Goal: Information Seeking & Learning: Learn about a topic

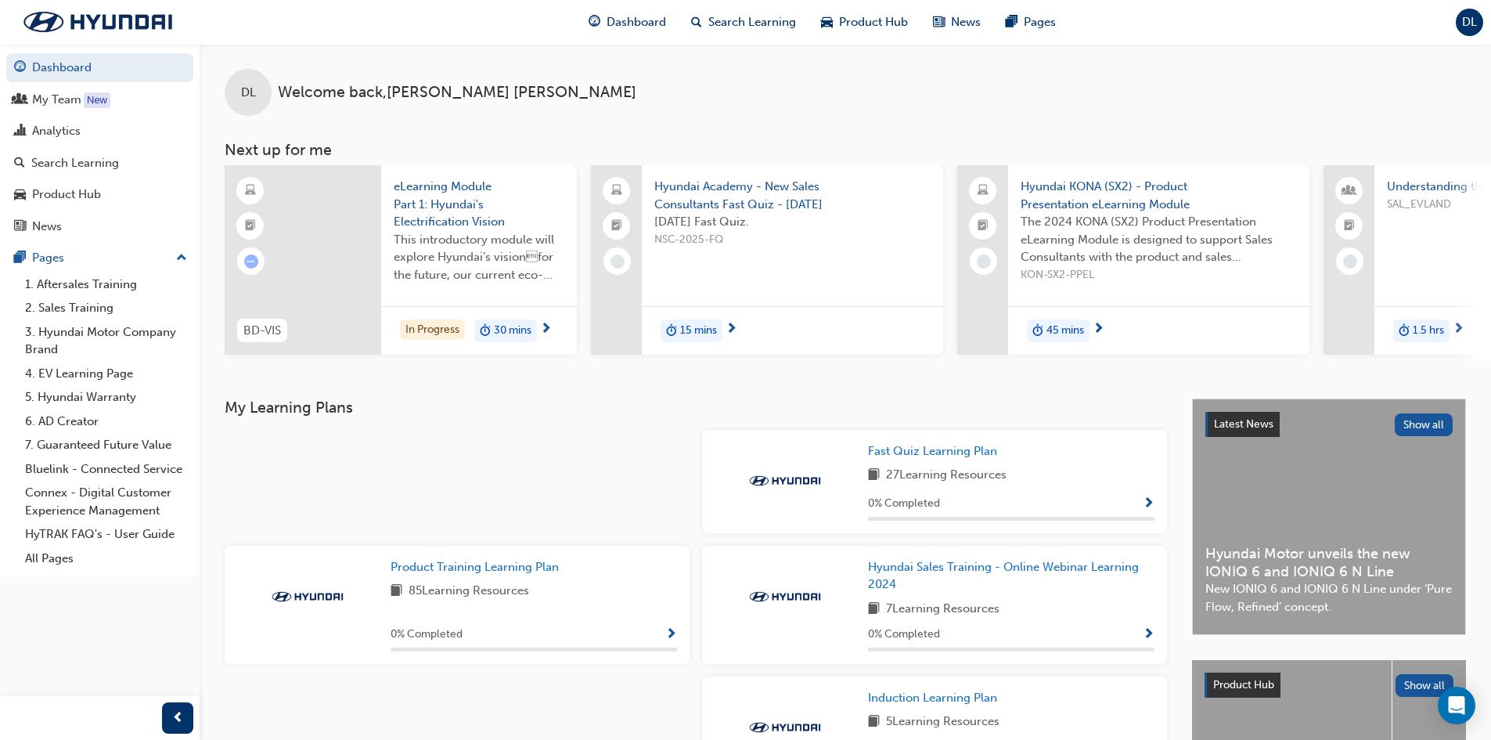
click at [492, 241] on span "This introductory module will explore Hyundai’s visionfor the future, our curr…" at bounding box center [479, 257] width 171 height 53
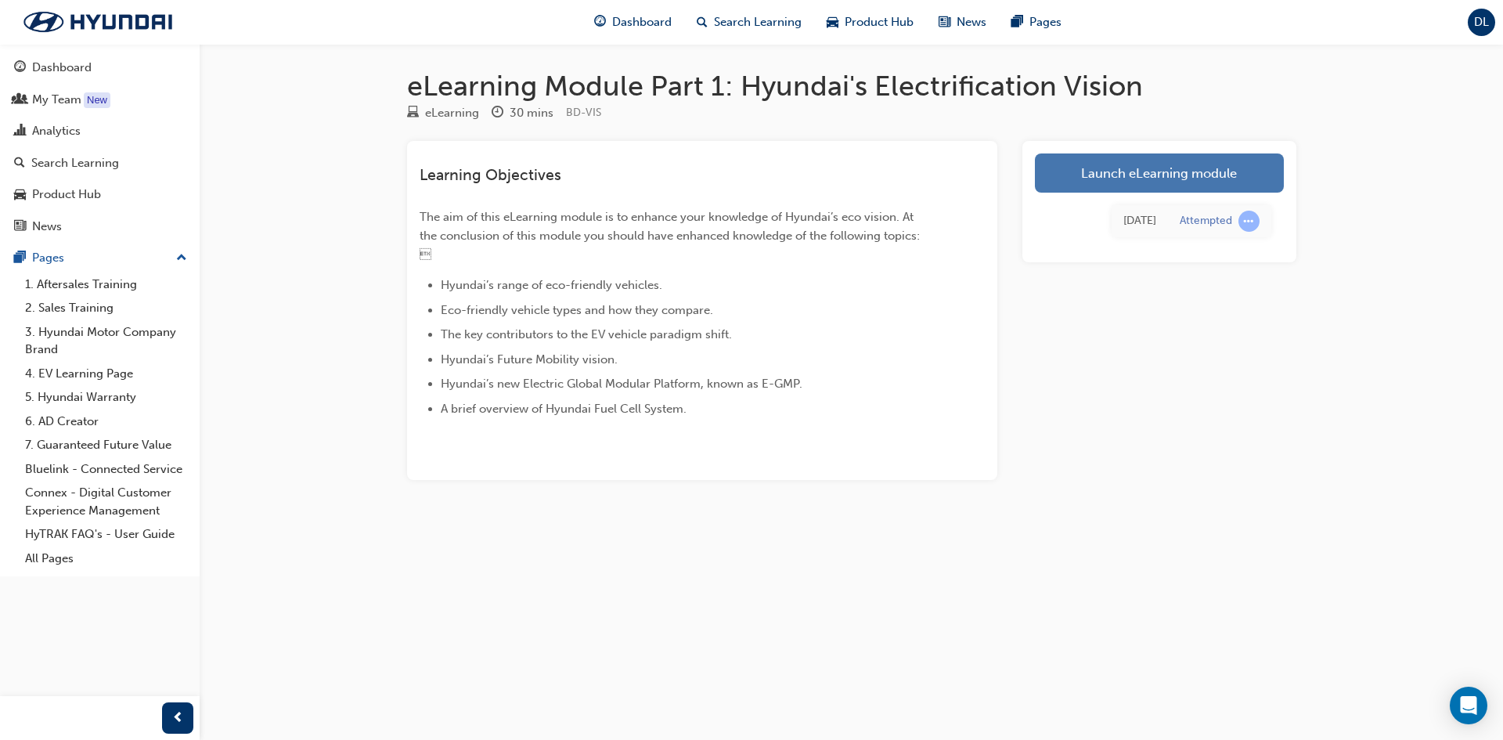
click at [1134, 185] on link "Launch eLearning module" at bounding box center [1159, 172] width 249 height 39
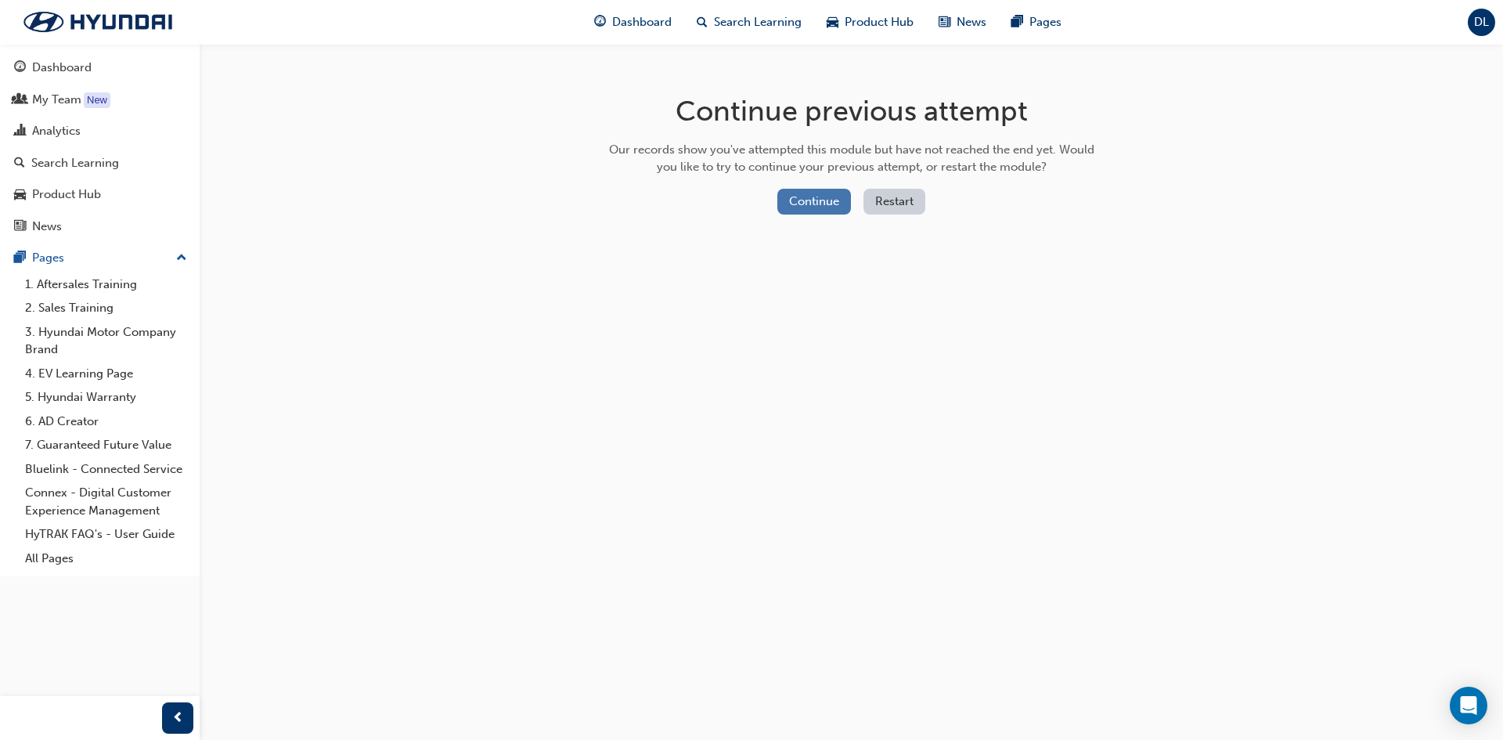
click at [823, 203] on button "Continue" at bounding box center [814, 202] width 74 height 26
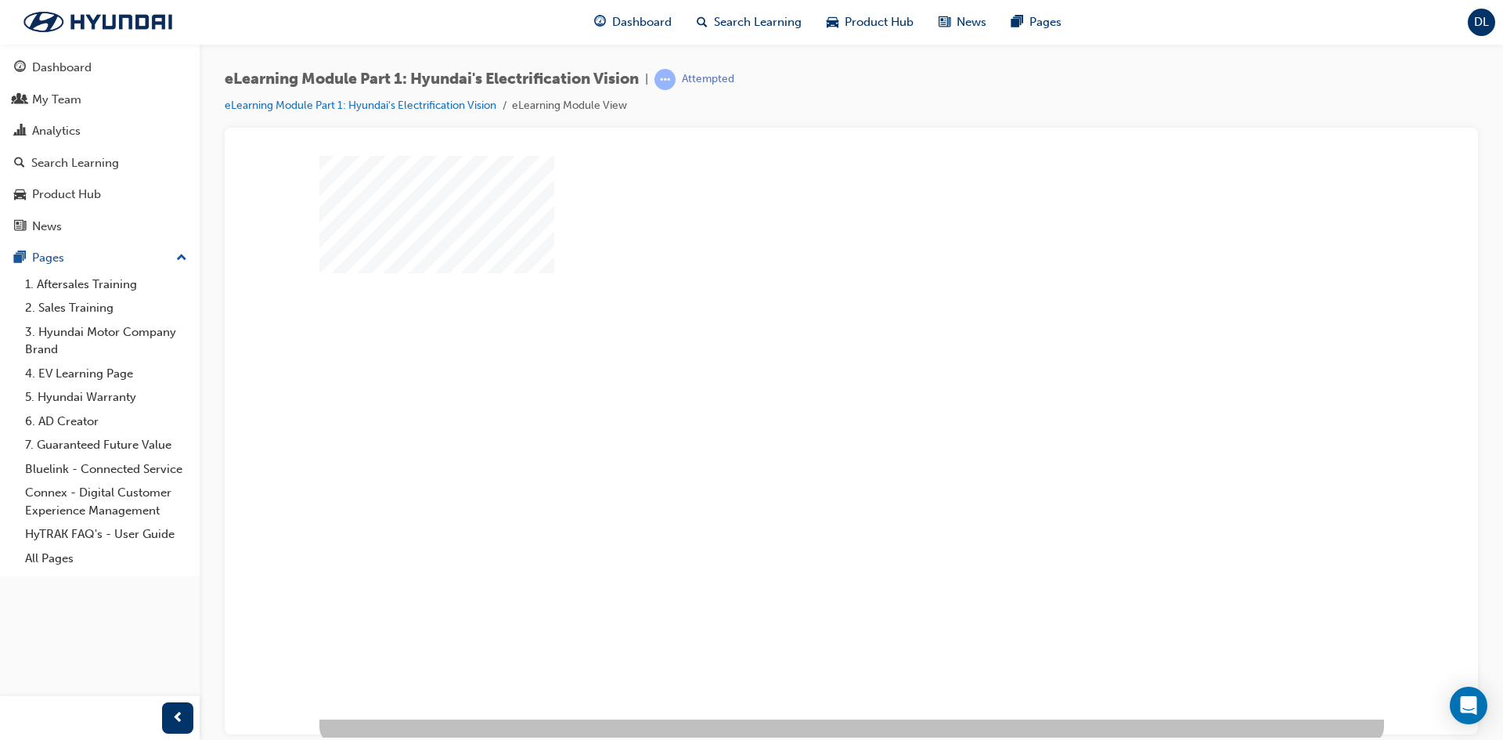
click at [806, 391] on div "play" at bounding box center [806, 391] width 0 height 0
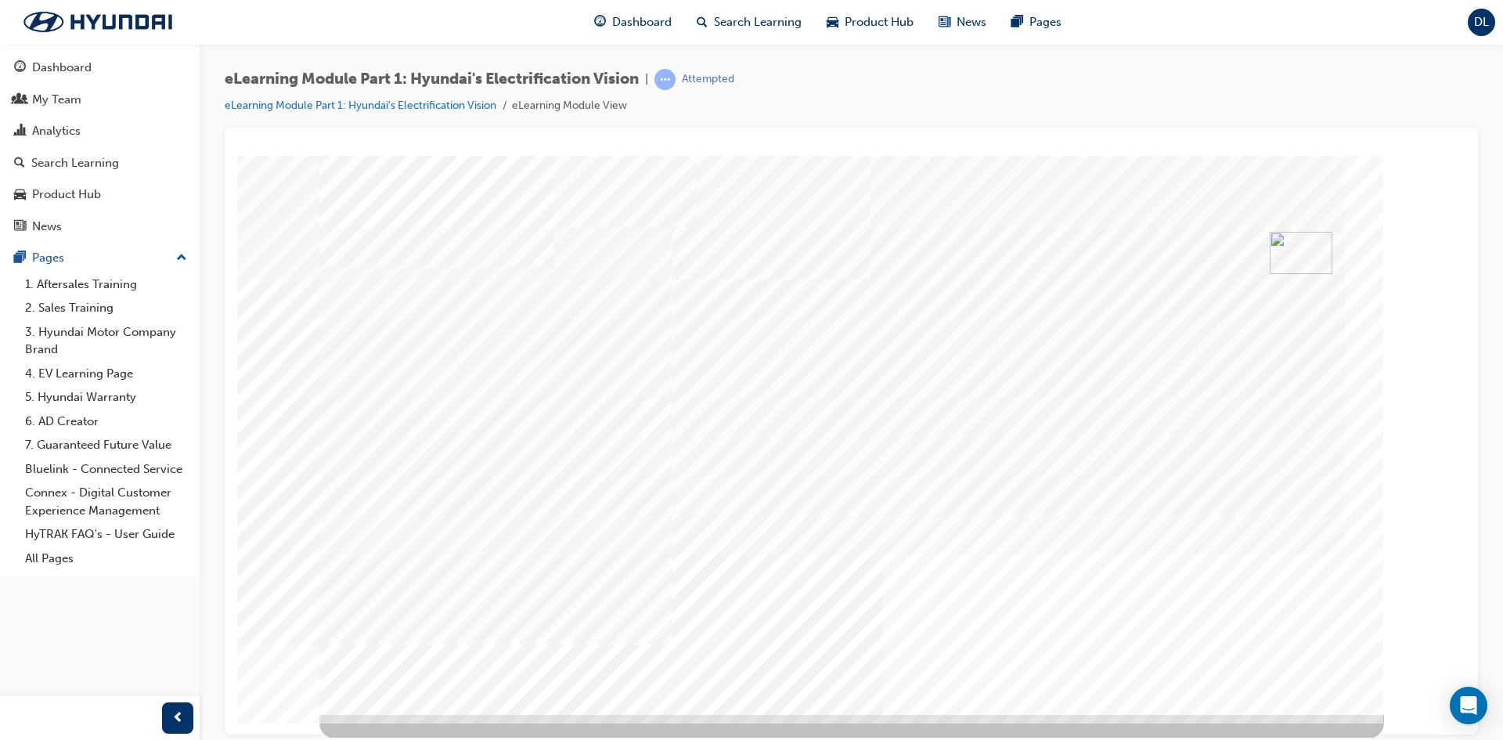
scroll to position [5, 0]
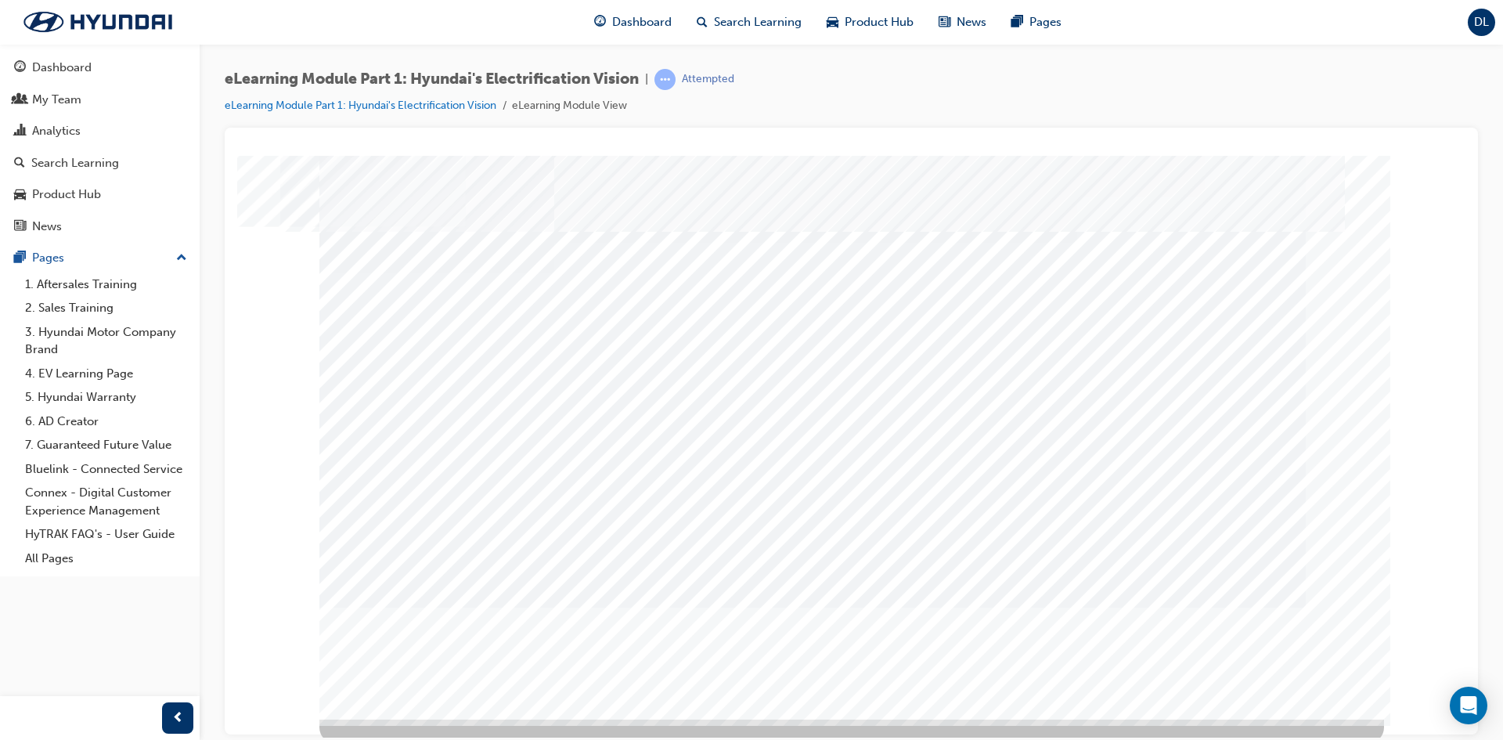
click at [1394, 161] on div at bounding box center [851, 161] width 1216 height 0
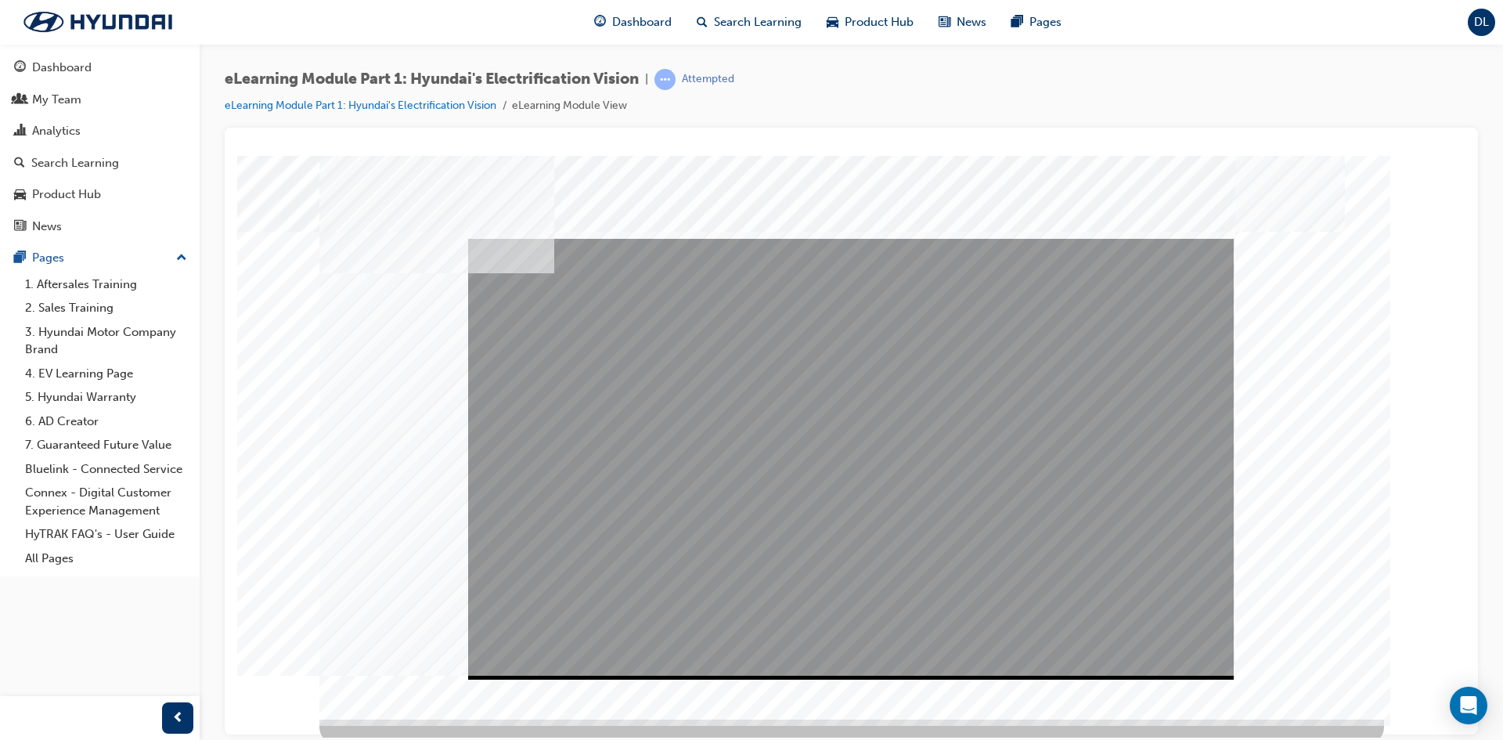
click at [1216, 238] on div "Full Screen" at bounding box center [850, 238] width 765 height 0
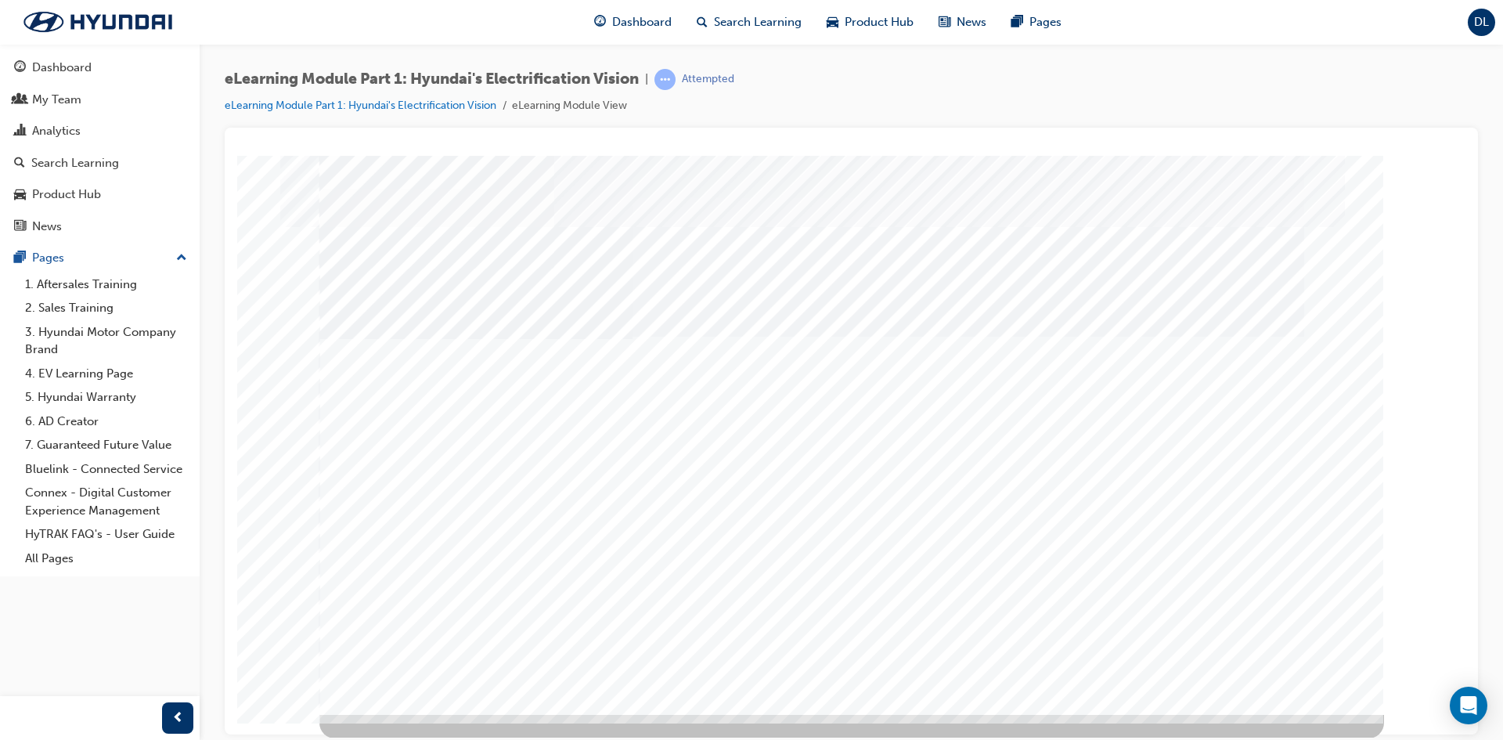
scroll to position [5, 0]
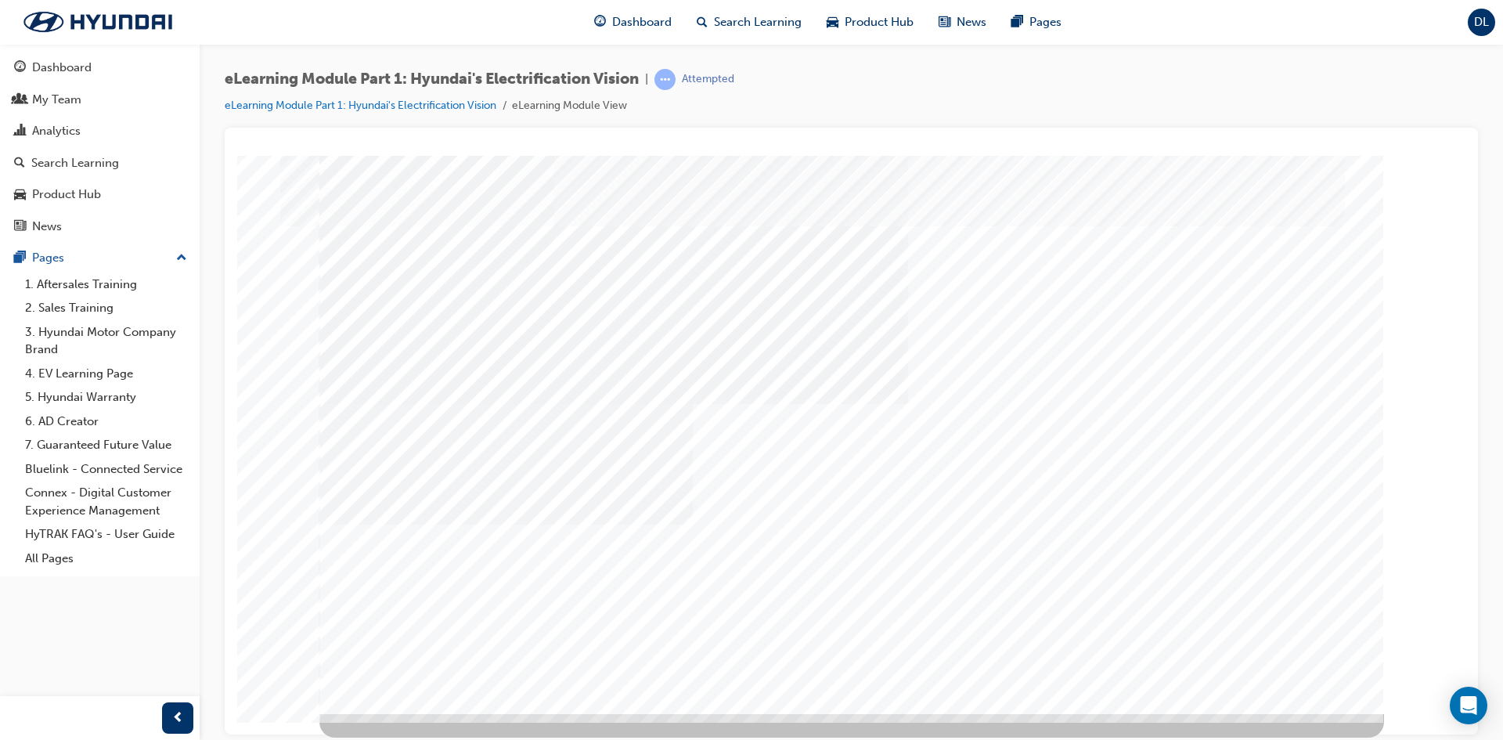
scroll to position [0, 0]
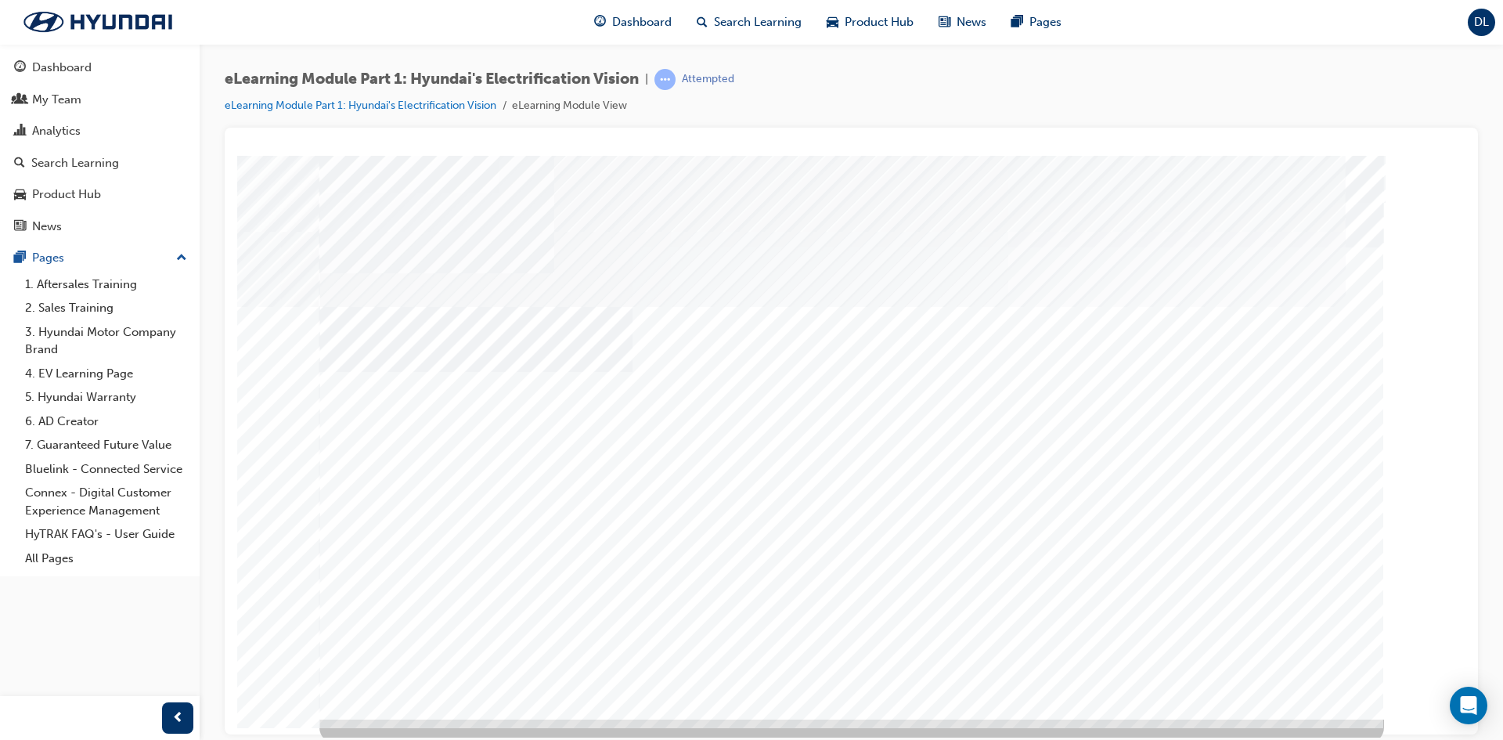
drag, startPoint x: 1058, startPoint y: 438, endPoint x: 1176, endPoint y: 441, distance: 118.3
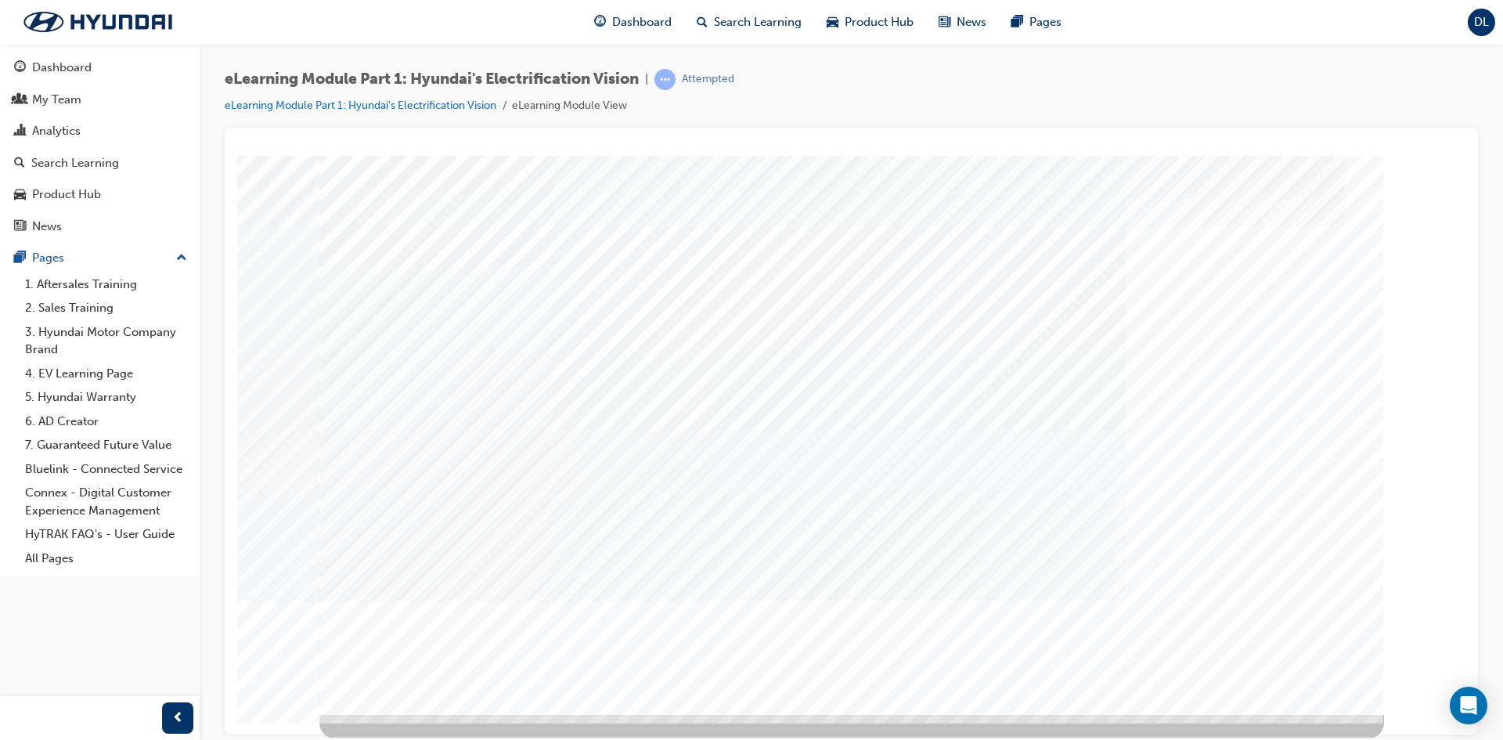
scroll to position [5, 0]
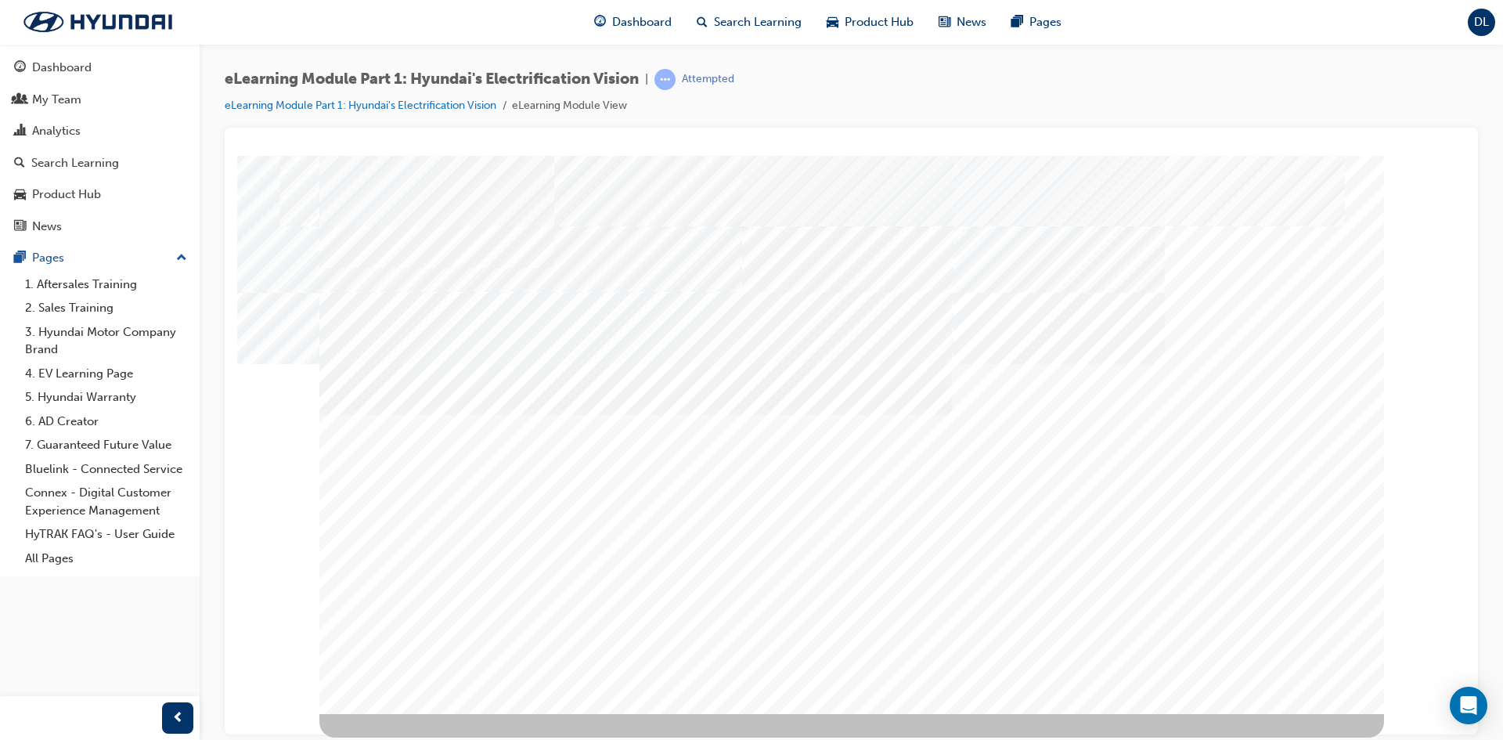
scroll to position [0, 0]
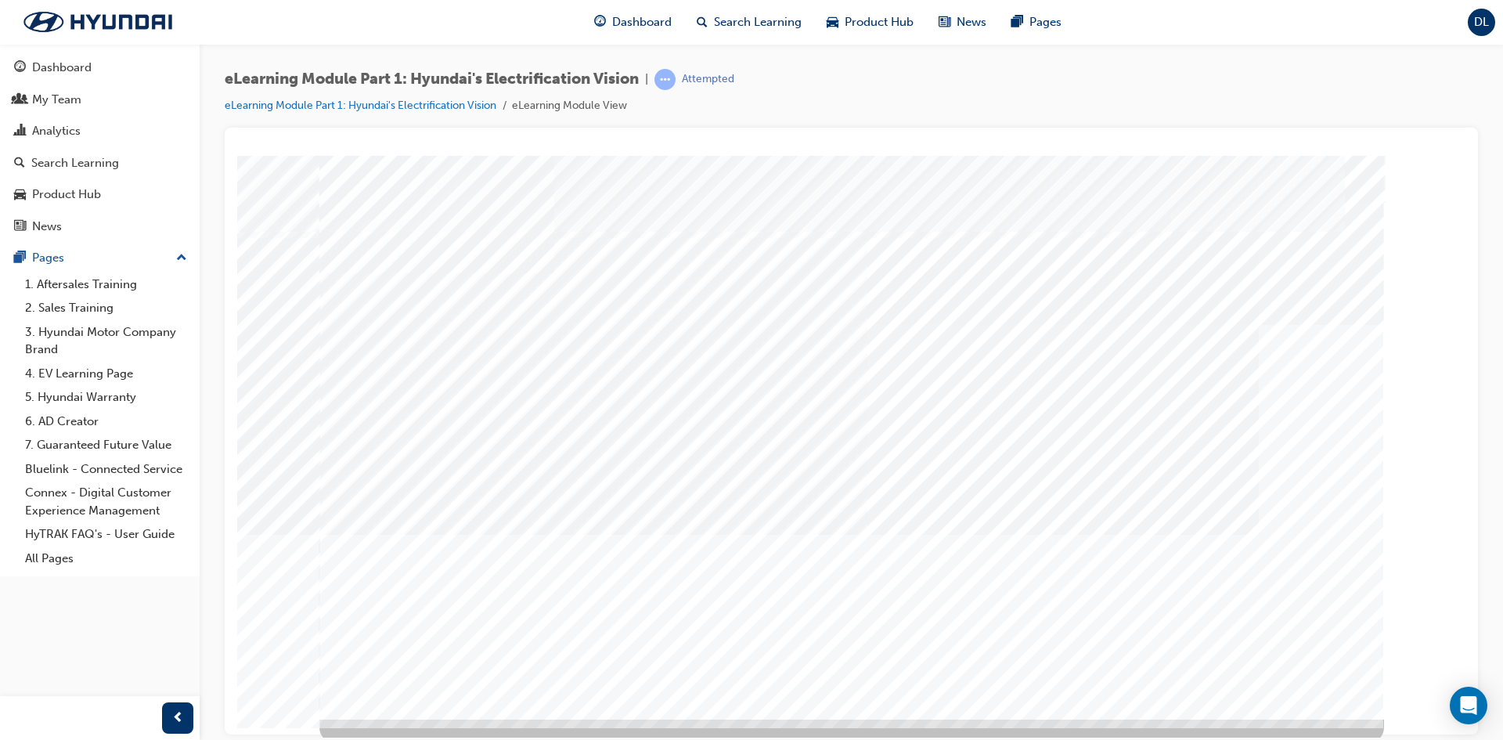
scroll to position [5, 0]
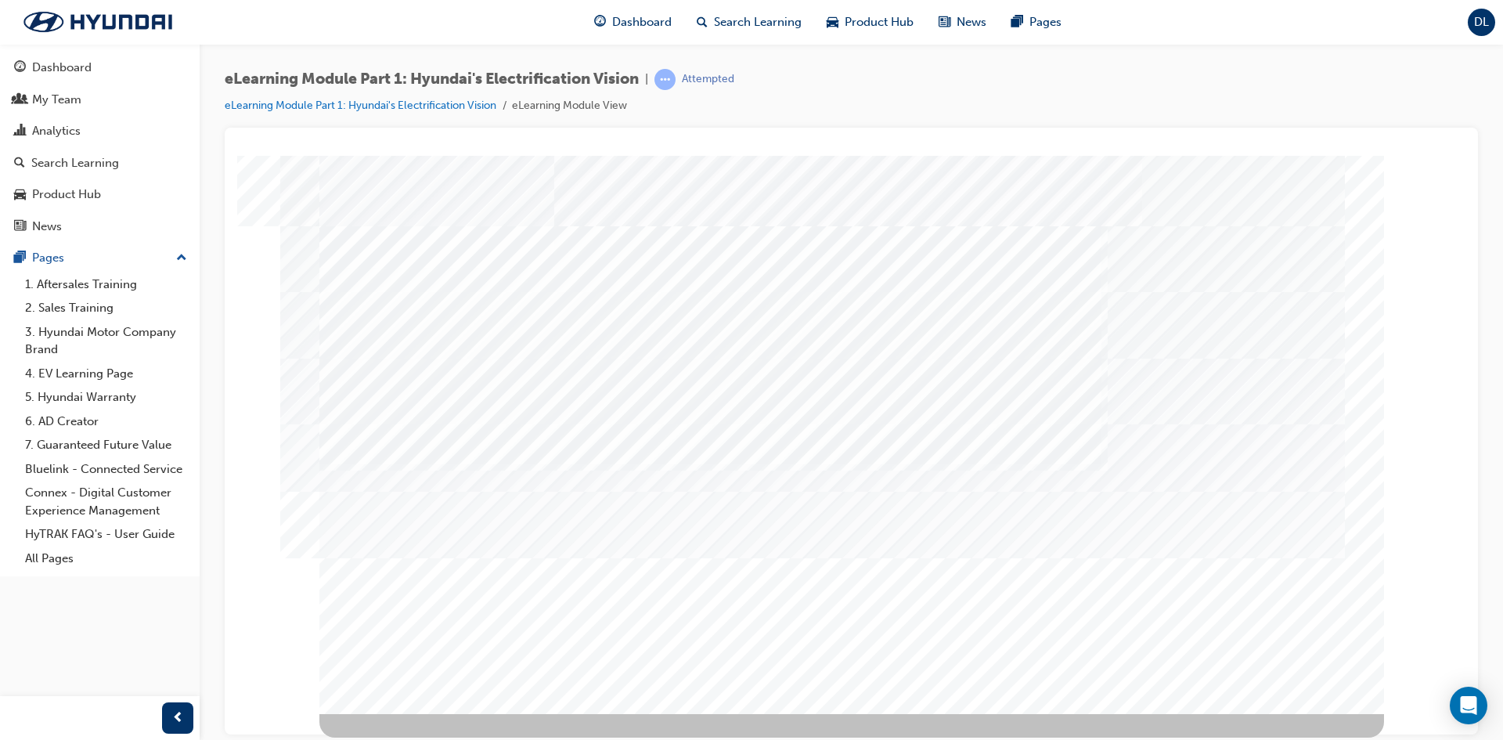
scroll to position [0, 0]
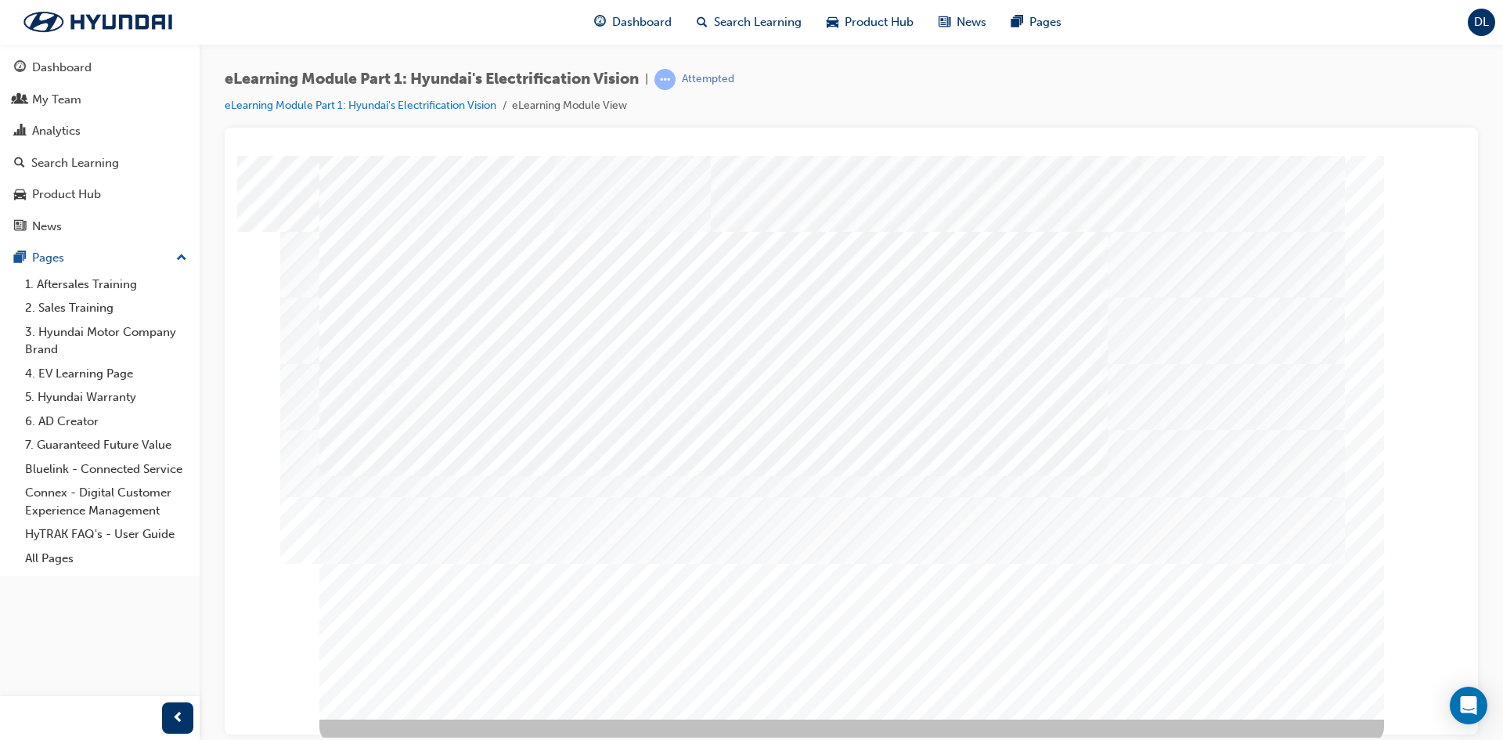
drag, startPoint x: 1172, startPoint y: 303, endPoint x: 1181, endPoint y: 316, distance: 15.8
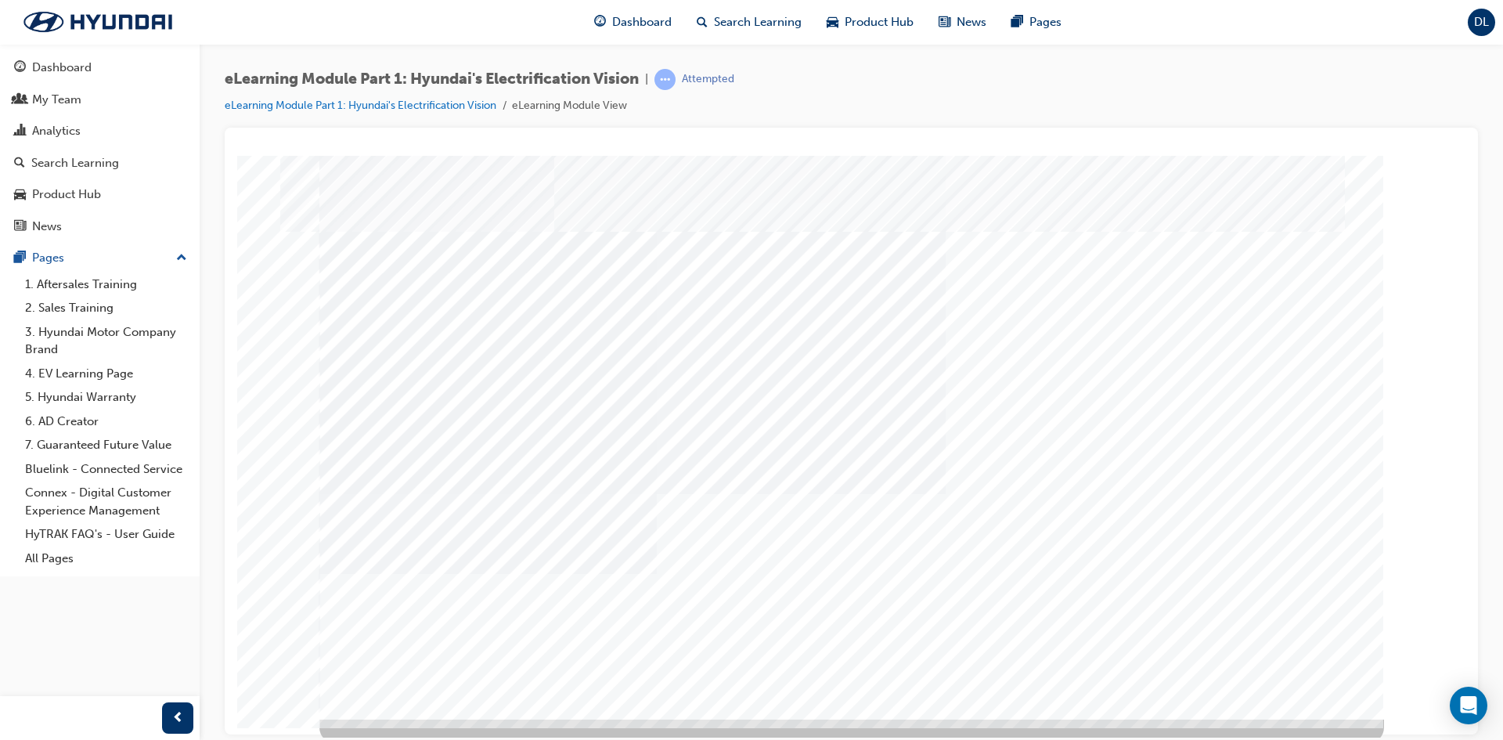
click at [1137, 499] on div "Content Image Right" at bounding box center [851, 437] width 1064 height 564
drag, startPoint x: 1092, startPoint y: 380, endPoint x: 1093, endPoint y: 399, distance: 19.6
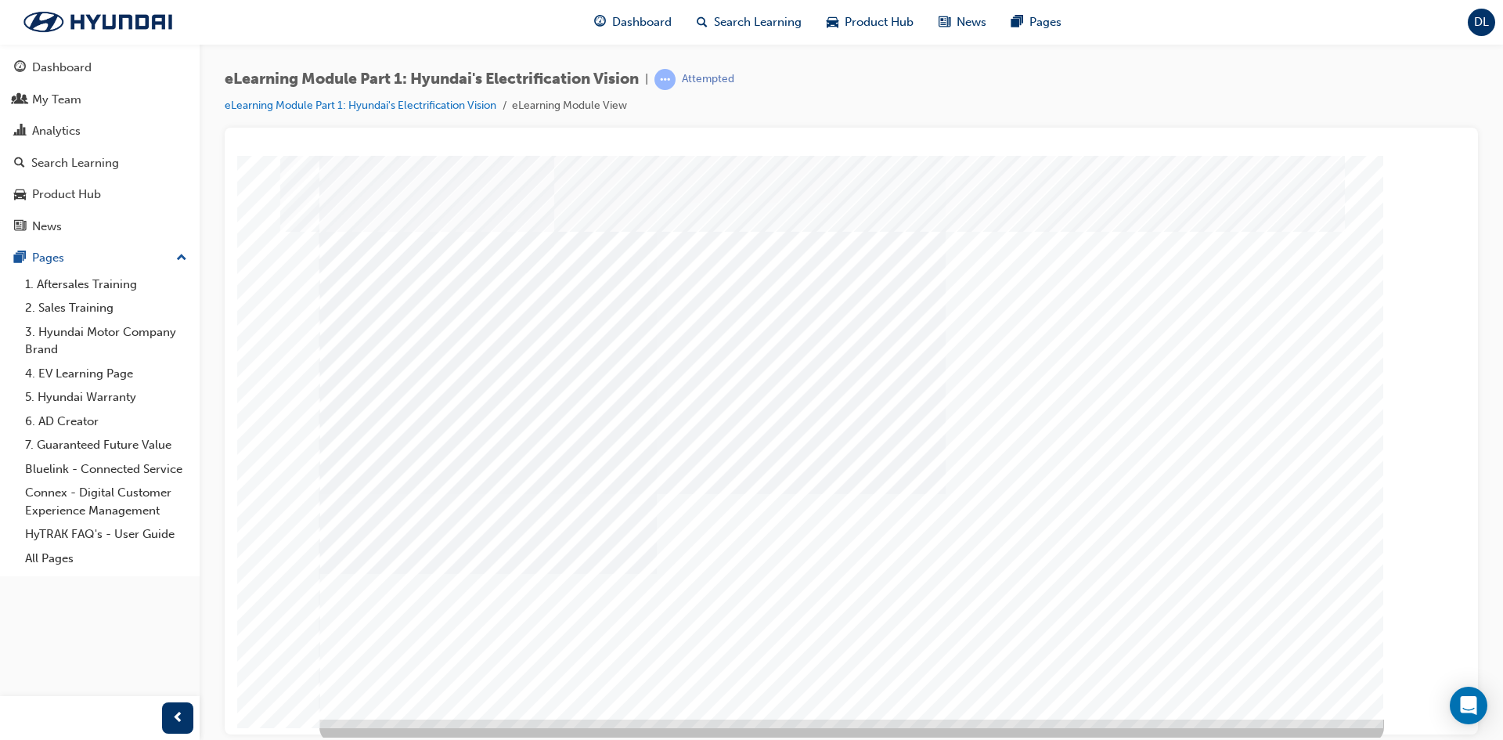
drag, startPoint x: 1098, startPoint y: 463, endPoint x: 1100, endPoint y: 510, distance: 47.8
click at [1037, 407] on div "Content Image Right" at bounding box center [851, 437] width 1064 height 564
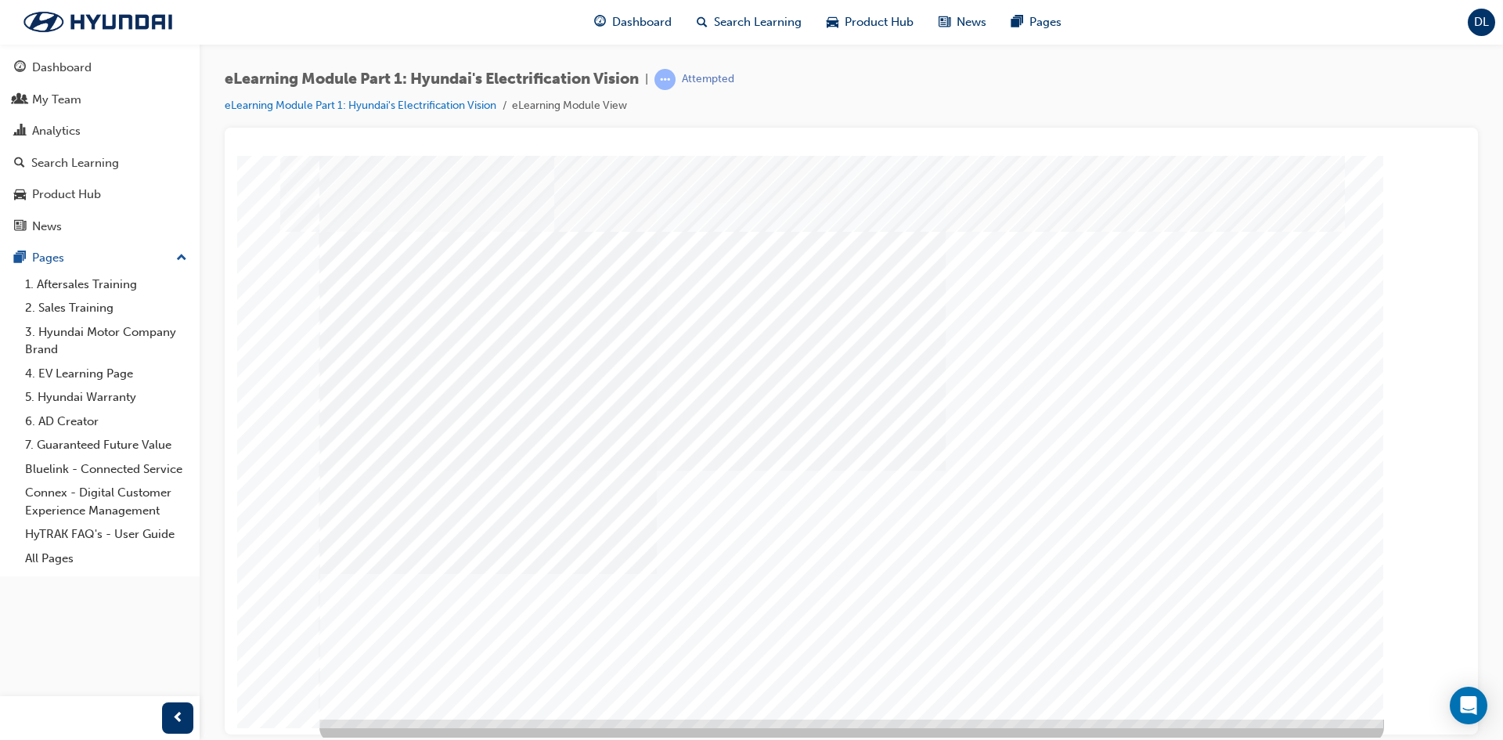
drag, startPoint x: 1081, startPoint y: 537, endPoint x: 1085, endPoint y: 546, distance: 10.2
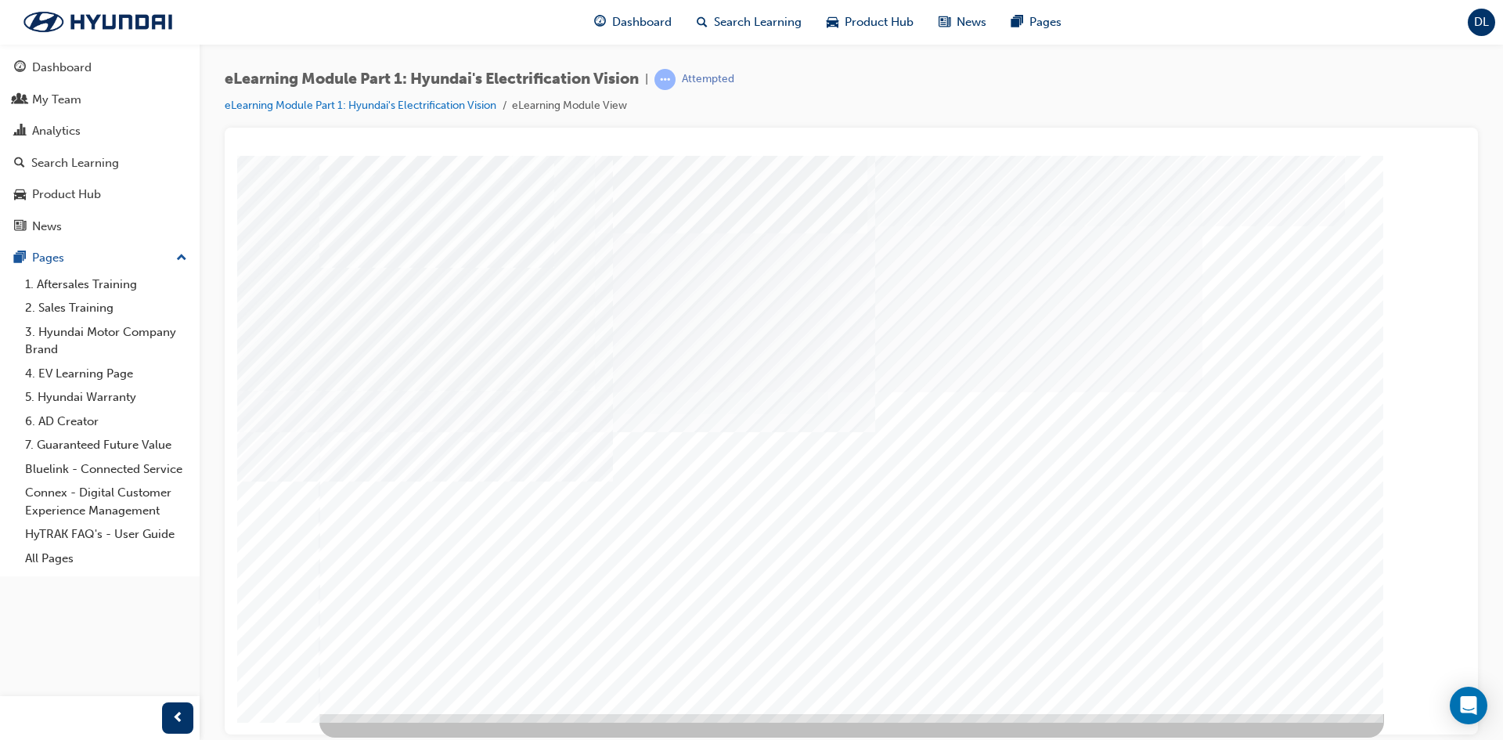
scroll to position [0, 0]
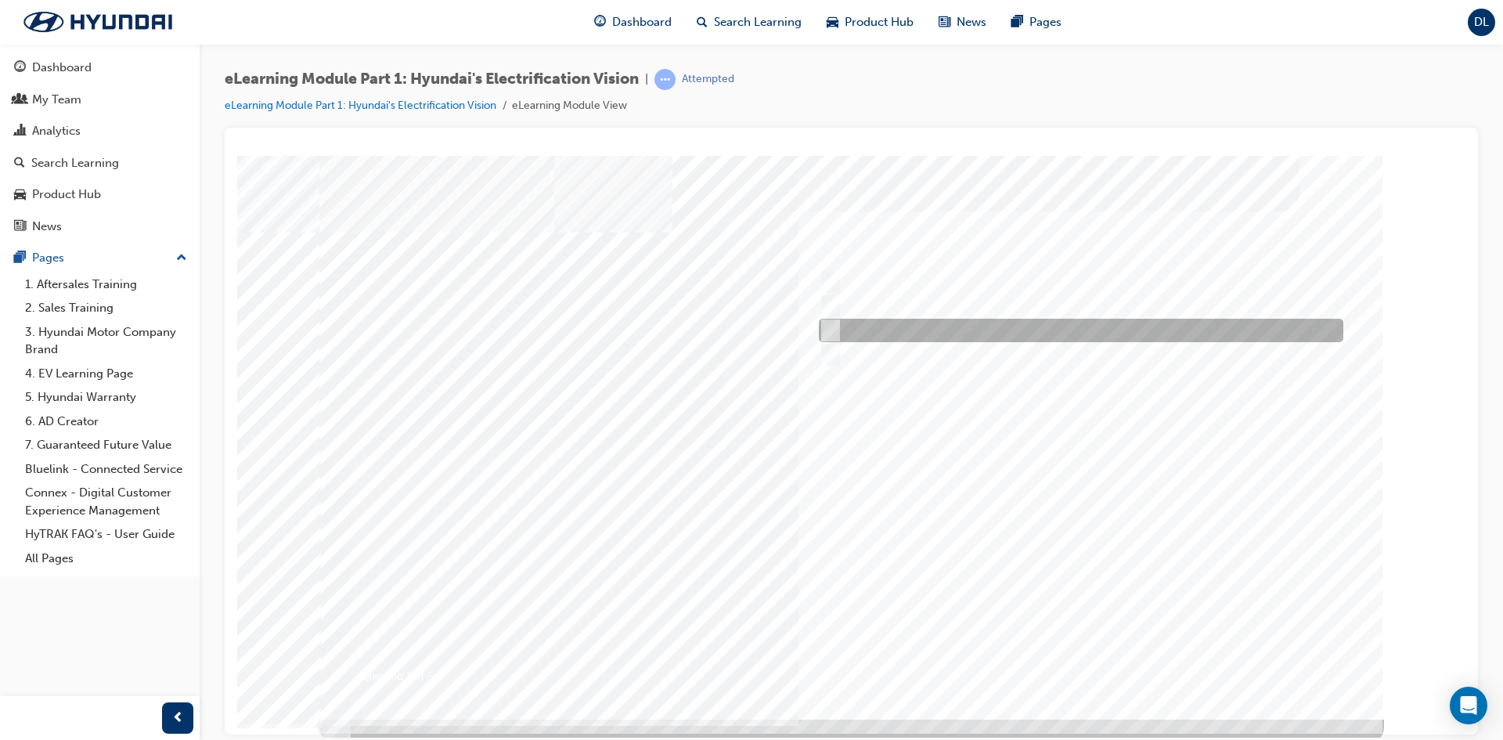
click at [830, 326] on input "Electric Global Modular Platform" at bounding box center [827, 330] width 17 height 17
radio input "true"
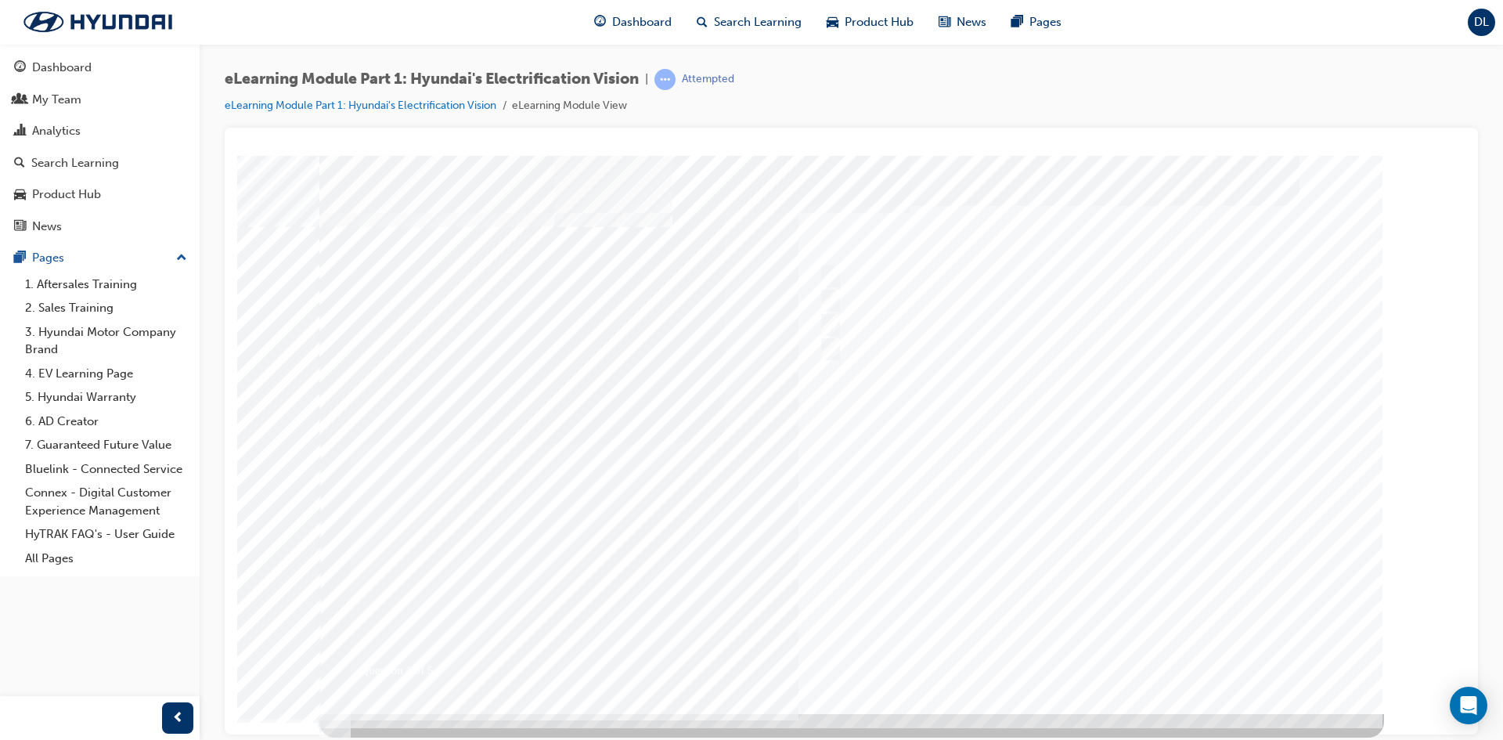
click at [1230, 616] on div at bounding box center [851, 431] width 1064 height 564
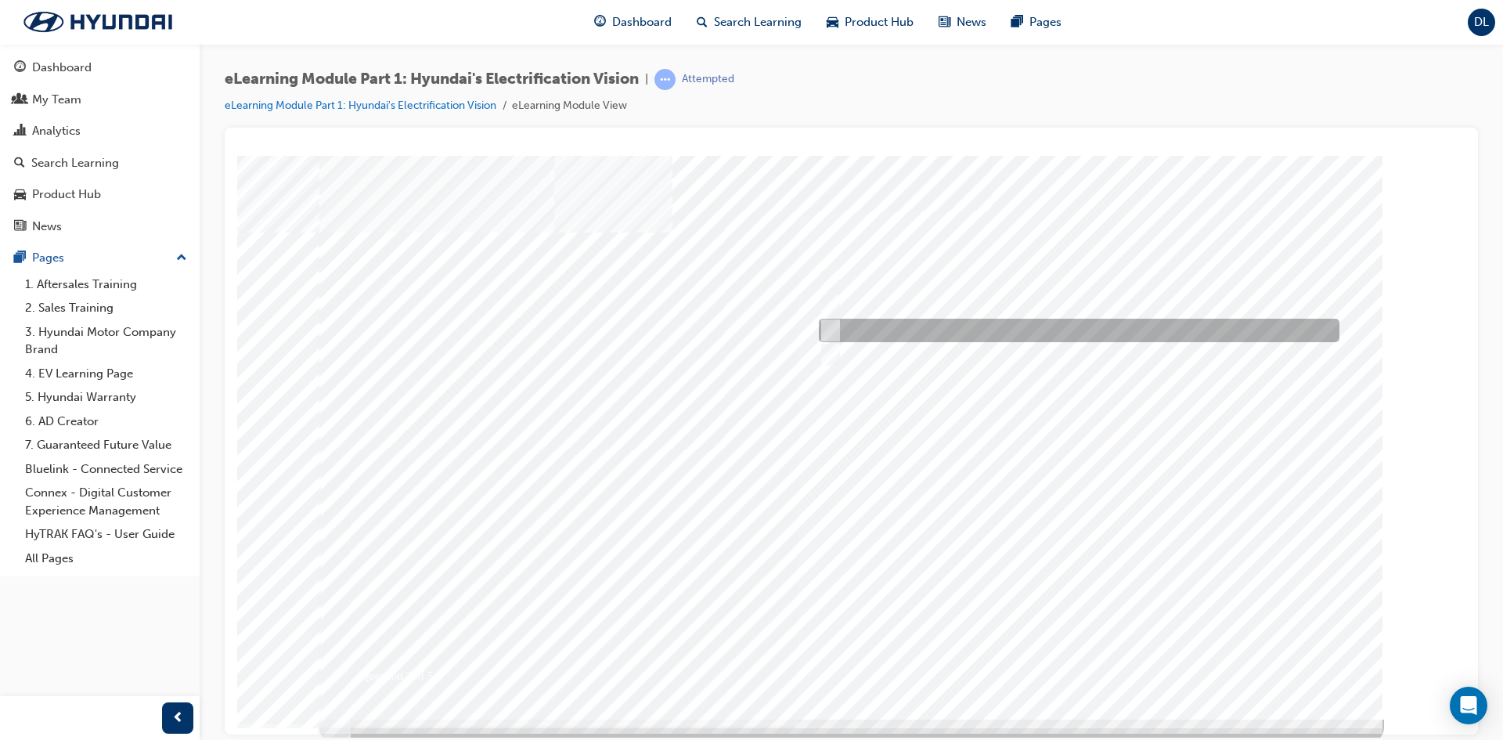
click at [832, 328] on input "i30" at bounding box center [827, 330] width 17 height 17
radio input "true"
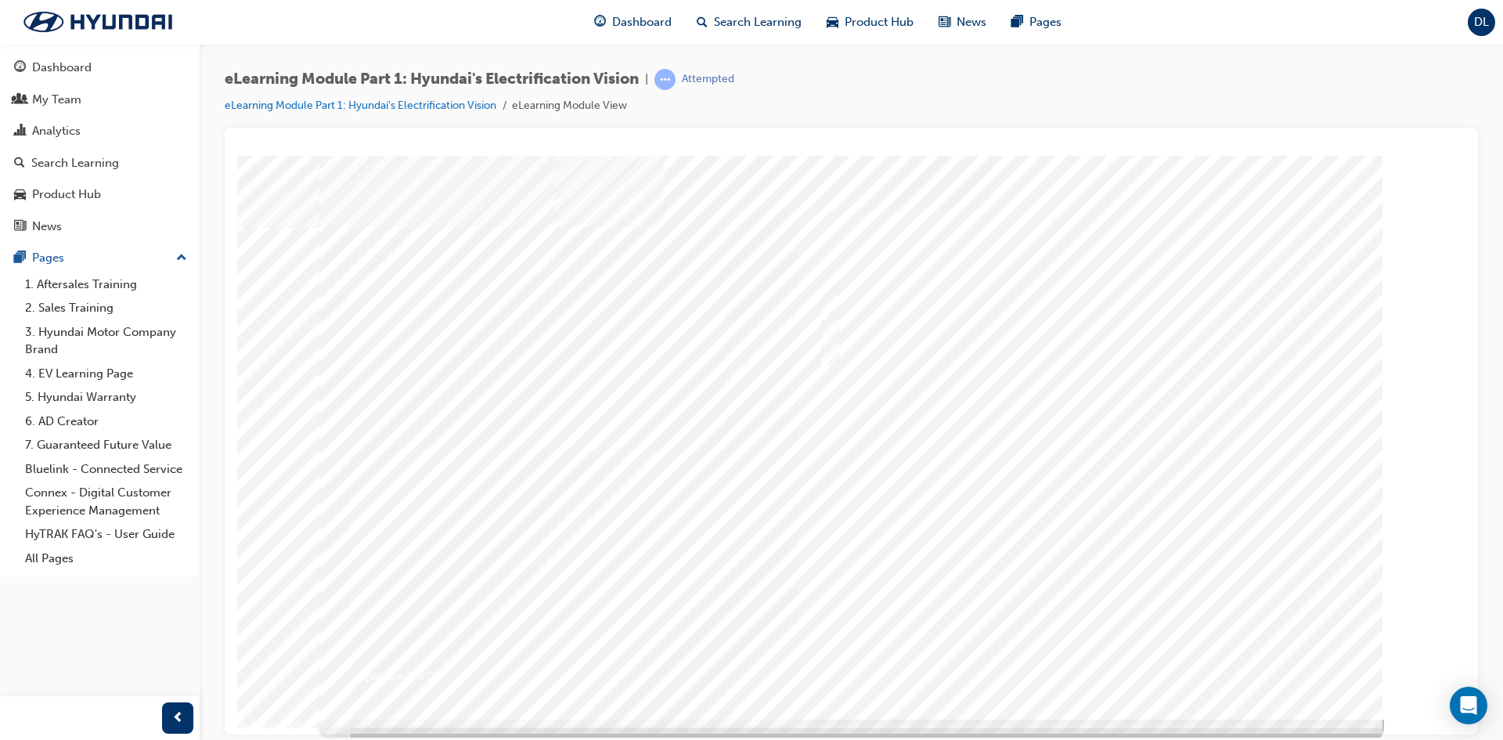
click at [1093, 441] on div at bounding box center [851, 437] width 1064 height 564
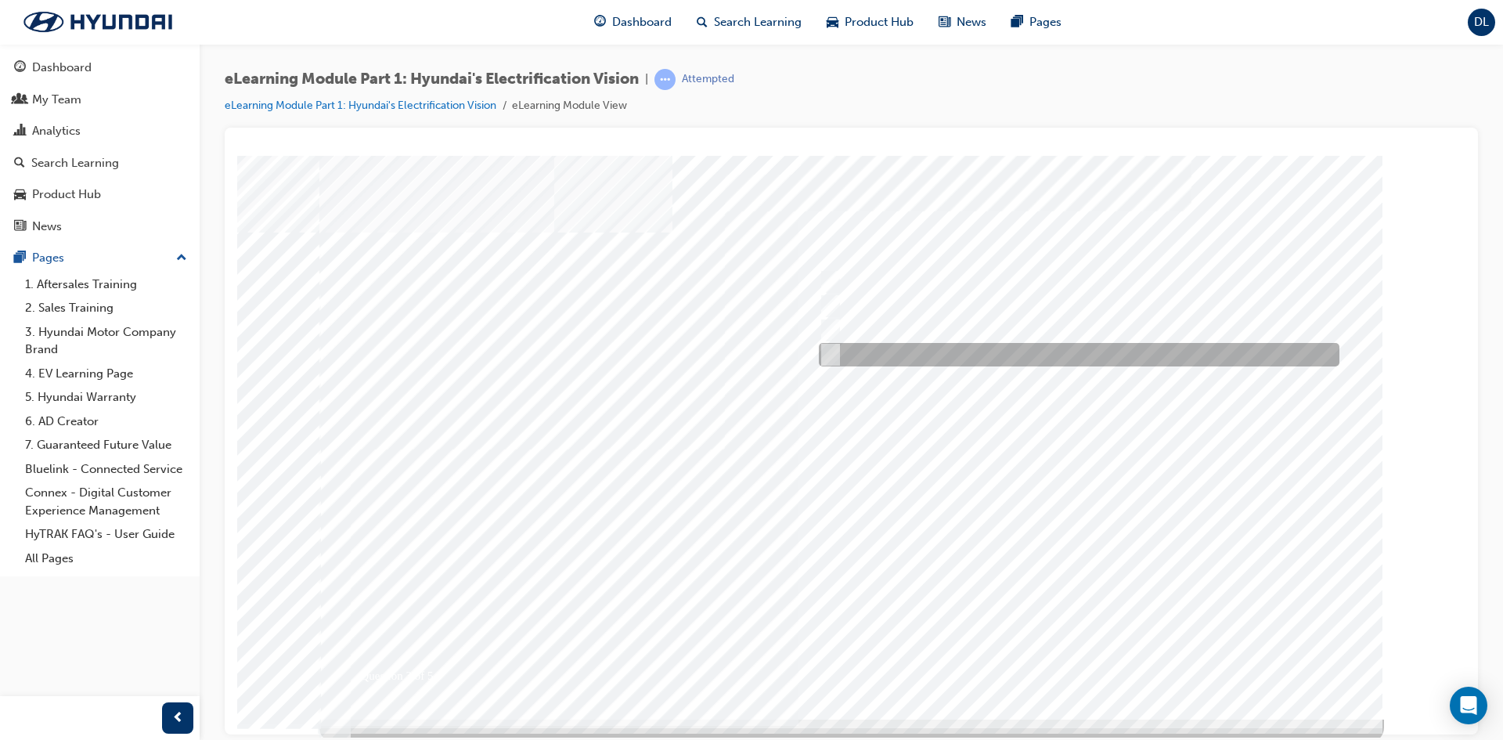
click at [829, 353] on input "Water is the only by-product" at bounding box center [826, 354] width 17 height 17
checkbox input "true"
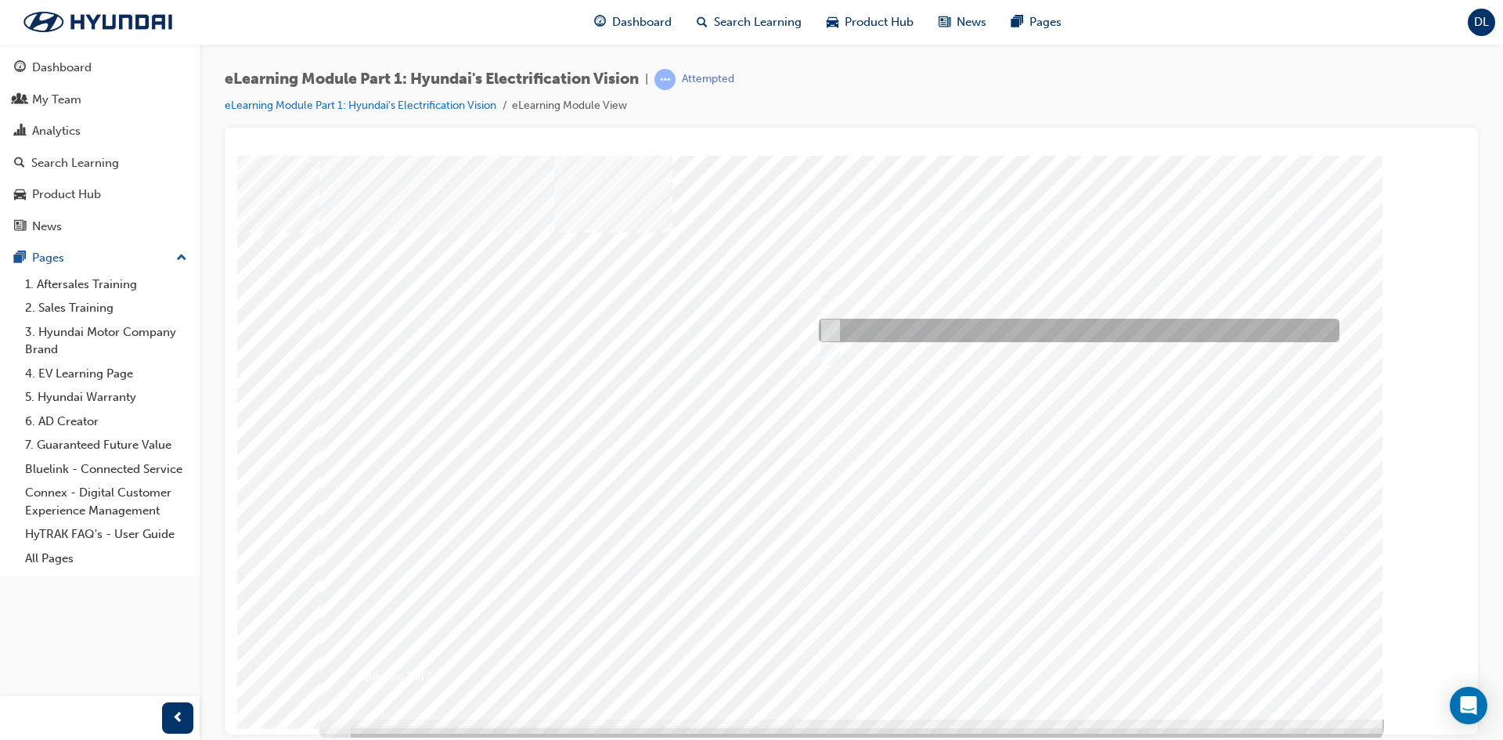
click at [827, 330] on input "Dynamic hybrid system" at bounding box center [826, 330] width 17 height 17
checkbox input "true"
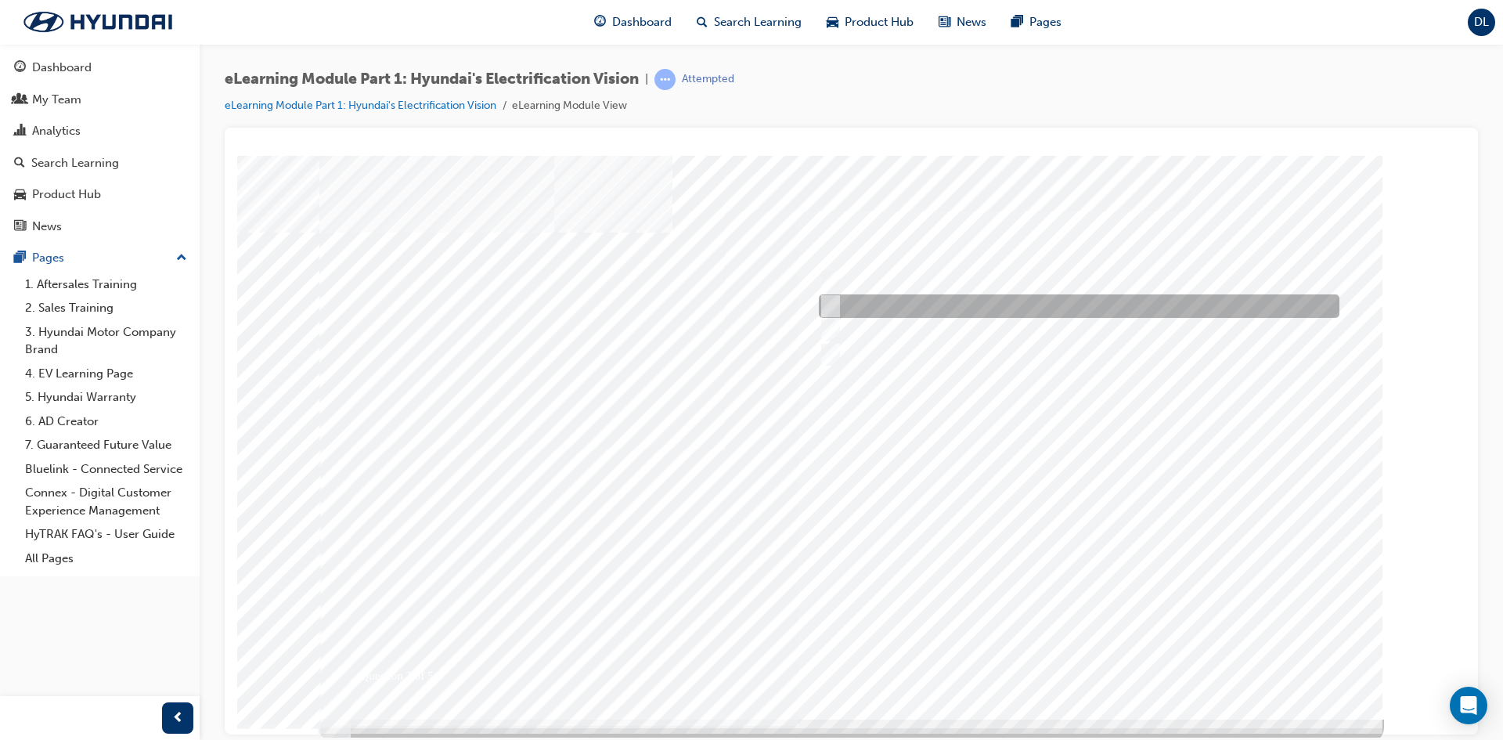
click at [823, 304] on input "Certified safety and abundant space" at bounding box center [826, 305] width 17 height 17
checkbox input "true"
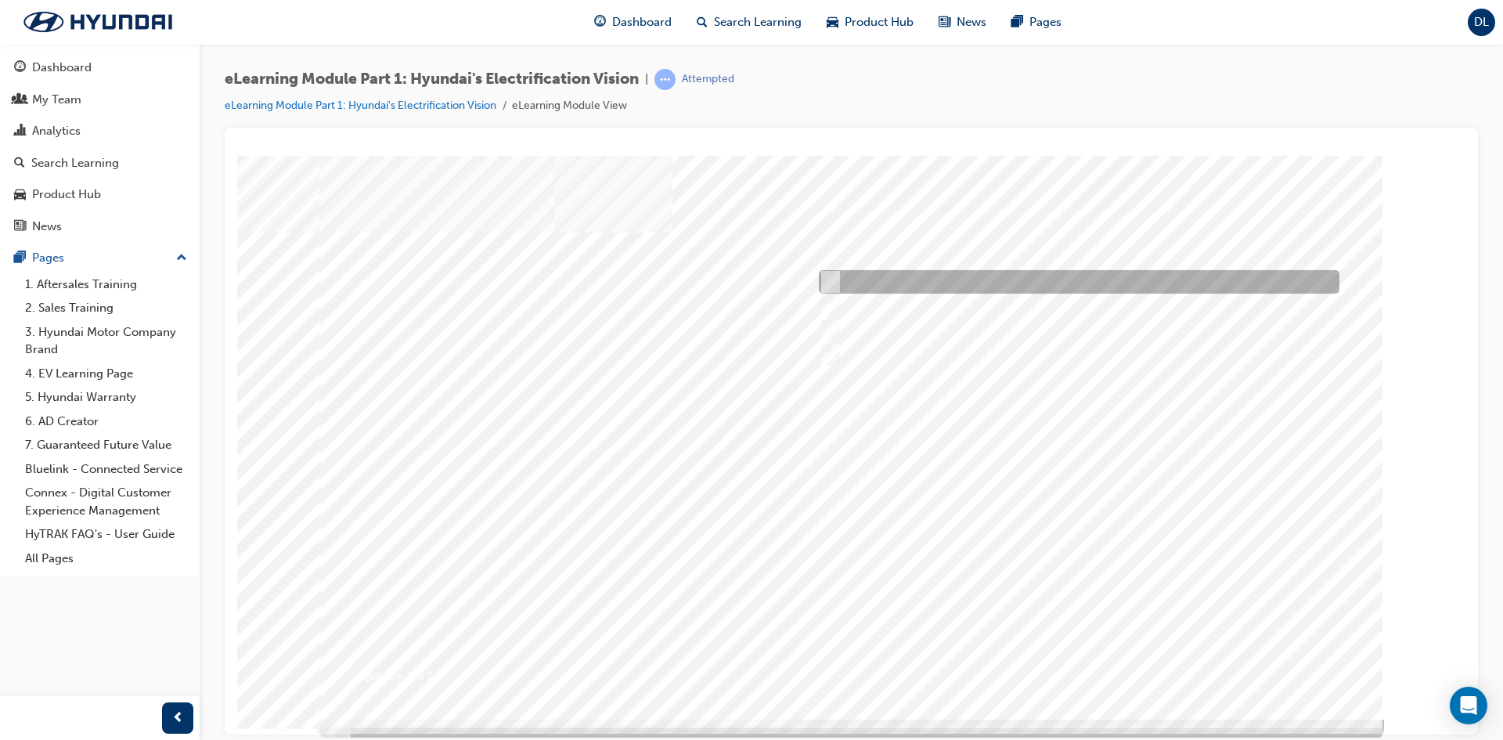
click at [824, 279] on input "World’s best mileage" at bounding box center [826, 281] width 17 height 17
checkbox input "true"
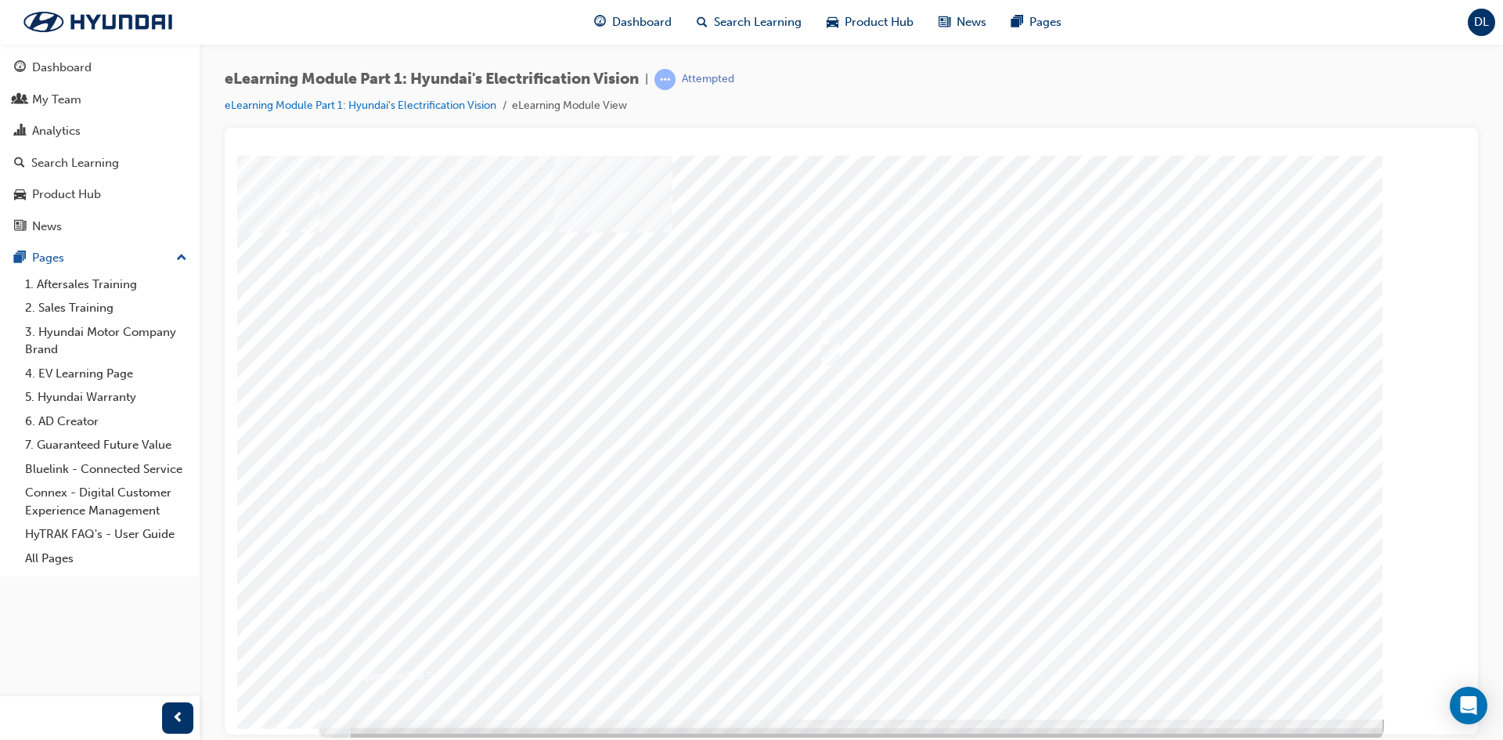
click at [1035, 431] on div at bounding box center [851, 437] width 1064 height 564
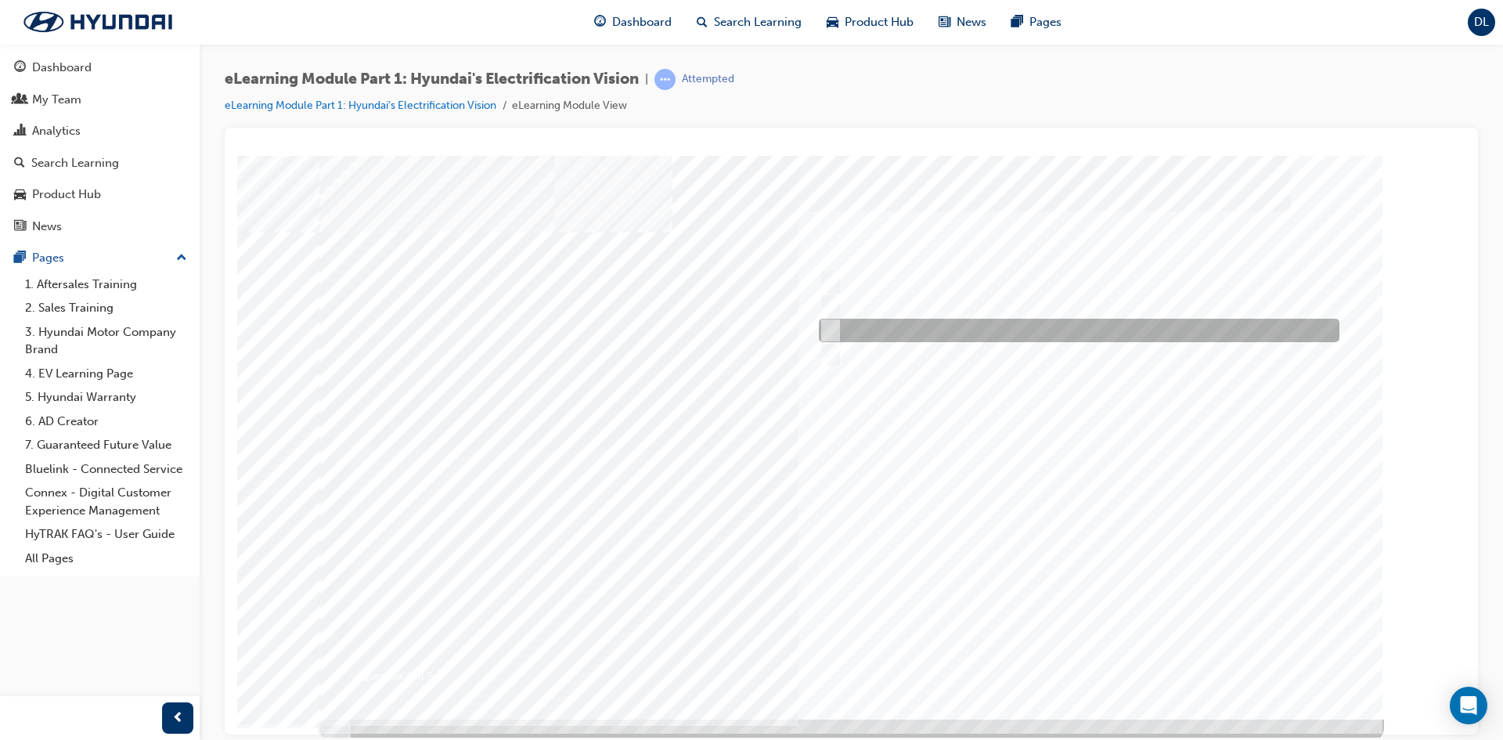
click at [829, 326] on input "Use both IC engine and electric motor" at bounding box center [826, 330] width 17 height 17
checkbox input "true"
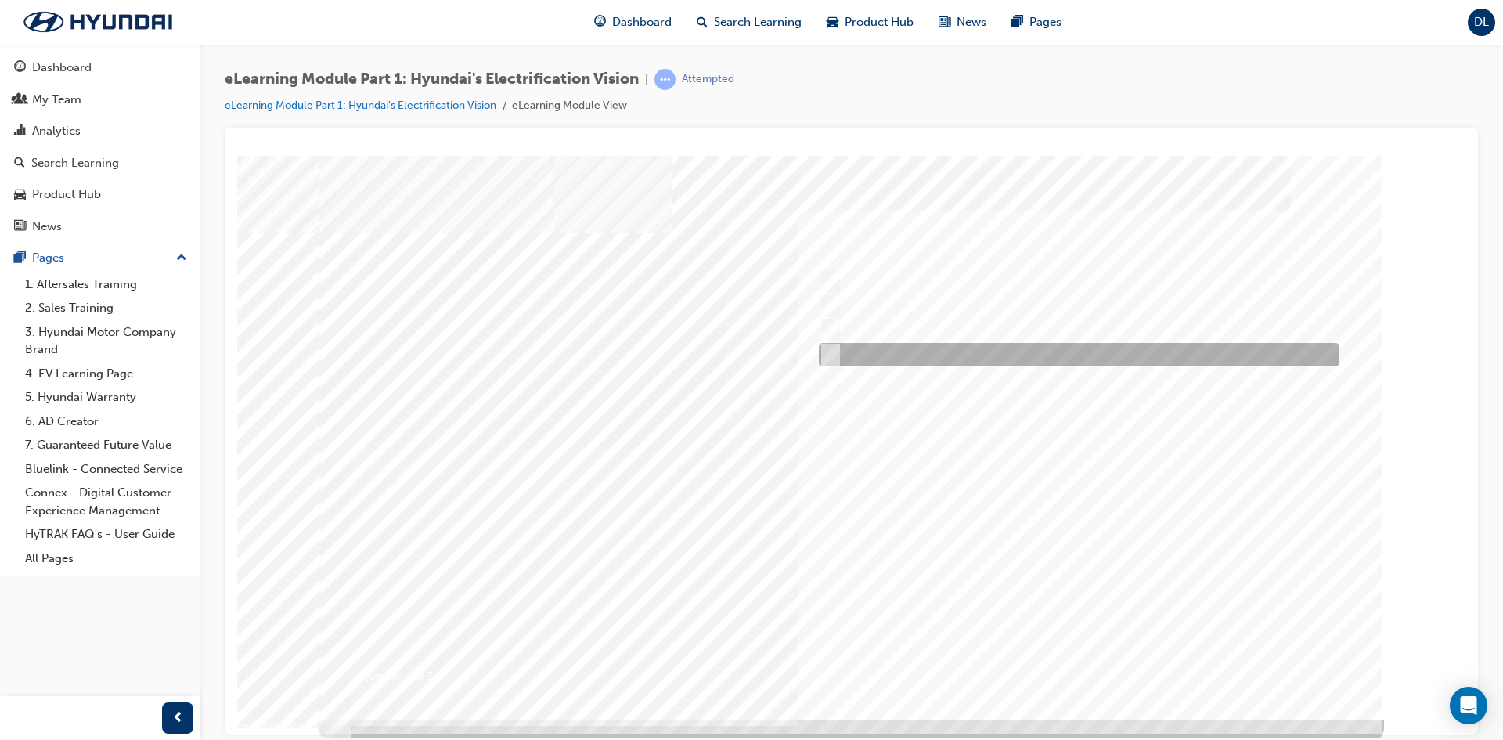
click at [827, 351] on input "Air purification effect" at bounding box center [826, 354] width 17 height 17
checkbox input "true"
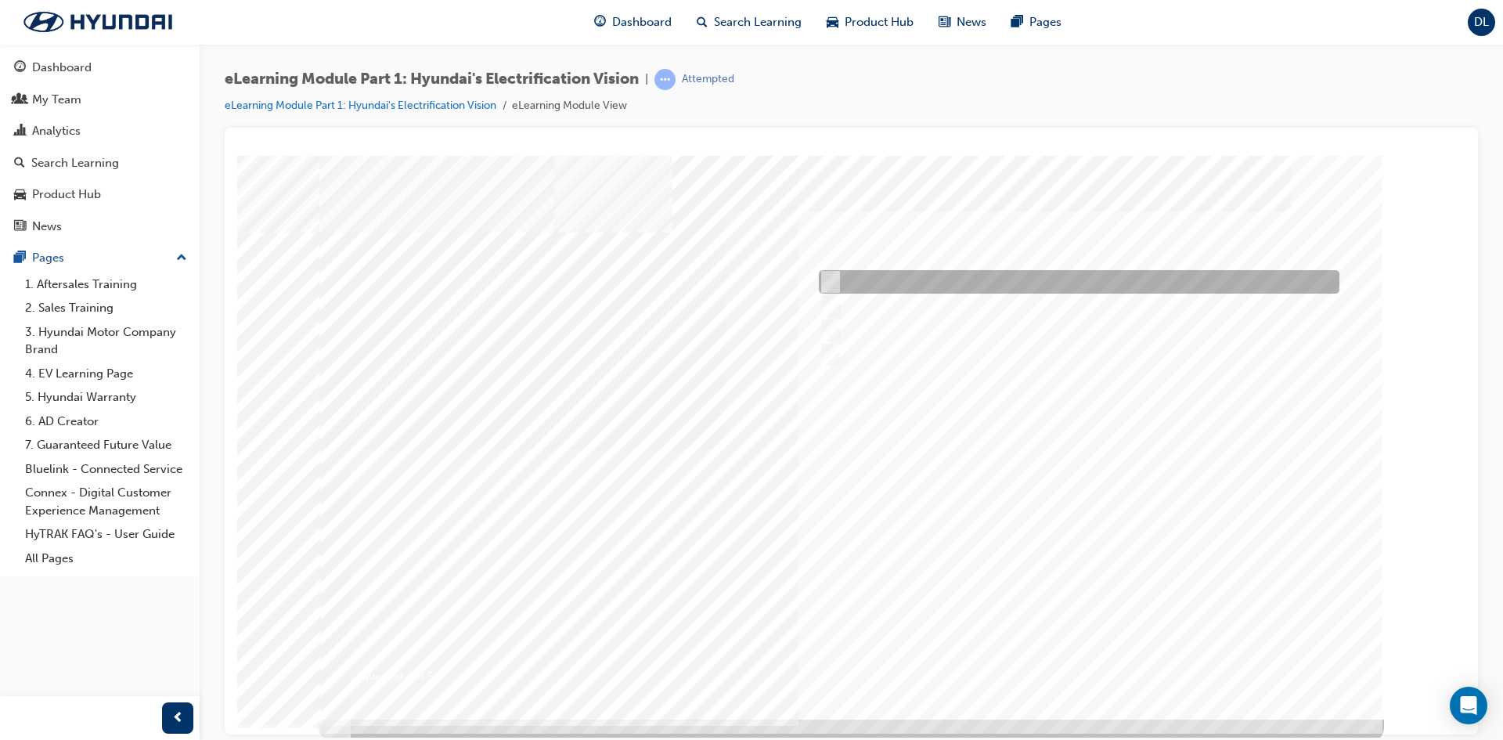
click at [837, 280] on div at bounding box center [1075, 281] width 521 height 23
checkbox input "true"
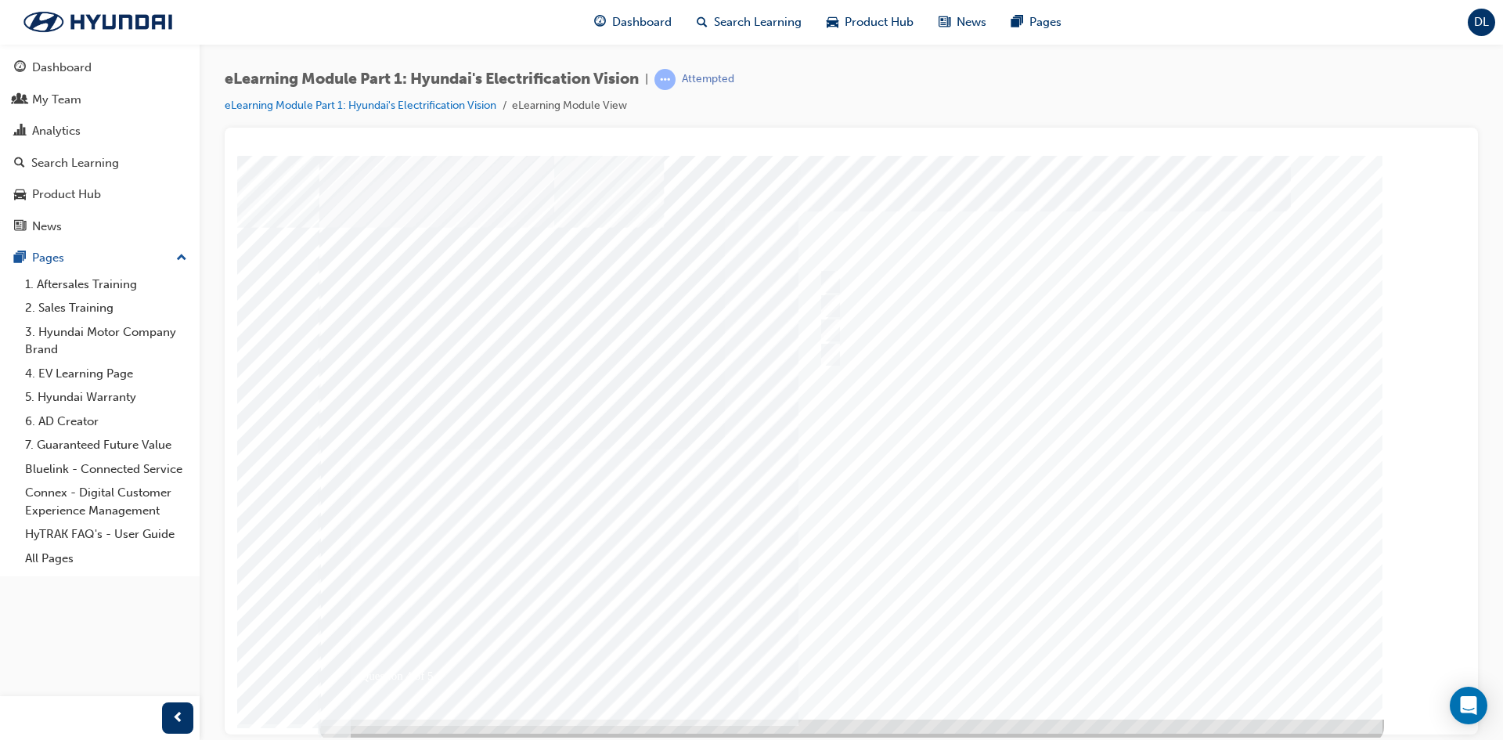
click at [823, 287] on div at bounding box center [851, 437] width 1064 height 564
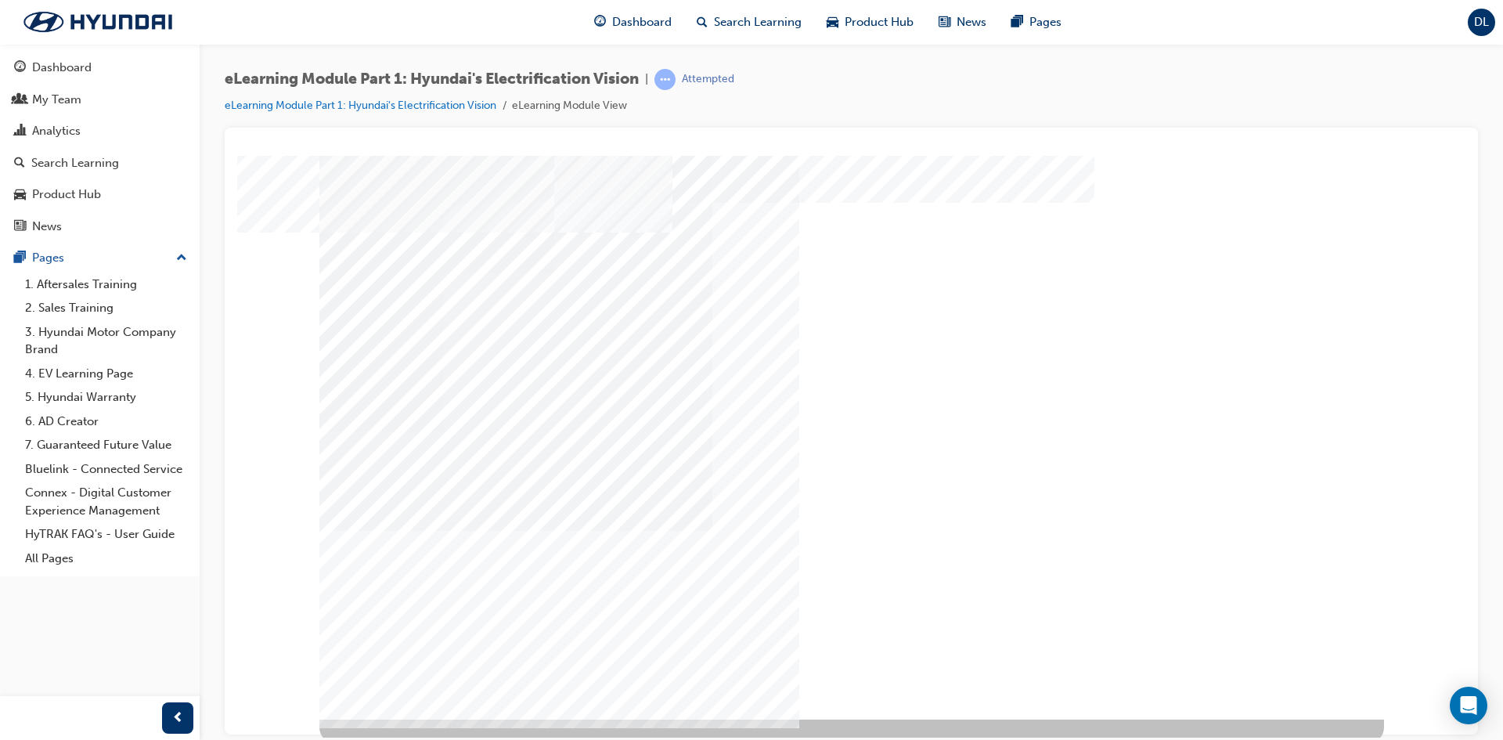
drag, startPoint x: 1010, startPoint y: 535, endPoint x: 1269, endPoint y: 330, distance: 330.9
click at [1269, 330] on div at bounding box center [851, 437] width 1064 height 564
click at [1190, 298] on div "" at bounding box center [851, 437] width 1064 height 564
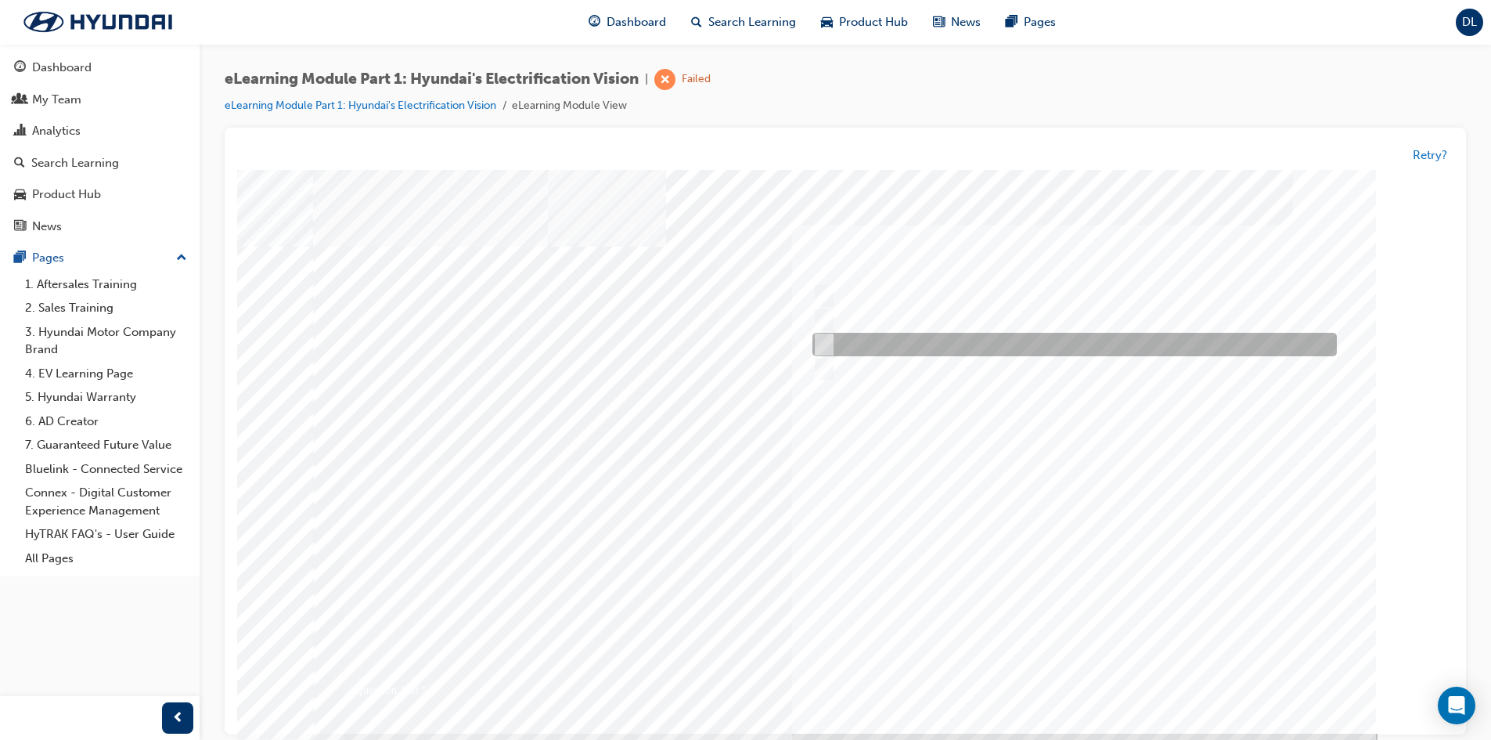
click at [828, 342] on input "Electric Global Modular Platform" at bounding box center [820, 345] width 17 height 17
radio input "true"
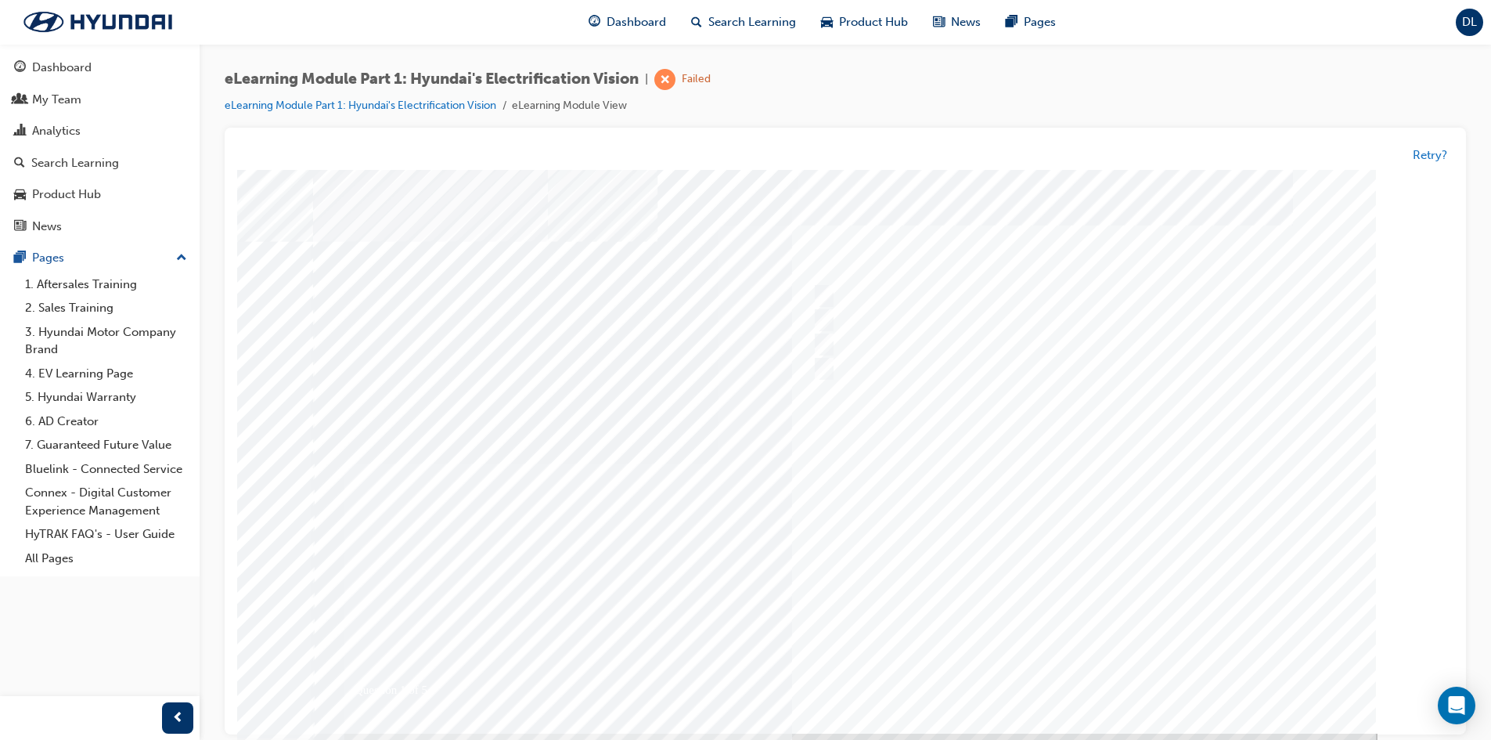
click at [1107, 555] on div at bounding box center [845, 452] width 1064 height 564
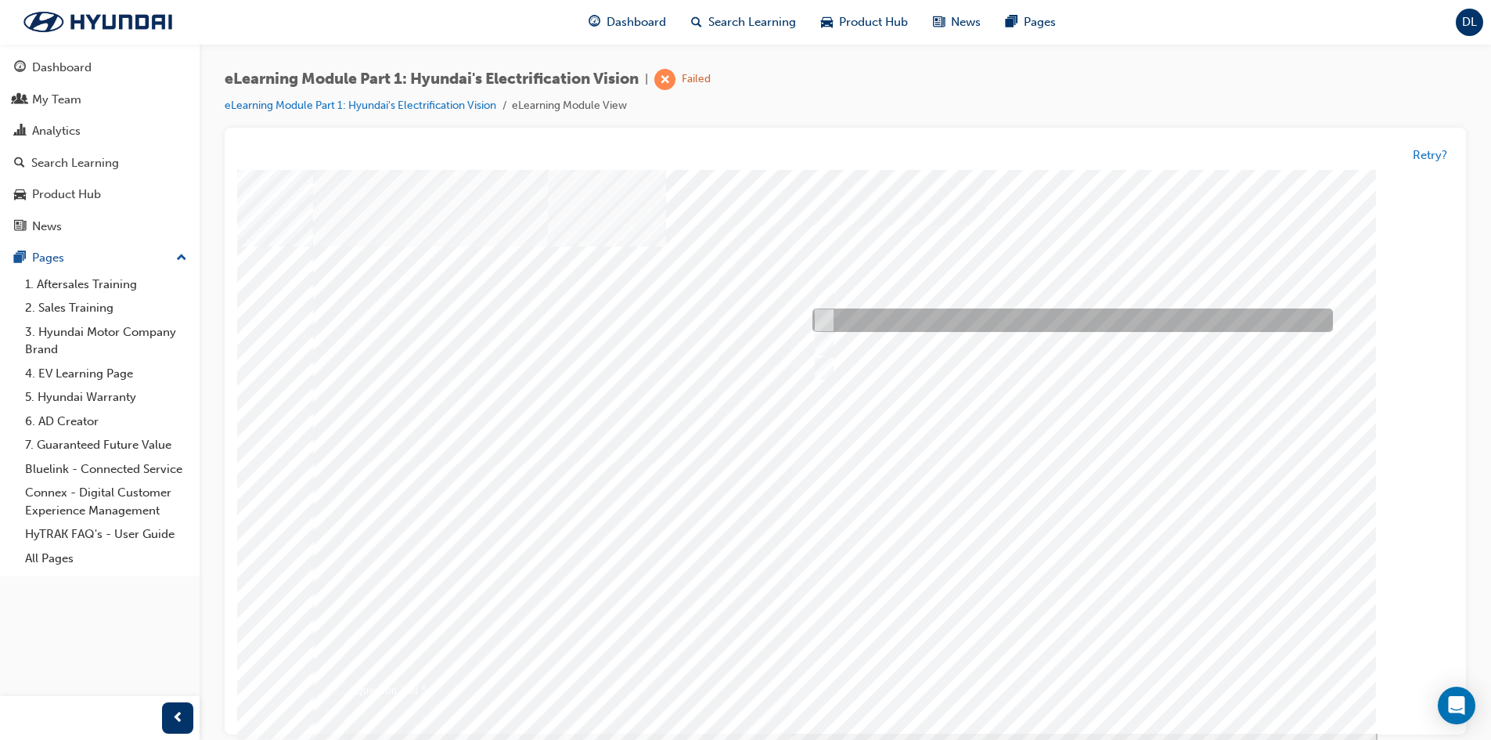
click at [823, 317] on input "IONIQ" at bounding box center [820, 320] width 17 height 17
radio input "true"
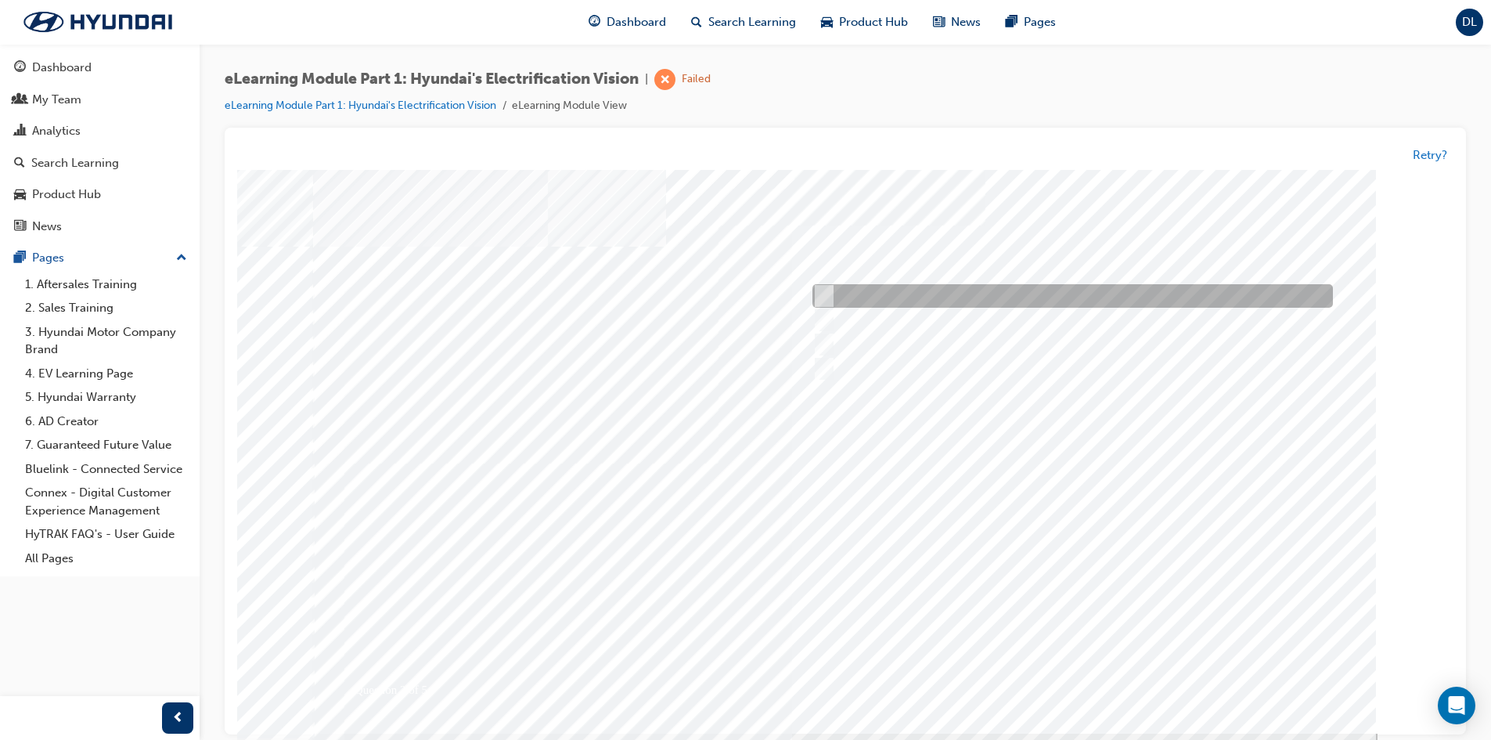
click at [823, 290] on input "Kona" at bounding box center [820, 296] width 17 height 17
radio input "true"
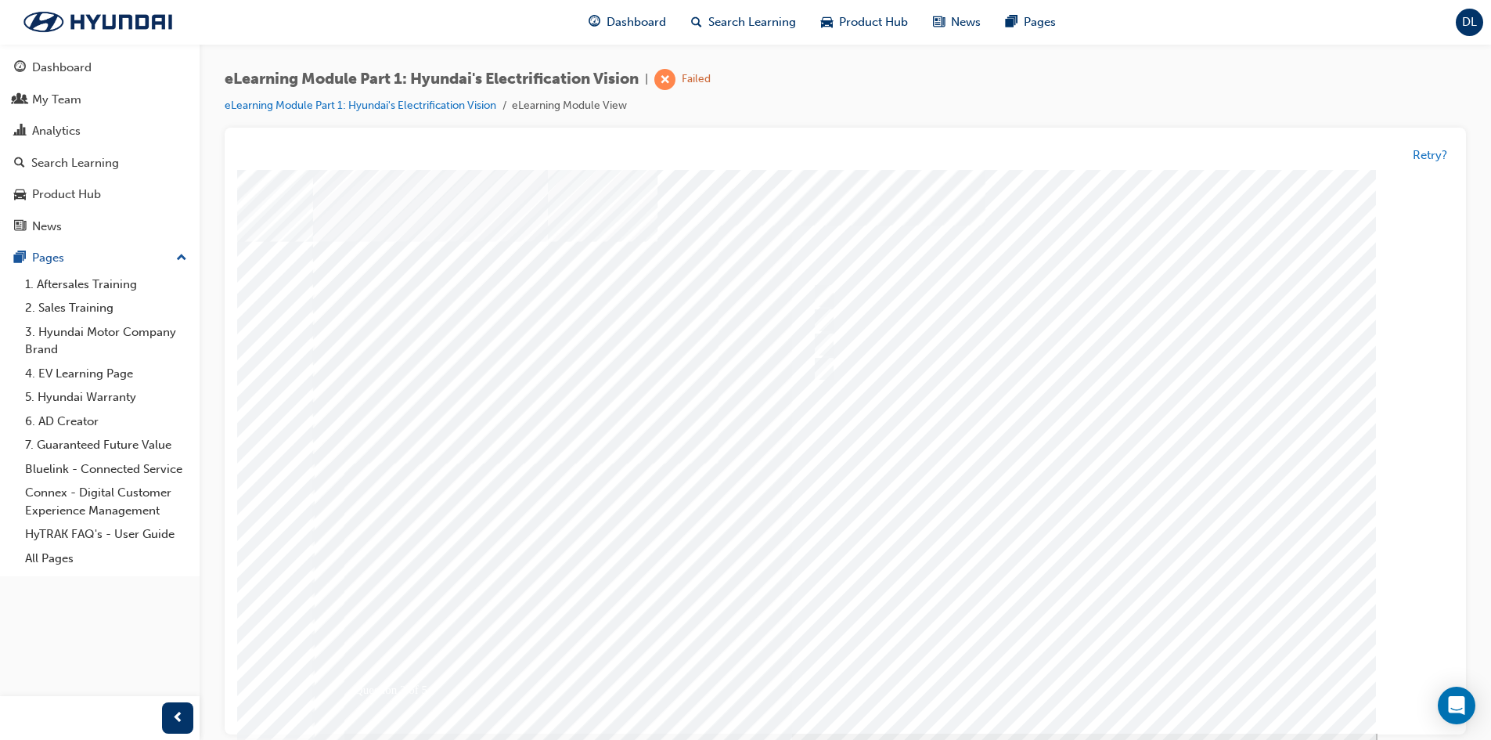
click at [1080, 528] on div at bounding box center [845, 452] width 1064 height 564
click at [828, 369] on input "Water is the only by-product" at bounding box center [820, 369] width 17 height 17
checkbox input "true"
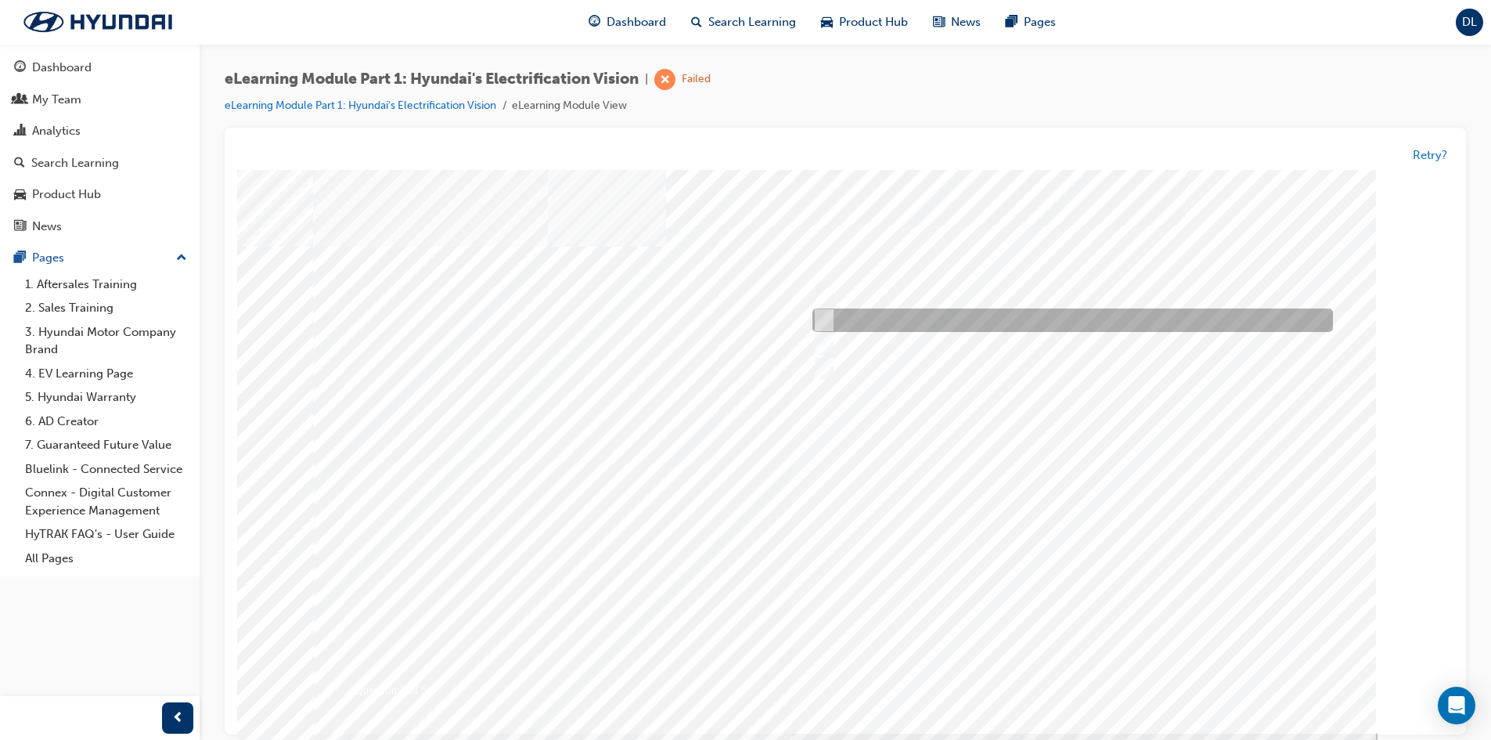
click at [822, 316] on input "Certified safety and abundant space" at bounding box center [820, 320] width 17 height 17
checkbox input "true"
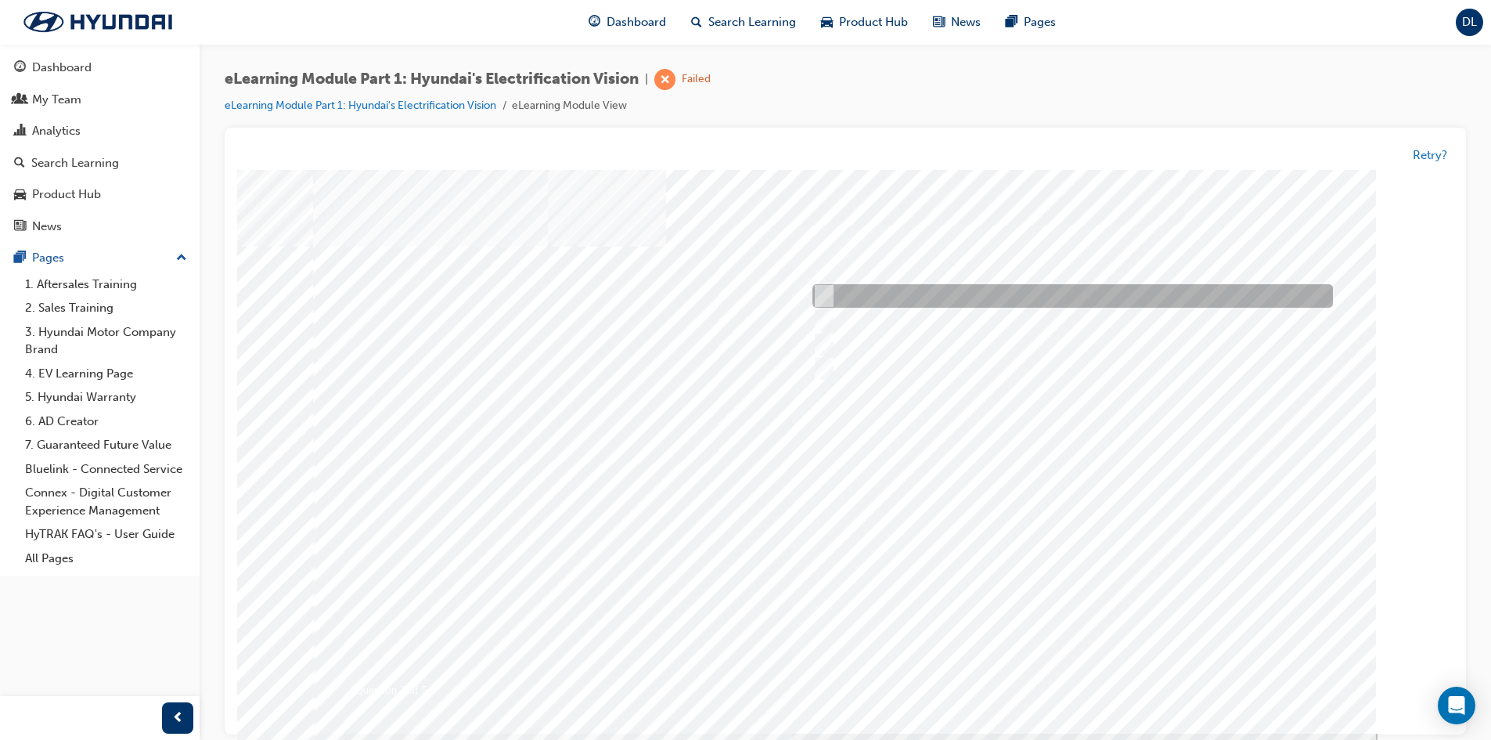
click at [818, 289] on input "World’s best mileage" at bounding box center [820, 296] width 17 height 17
checkbox input "true"
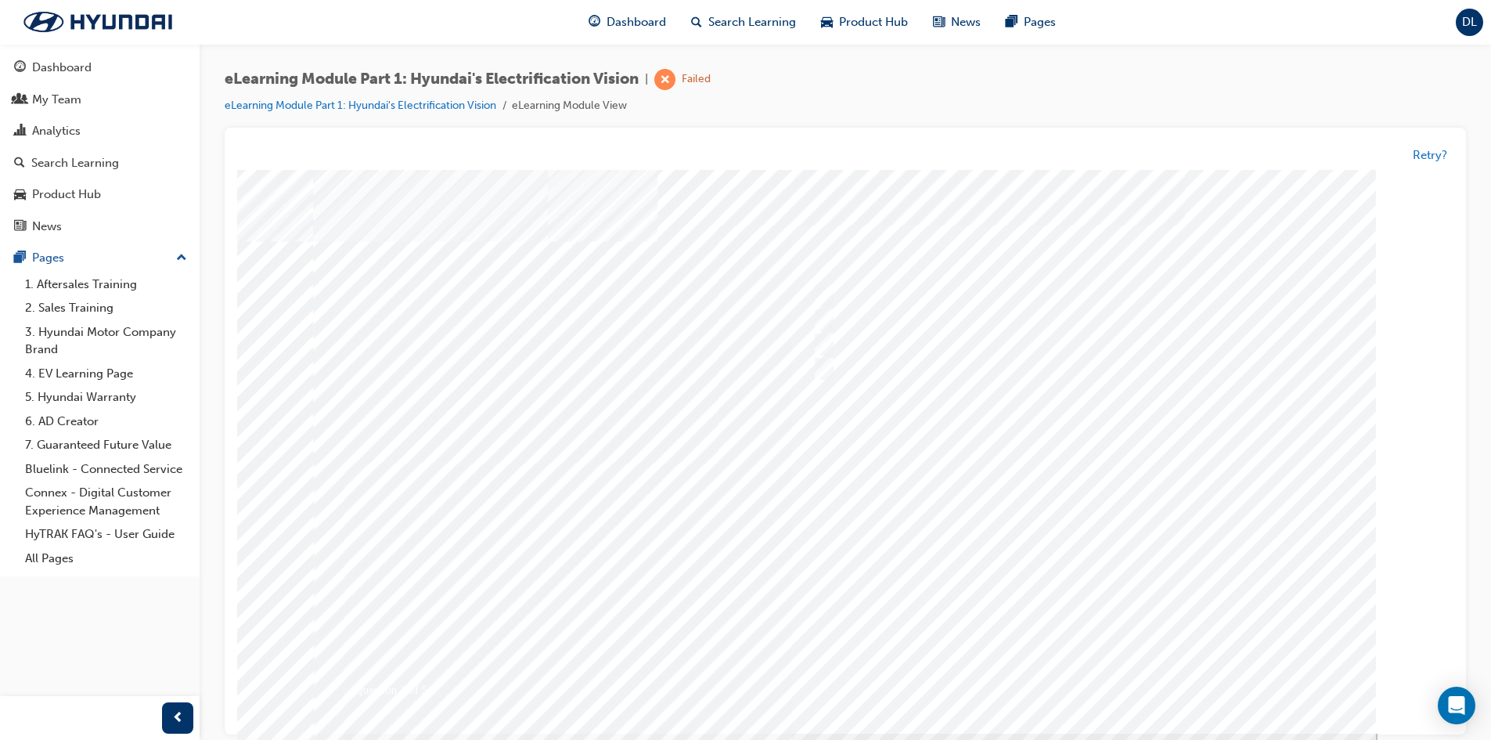
click at [1244, 518] on div at bounding box center [845, 452] width 1064 height 564
click at [823, 366] on input "Air purification effect" at bounding box center [820, 369] width 17 height 17
checkbox input "true"
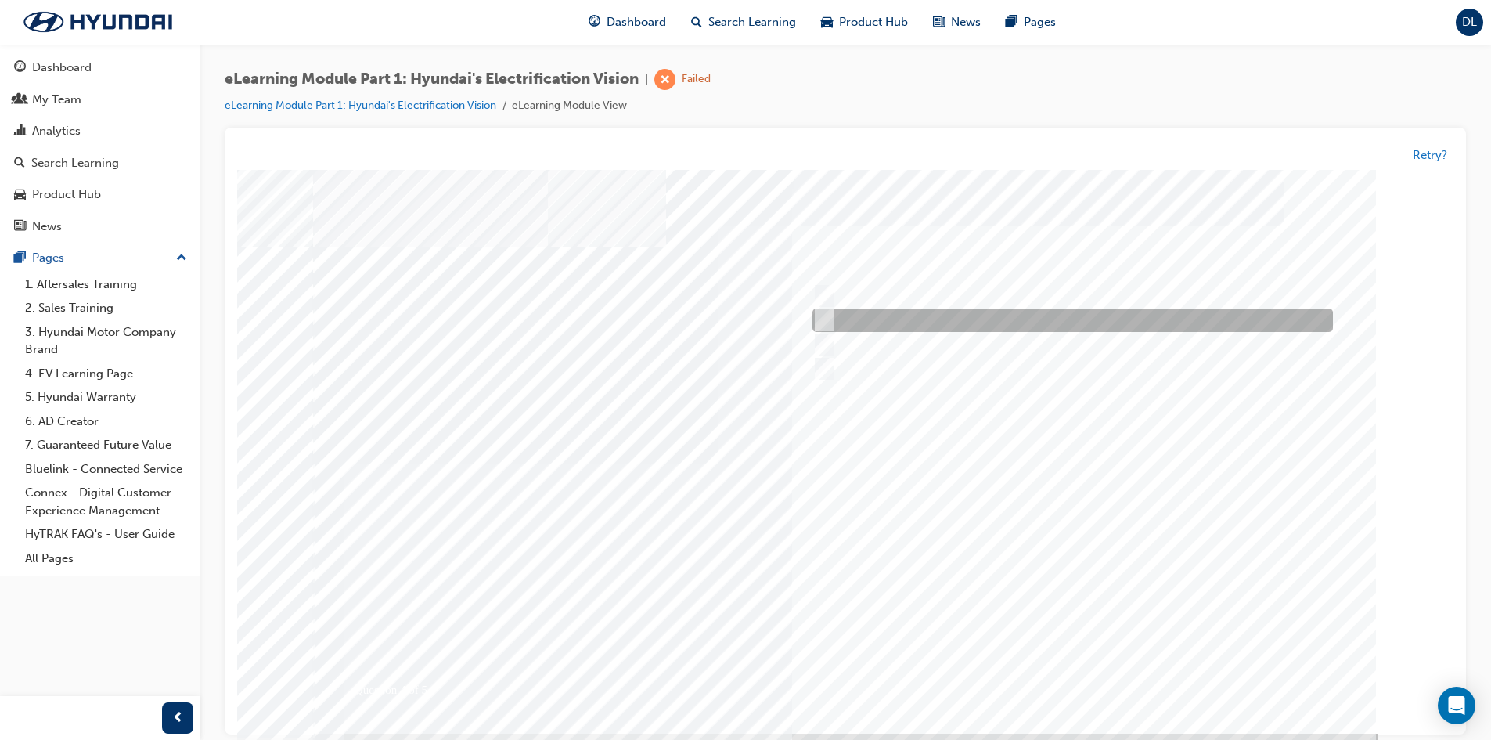
click at [827, 321] on input "Pure water is the only emission" at bounding box center [820, 320] width 17 height 17
checkbox input "true"
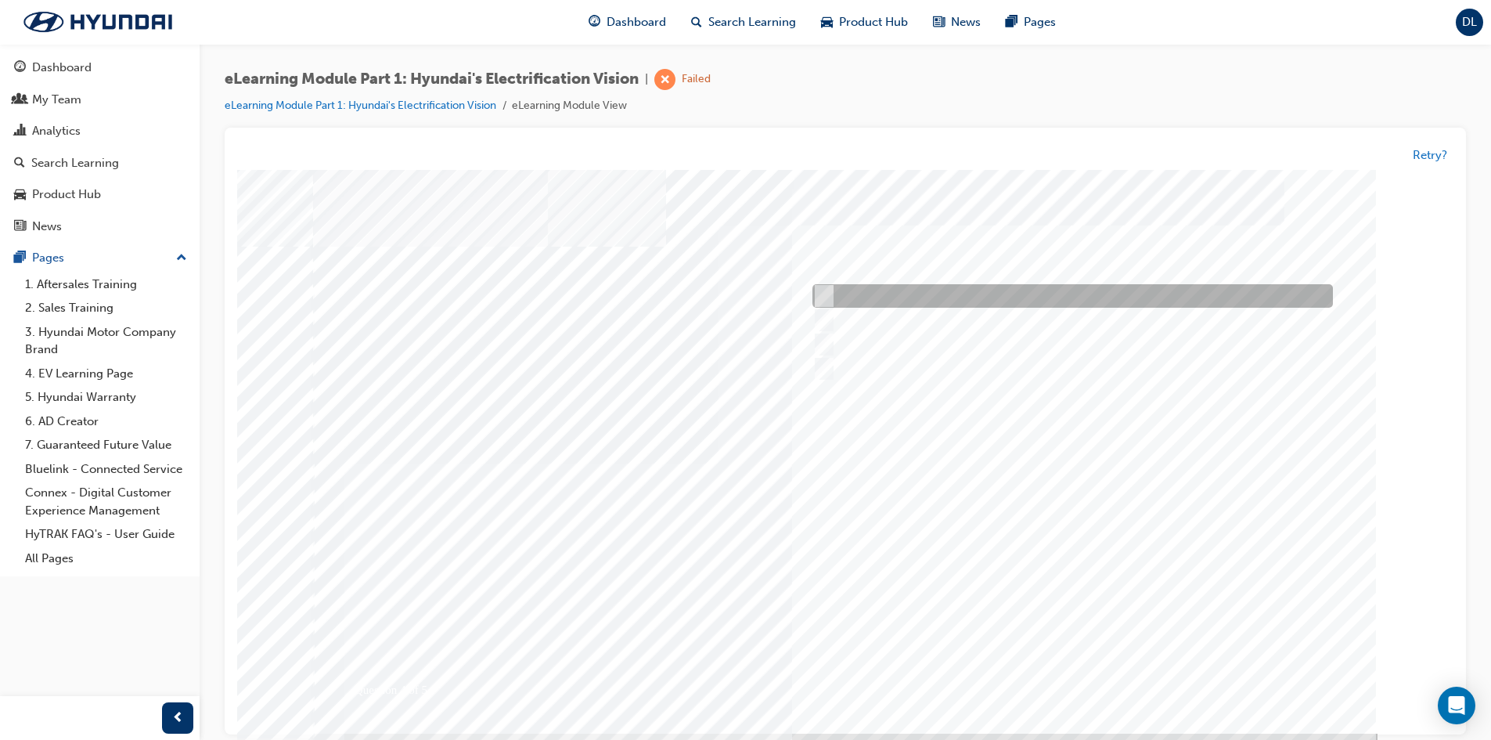
click at [822, 301] on input "Eco-friendly, durable and safe solution" at bounding box center [820, 296] width 17 height 17
checkbox input "true"
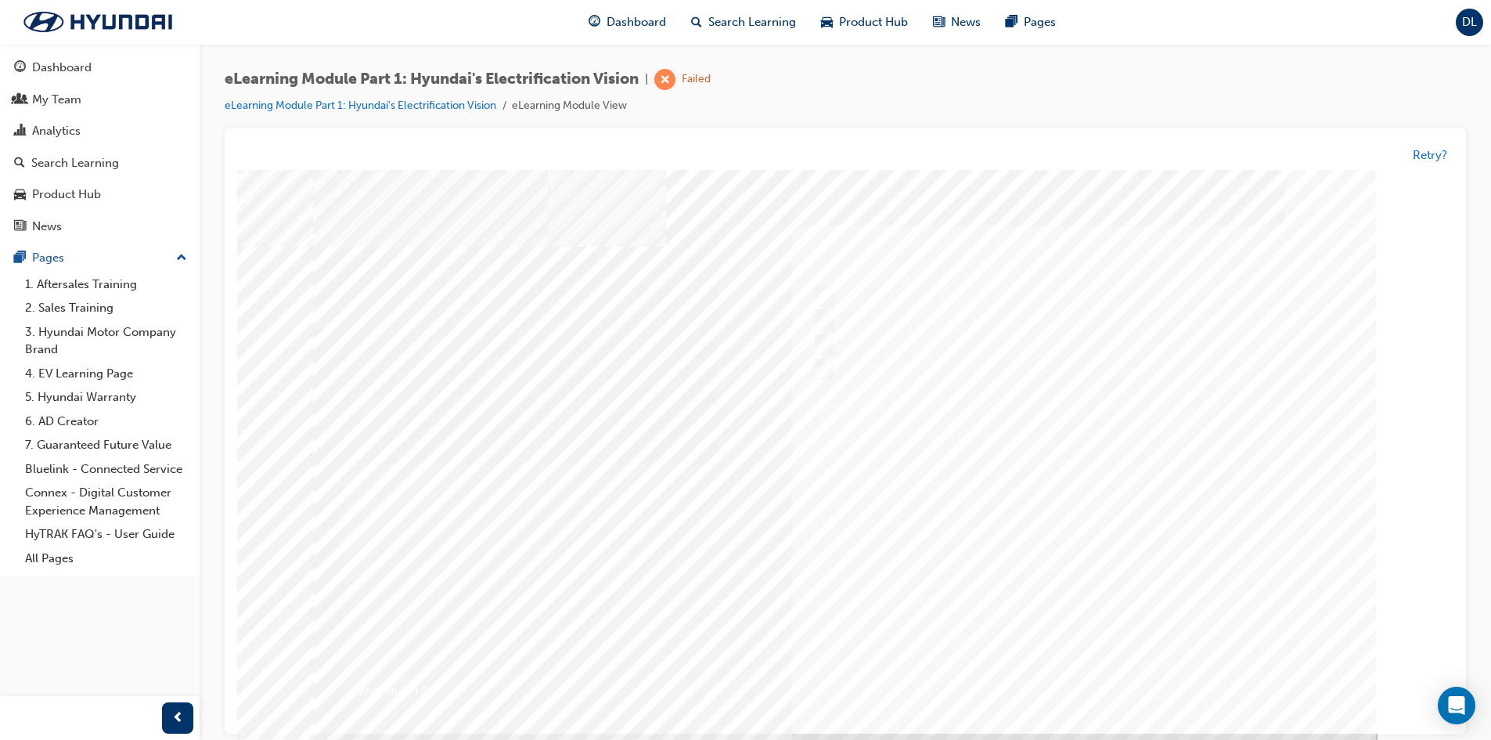
click at [881, 394] on div at bounding box center [845, 452] width 1064 height 564
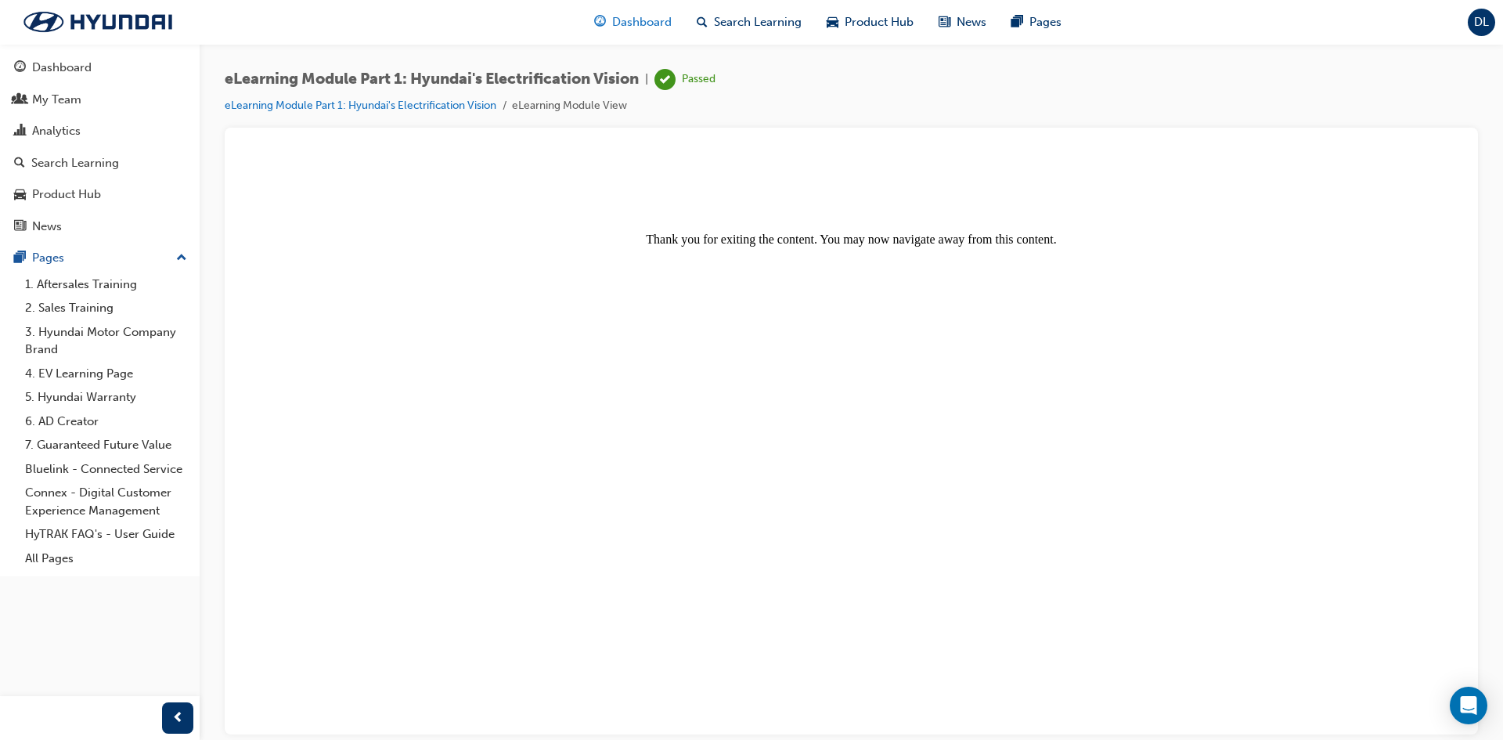
click at [665, 25] on span "Dashboard" at bounding box center [641, 22] width 59 height 18
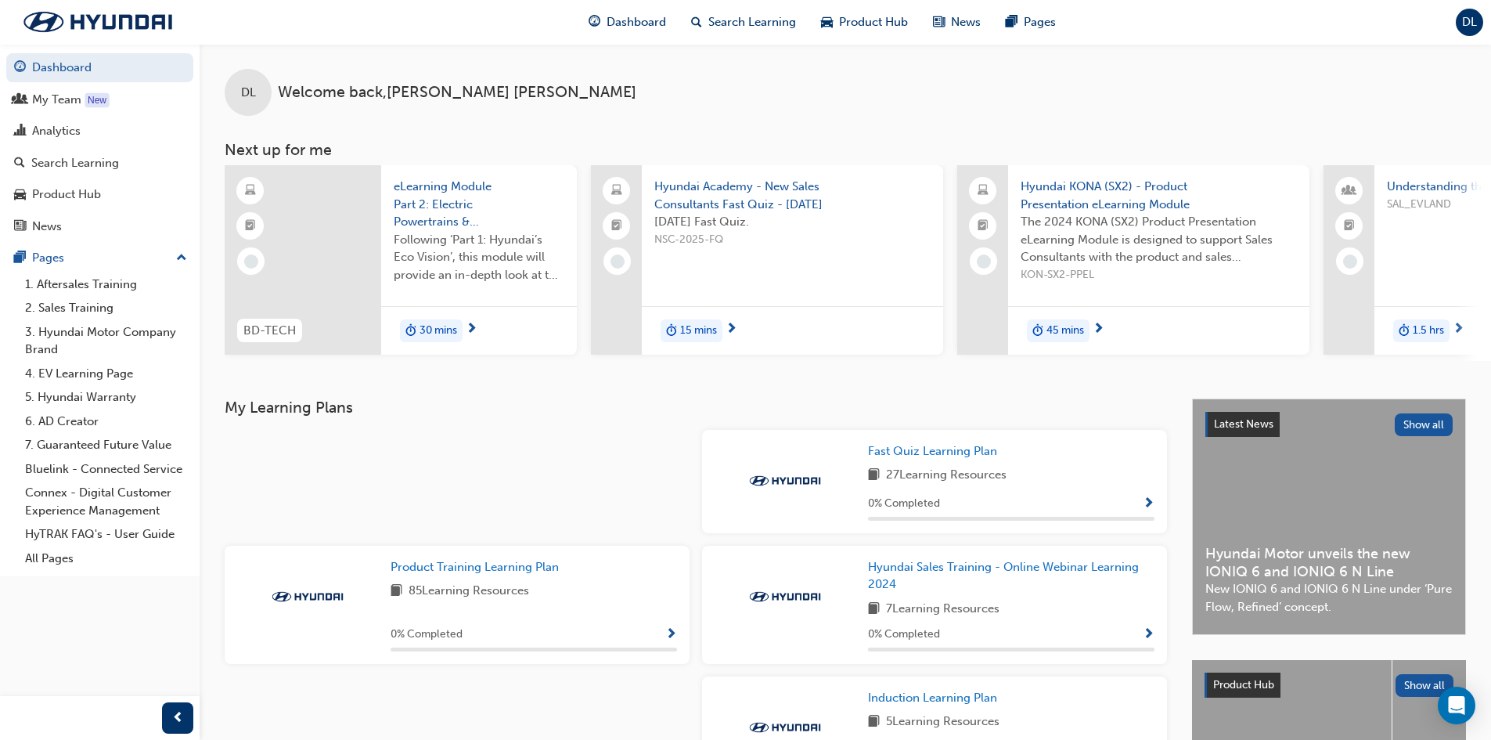
click at [438, 202] on span "eLearning Module Part 2: Electric Powertrains & Technology" at bounding box center [479, 204] width 171 height 53
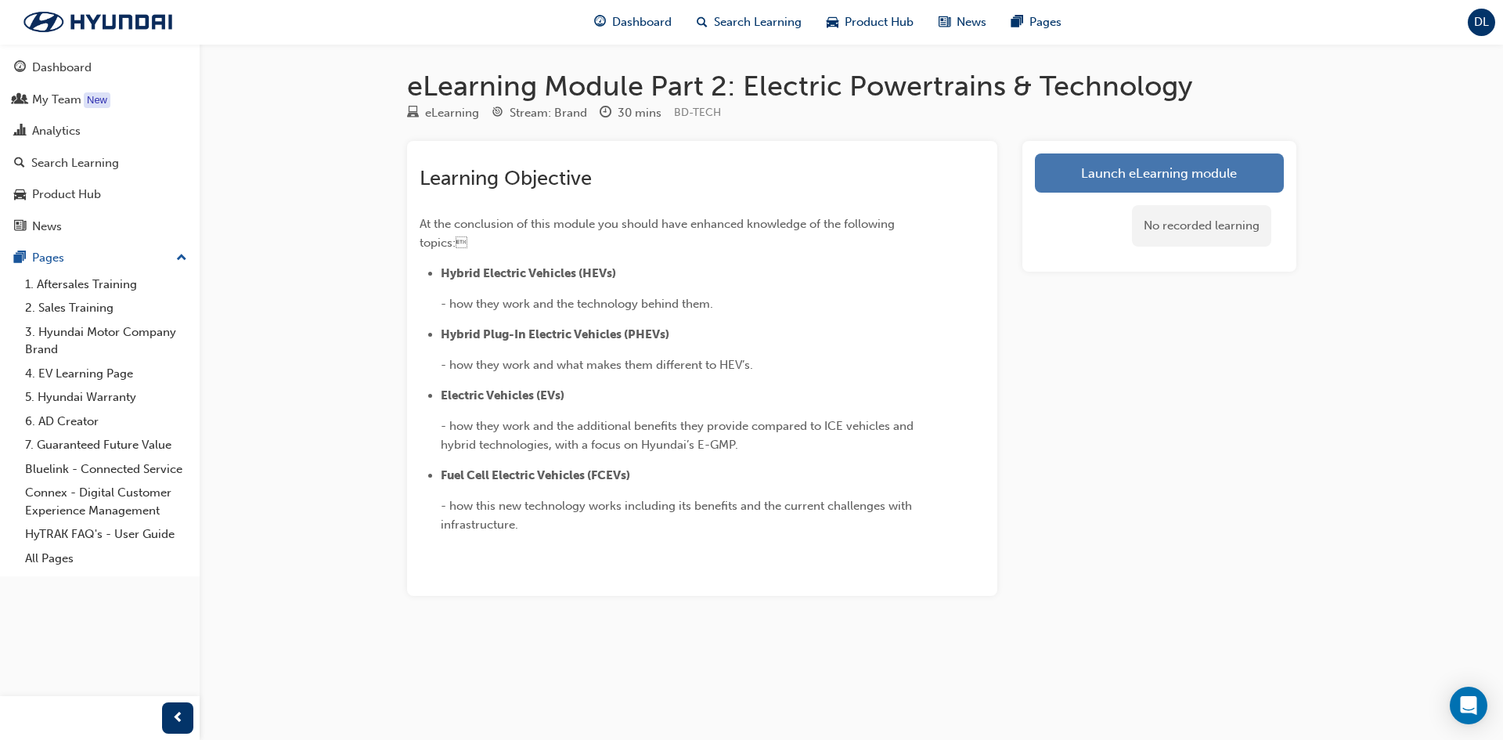
click at [1183, 165] on link "Launch eLearning module" at bounding box center [1159, 172] width 249 height 39
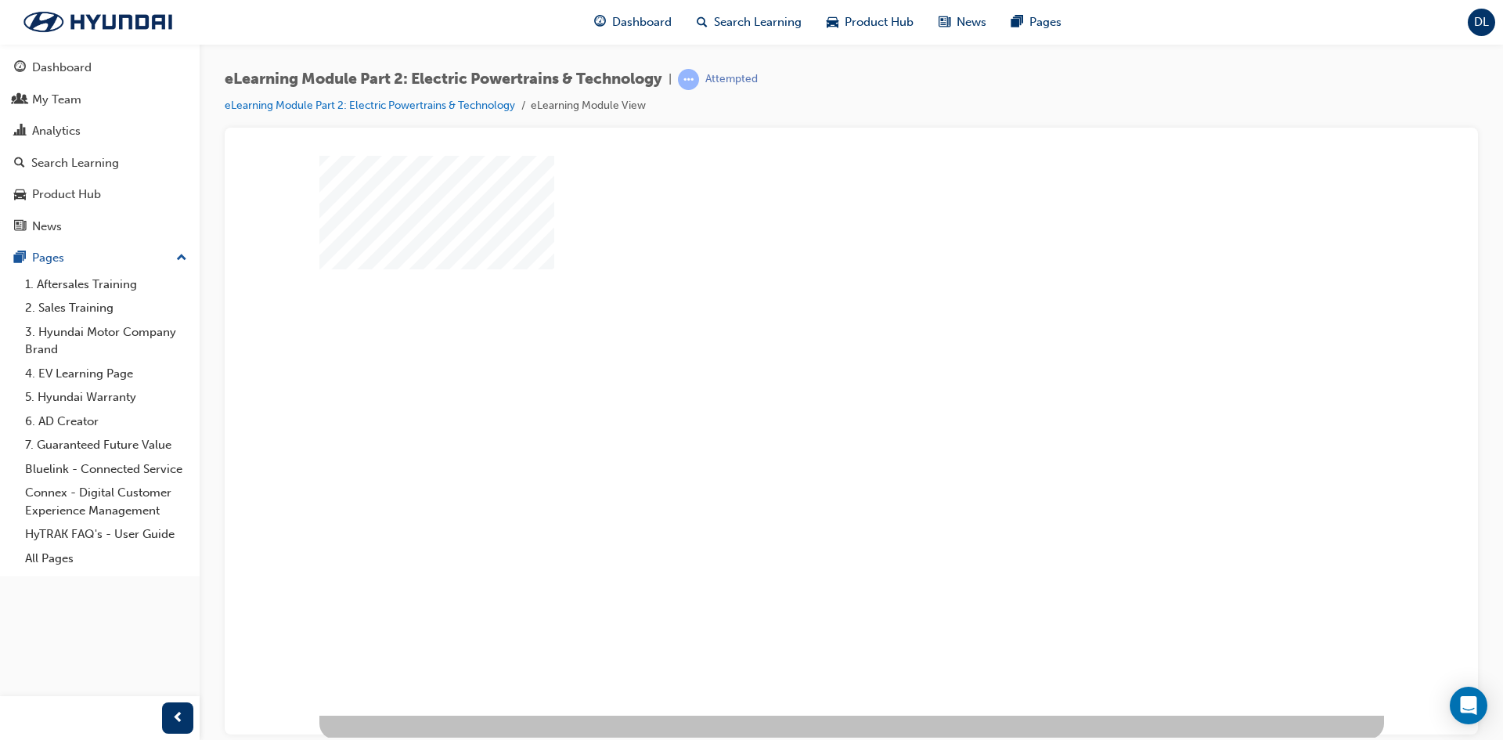
scroll to position [5, 0]
click at [806, 386] on div "play" at bounding box center [806, 386] width 0 height 0
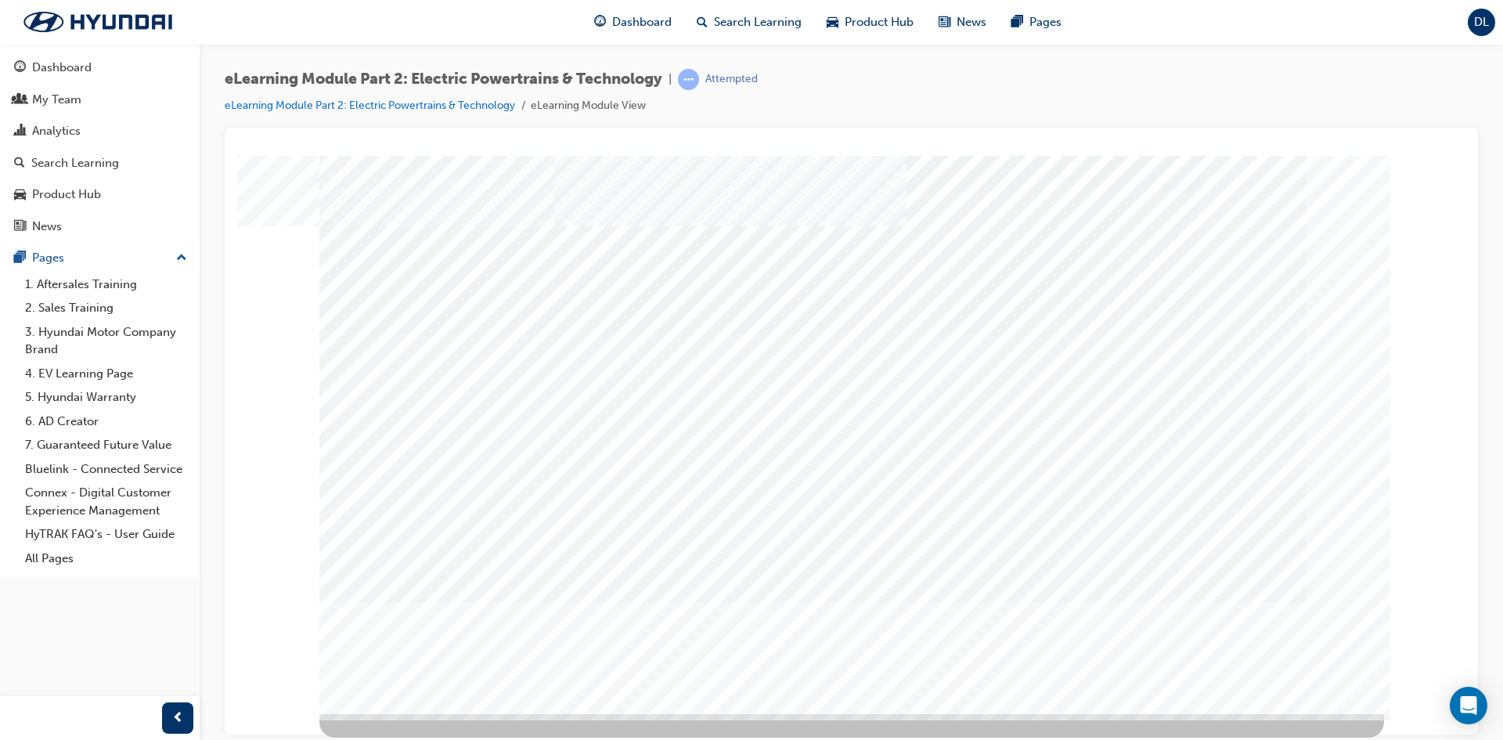
scroll to position [0, 0]
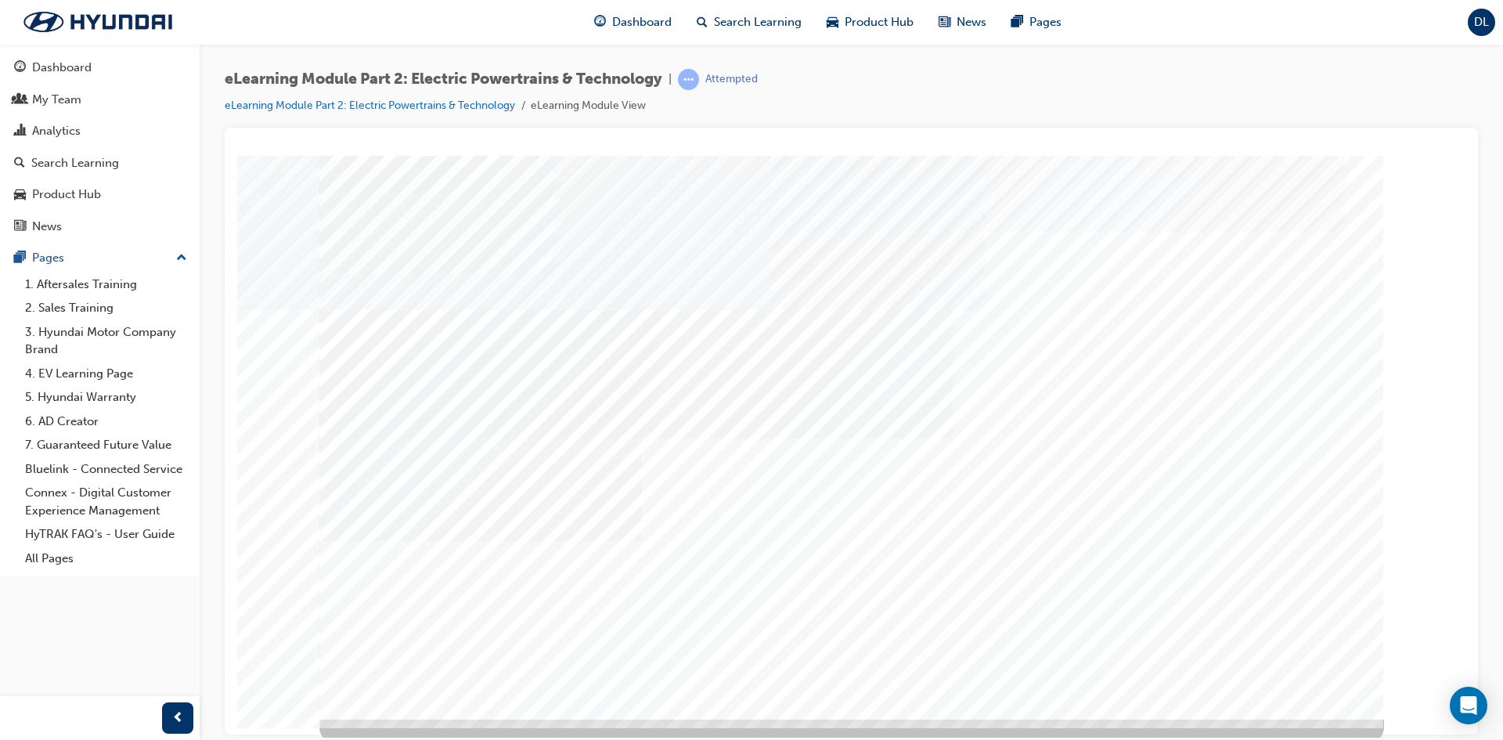
click at [921, 578] on div "multistate" at bounding box center [851, 437] width 1064 height 564
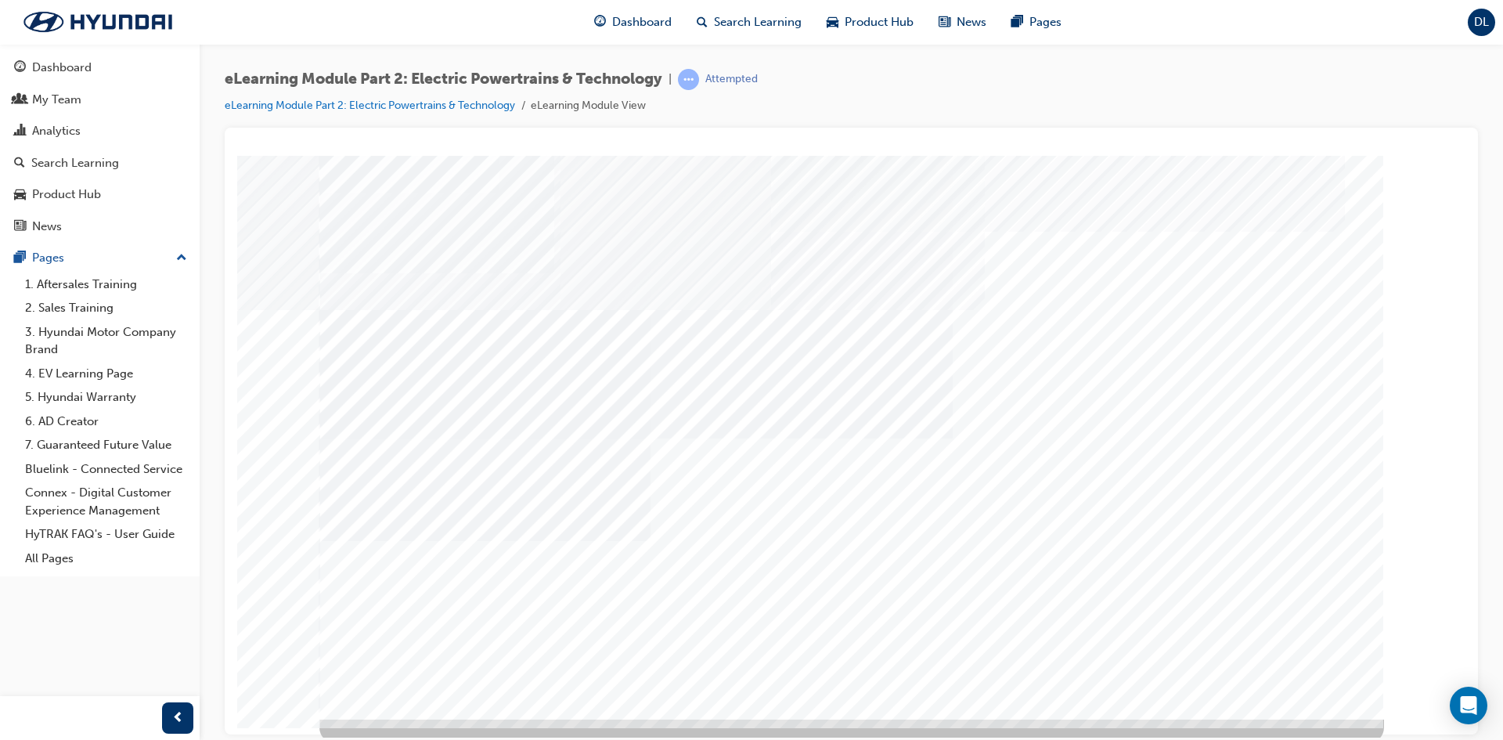
drag, startPoint x: 1118, startPoint y: 526, endPoint x: 1118, endPoint y: 517, distance: 8.6
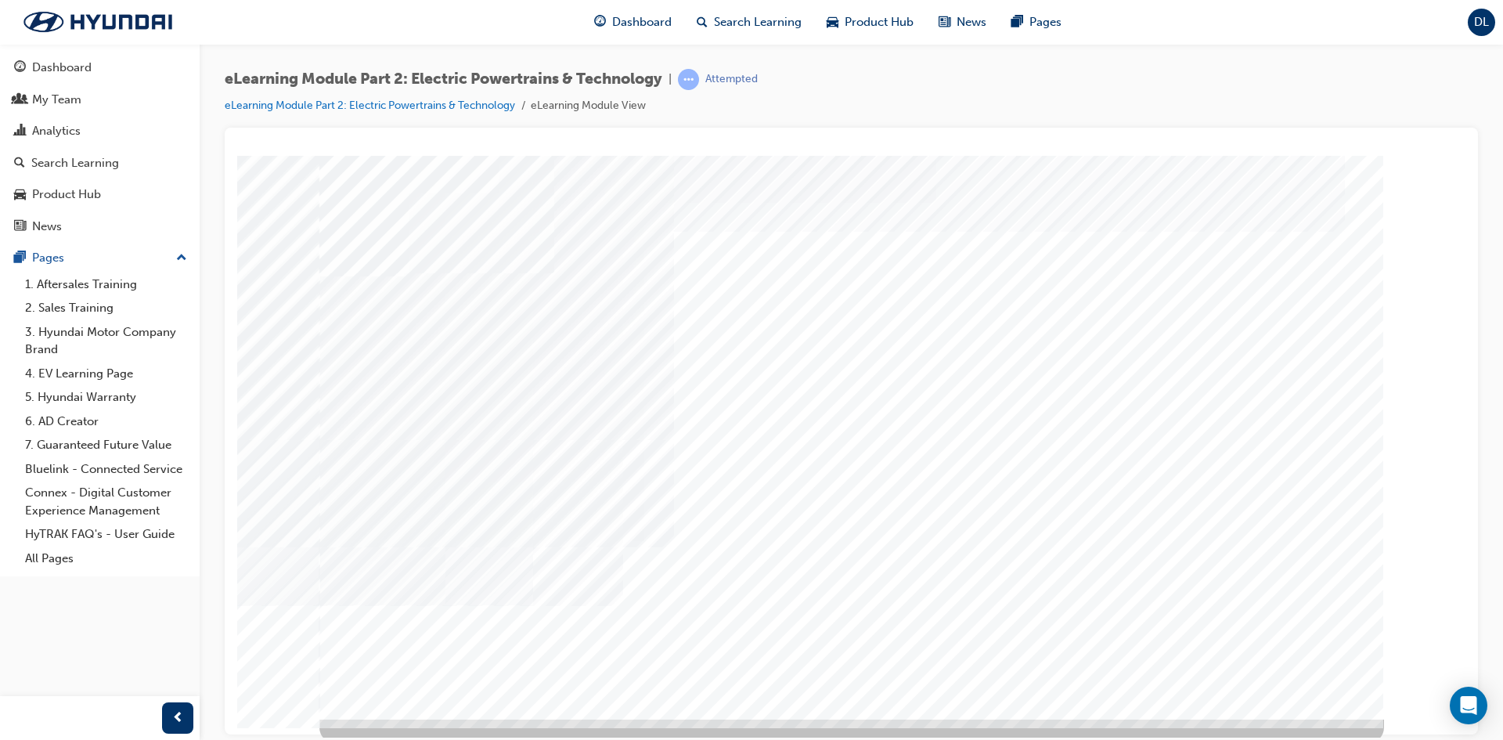
drag, startPoint x: 1133, startPoint y: 369, endPoint x: 1315, endPoint y: 407, distance: 186.4
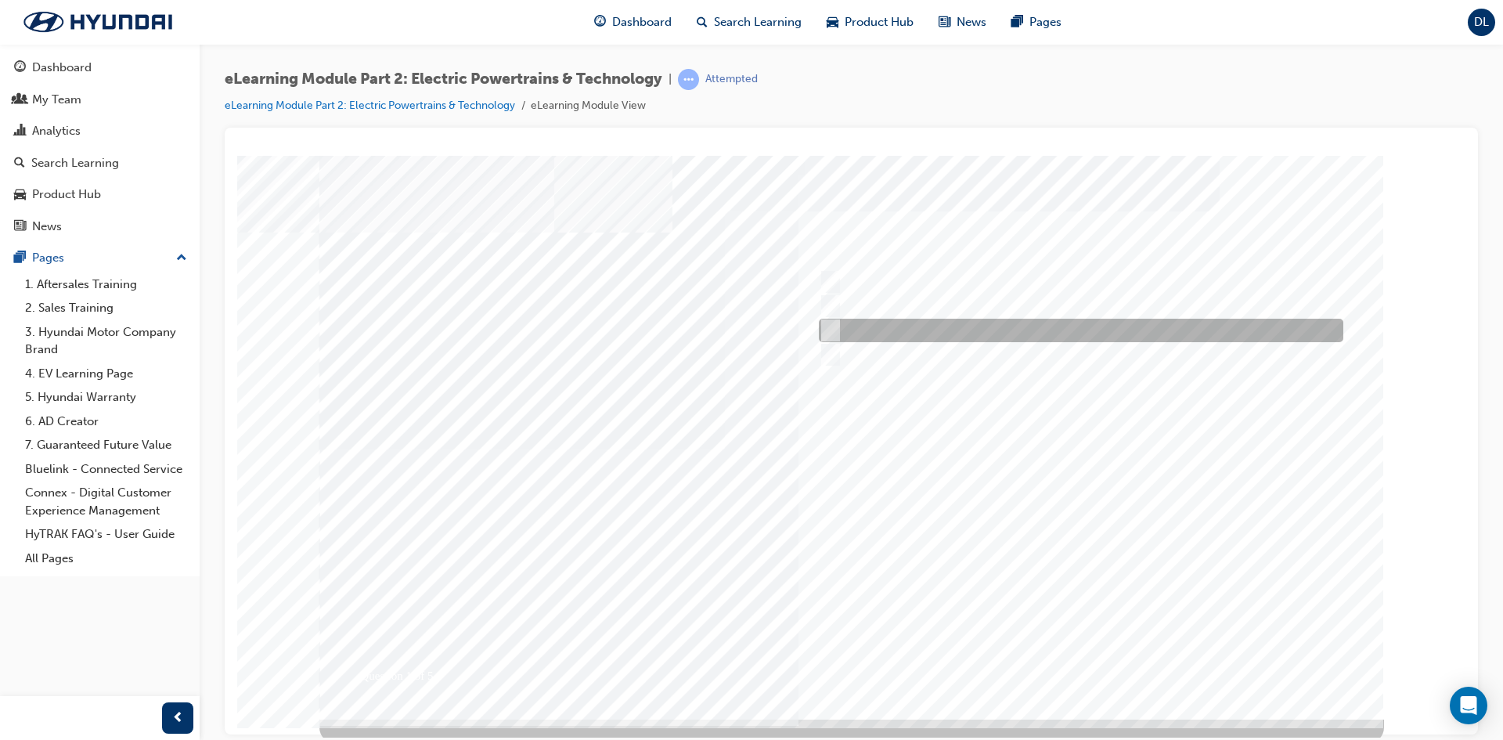
click at [834, 330] on input "Regenerative braking" at bounding box center [827, 330] width 17 height 17
radio input "true"
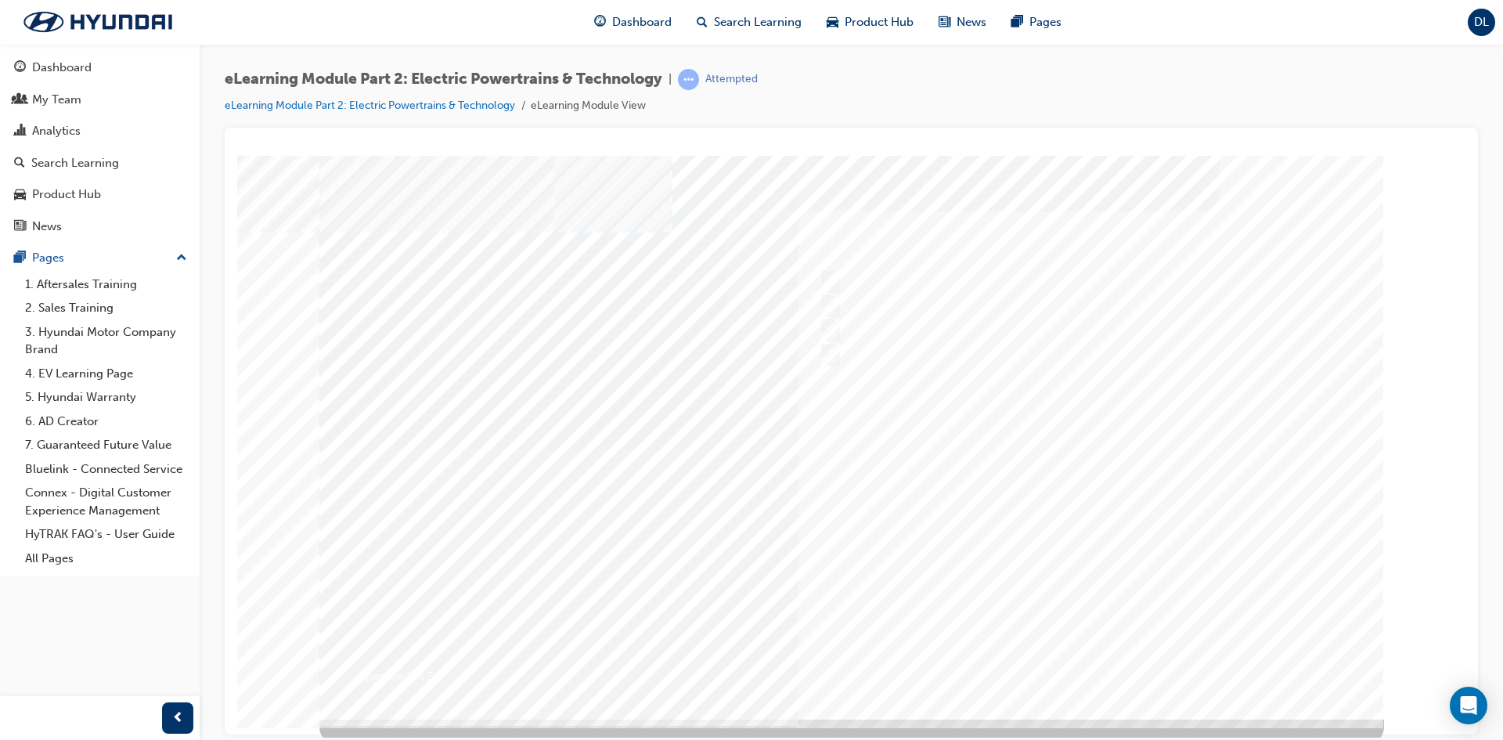
click at [1072, 530] on div at bounding box center [851, 437] width 1064 height 564
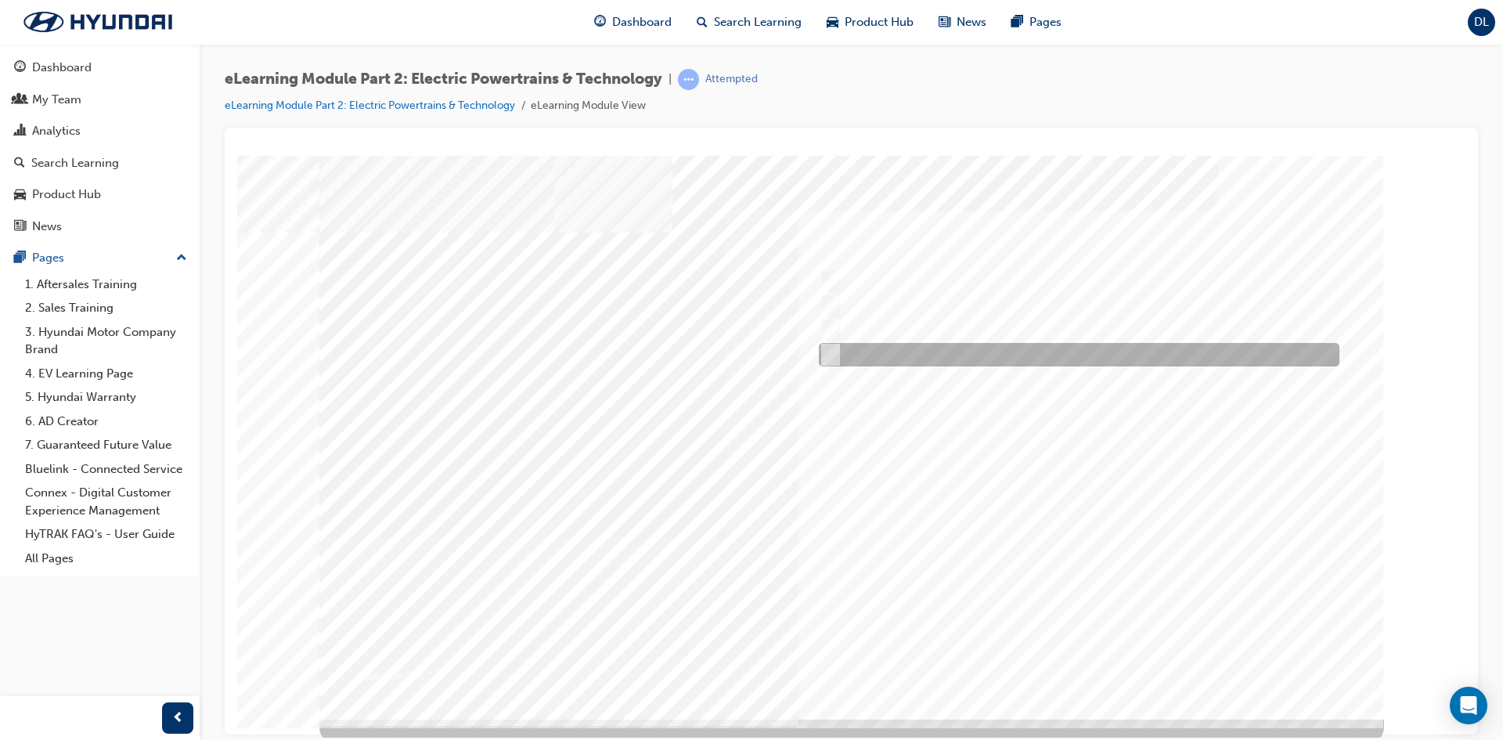
click at [830, 352] on input "1000 km" at bounding box center [827, 354] width 17 height 17
radio input "true"
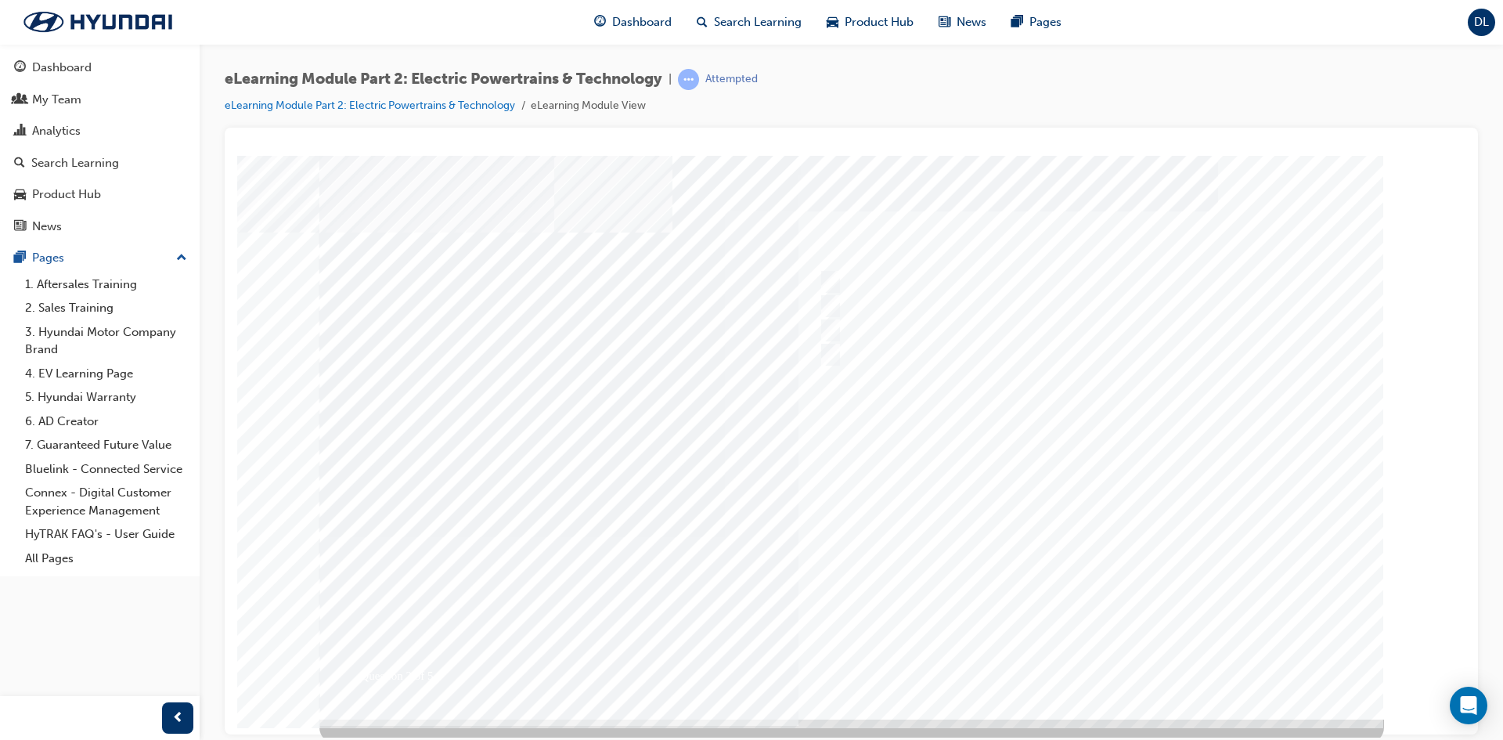
click at [1138, 436] on div at bounding box center [851, 437] width 1064 height 564
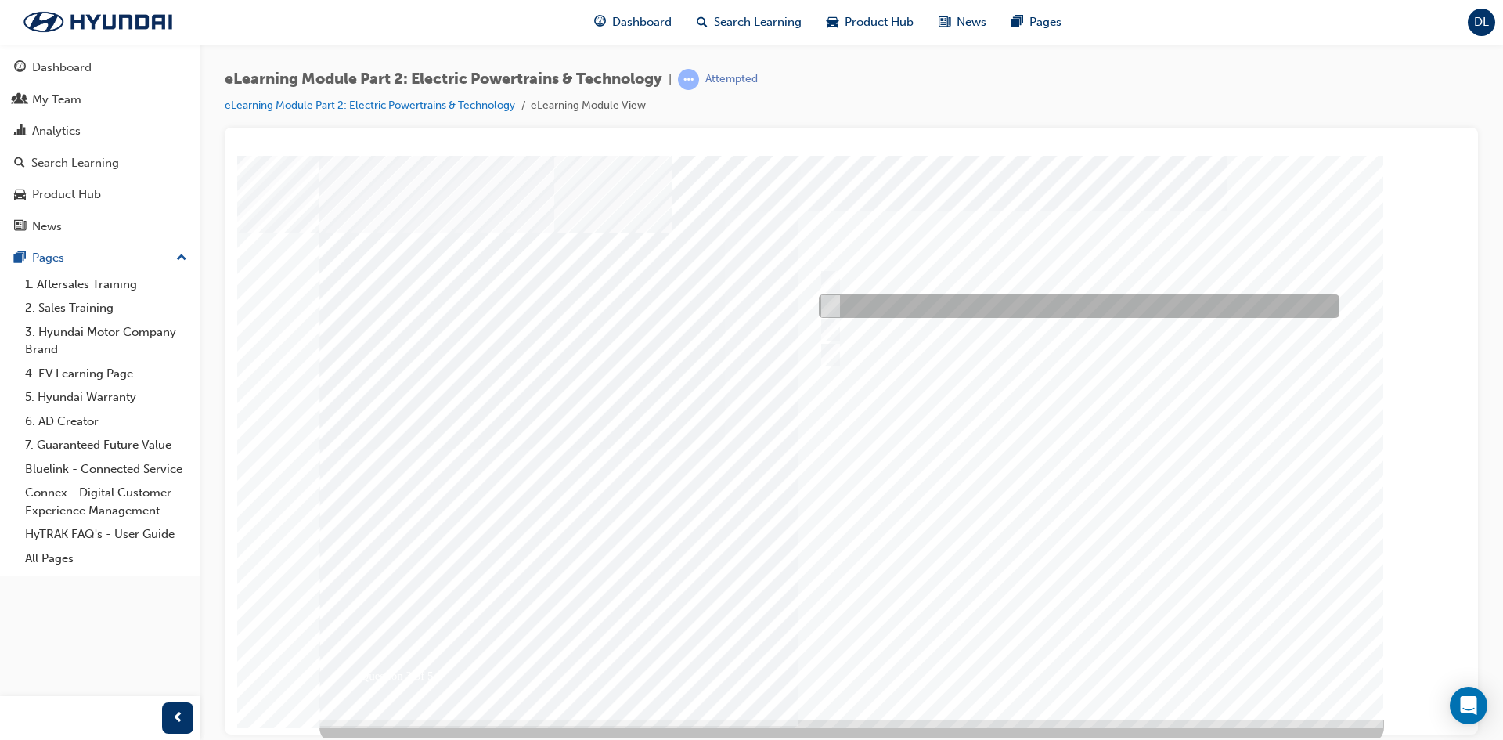
click at [834, 303] on input "Lithium-ion polymer" at bounding box center [827, 305] width 17 height 17
radio input "true"
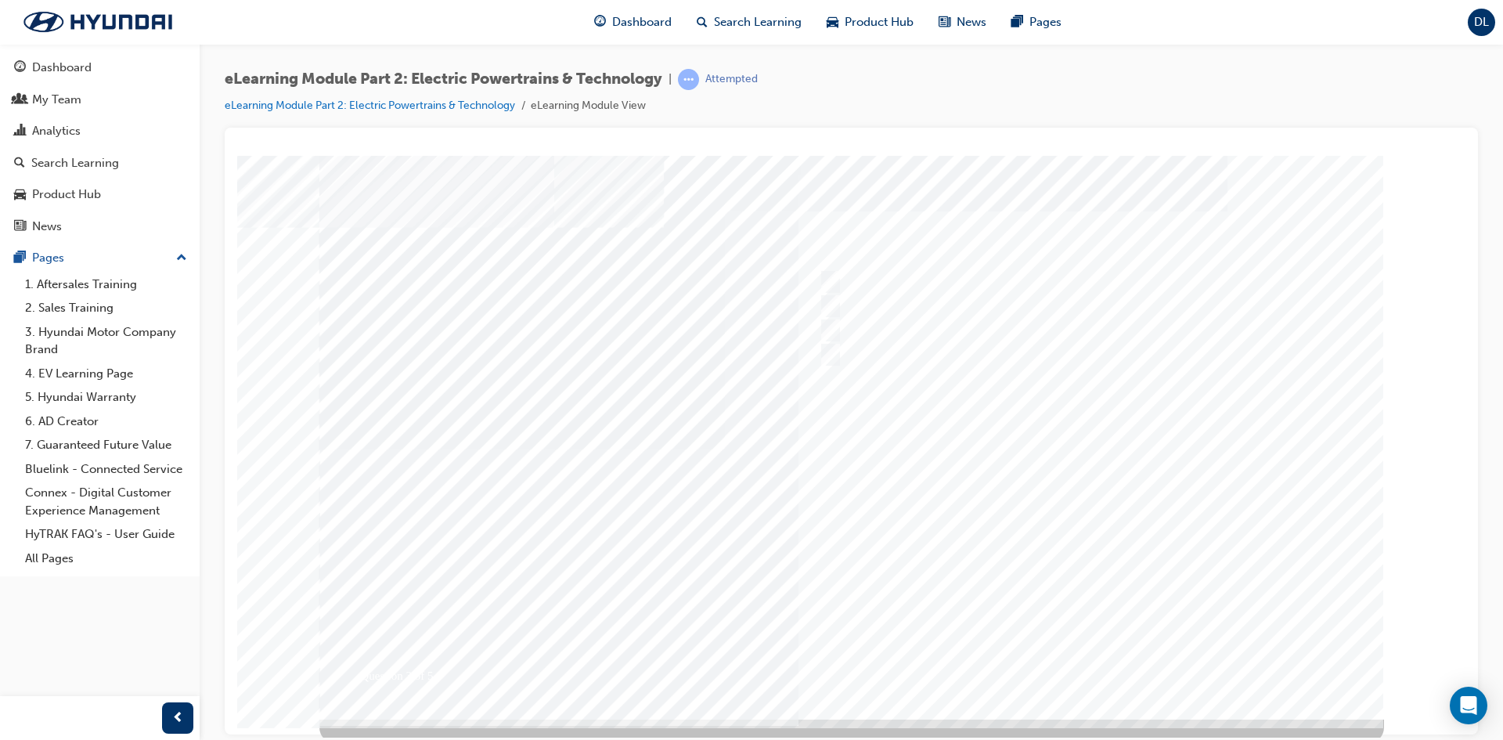
click at [1041, 475] on div at bounding box center [851, 437] width 1064 height 564
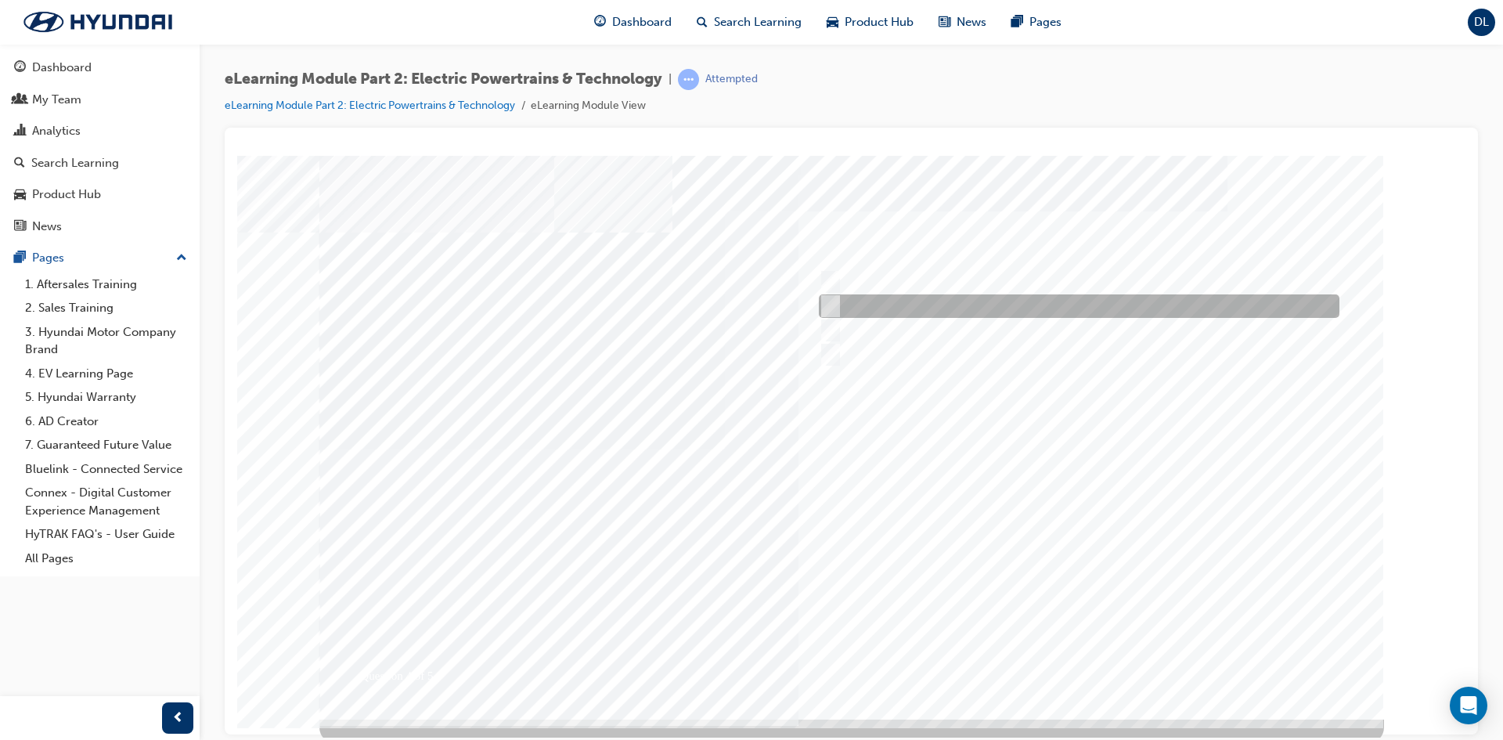
click at [830, 307] on input "3" at bounding box center [827, 305] width 17 height 17
radio input "true"
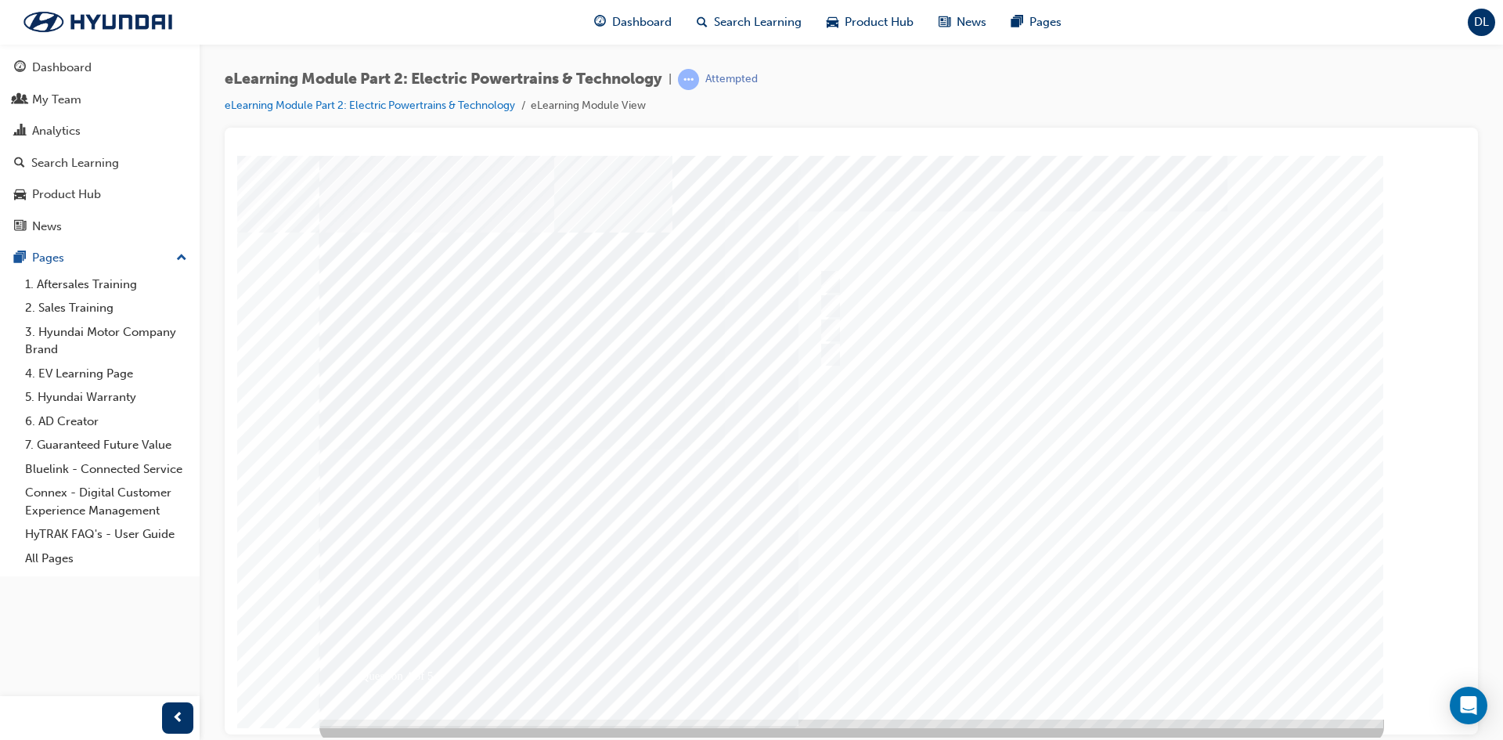
click at [1092, 522] on div at bounding box center [851, 437] width 1064 height 564
click at [974, 273] on div "" at bounding box center [851, 437] width 1064 height 564
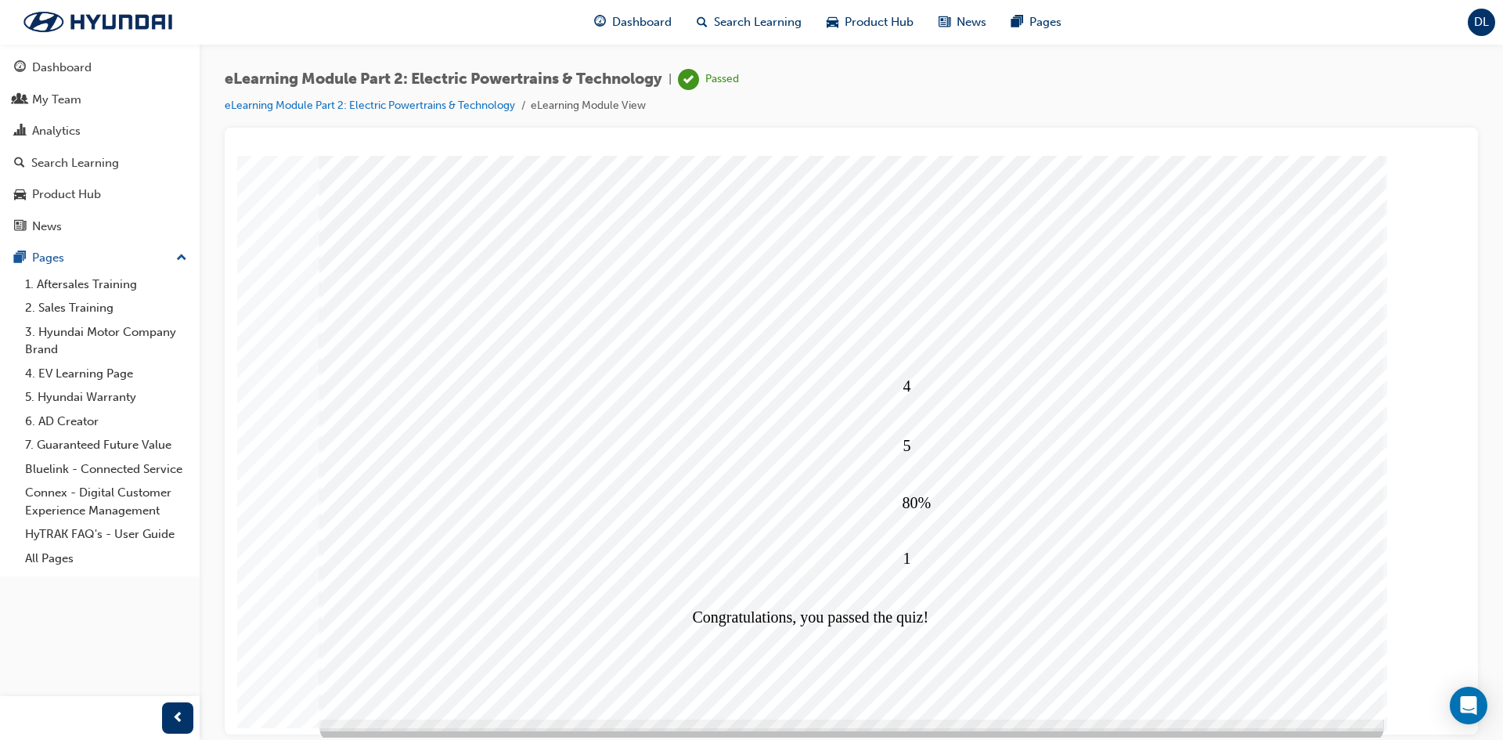
drag, startPoint x: 1077, startPoint y: 567, endPoint x: 1097, endPoint y: 585, distance: 27.2
click at [1078, 568] on div "1" at bounding box center [1117, 557] width 428 height 63
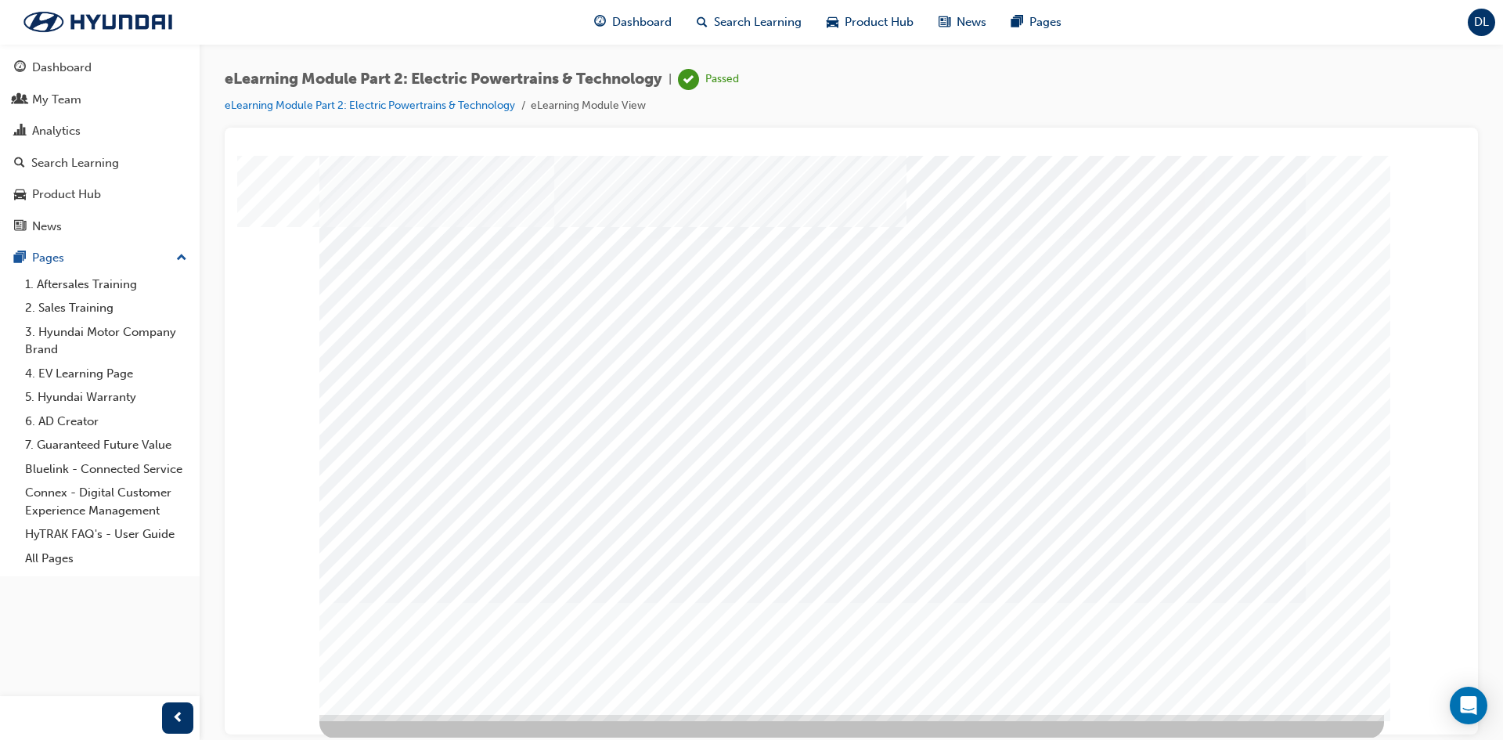
scroll to position [5, 0]
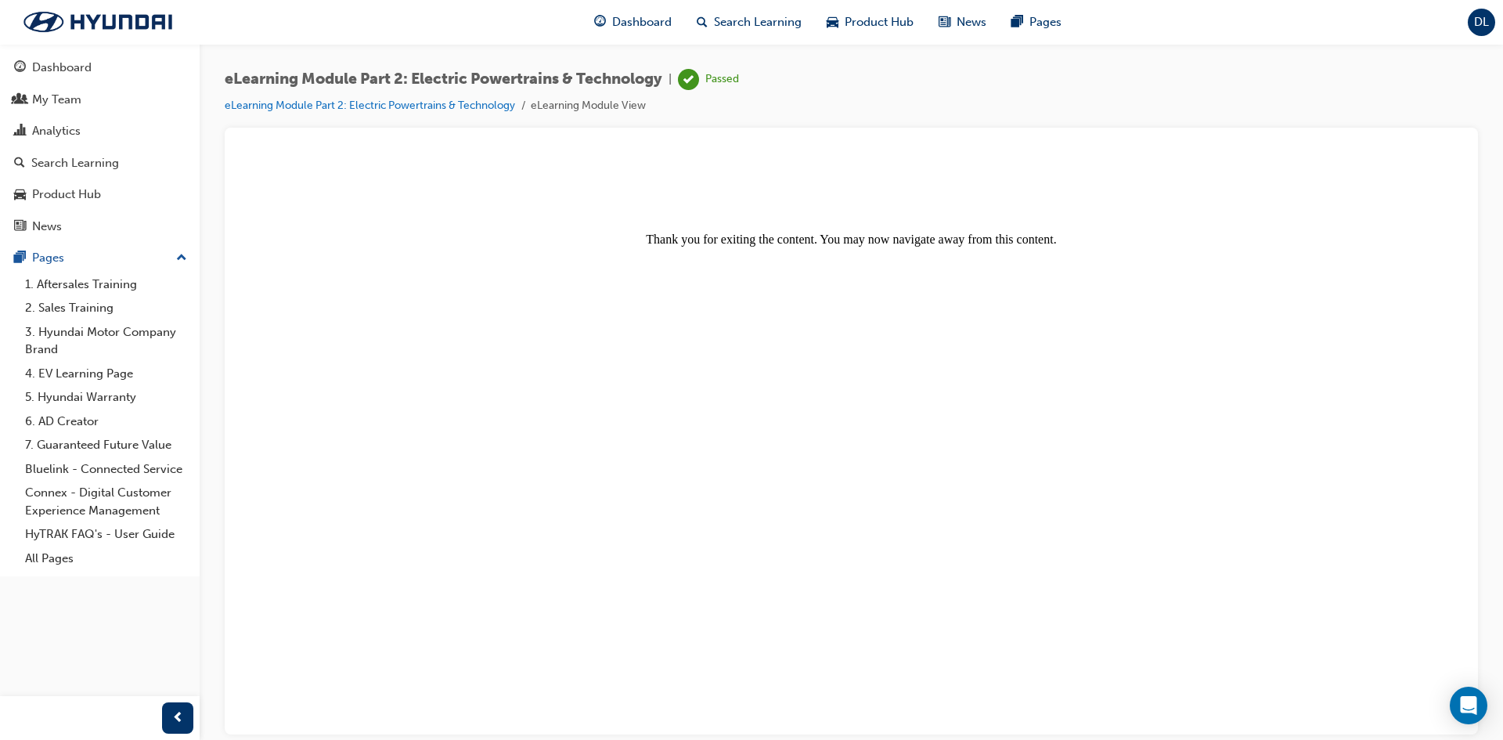
scroll to position [0, 0]
click at [838, 577] on body "Thank you for exiting the content. You may now navigate away from this content." at bounding box center [851, 445] width 1216 height 569
click at [643, 22] on span "Dashboard" at bounding box center [641, 22] width 59 height 18
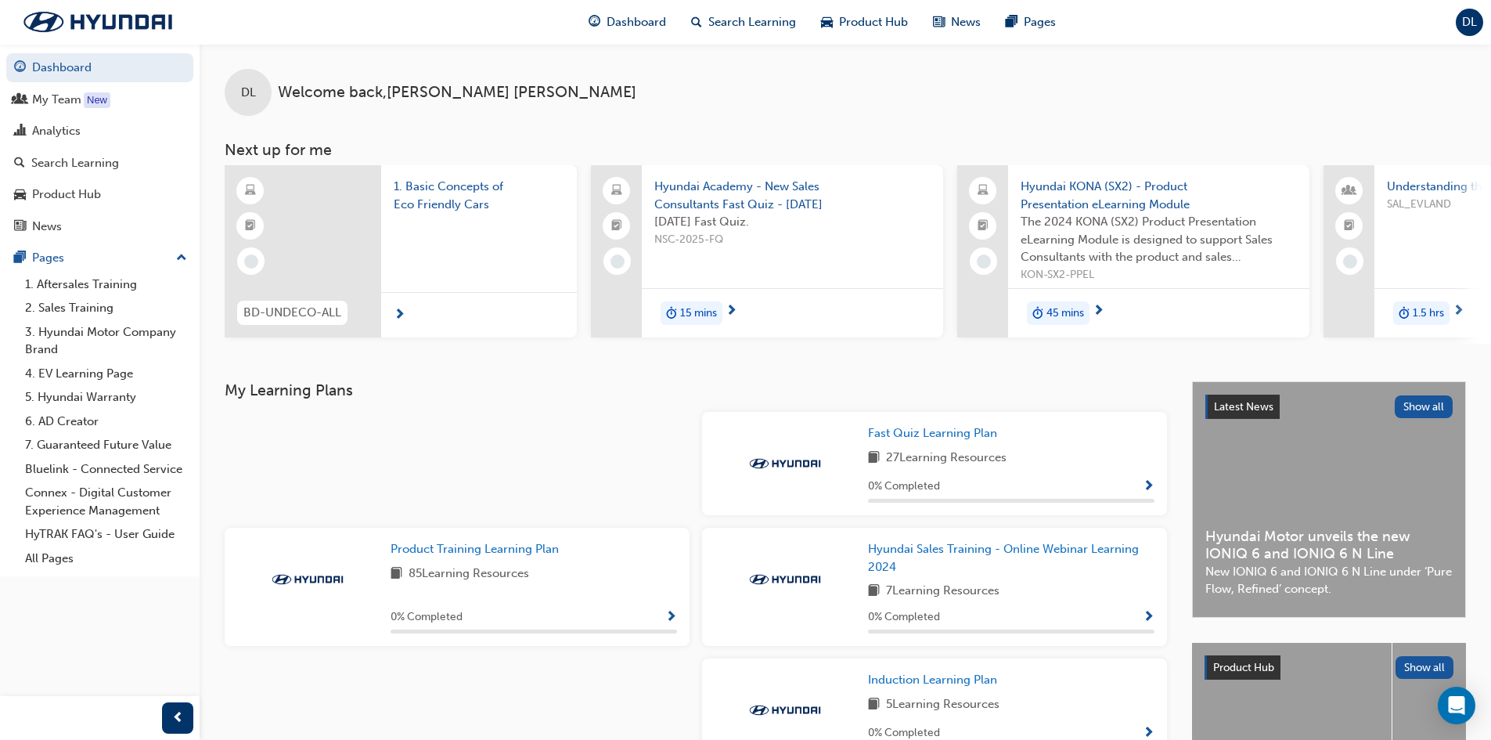
click at [443, 185] on span "1. Basic Concepts of Eco Friendly Cars" at bounding box center [479, 195] width 171 height 35
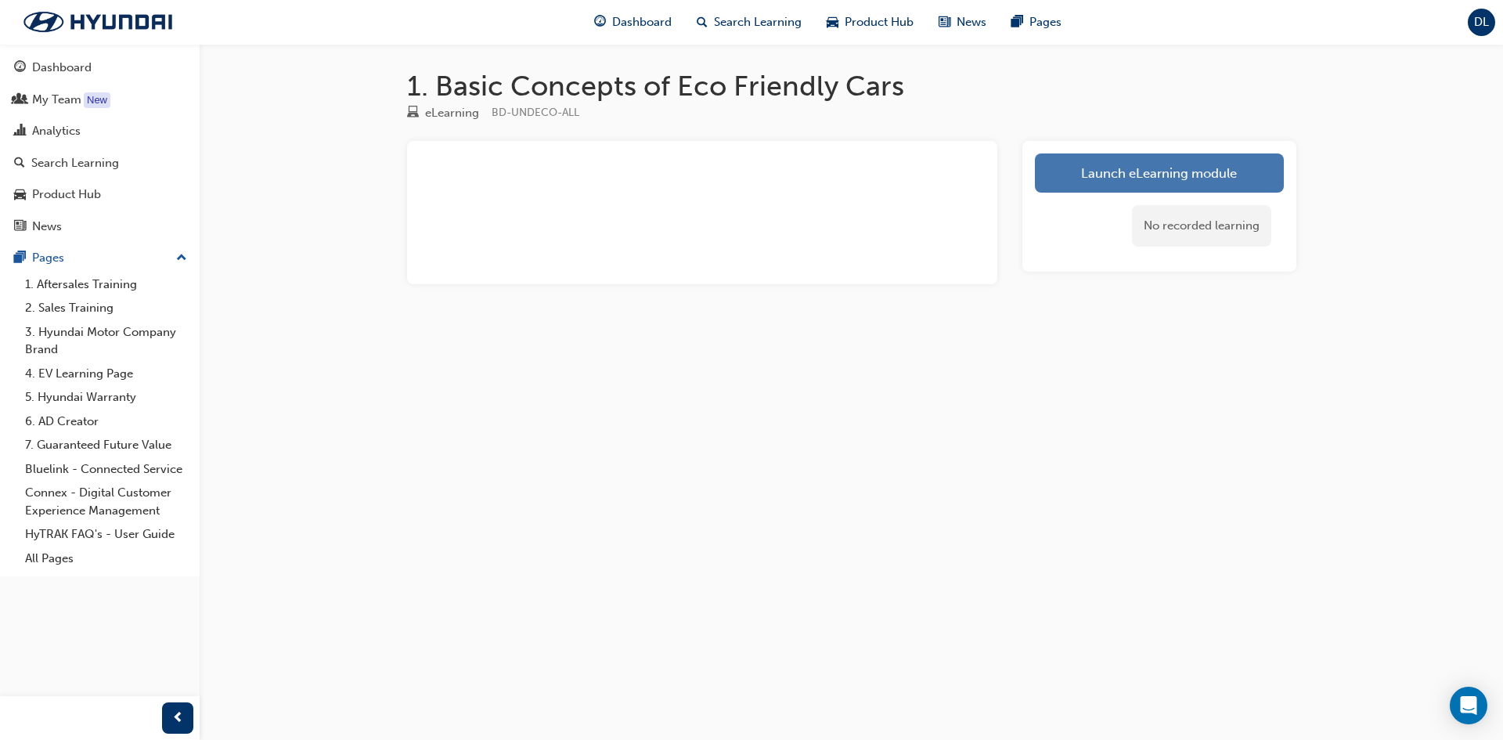
click at [1123, 178] on link "Launch eLearning module" at bounding box center [1159, 172] width 249 height 39
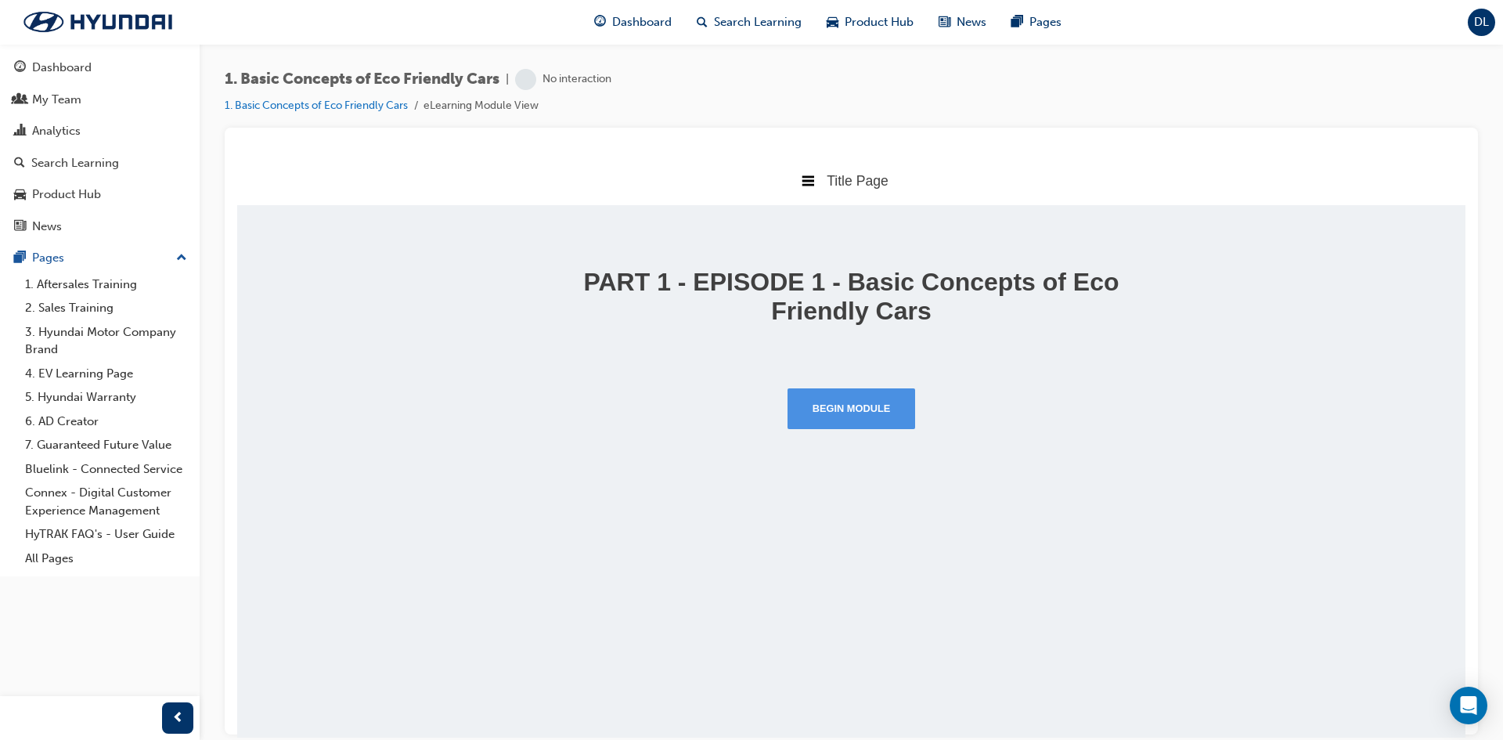
click at [883, 420] on button "Begin Module" at bounding box center [851, 407] width 128 height 41
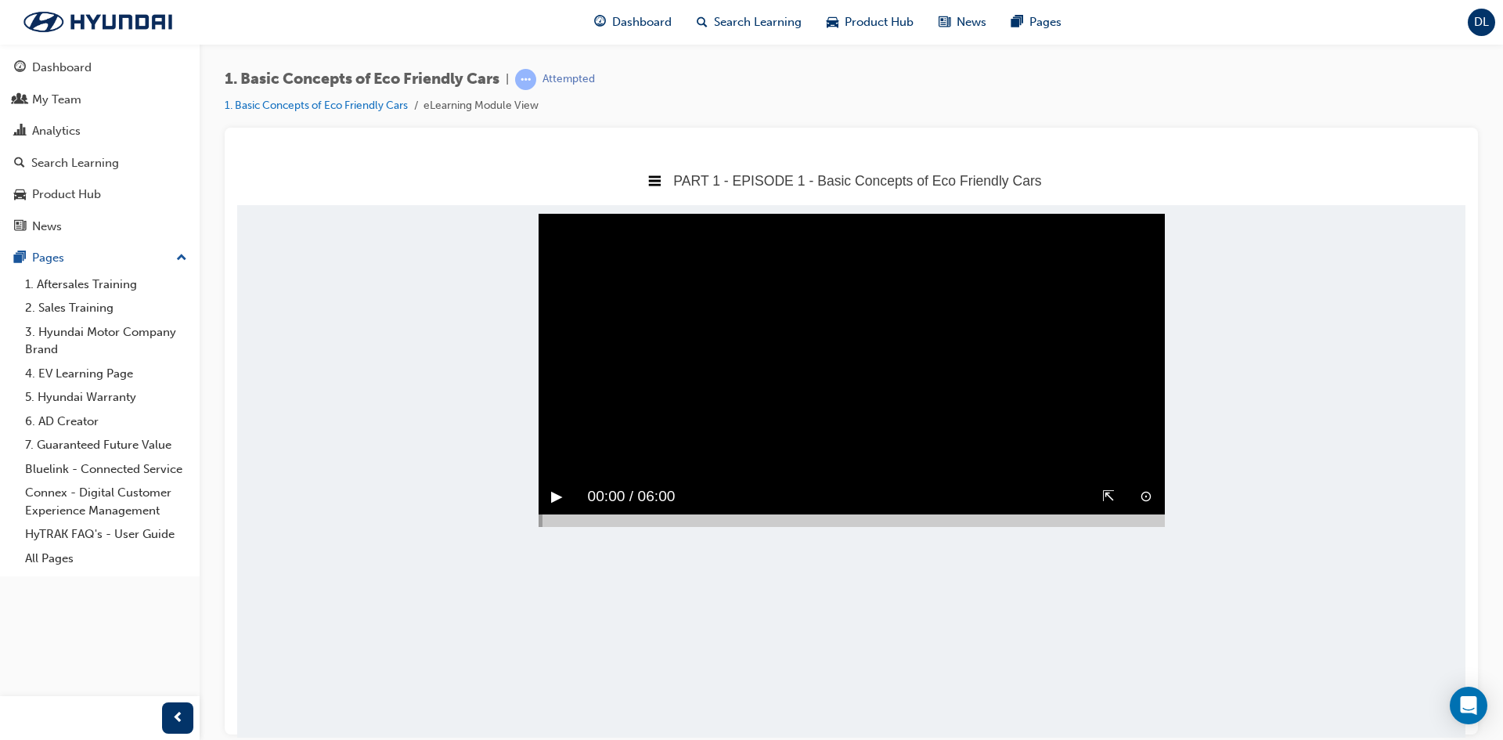
click at [554, 508] on button "▶︎" at bounding box center [557, 496] width 12 height 24
click at [1112, 388] on video "Sorry, your browser does not support embedded videos. Download Instead" at bounding box center [852, 369] width 626 height 313
click at [558, 508] on button "▶︎" at bounding box center [557, 496] width 12 height 24
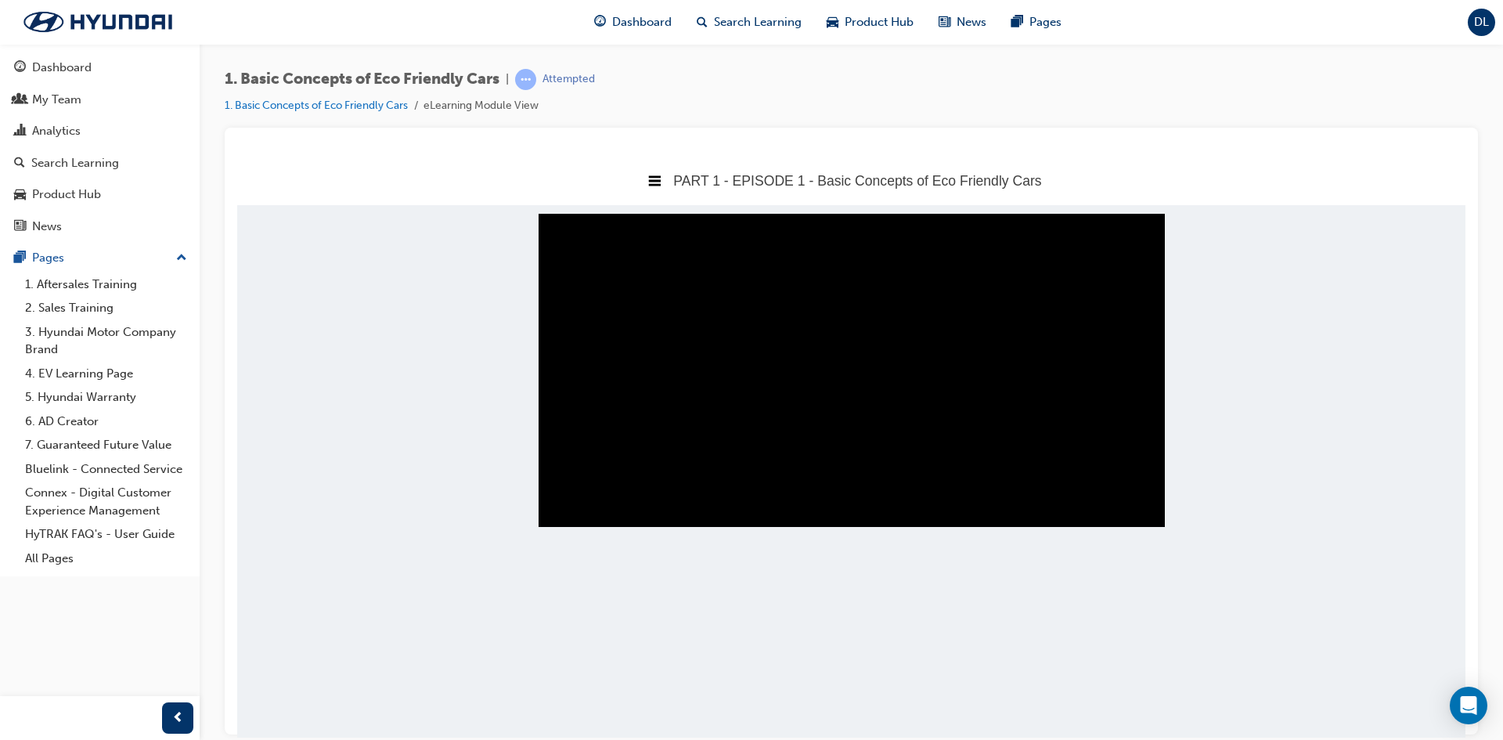
click at [1132, 526] on div at bounding box center [852, 519] width 626 height 13
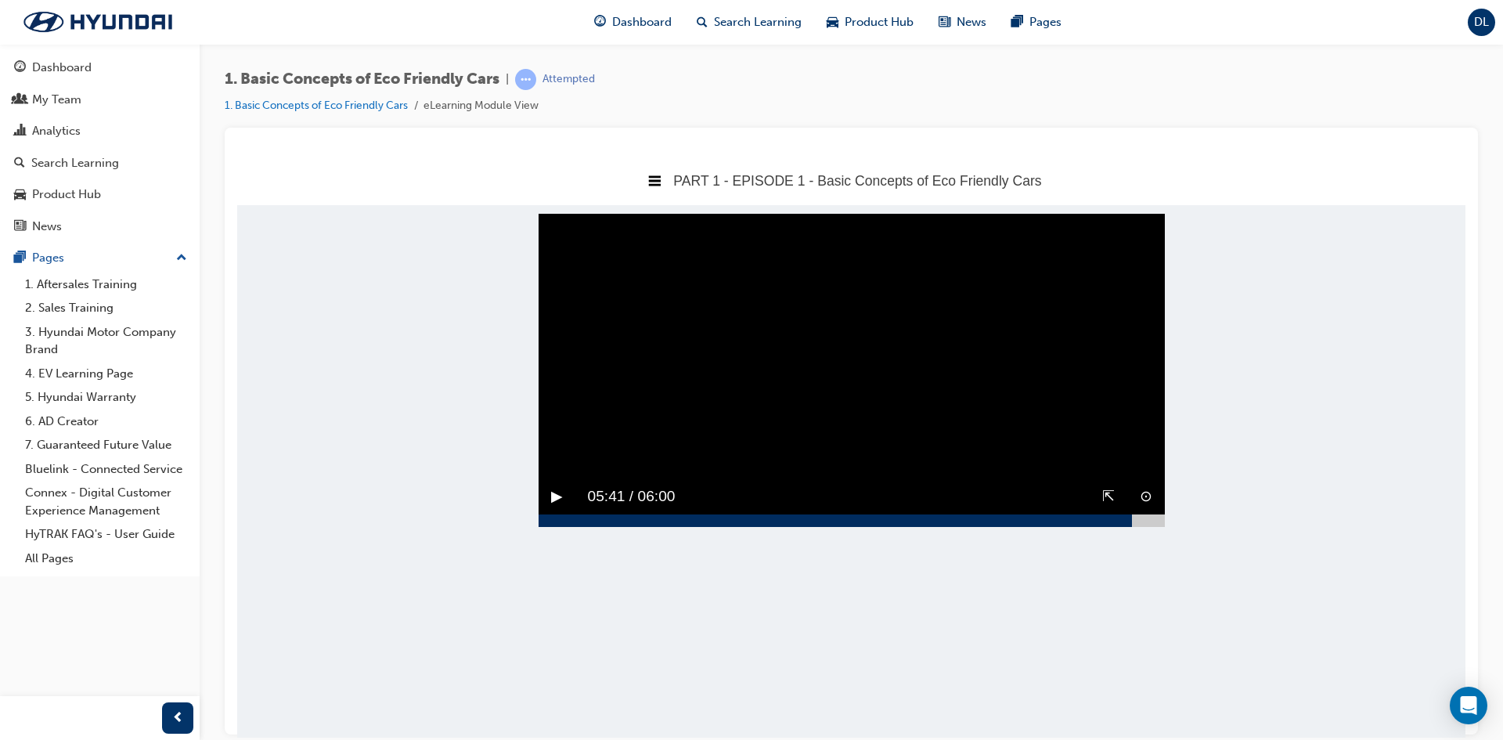
click at [554, 508] on button "▶︎" at bounding box center [557, 496] width 12 height 24
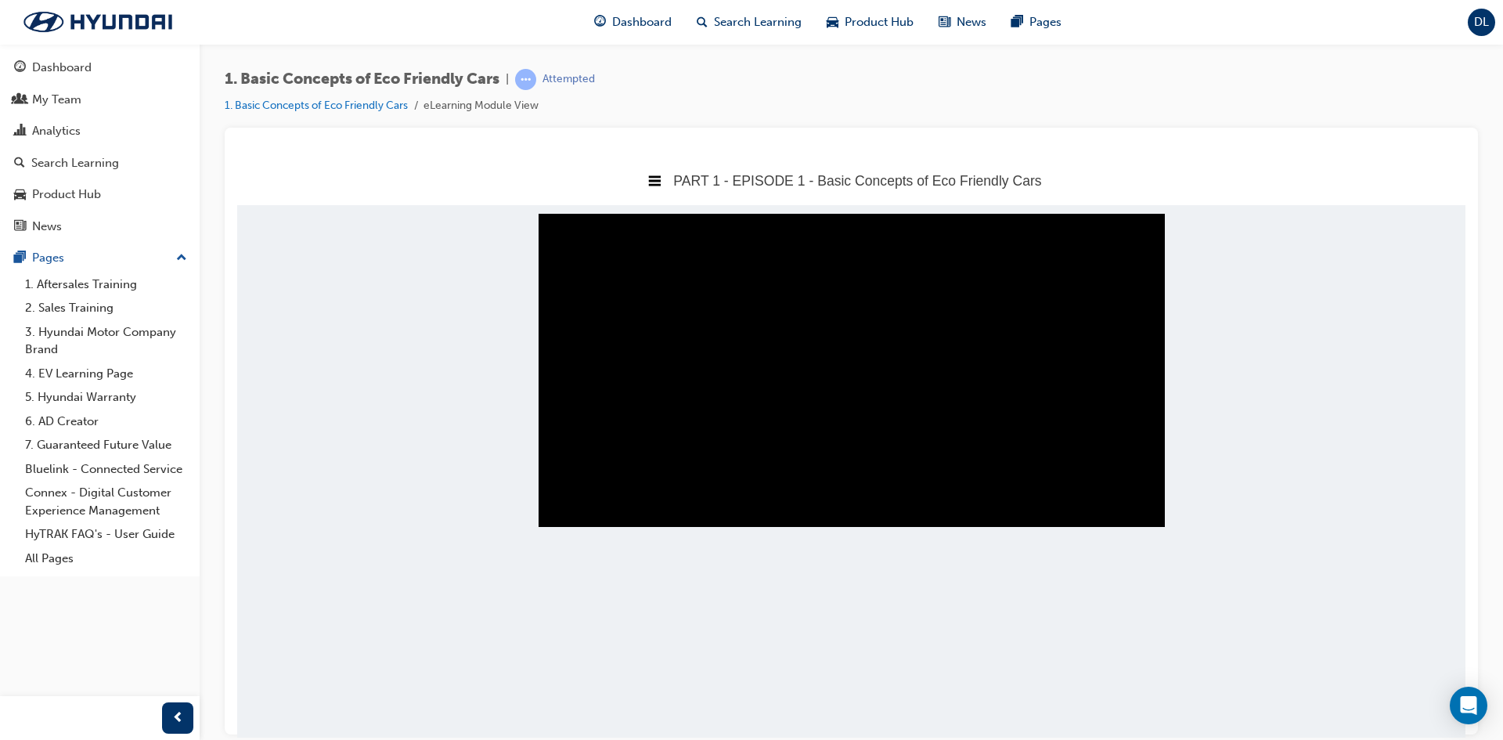
click at [1151, 526] on div at bounding box center [852, 519] width 626 height 13
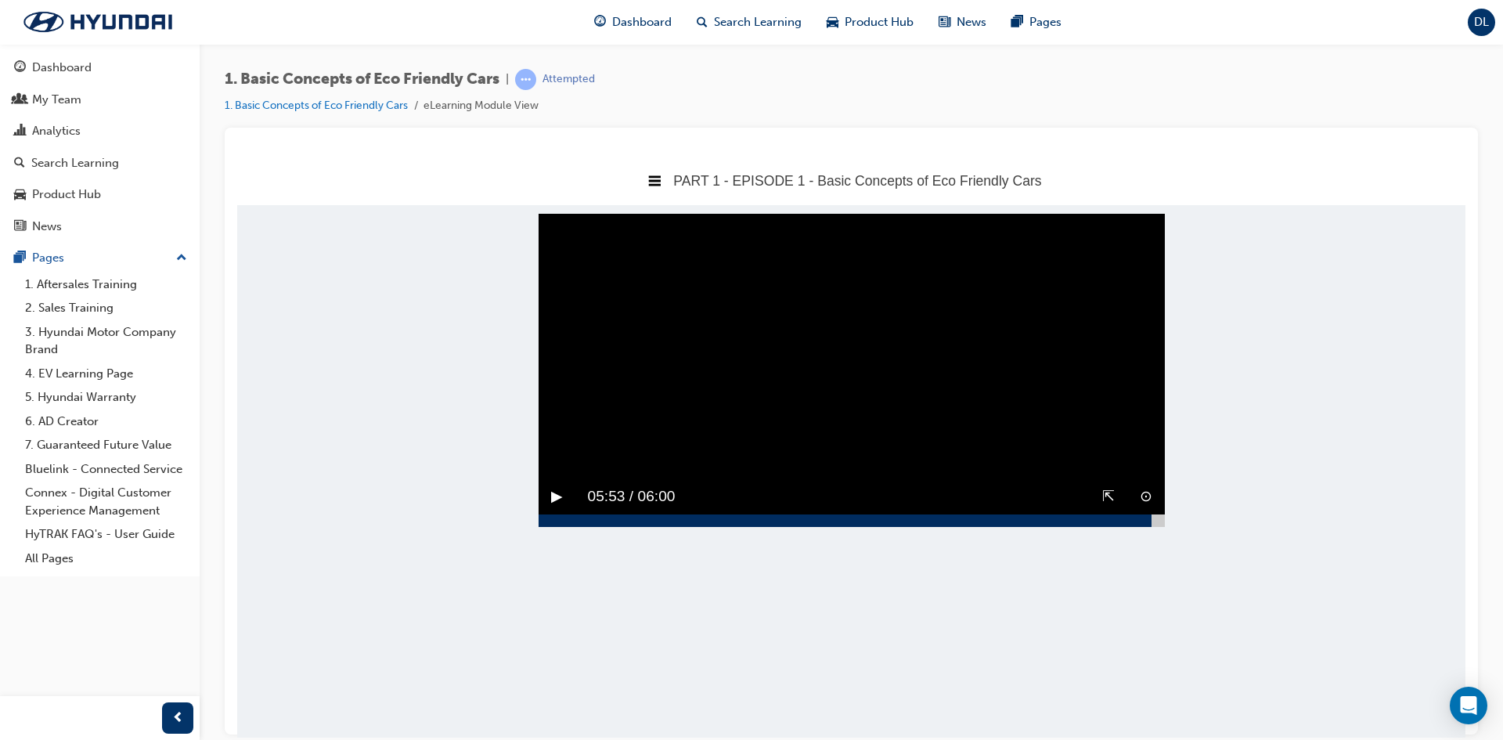
click at [561, 508] on button "▶︎" at bounding box center [557, 496] width 12 height 24
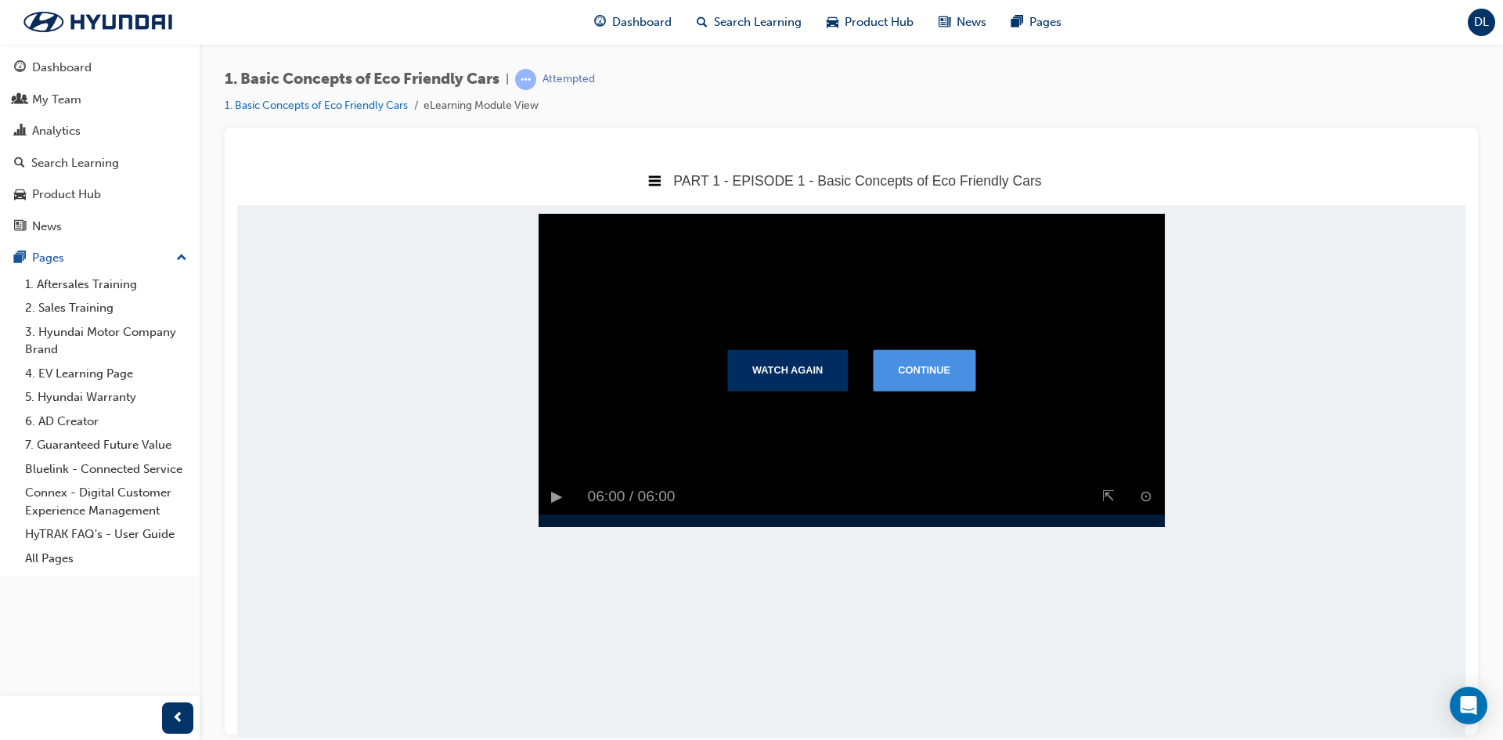
click at [928, 390] on button "Continue" at bounding box center [924, 369] width 103 height 41
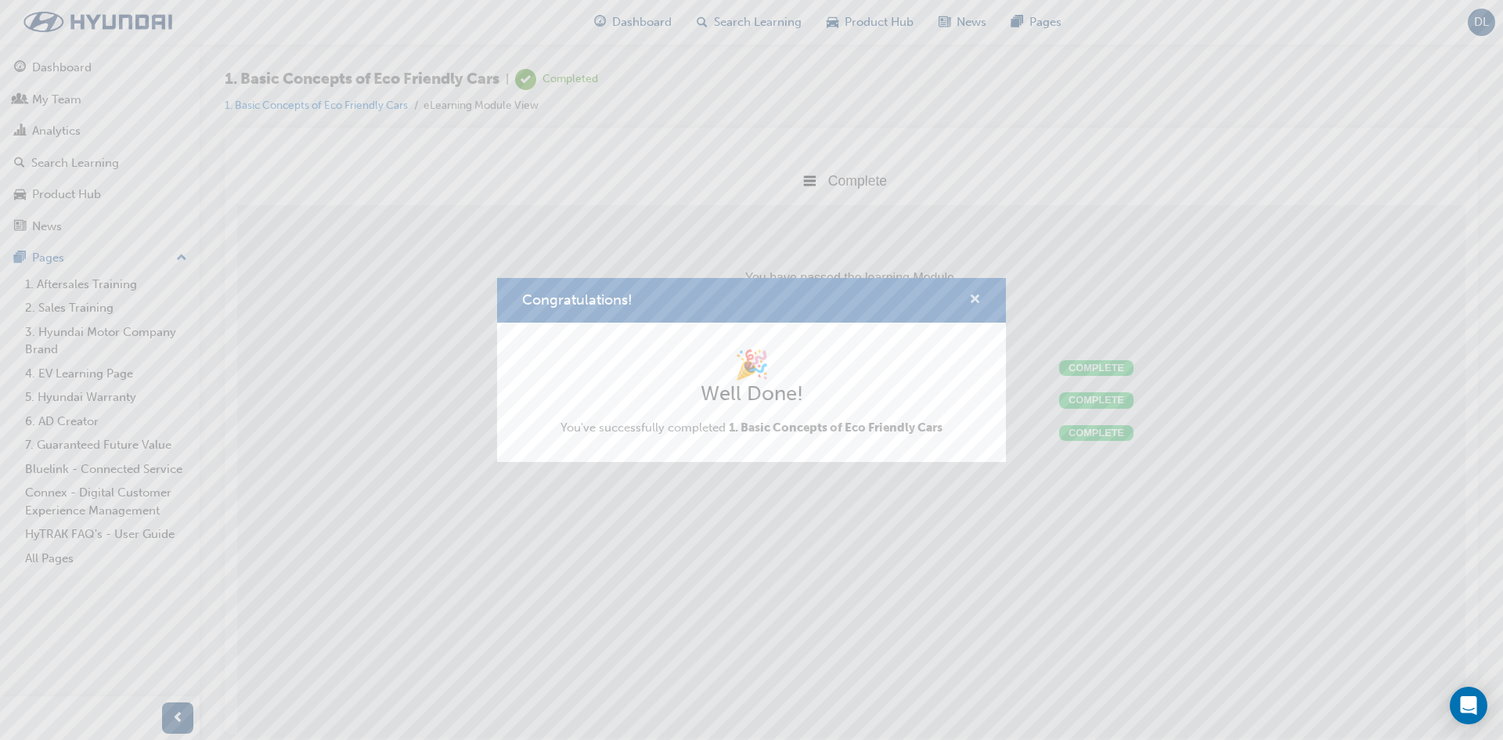
drag, startPoint x: 974, startPoint y: 294, endPoint x: 737, endPoint y: 138, distance: 284.4
click at [974, 294] on span "cross-icon" at bounding box center [975, 301] width 12 height 14
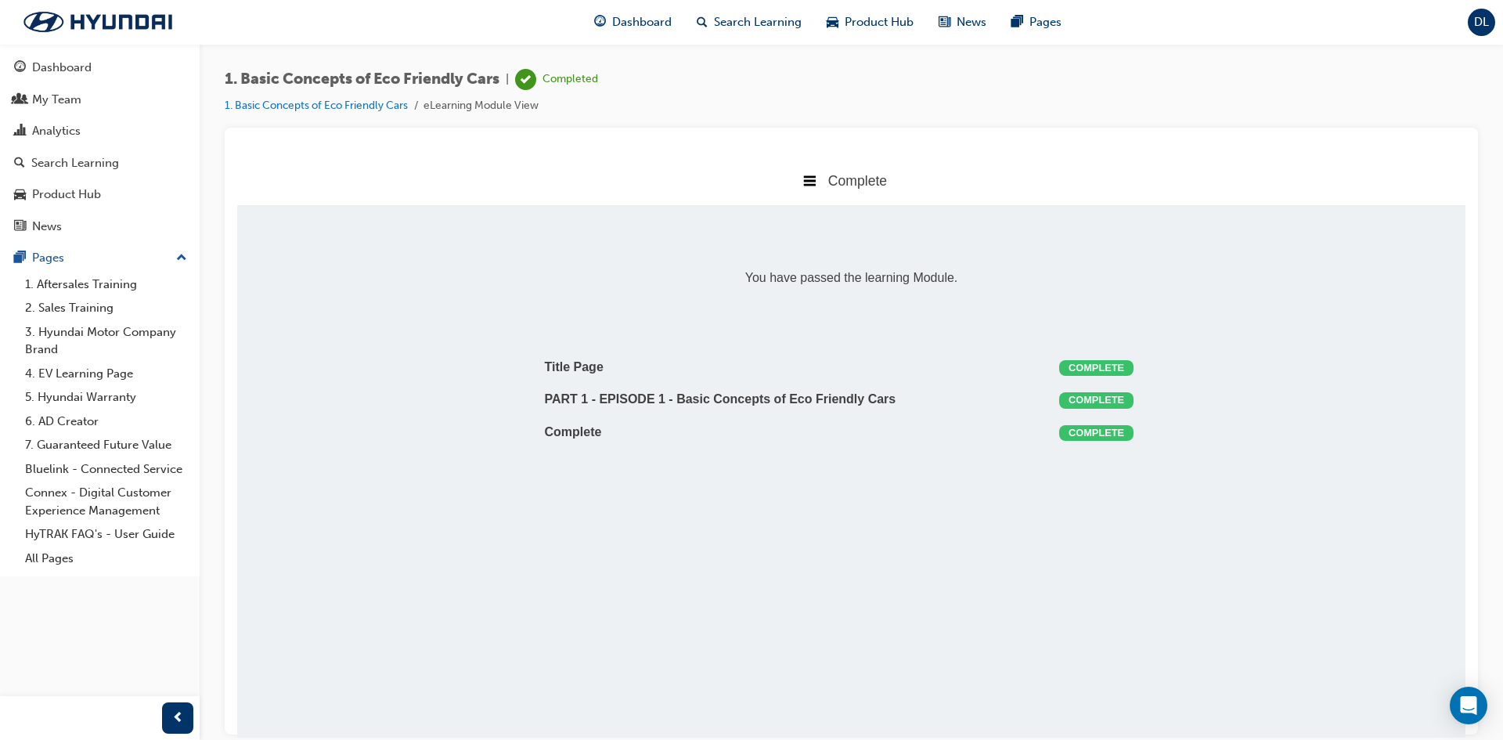
click at [886, 611] on body "Complete Title Page PART 1 - EPISODE 1 - Basic Concepts of Eco Friendly Cars Co…" at bounding box center [851, 446] width 1228 height 582
click at [644, 22] on span "Dashboard" at bounding box center [641, 22] width 59 height 18
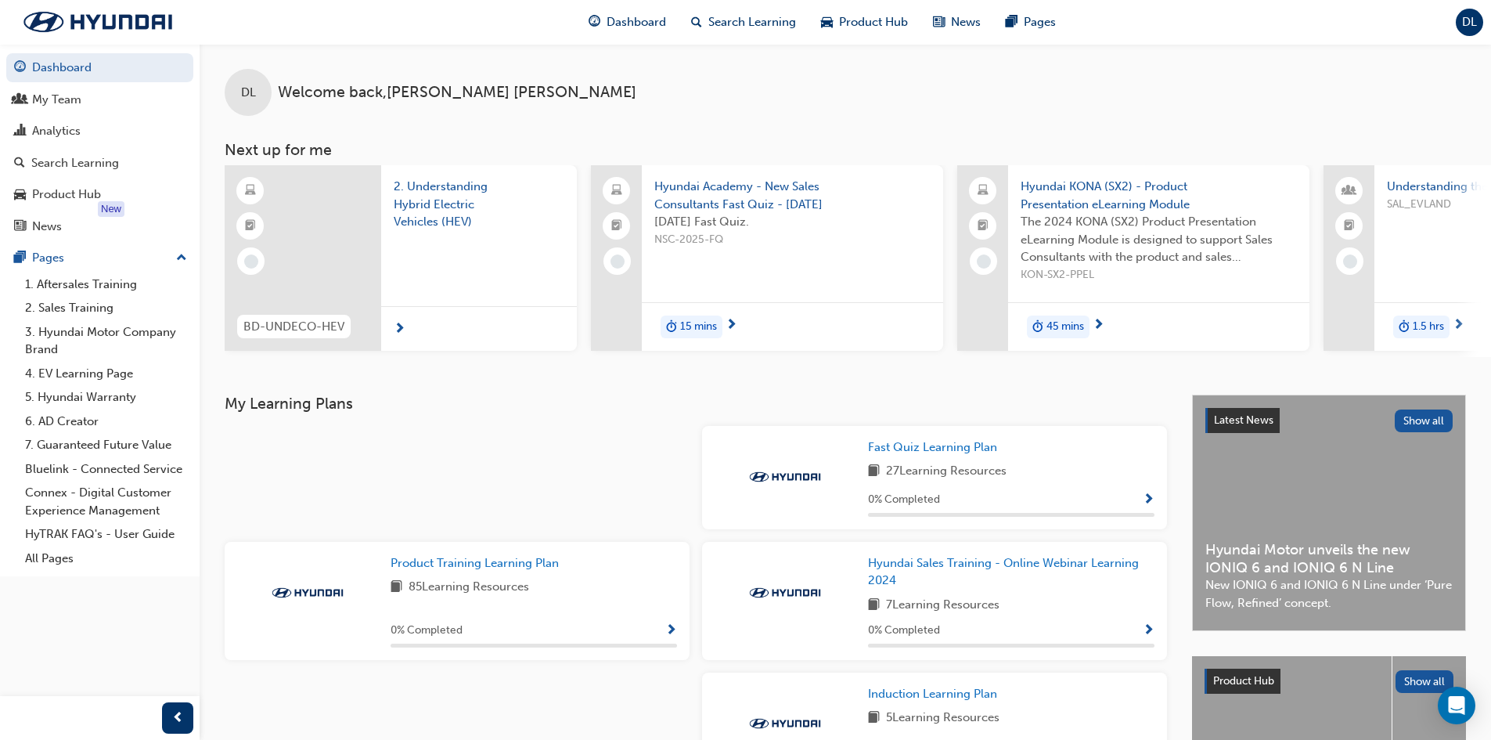
click at [432, 184] on span "2. Understanding Hybrid Electric Vehicles (HEV)" at bounding box center [479, 204] width 171 height 53
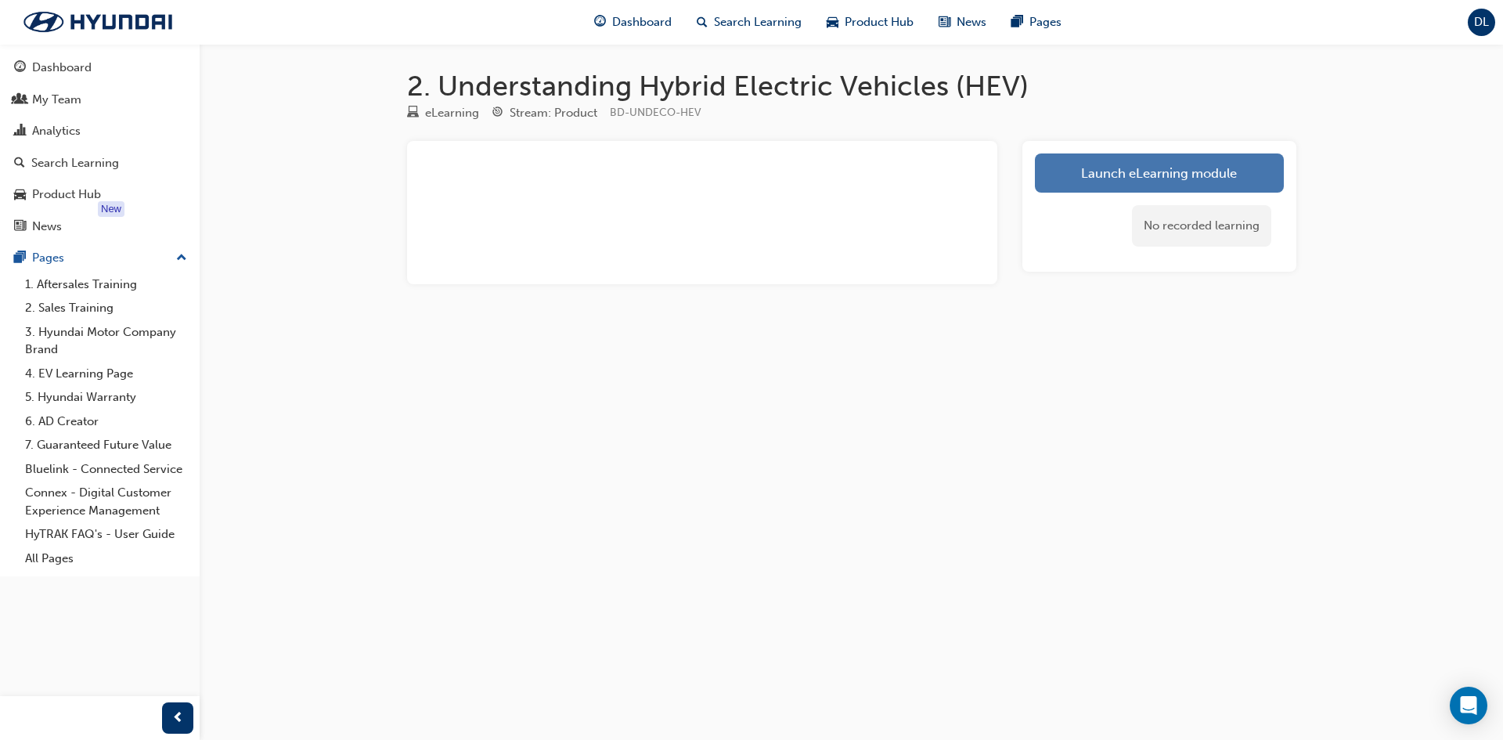
click at [1101, 178] on link "Launch eLearning module" at bounding box center [1159, 172] width 249 height 39
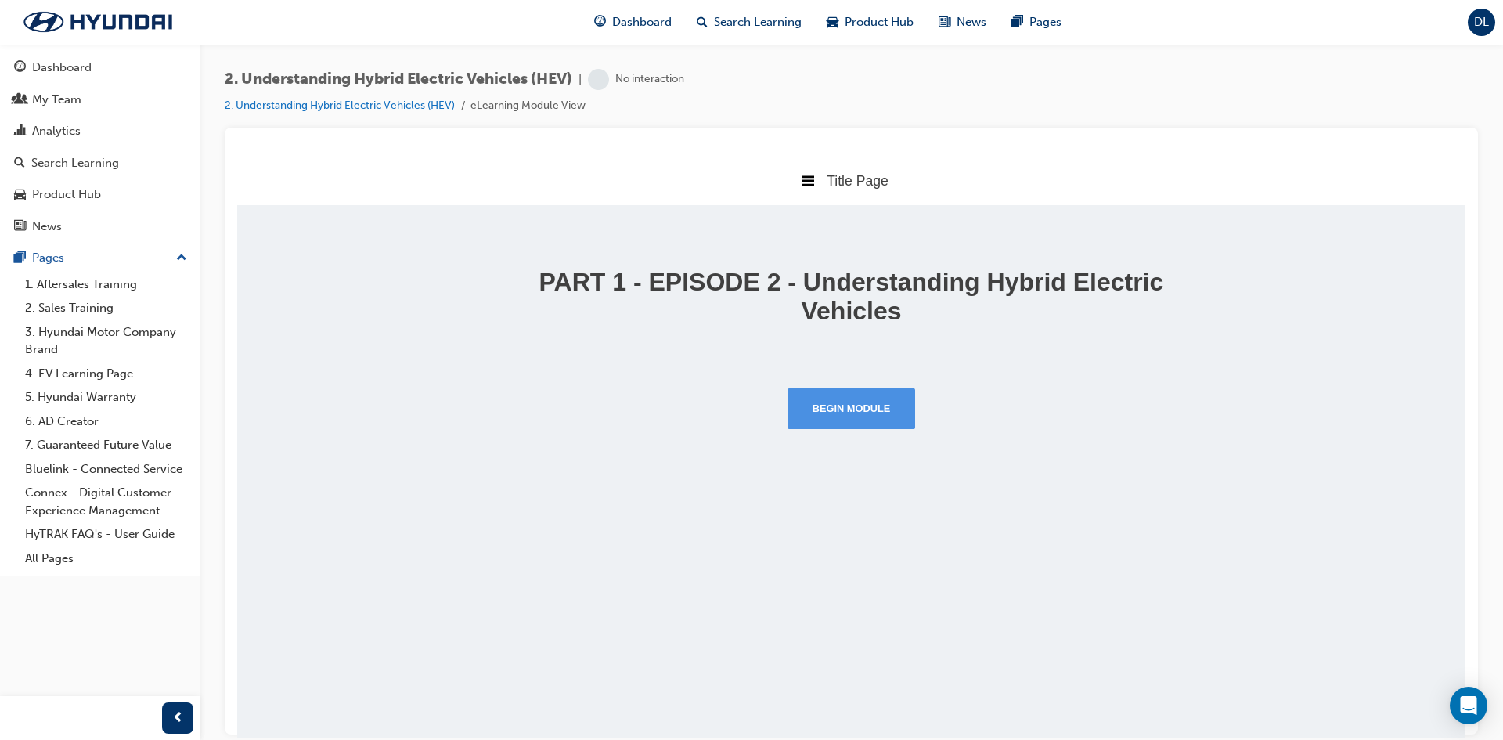
click at [844, 420] on button "Begin Module" at bounding box center [851, 407] width 128 height 41
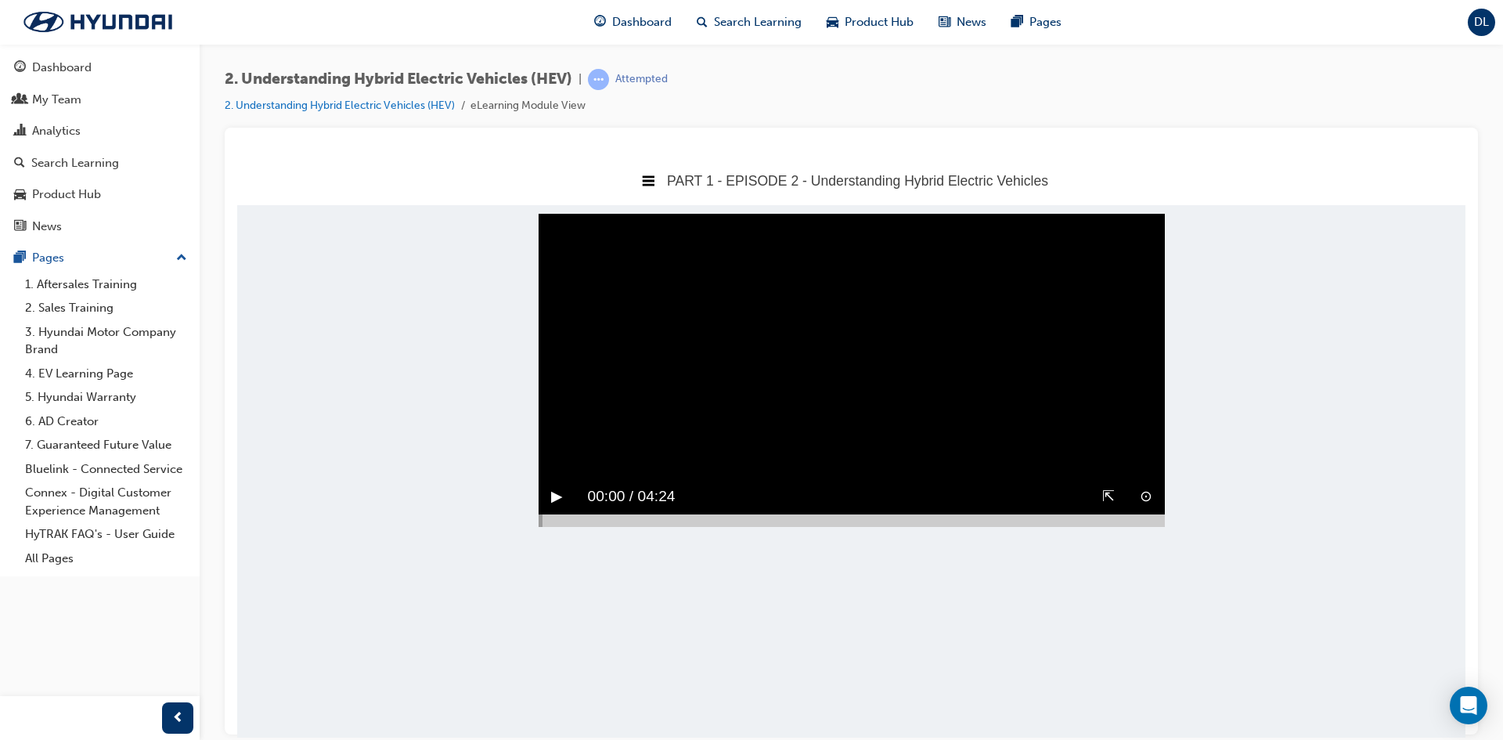
click at [554, 508] on button "▶︎" at bounding box center [557, 496] width 12 height 24
click at [659, 526] on div at bounding box center [852, 519] width 626 height 13
click at [552, 508] on button "▶︎" at bounding box center [557, 496] width 12 height 24
click at [549, 514] on div "▶︎" at bounding box center [557, 495] width 37 height 37
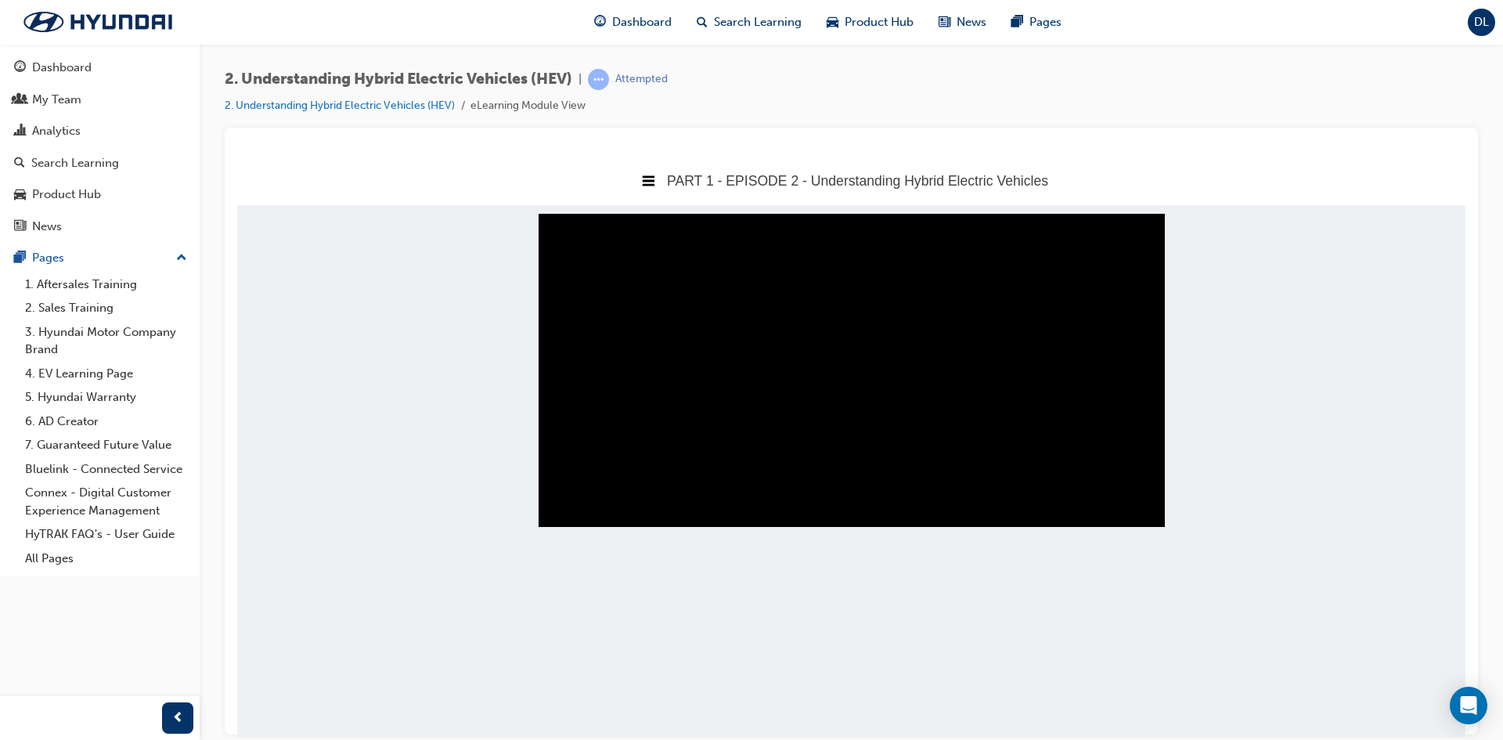
click at [1138, 526] on div at bounding box center [852, 519] width 626 height 13
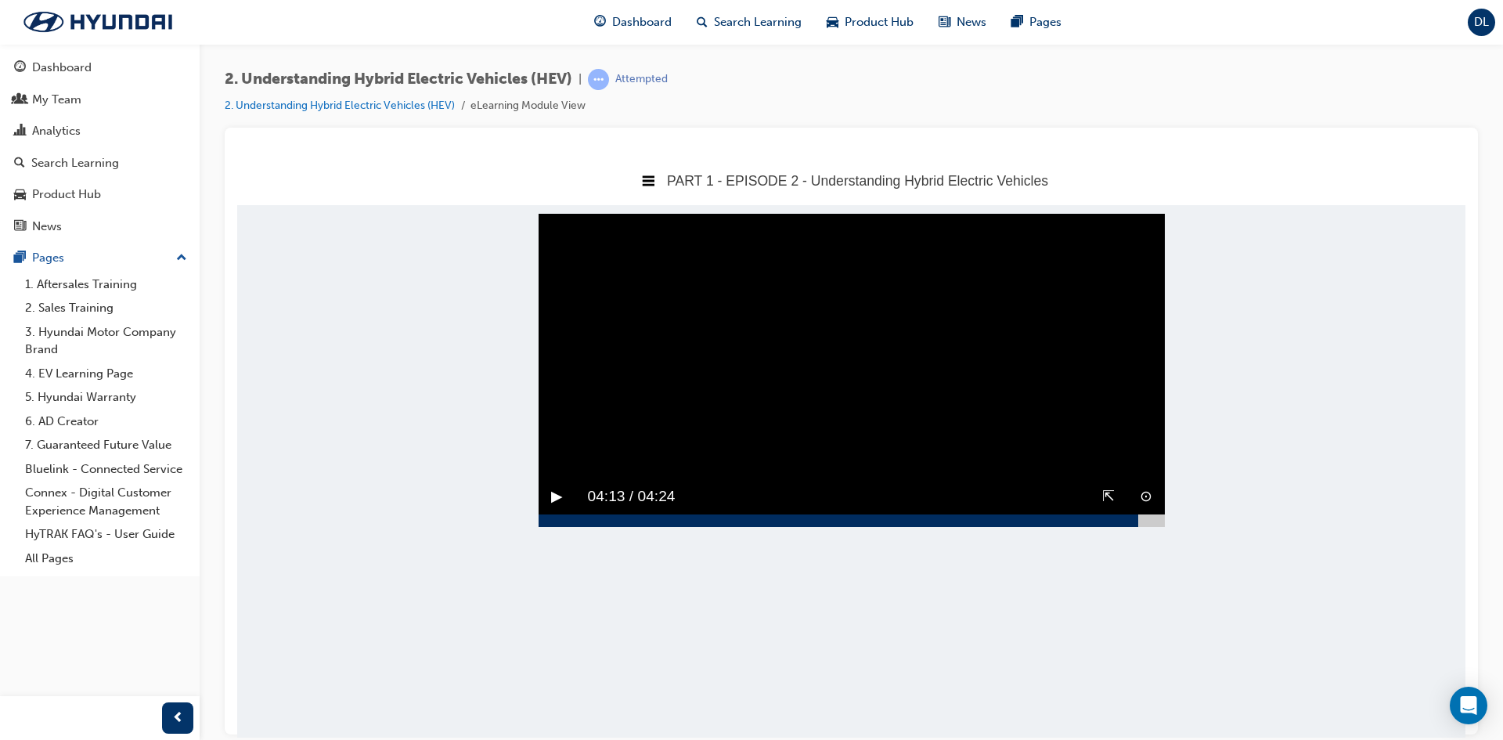
click at [559, 508] on button "▶︎" at bounding box center [557, 496] width 12 height 24
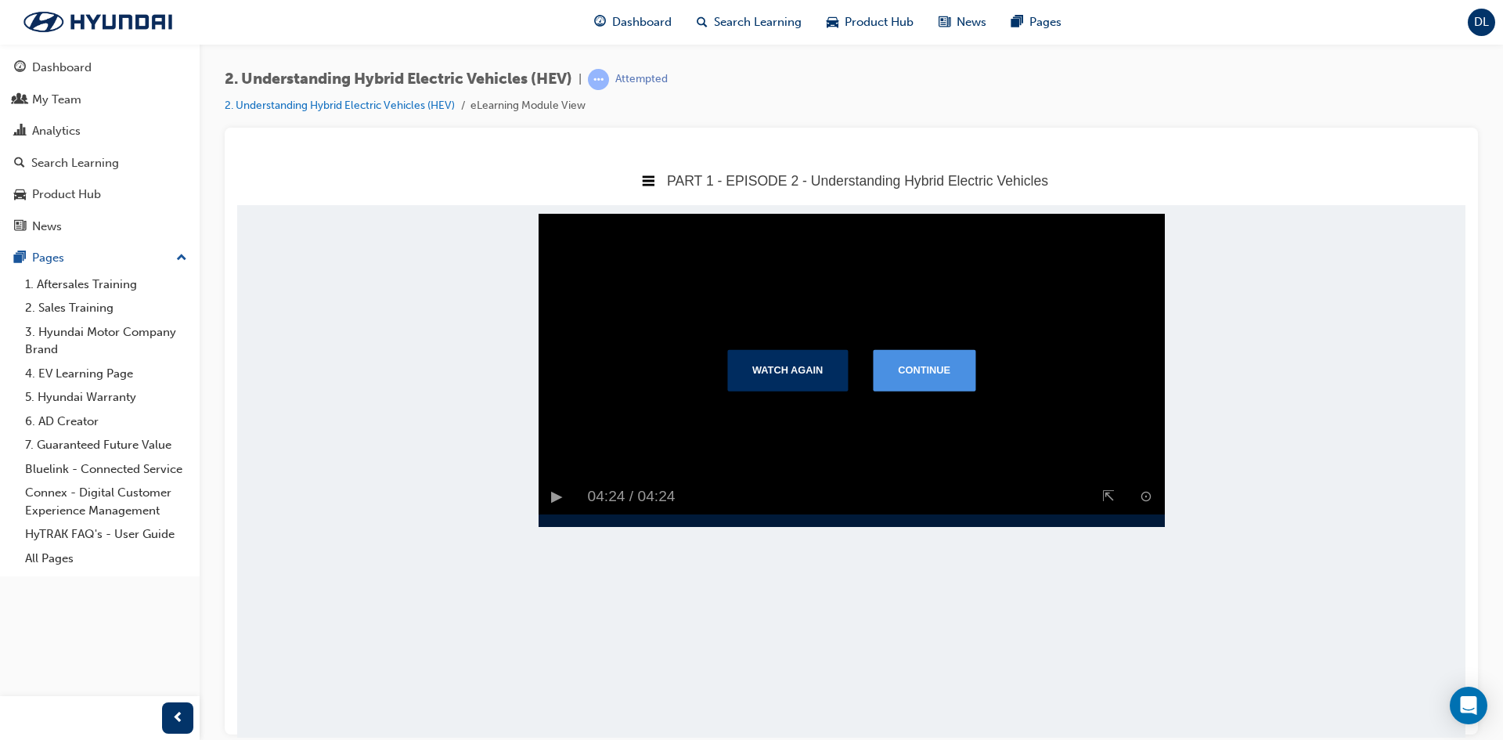
click at [938, 390] on button "Continue" at bounding box center [924, 369] width 103 height 41
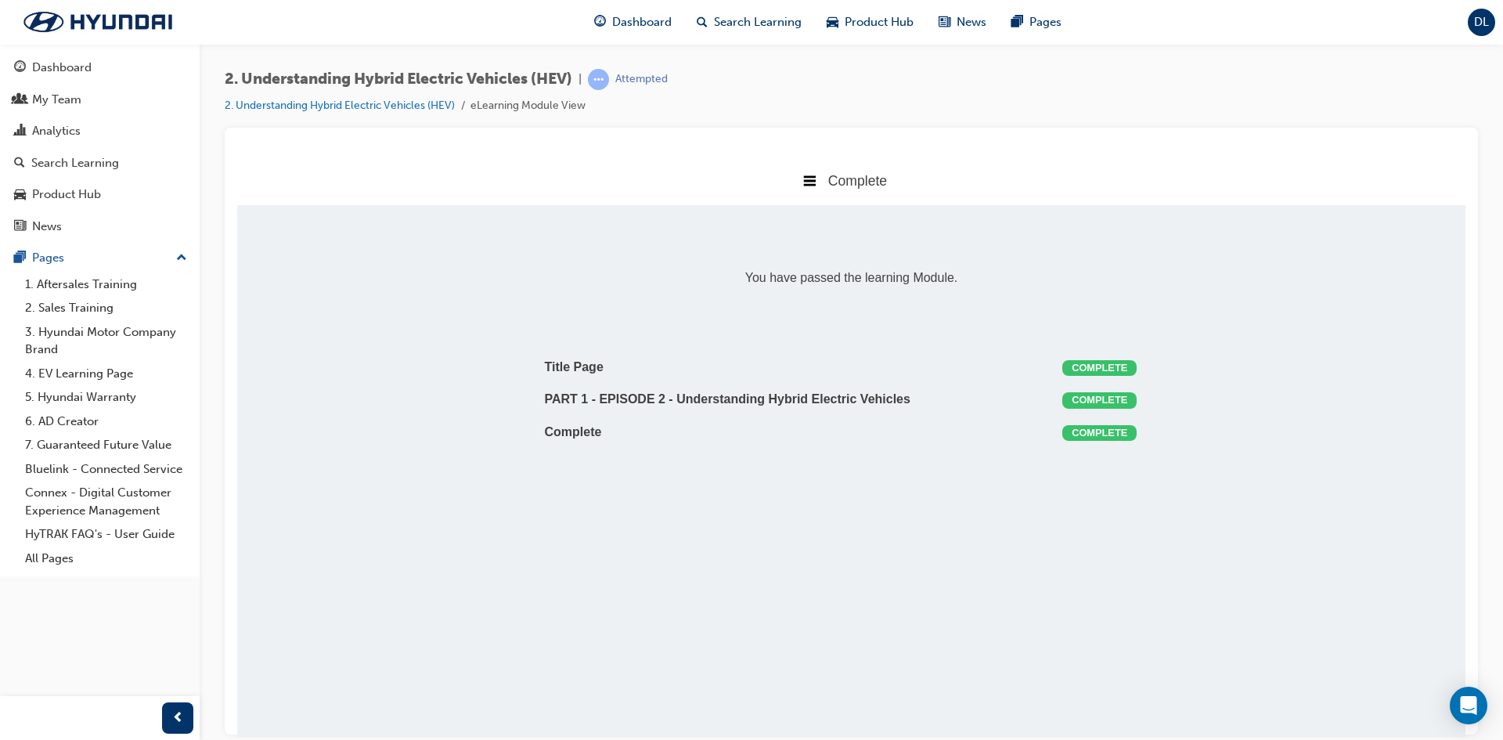
click at [948, 560] on body "Complete Title Page PART 1 - EPISODE 2 - Understanding Hybrid Electric Vehicles…" at bounding box center [851, 446] width 1228 height 582
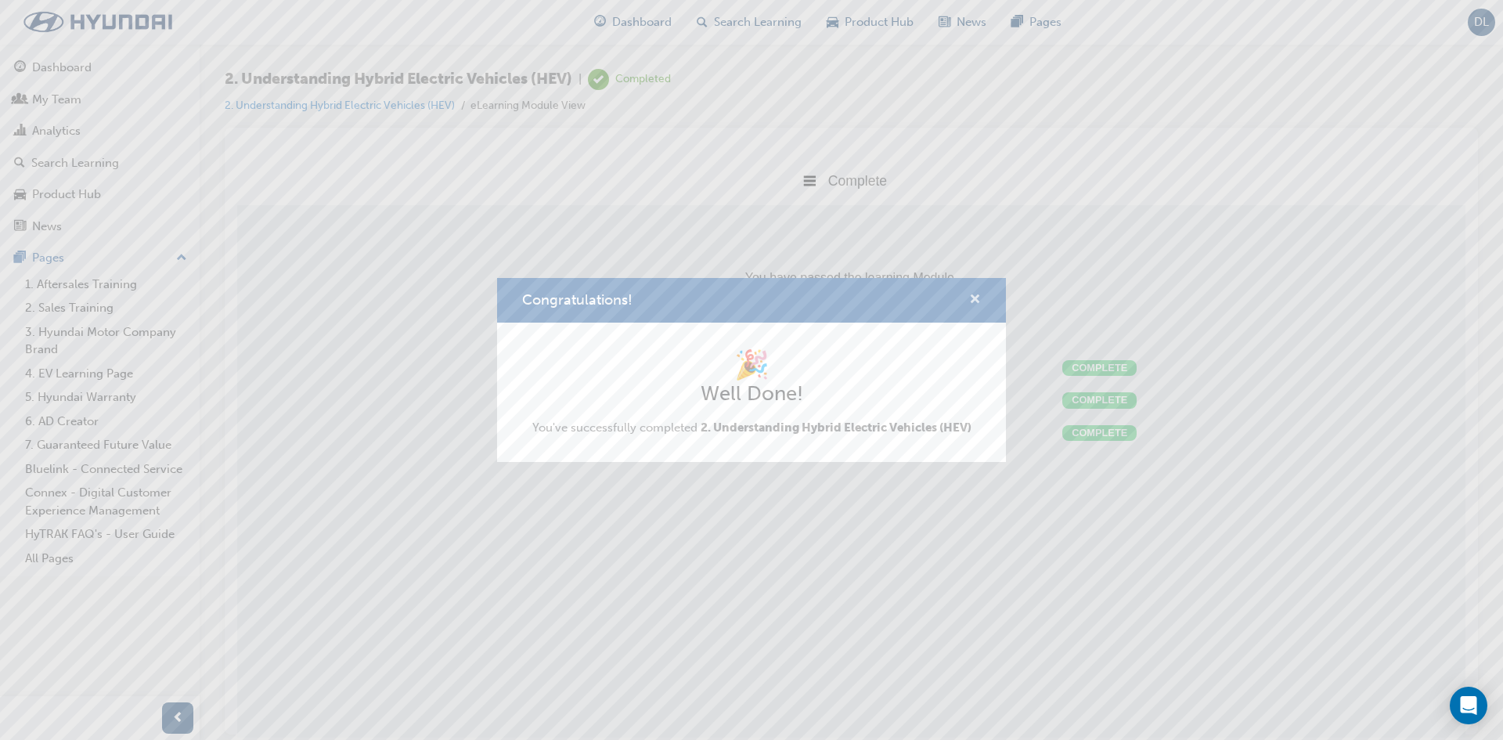
click at [973, 297] on span "cross-icon" at bounding box center [975, 301] width 12 height 14
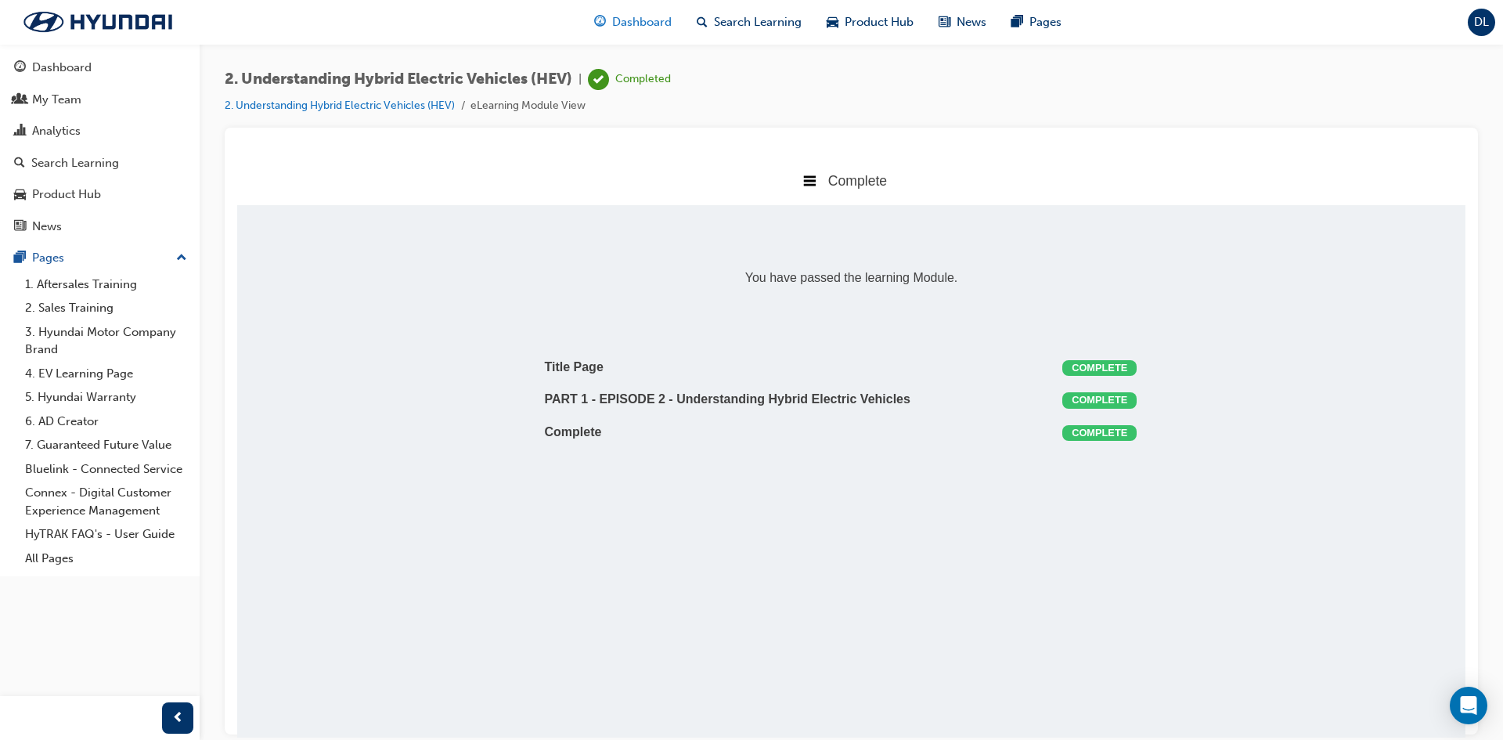
click at [640, 23] on span "Dashboard" at bounding box center [641, 22] width 59 height 18
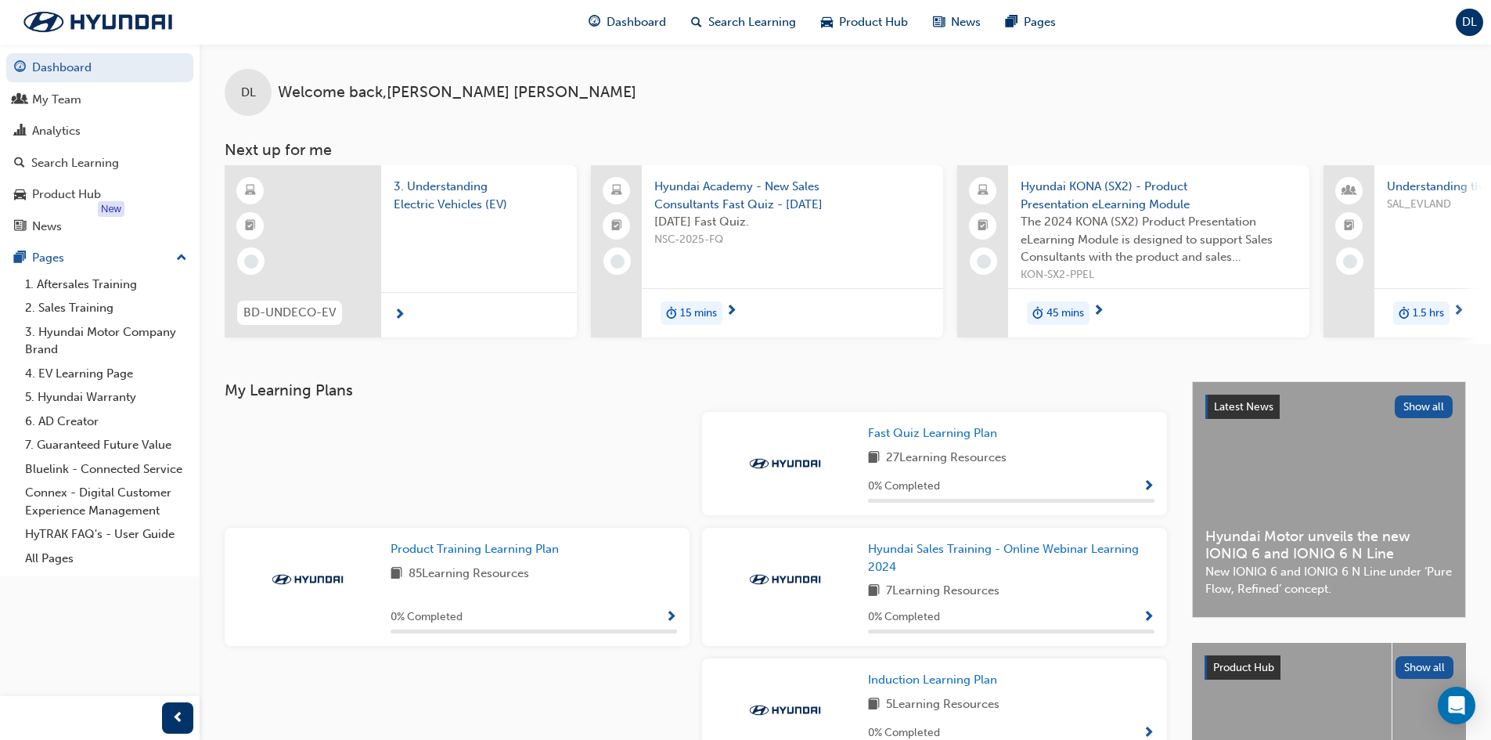
click at [438, 183] on span "3. Understanding Electric Vehicles (EV)" at bounding box center [479, 195] width 171 height 35
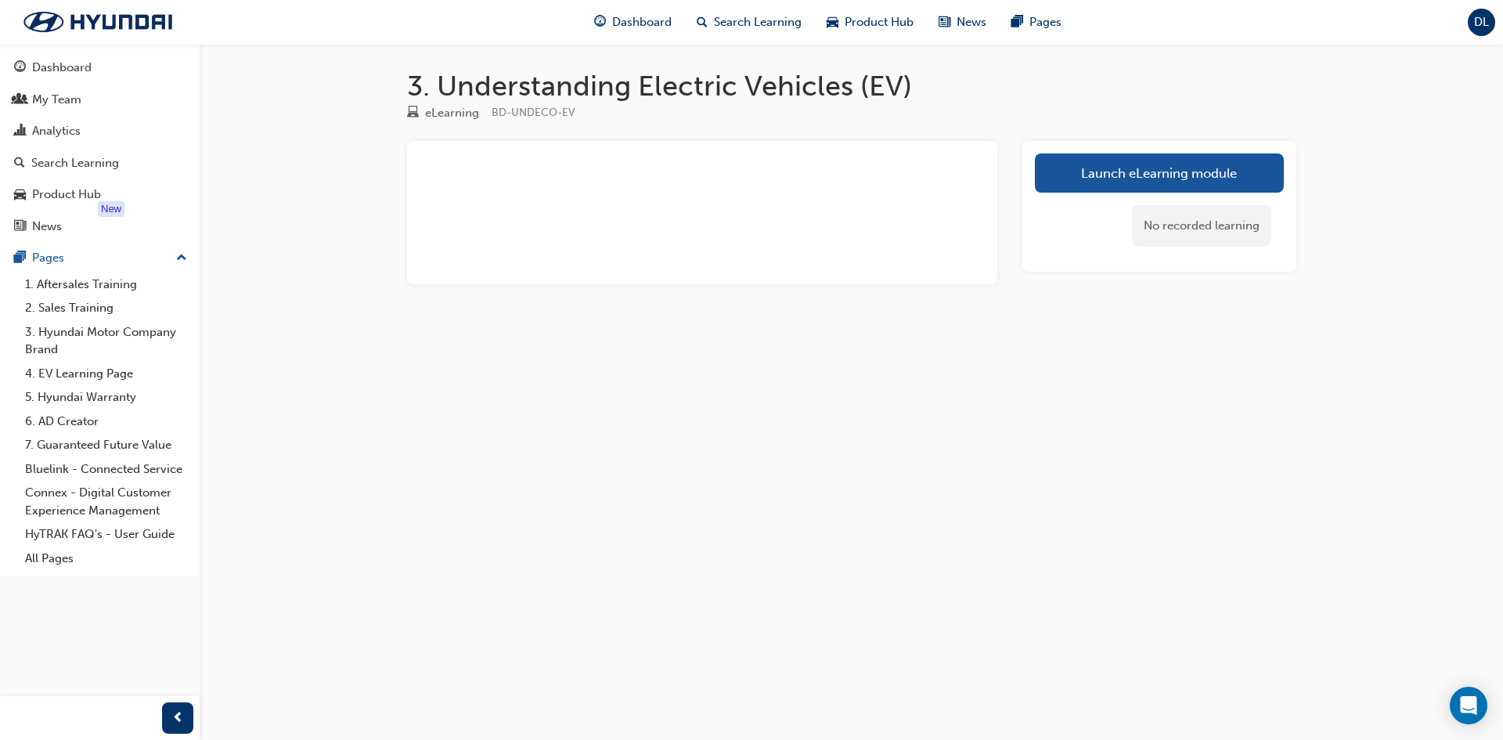
click at [1163, 173] on link "Launch eLearning module" at bounding box center [1159, 172] width 249 height 39
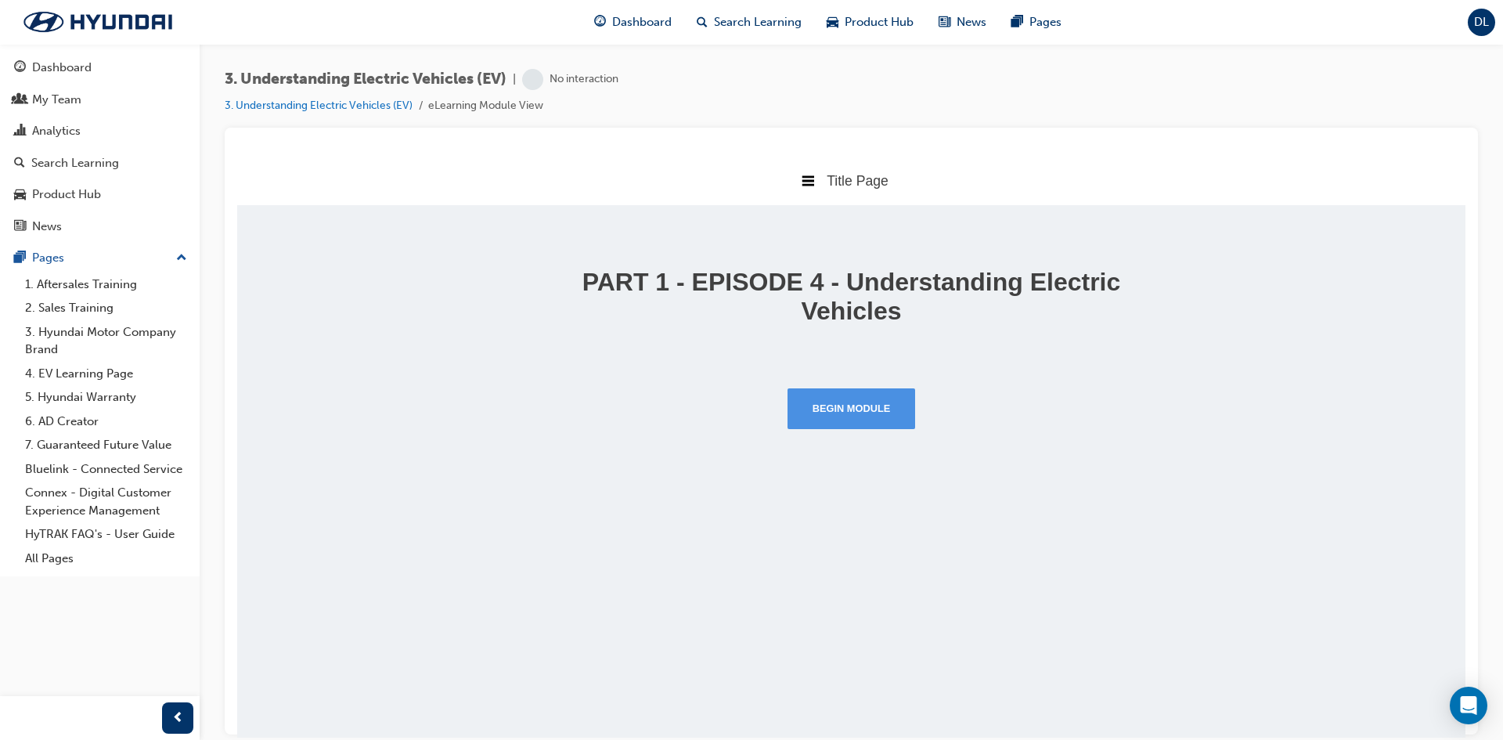
click at [837, 416] on button "Begin Module" at bounding box center [851, 407] width 128 height 41
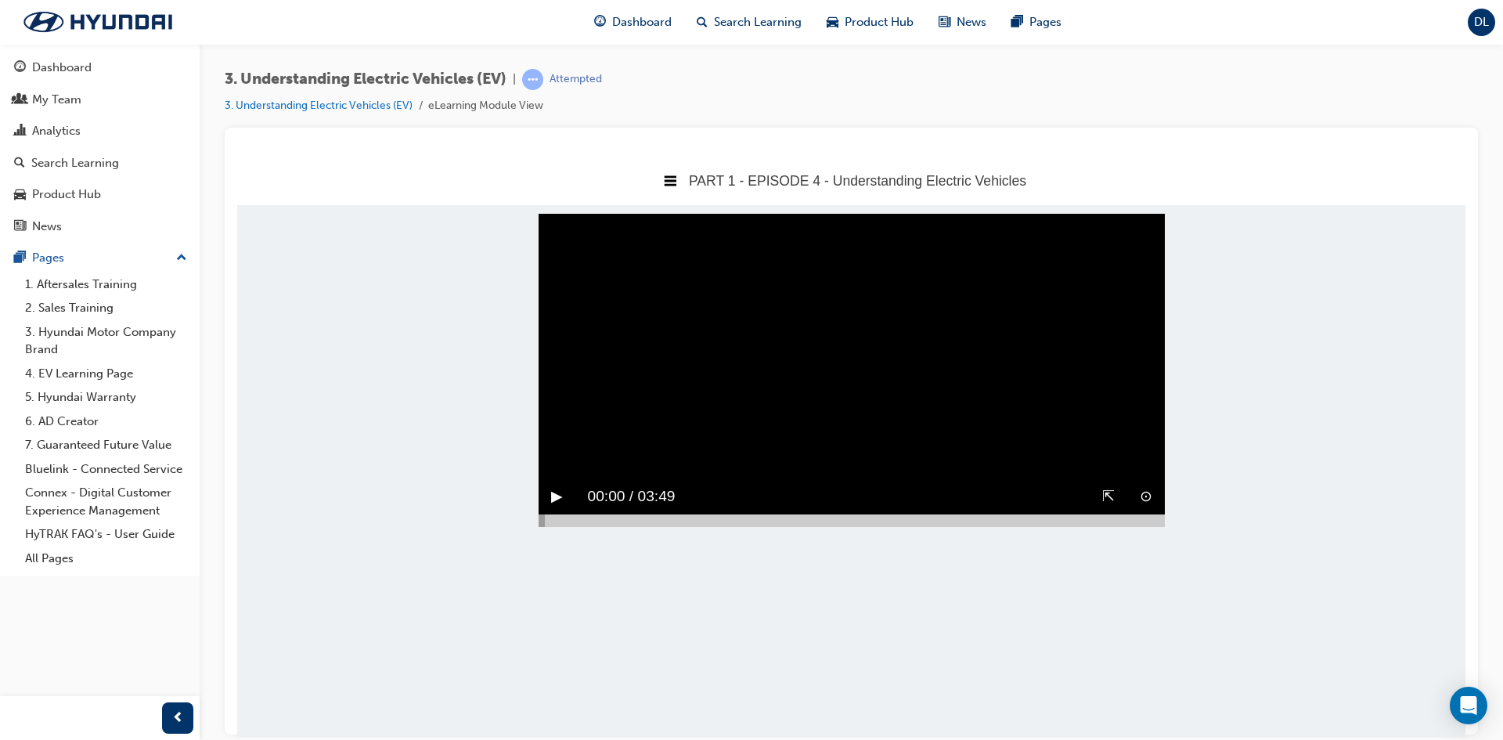
click at [552, 508] on button "▶︎" at bounding box center [557, 496] width 12 height 24
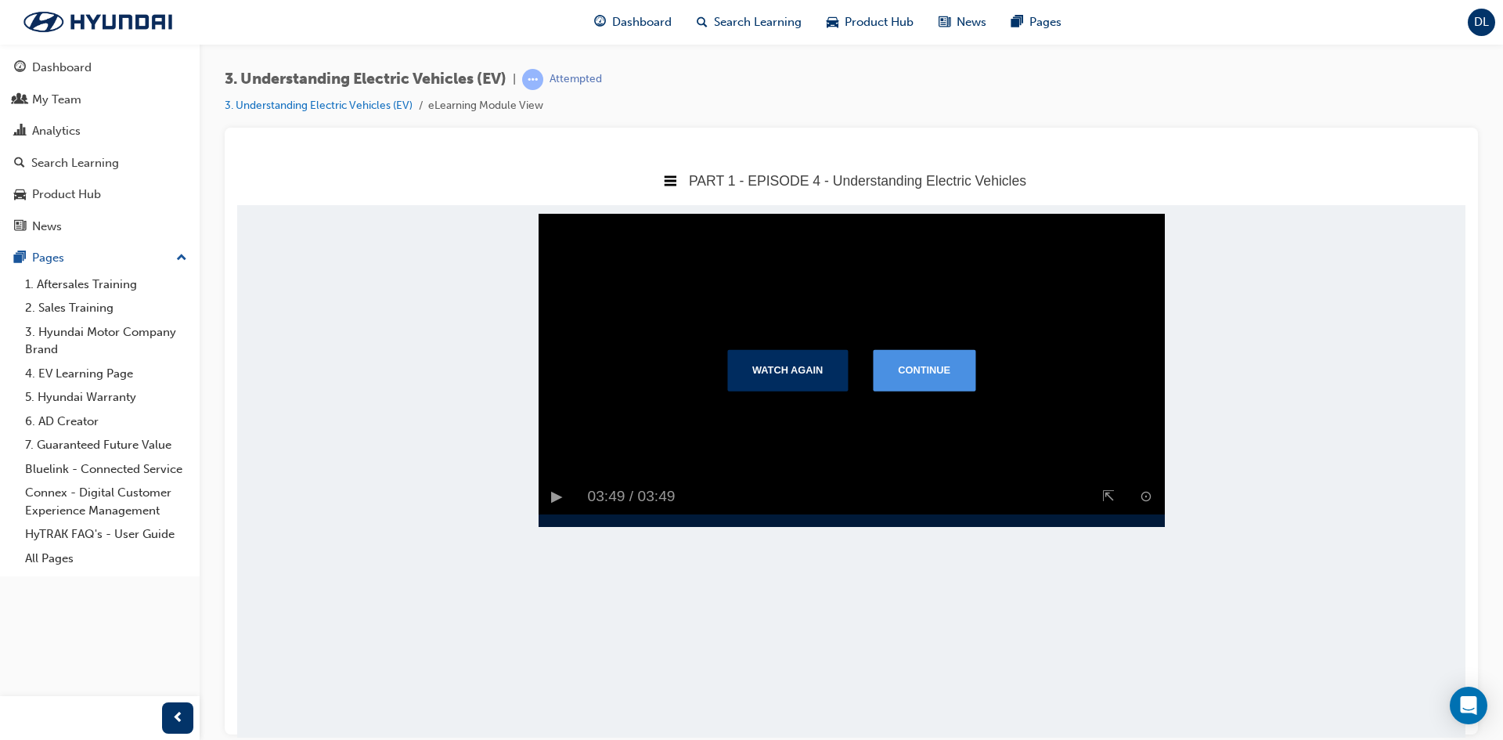
click at [923, 386] on button "Continue" at bounding box center [924, 369] width 103 height 41
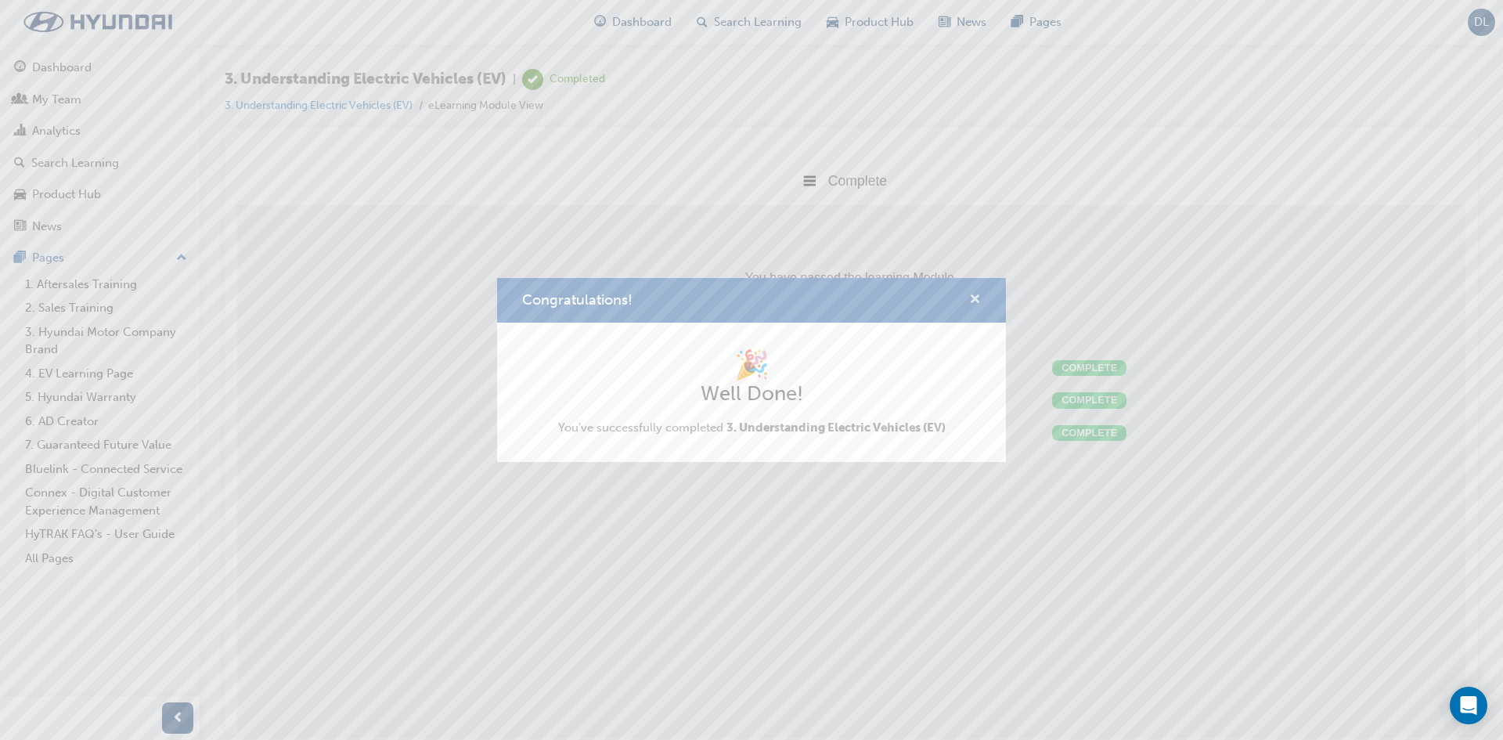
click at [975, 302] on span "cross-icon" at bounding box center [975, 301] width 12 height 14
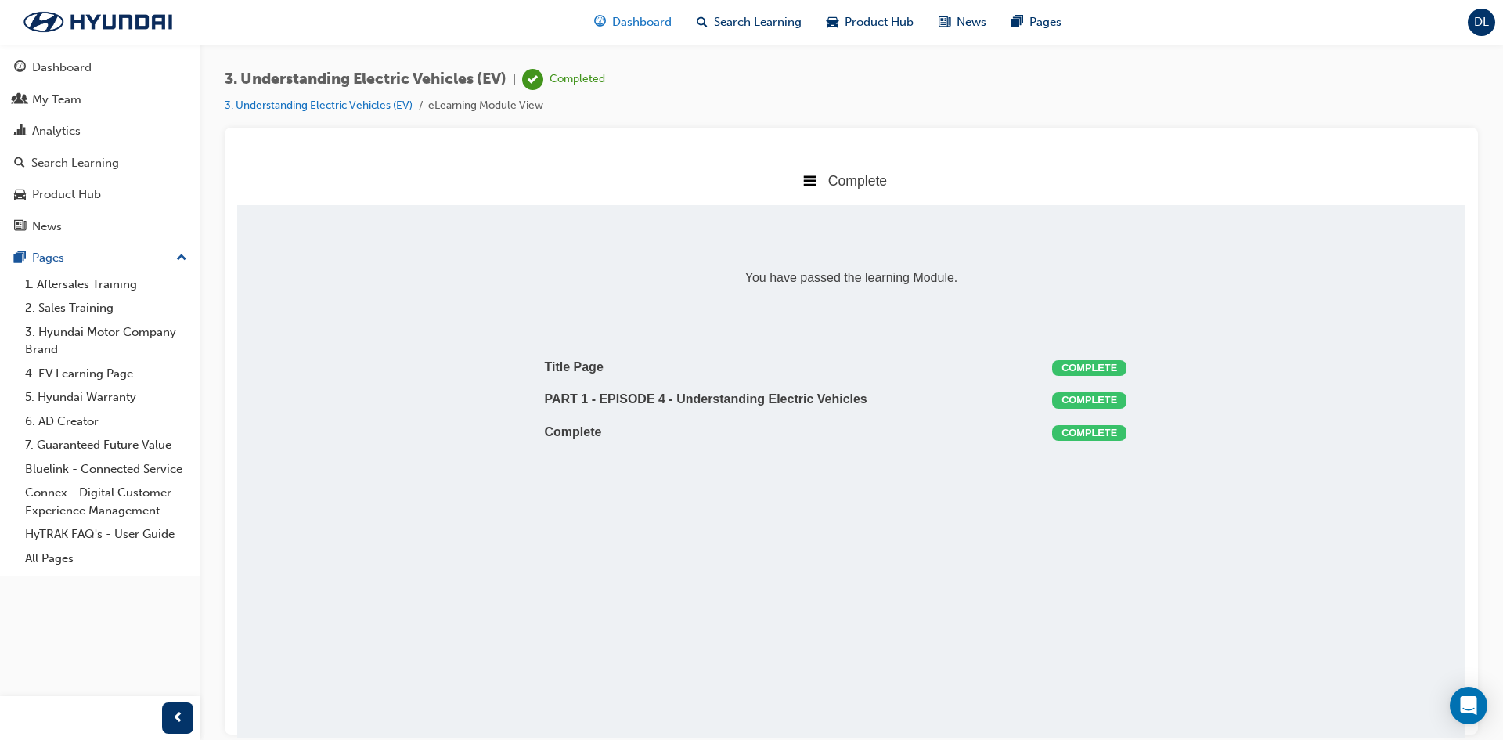
click at [627, 18] on span "Dashboard" at bounding box center [641, 22] width 59 height 18
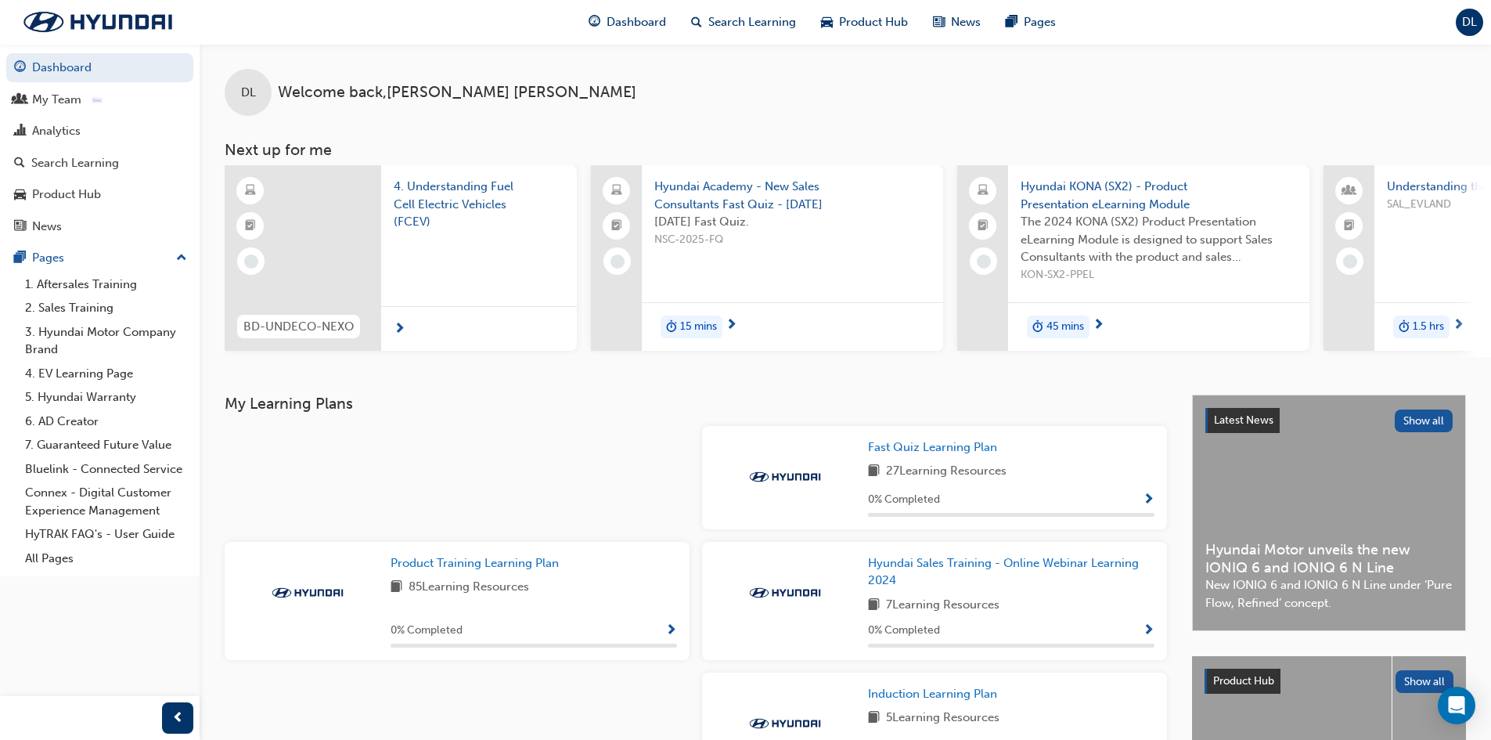
click at [466, 181] on span "4. Understanding Fuel Cell Electric Vehicles (FCEV)" at bounding box center [479, 204] width 171 height 53
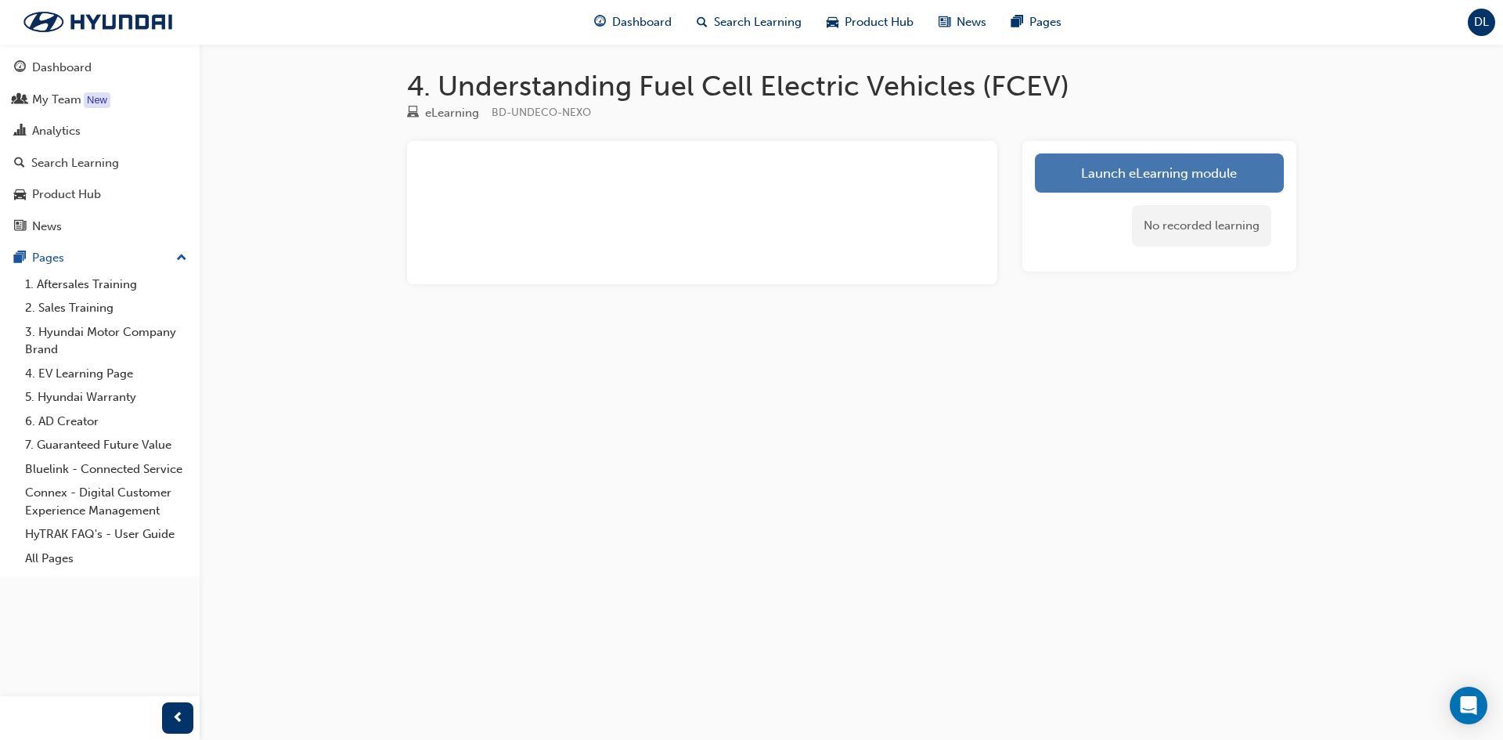
click at [1106, 182] on link "Launch eLearning module" at bounding box center [1159, 172] width 249 height 39
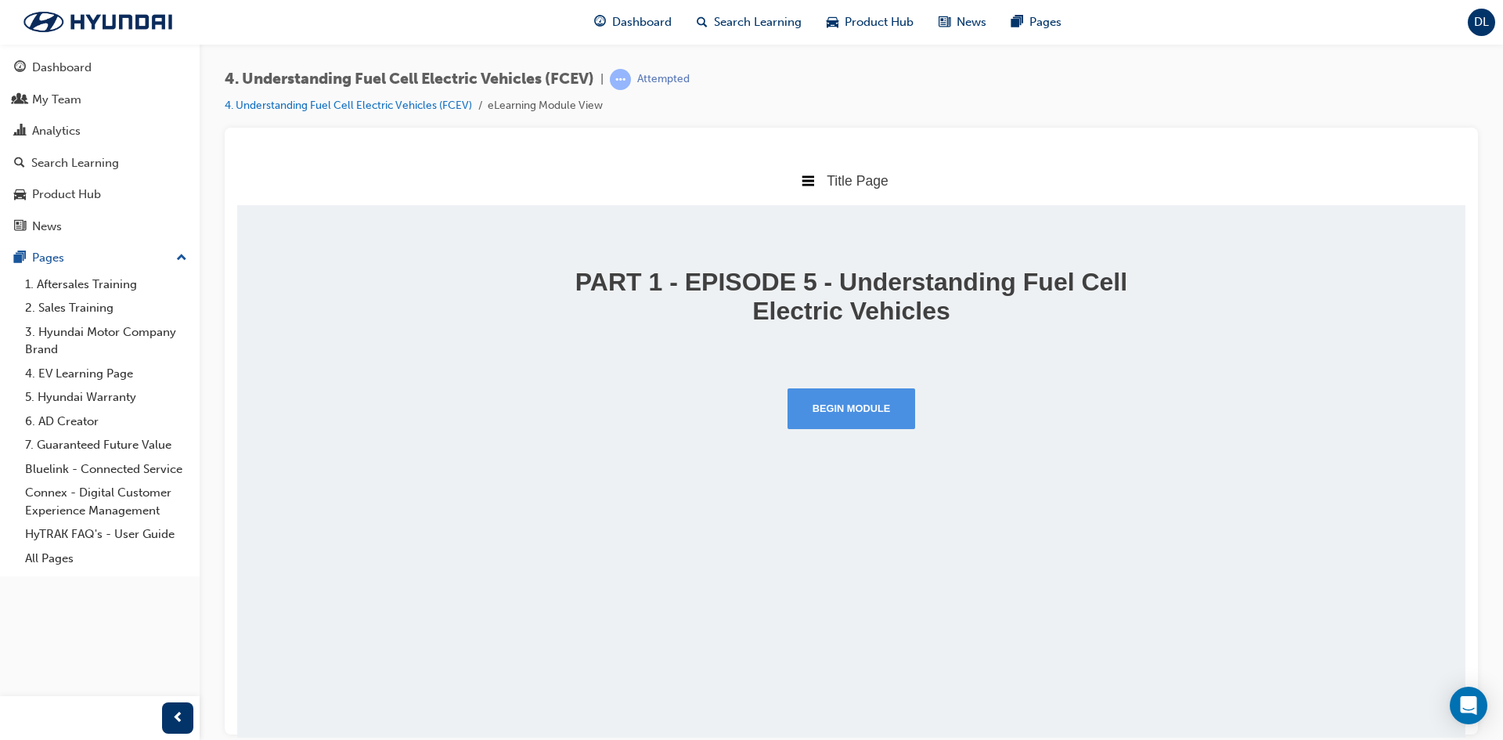
click at [881, 396] on button "Begin Module" at bounding box center [851, 407] width 128 height 41
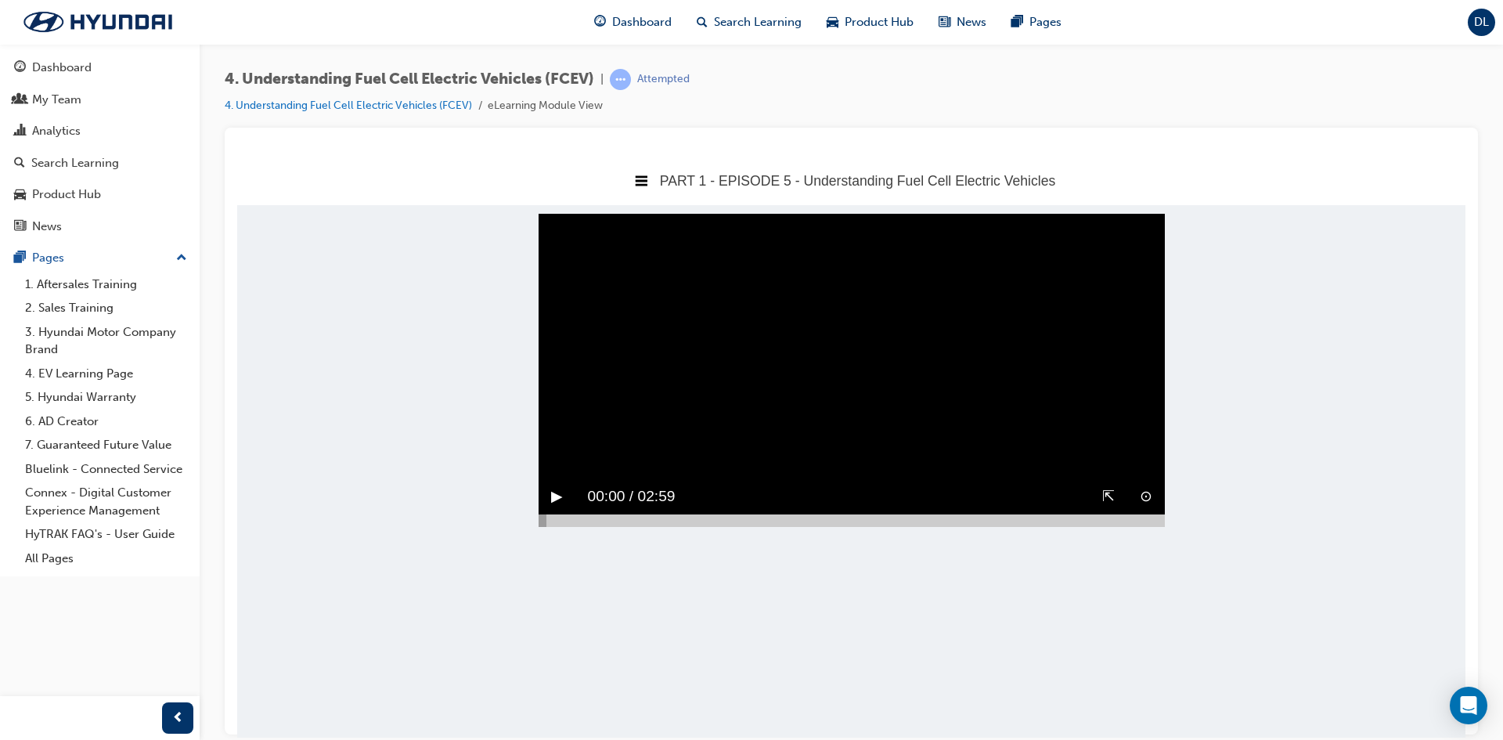
click at [556, 508] on button "▶︎" at bounding box center [557, 496] width 12 height 24
click at [557, 514] on div "‖" at bounding box center [555, 495] width 33 height 37
click at [551, 508] on button "▶︎" at bounding box center [557, 496] width 12 height 24
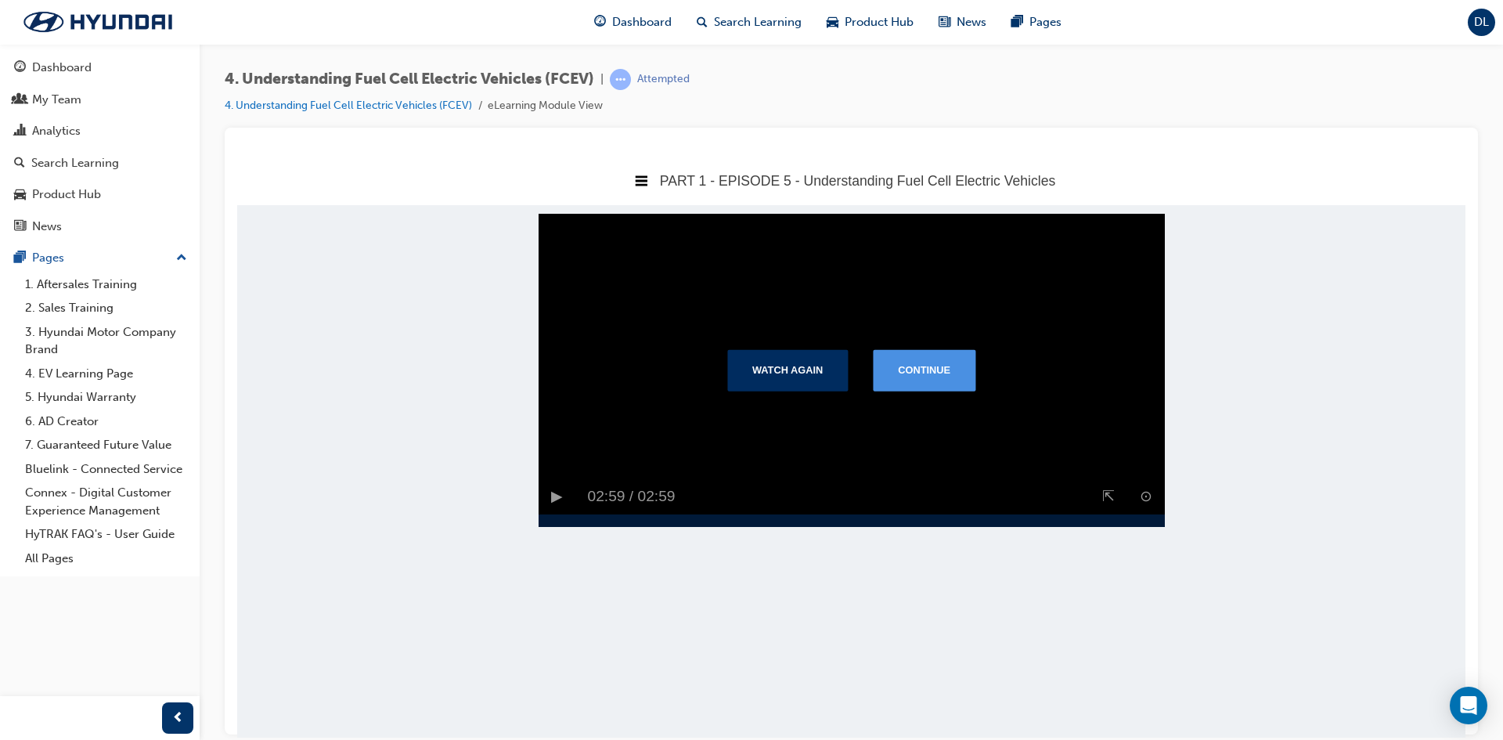
click at [908, 390] on button "Continue" at bounding box center [924, 369] width 103 height 41
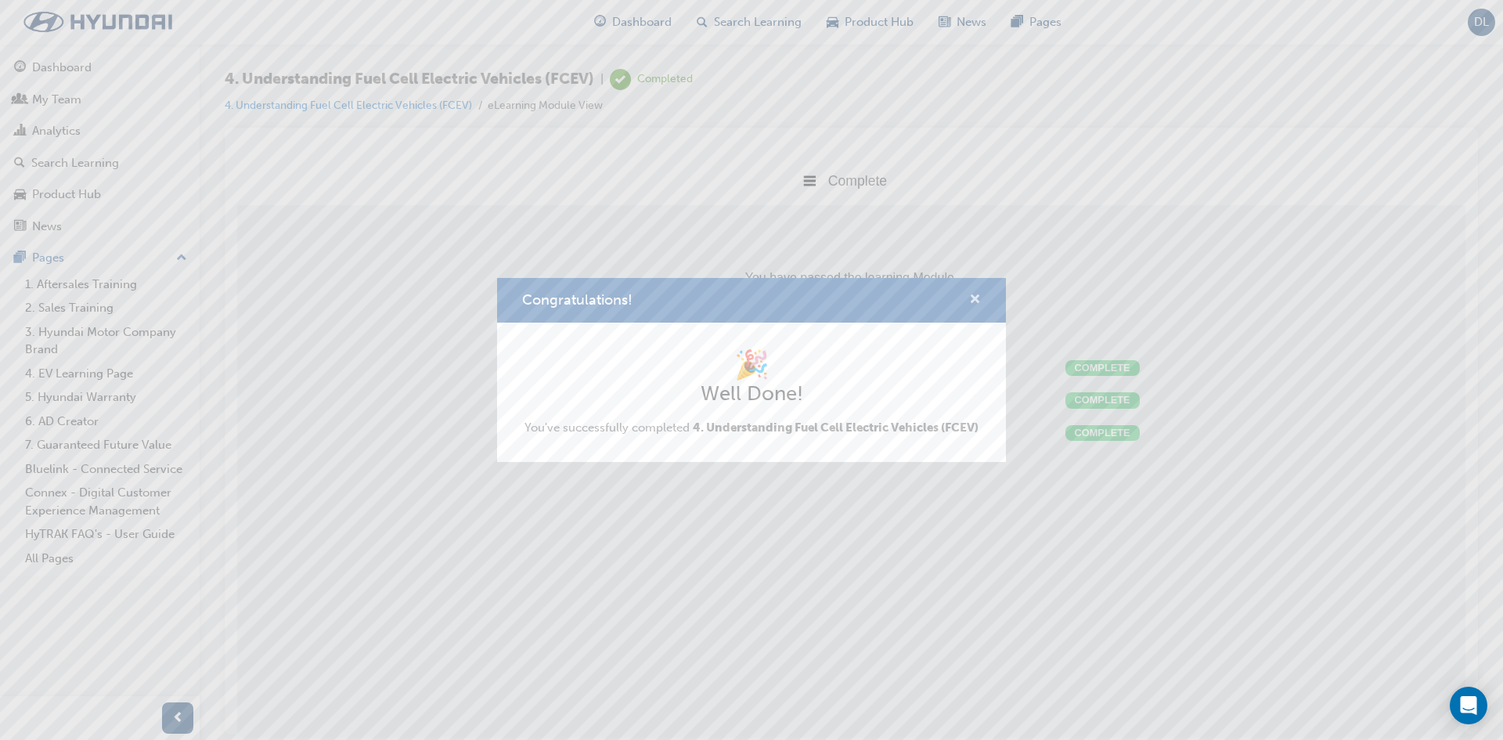
click at [973, 298] on span "cross-icon" at bounding box center [975, 301] width 12 height 14
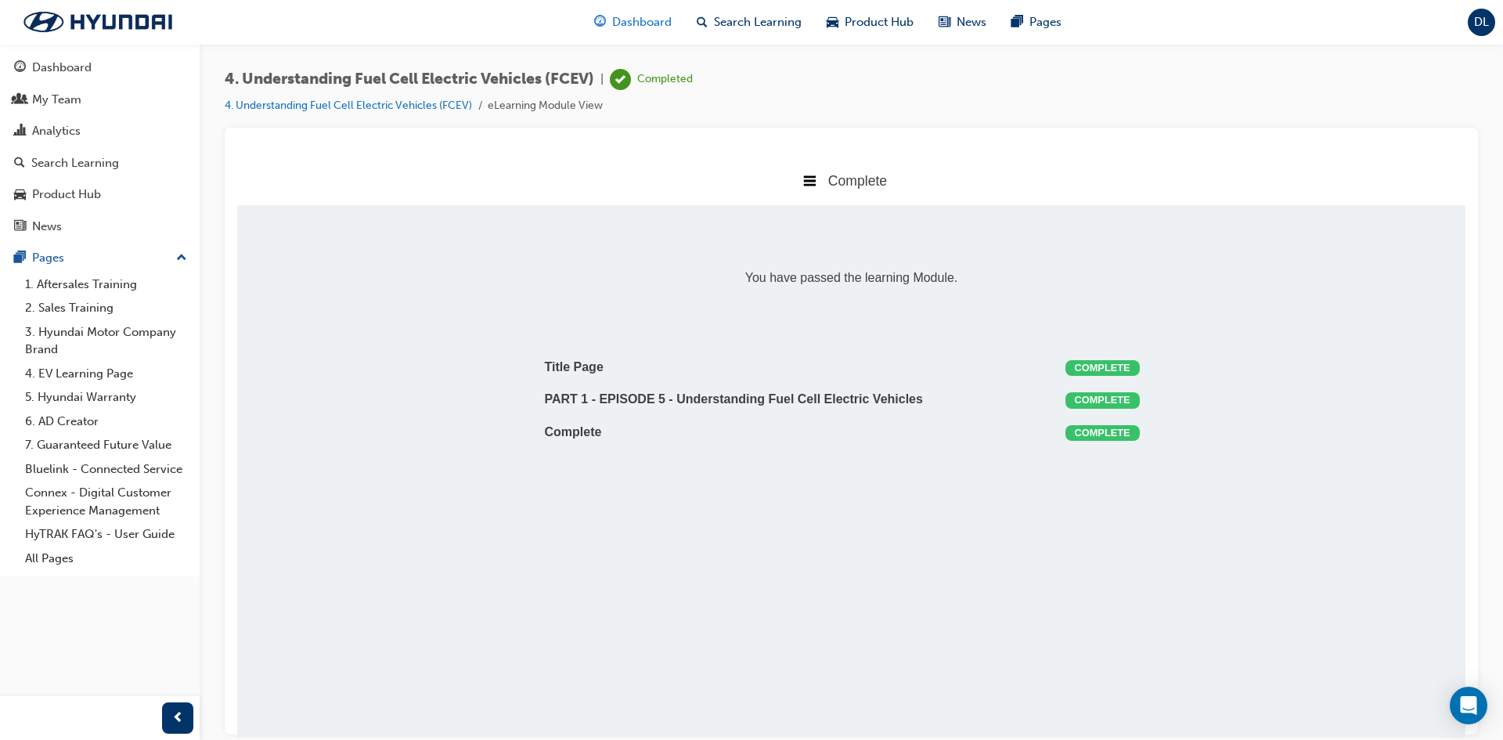
click at [662, 24] on span "Dashboard" at bounding box center [641, 22] width 59 height 18
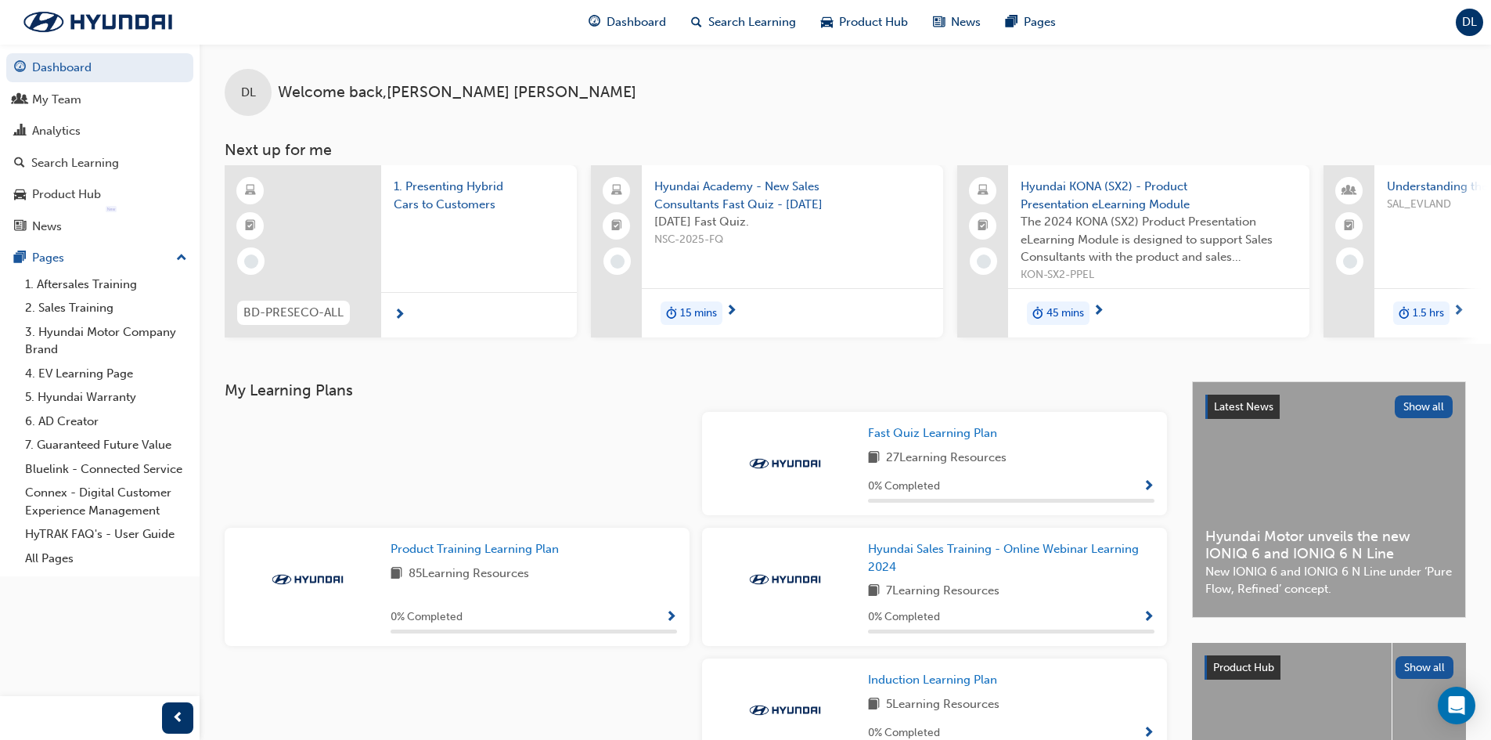
click at [431, 186] on span "1. Presenting Hybrid Cars to Customers" at bounding box center [479, 195] width 171 height 35
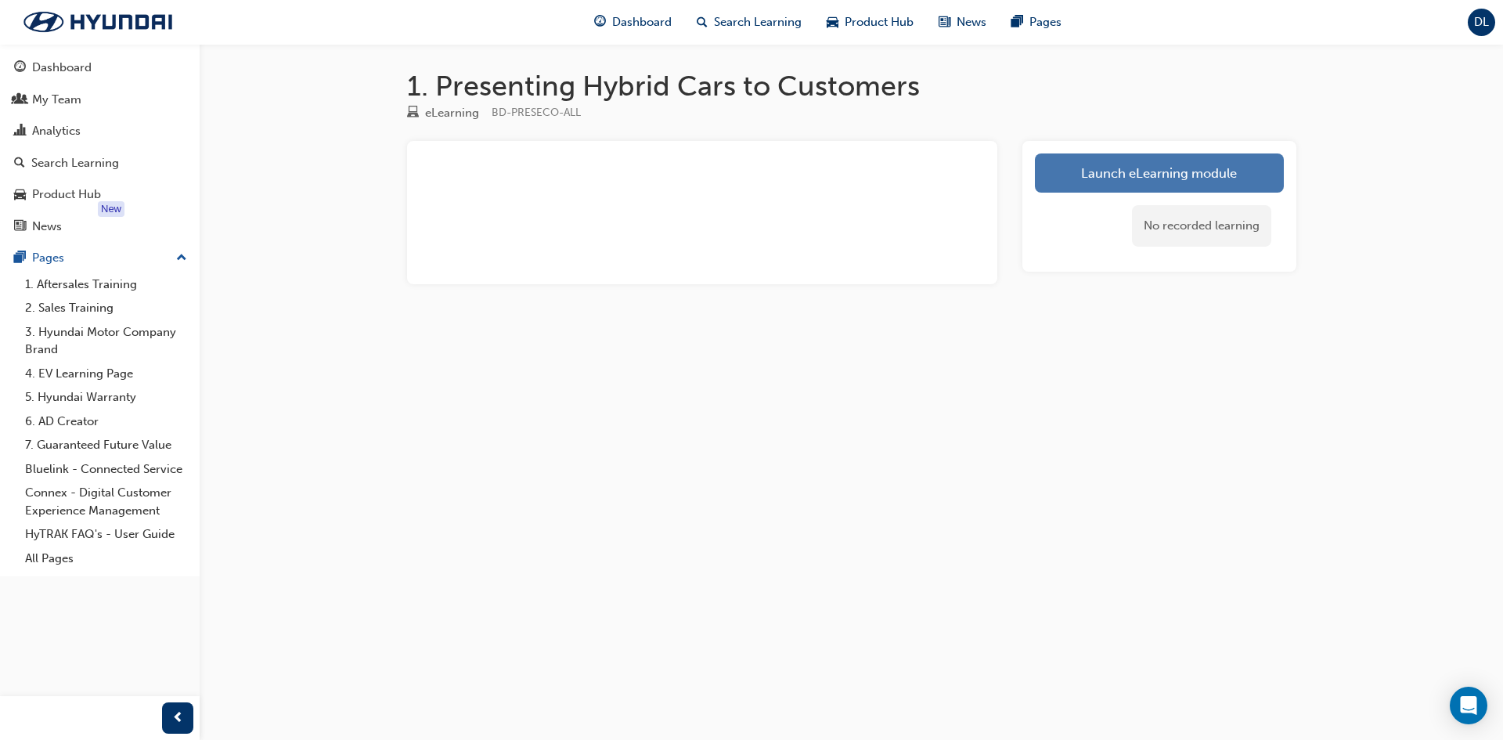
click at [1144, 186] on link "Launch eLearning module" at bounding box center [1159, 172] width 249 height 39
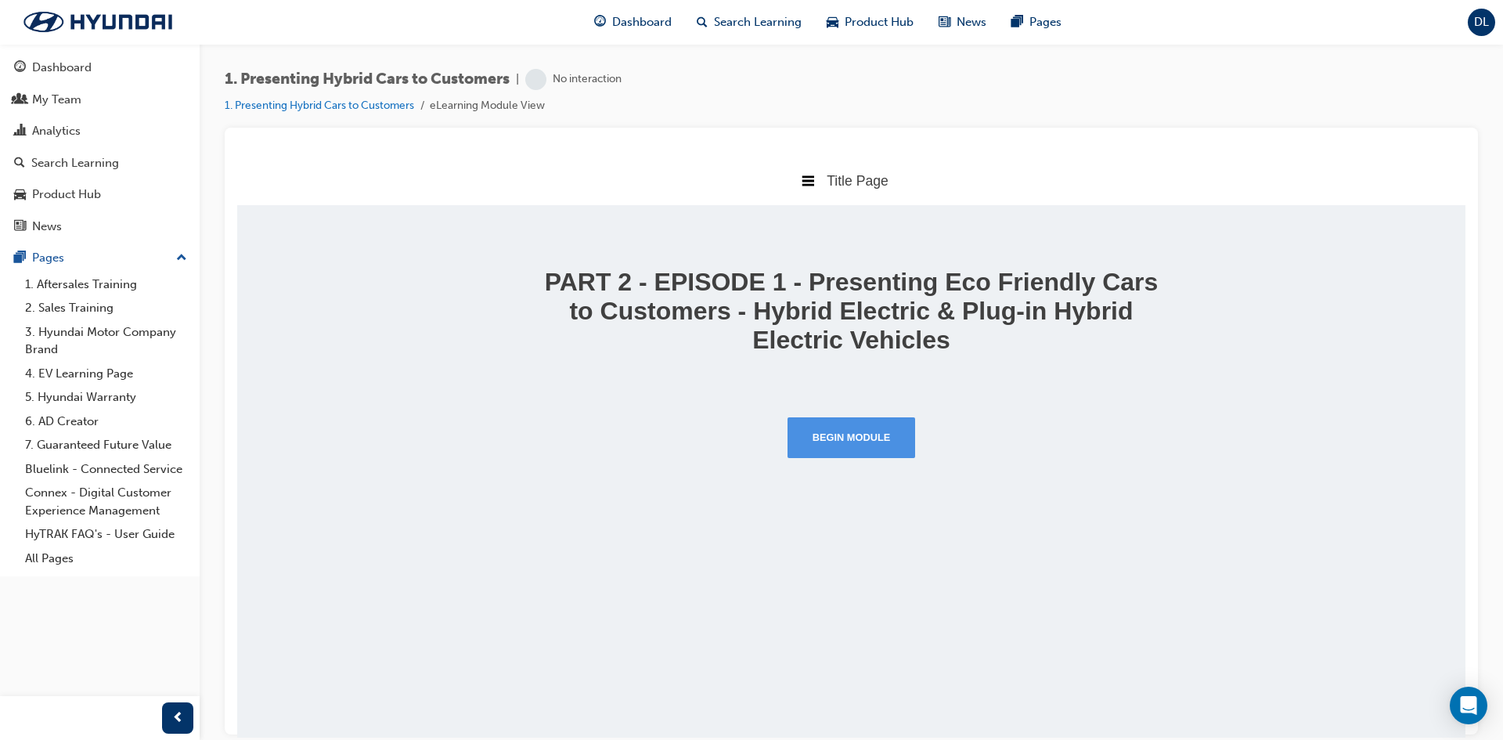
click at [860, 441] on button "Begin Module" at bounding box center [851, 436] width 128 height 41
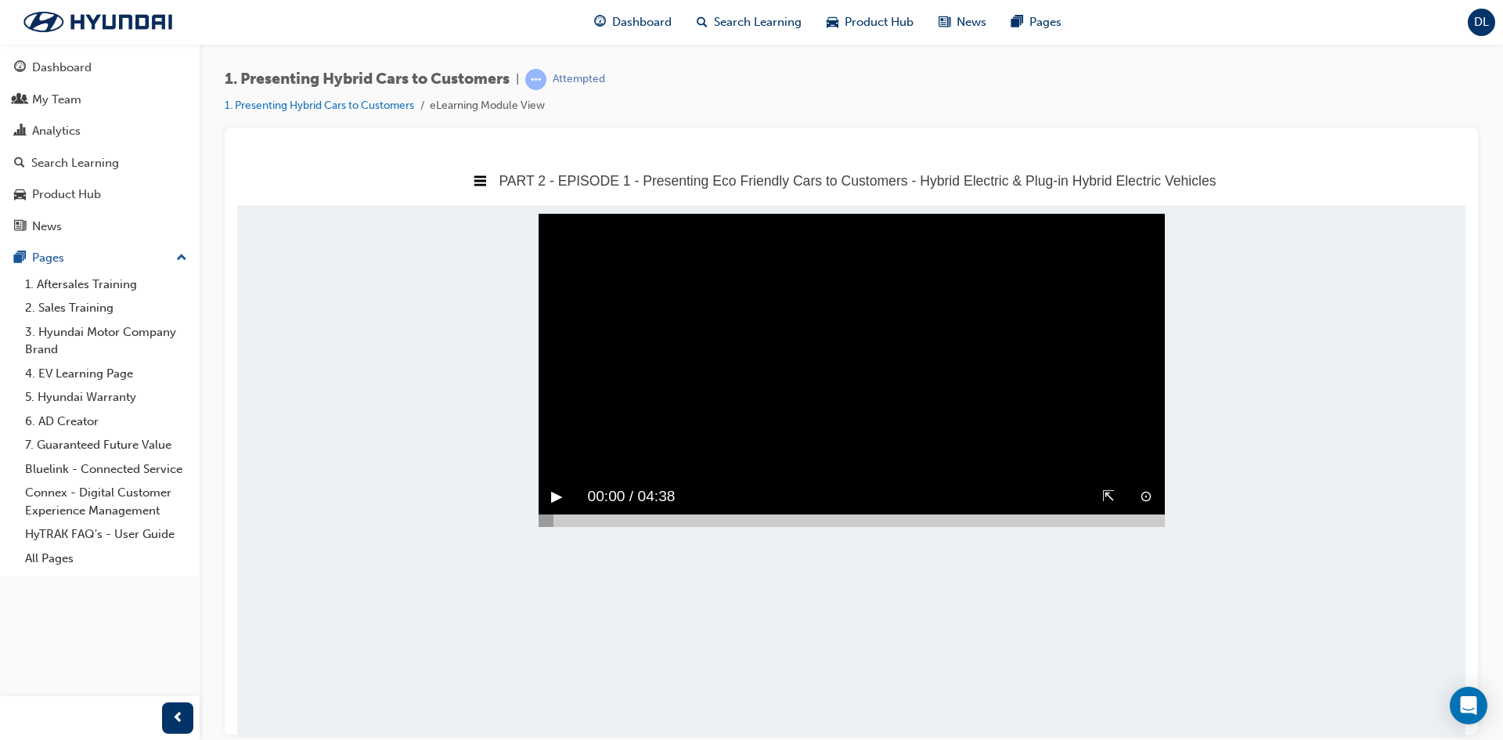
click at [563, 508] on button "▶︎" at bounding box center [557, 496] width 12 height 24
click at [733, 338] on video "Sorry, your browser does not support embedded videos. Download Instead" at bounding box center [852, 369] width 626 height 313
click at [761, 368] on video "Sorry, your browser does not support embedded videos. Download Instead" at bounding box center [852, 369] width 626 height 313
click at [845, 374] on video "Sorry, your browser does not support embedded videos. Download Instead" at bounding box center [852, 369] width 626 height 313
click at [559, 508] on button "▶︎" at bounding box center [557, 496] width 12 height 24
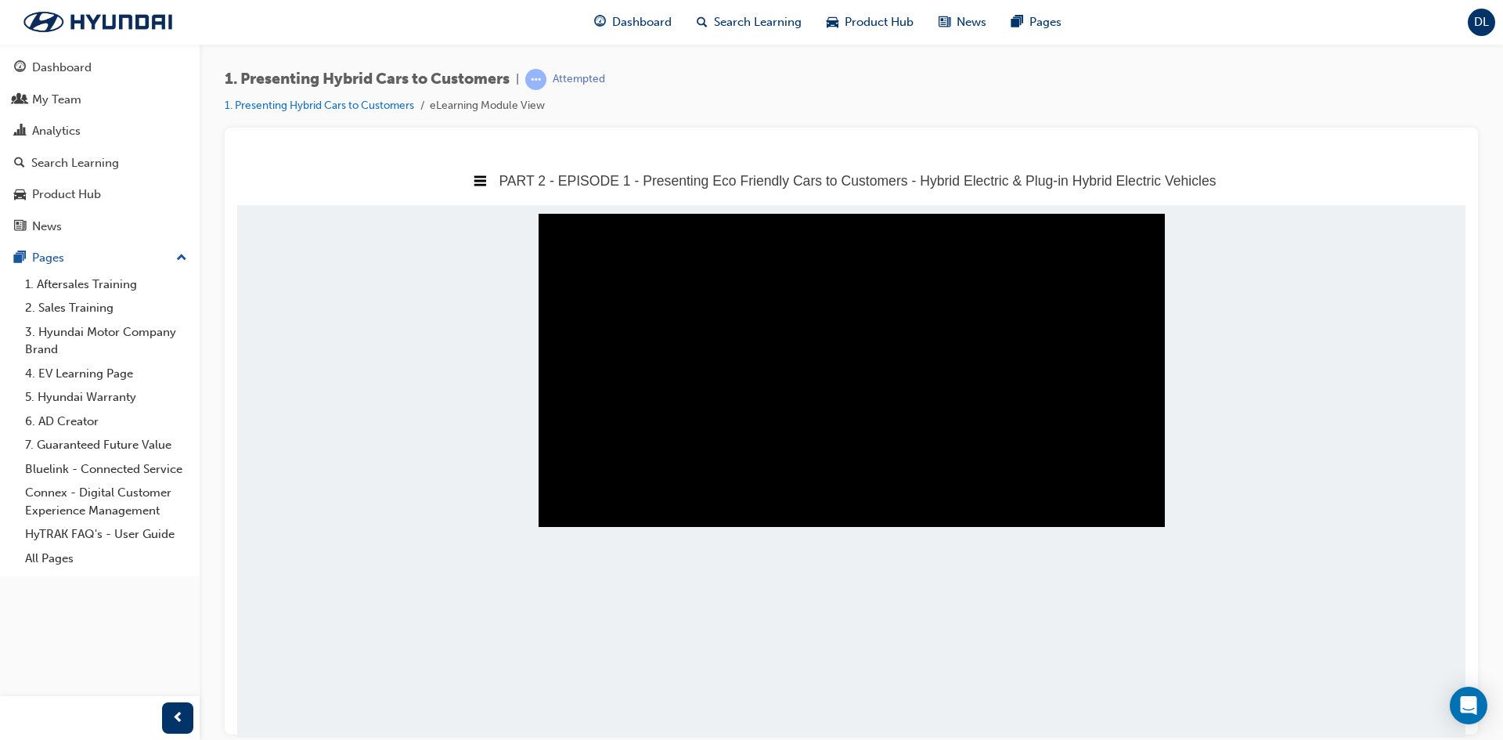
click at [1157, 526] on div at bounding box center [852, 519] width 626 height 13
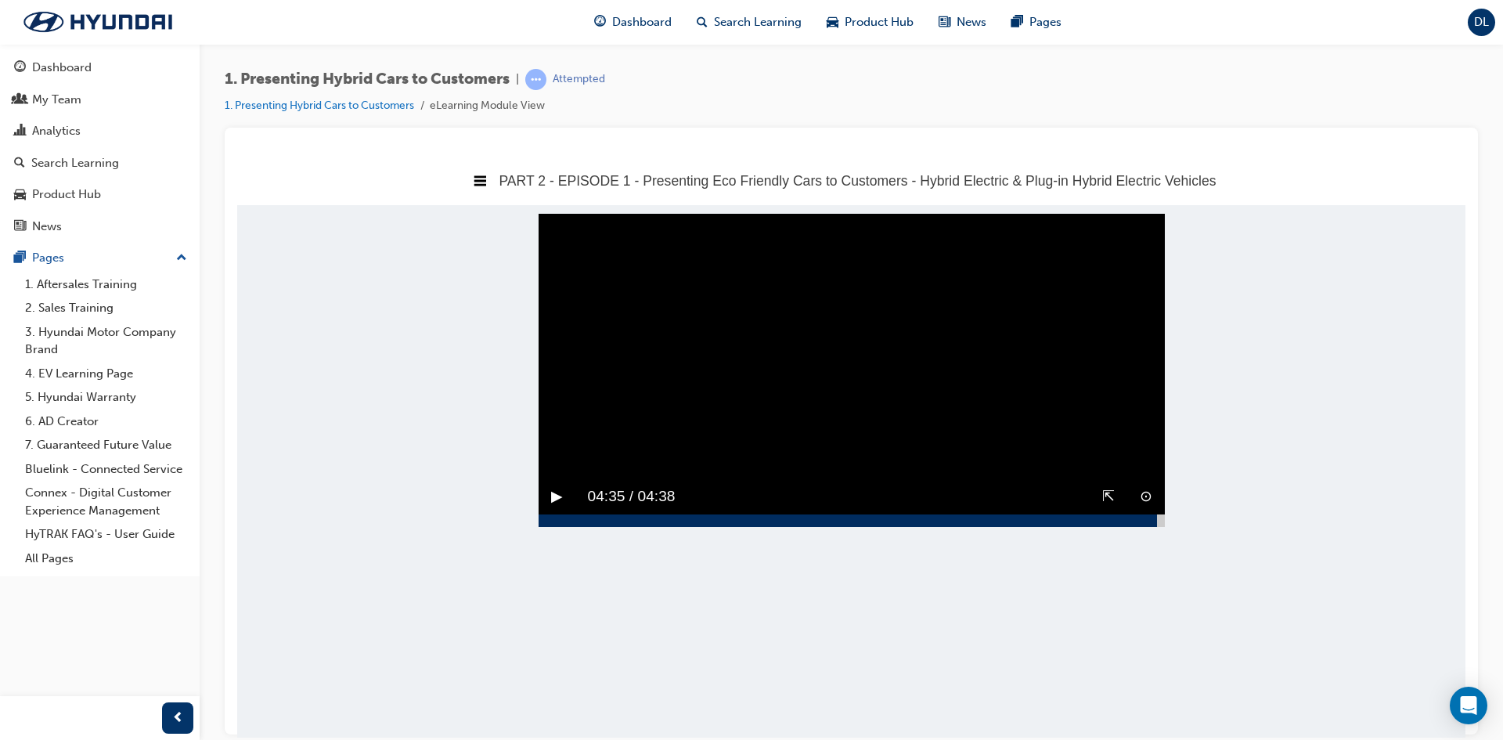
click at [565, 514] on div "▶︎" at bounding box center [557, 495] width 37 height 37
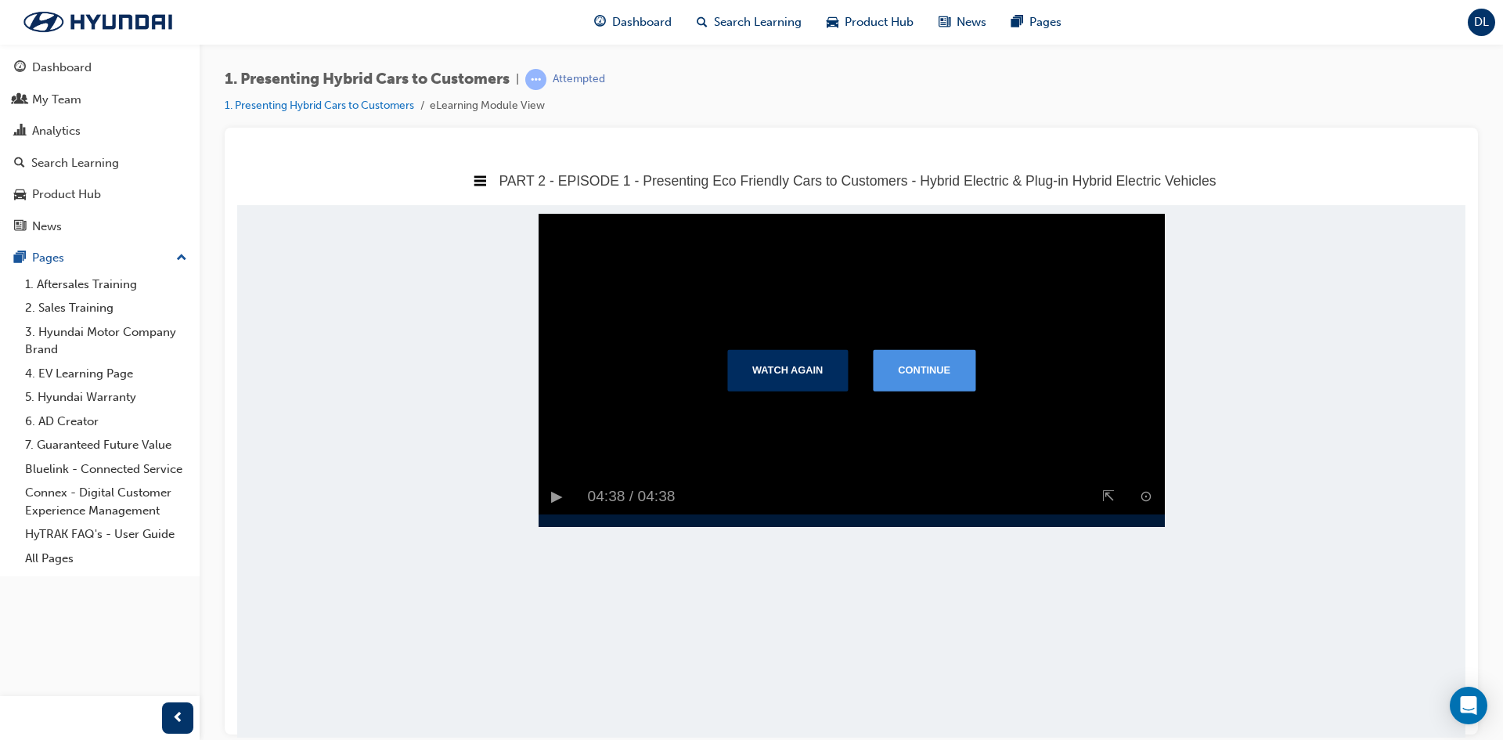
click at [916, 382] on button "Continue" at bounding box center [924, 369] width 103 height 41
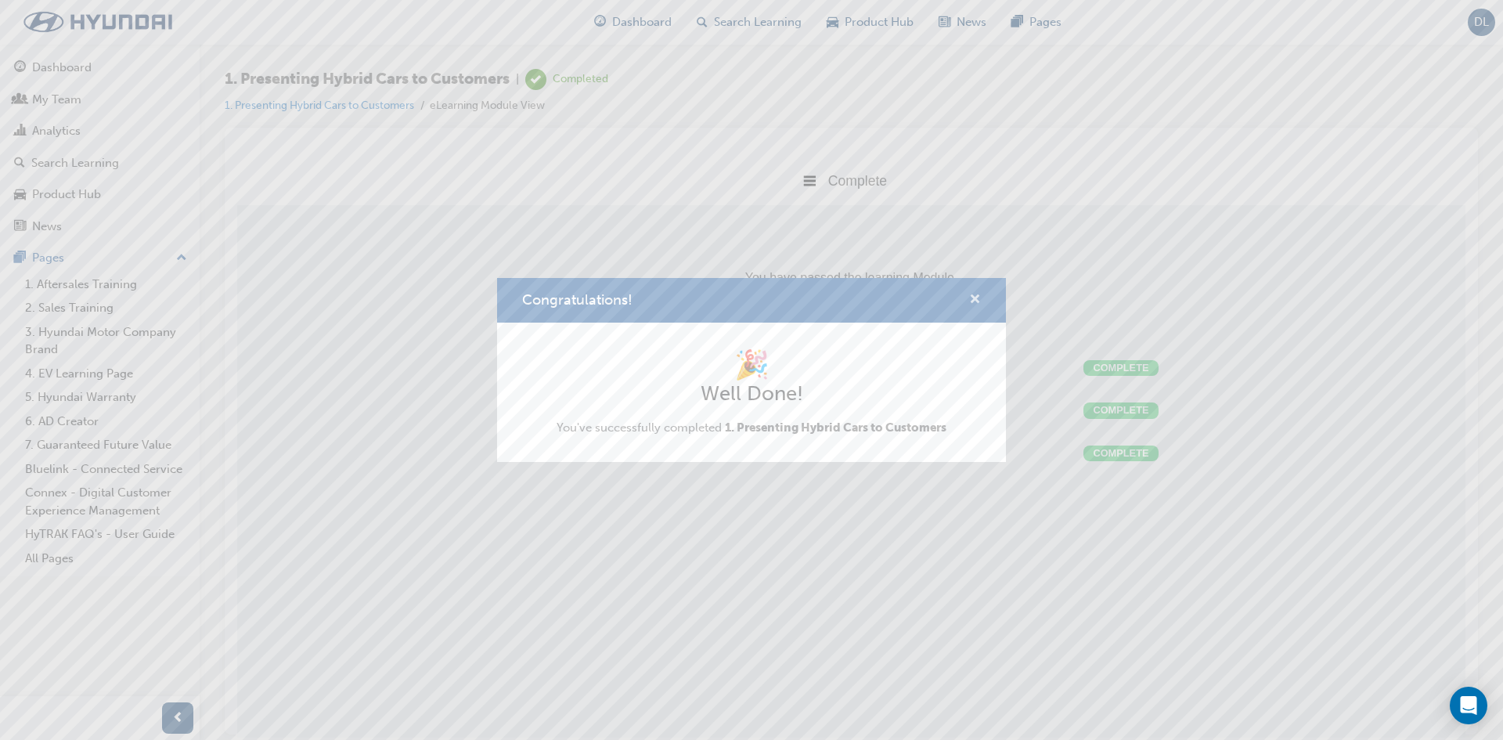
click at [973, 304] on span "cross-icon" at bounding box center [975, 301] width 12 height 14
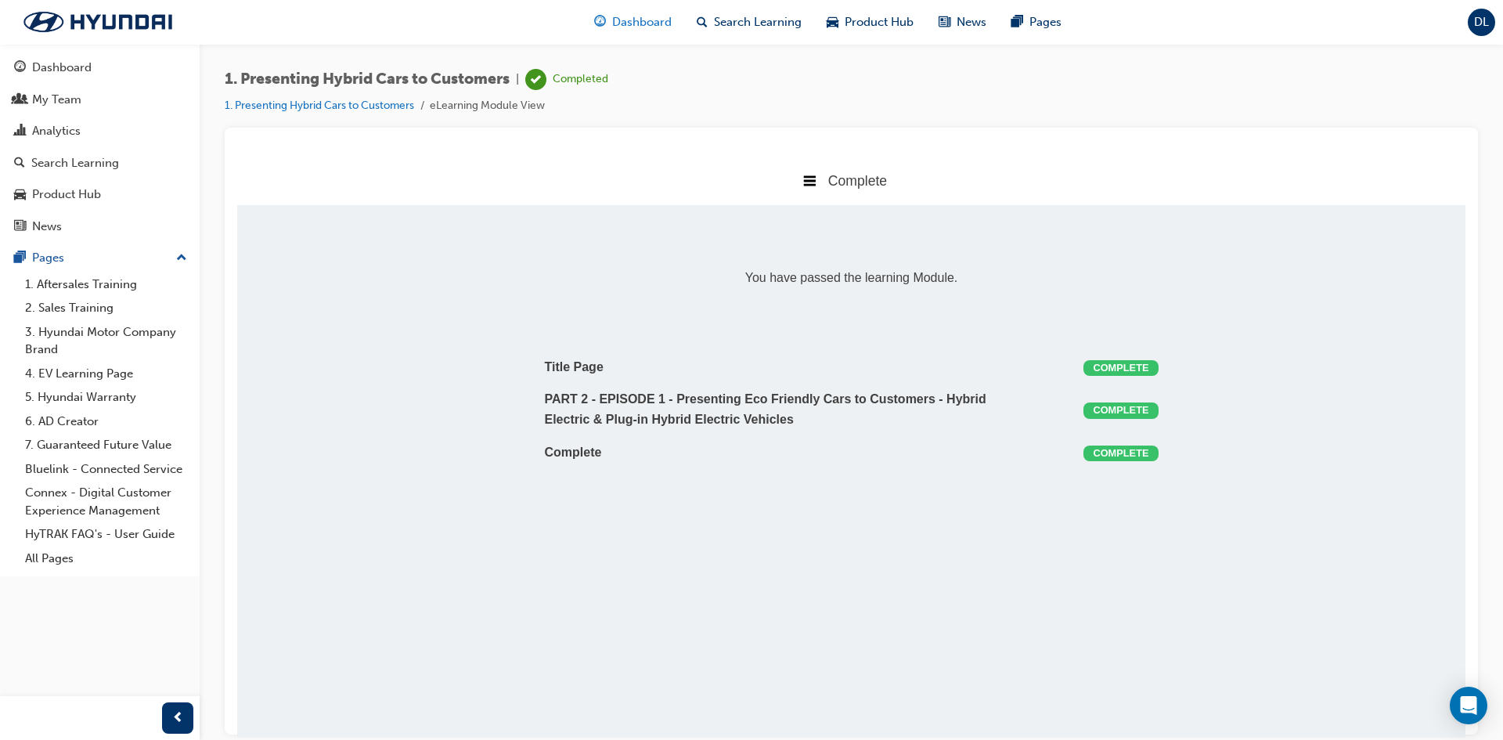
click at [632, 21] on span "Dashboard" at bounding box center [641, 22] width 59 height 18
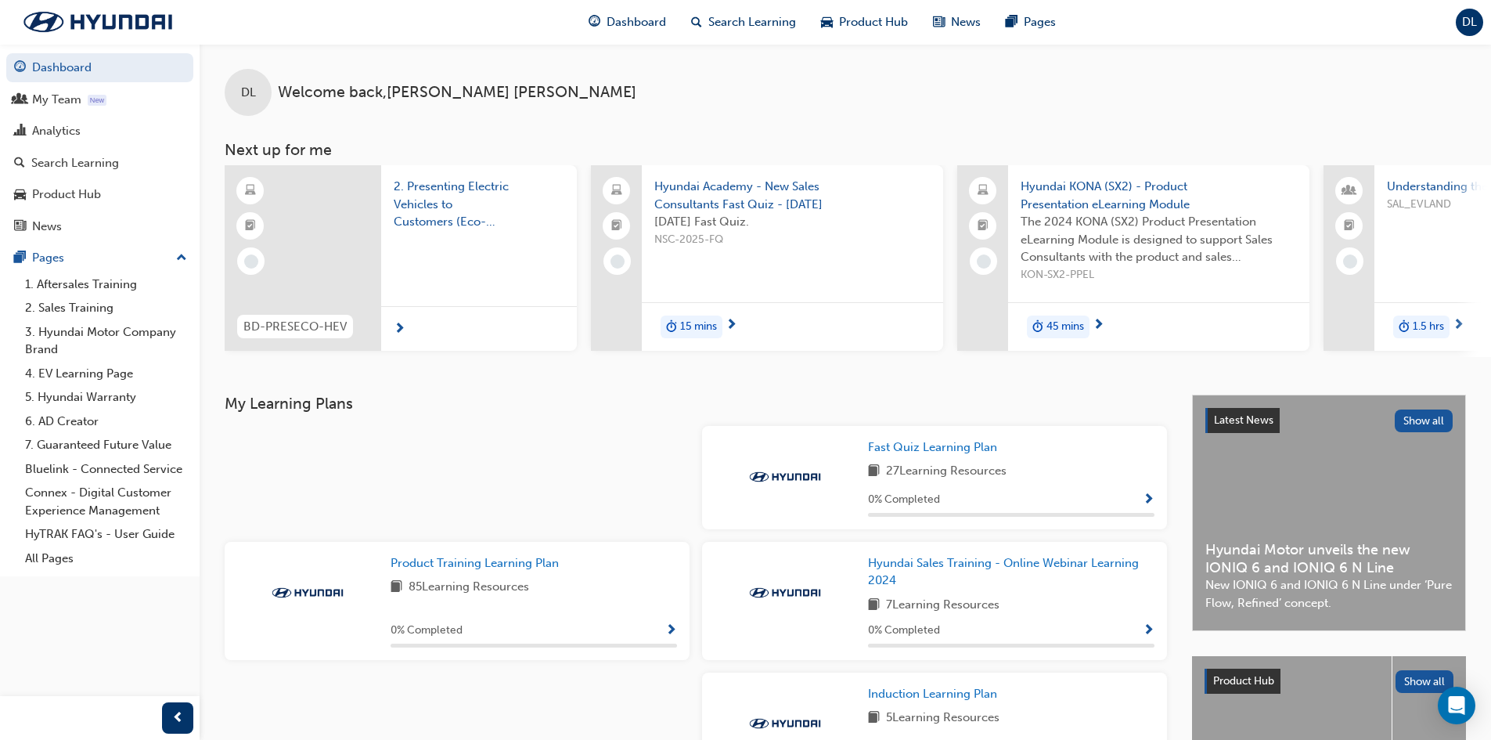
click at [445, 189] on span "2. Presenting Electric Vehicles to Customers (Eco-friendliness & Safety)" at bounding box center [479, 204] width 171 height 53
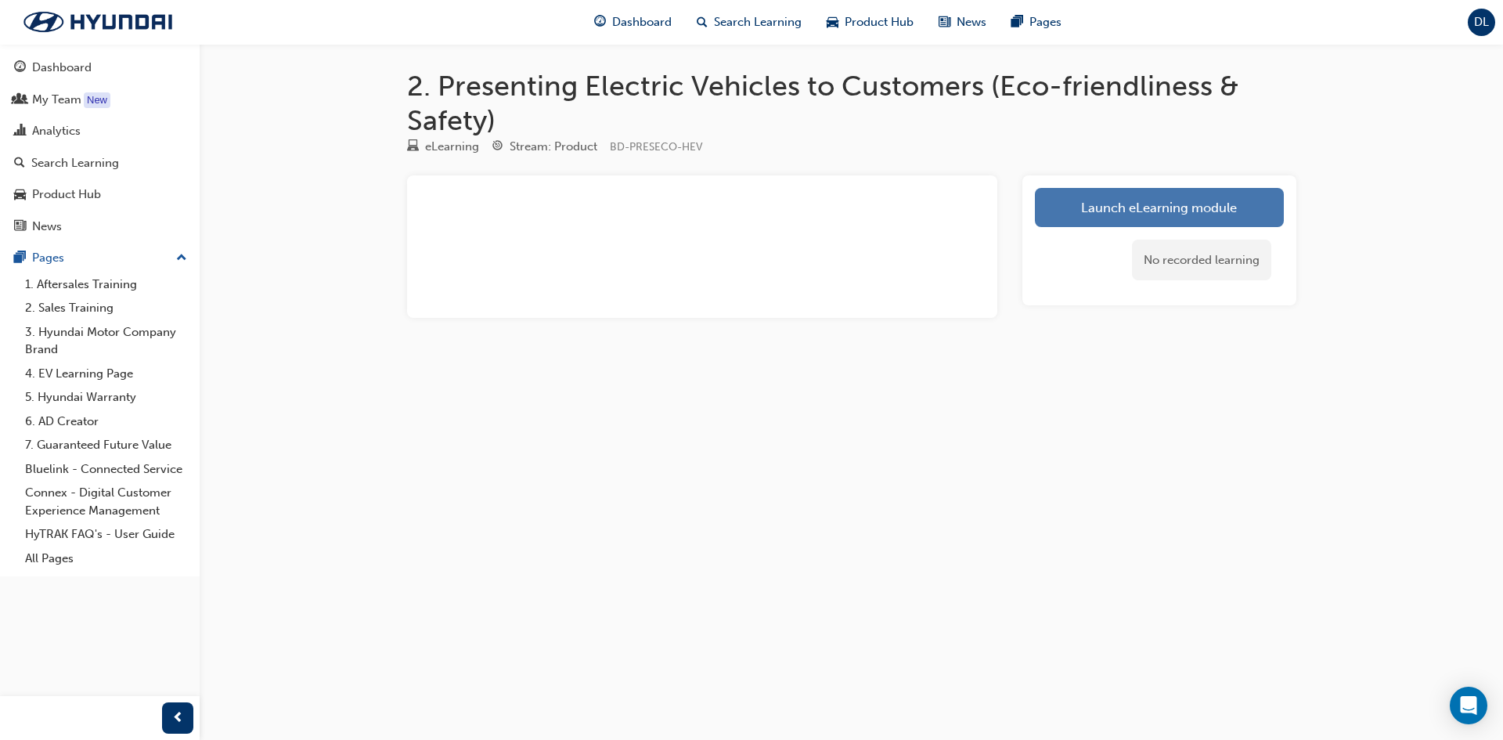
click at [1178, 202] on link "Launch eLearning module" at bounding box center [1159, 207] width 249 height 39
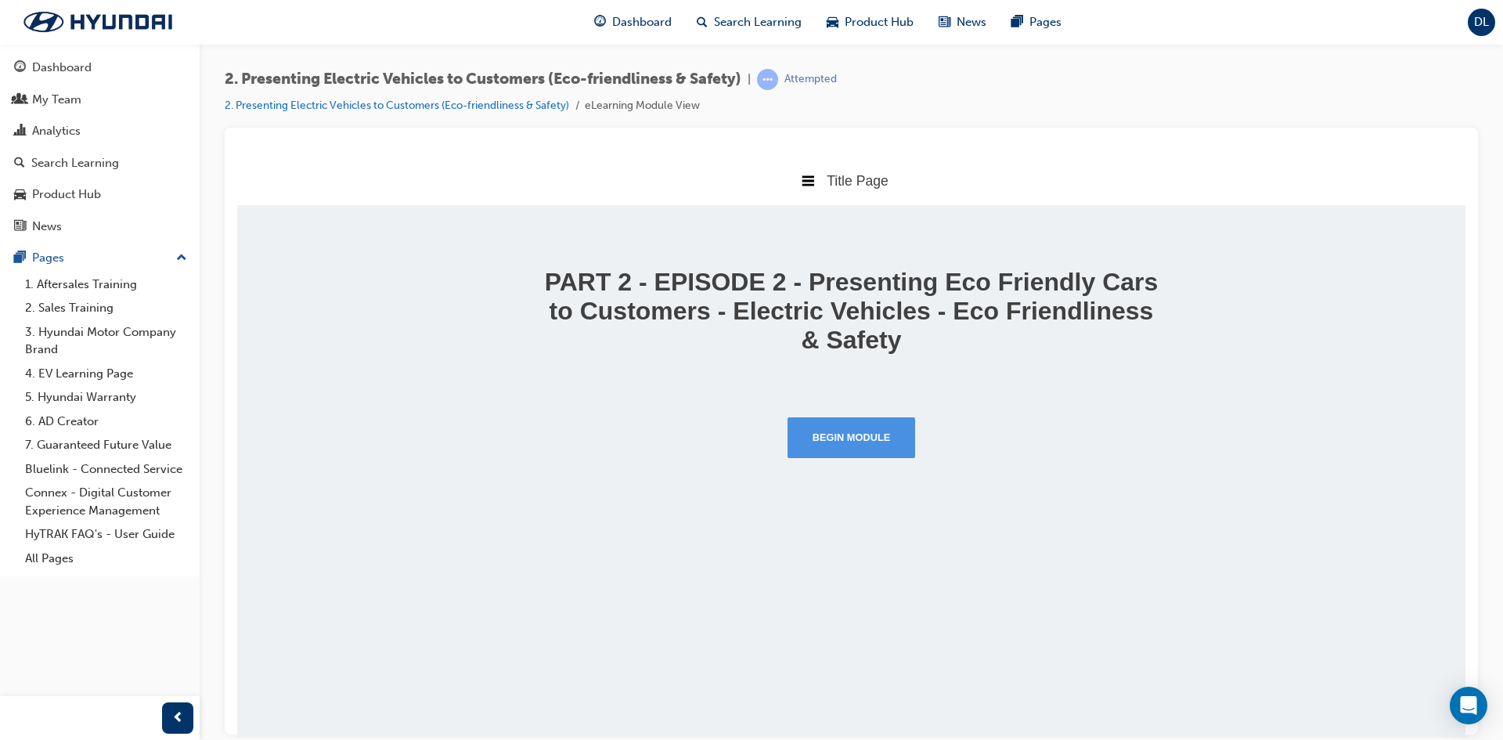
click at [872, 446] on button "Begin Module" at bounding box center [851, 436] width 128 height 41
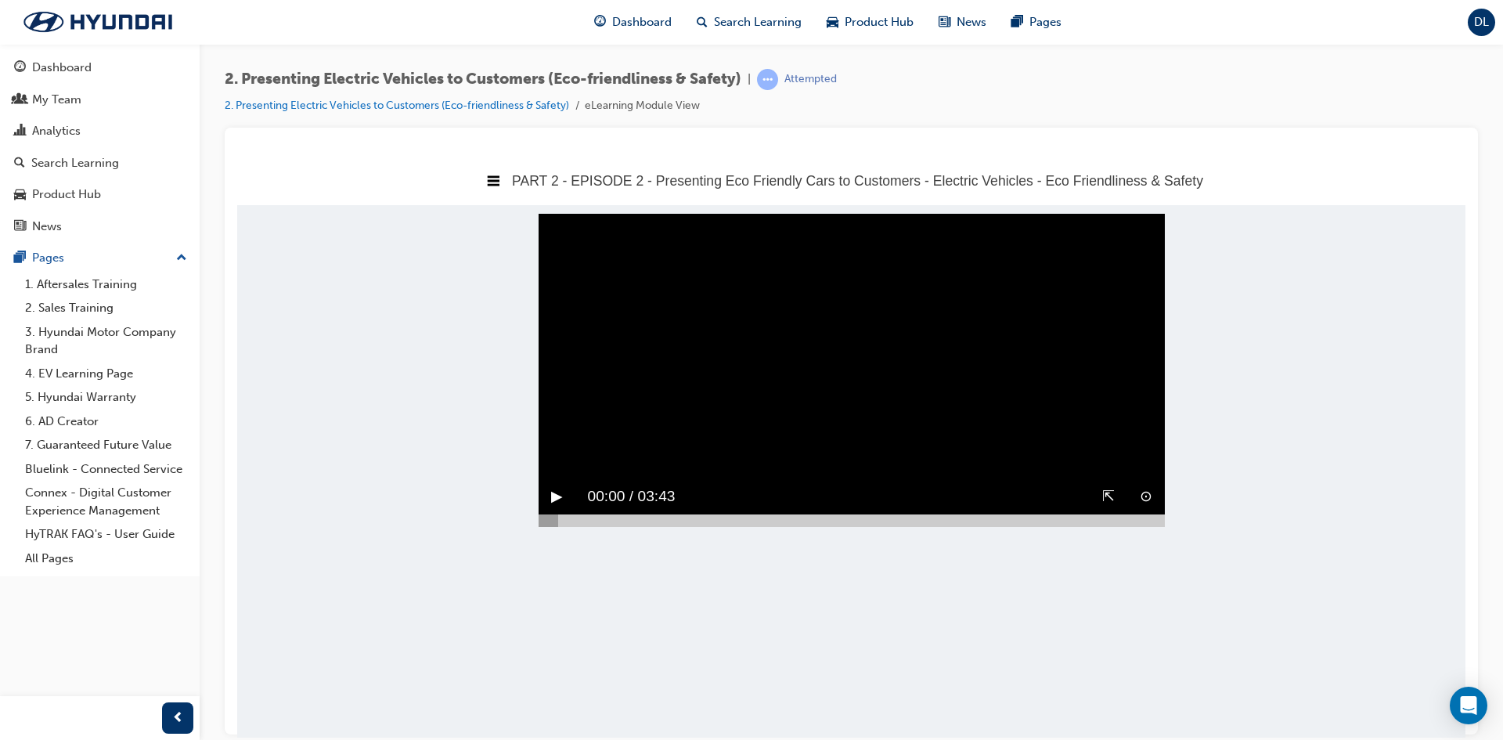
click at [561, 508] on button "▶︎" at bounding box center [557, 496] width 12 height 24
click at [631, 526] on div at bounding box center [852, 519] width 626 height 13
click at [559, 508] on button "▶︎" at bounding box center [557, 496] width 12 height 24
click at [846, 526] on div at bounding box center [852, 519] width 626 height 13
click at [560, 508] on button "▶︎" at bounding box center [557, 496] width 12 height 24
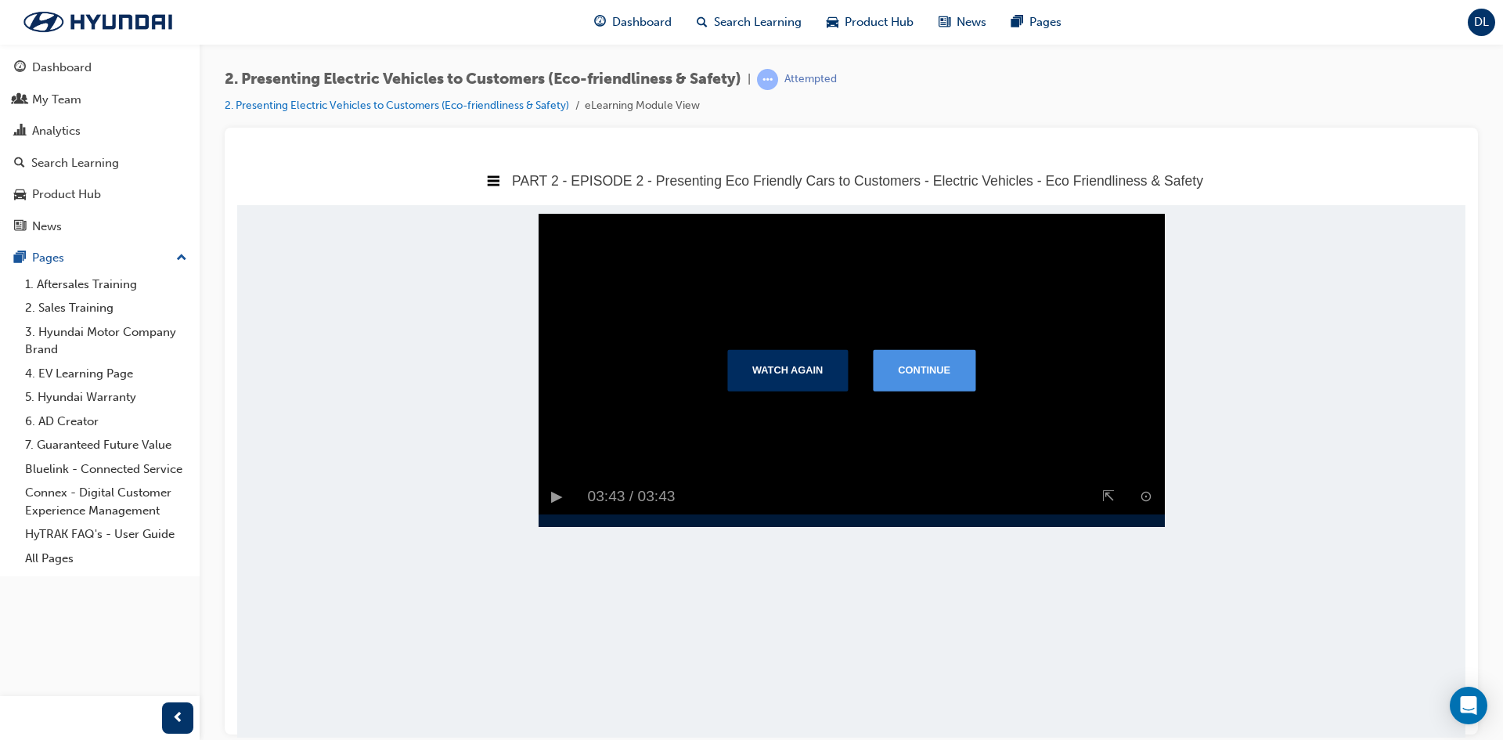
click at [937, 390] on button "Continue" at bounding box center [924, 369] width 103 height 41
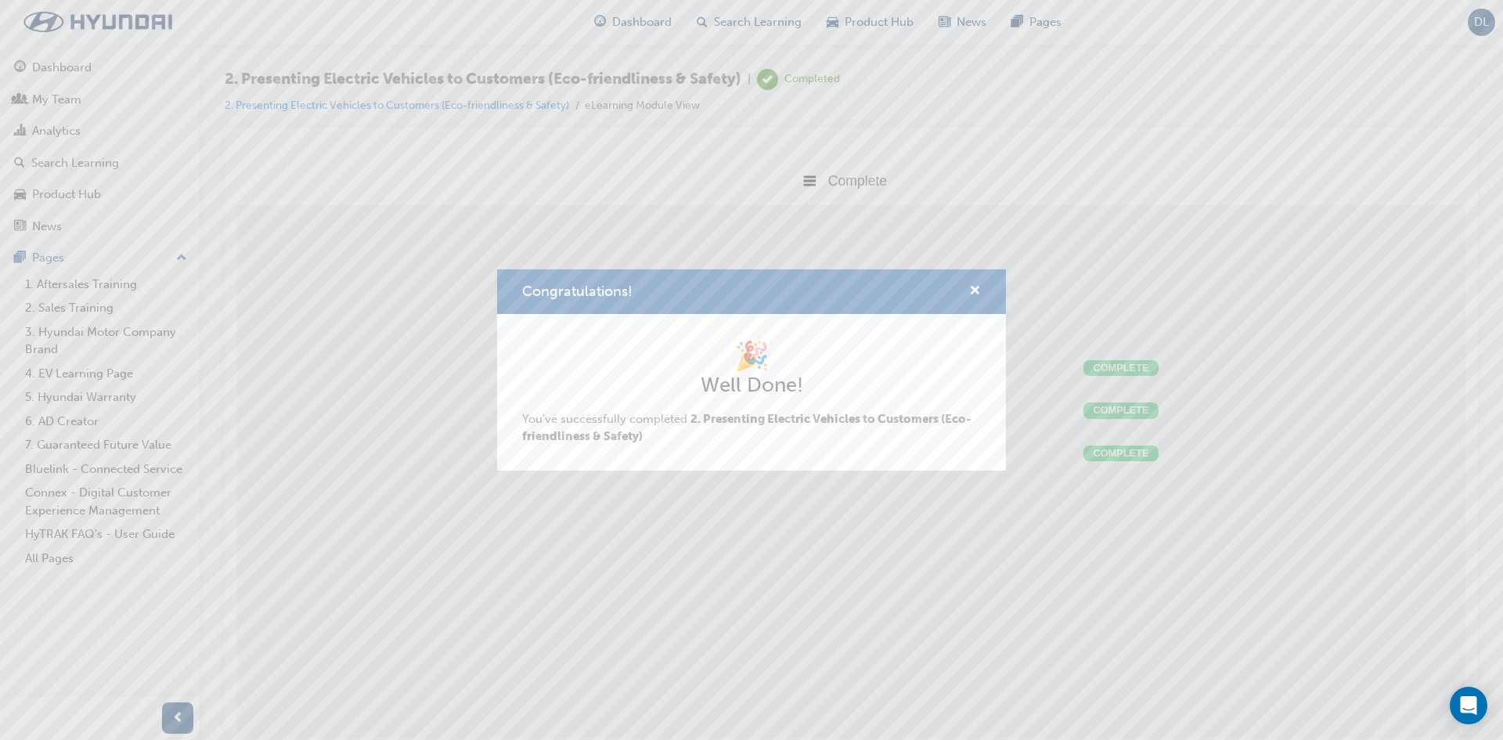
click at [636, 17] on div "Congratulations! 🎉 Well Done! You've successfully completed 2. Presenting Elect…" at bounding box center [751, 370] width 1503 height 740
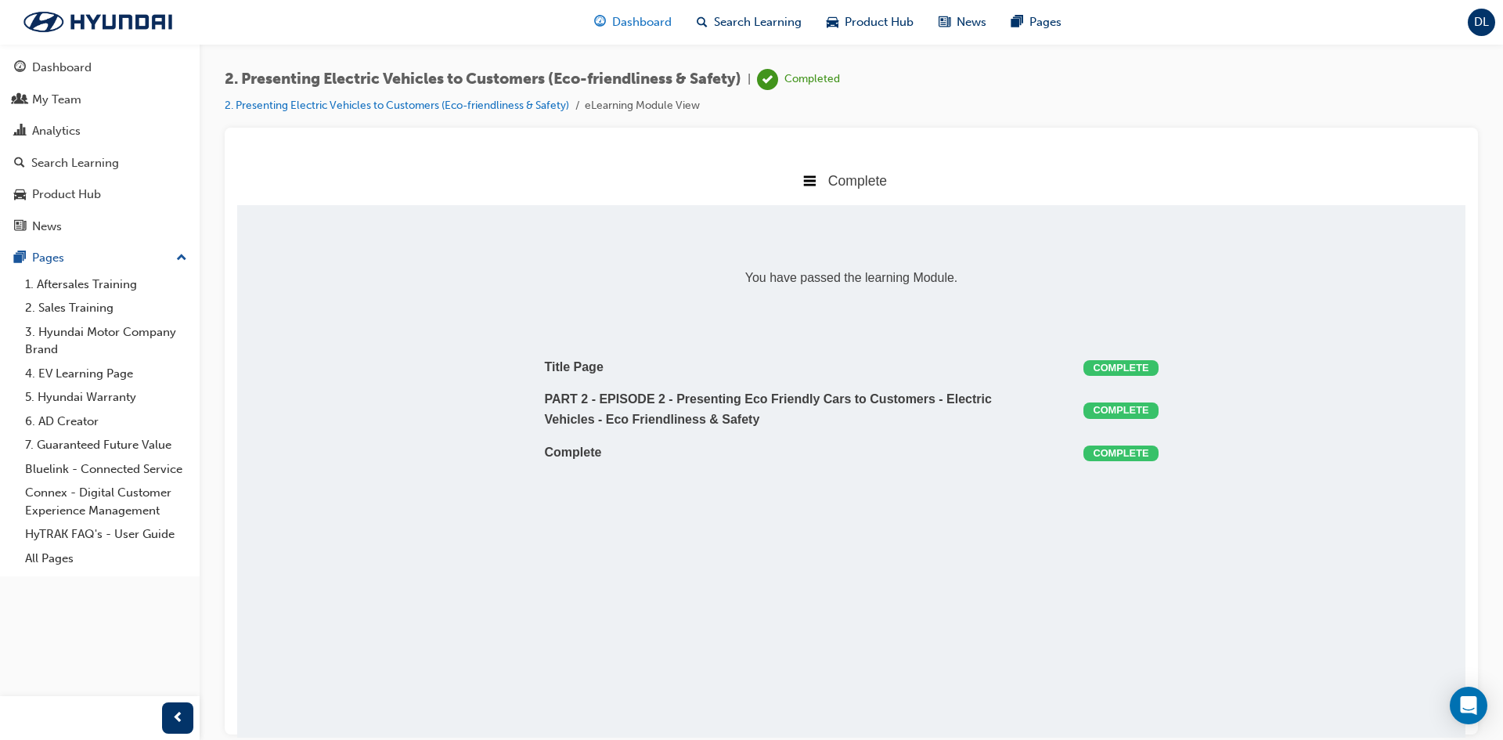
click at [632, 24] on span "Dashboard" at bounding box center [641, 22] width 59 height 18
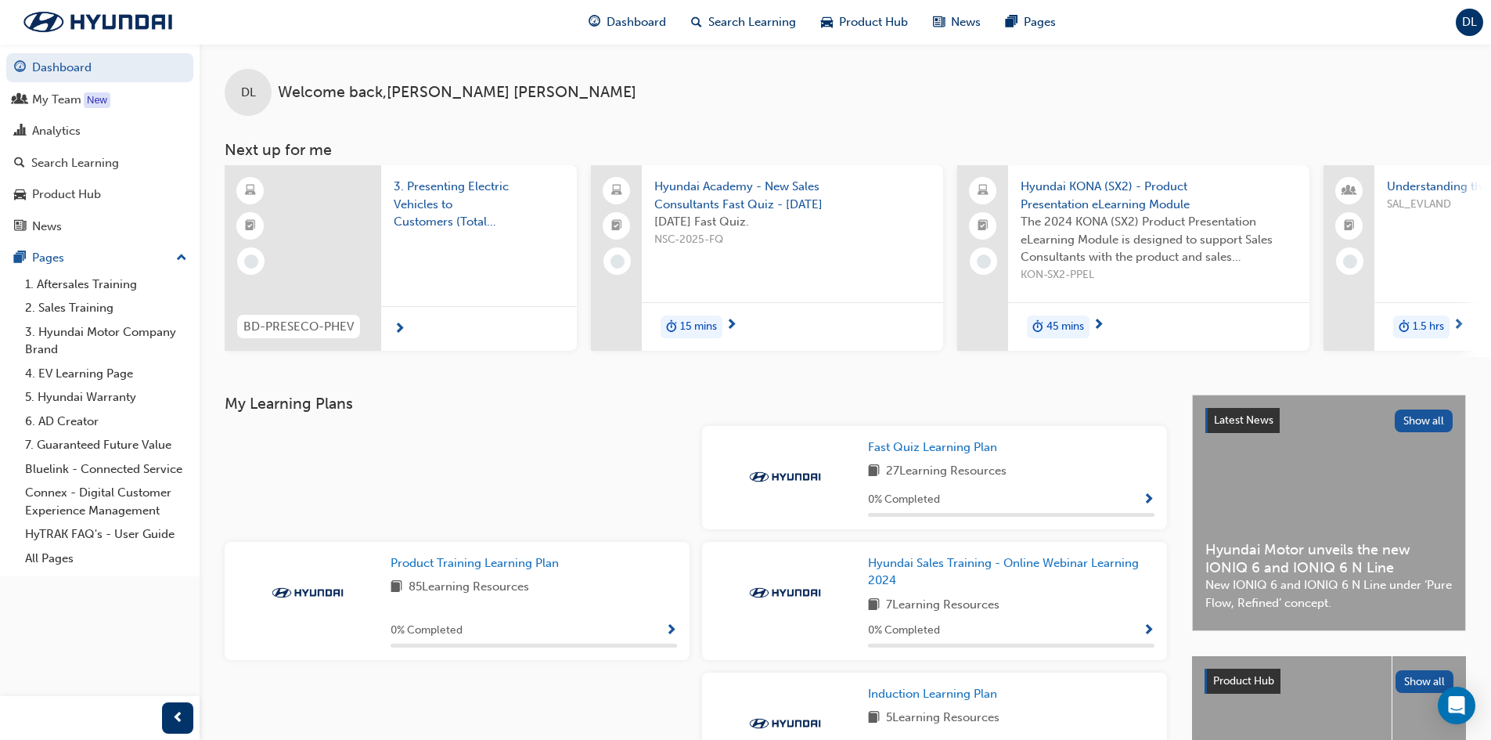
click at [440, 191] on span "3. Presenting Electric Vehicles to Customers (Total Cost of Ownership & Product…" at bounding box center [479, 204] width 171 height 53
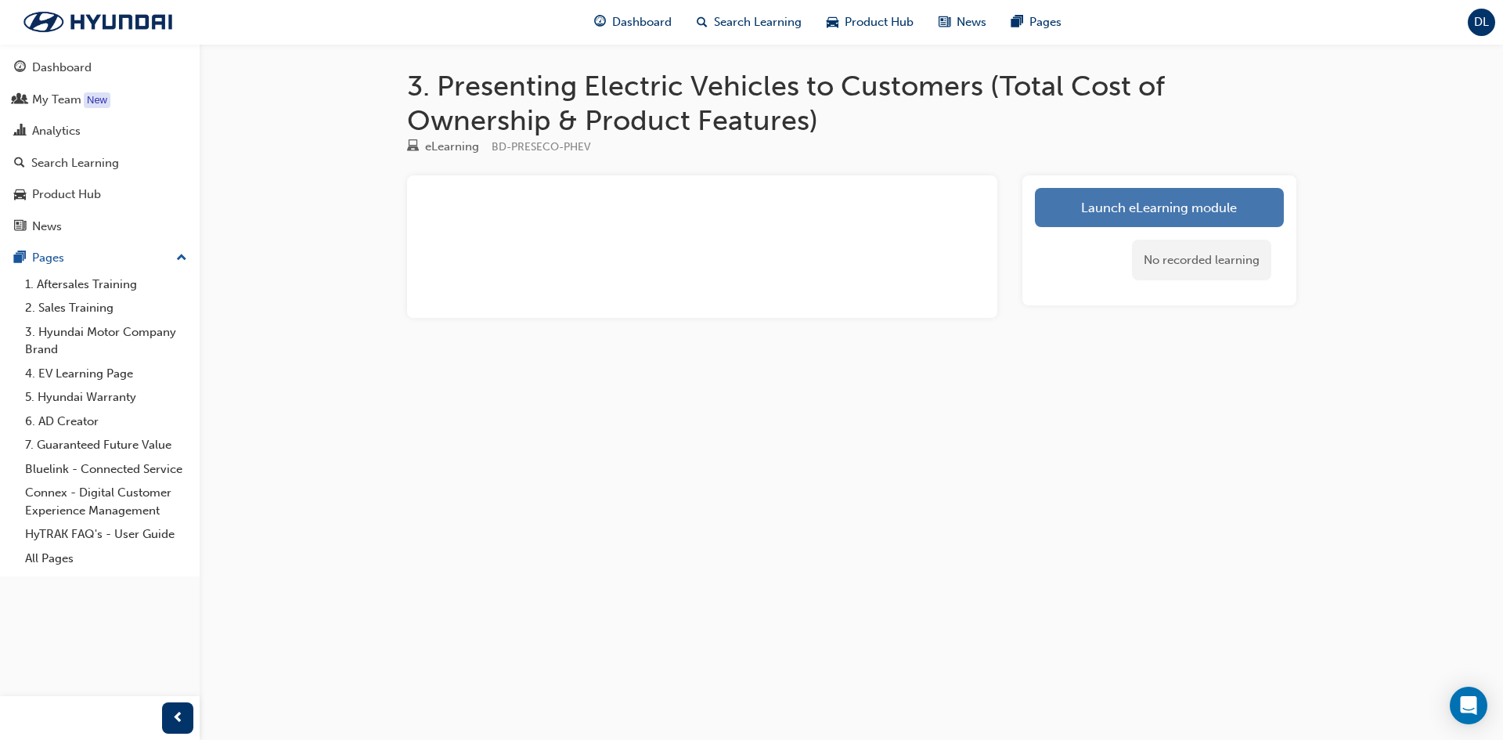
click at [1191, 198] on link "Launch eLearning module" at bounding box center [1159, 207] width 249 height 39
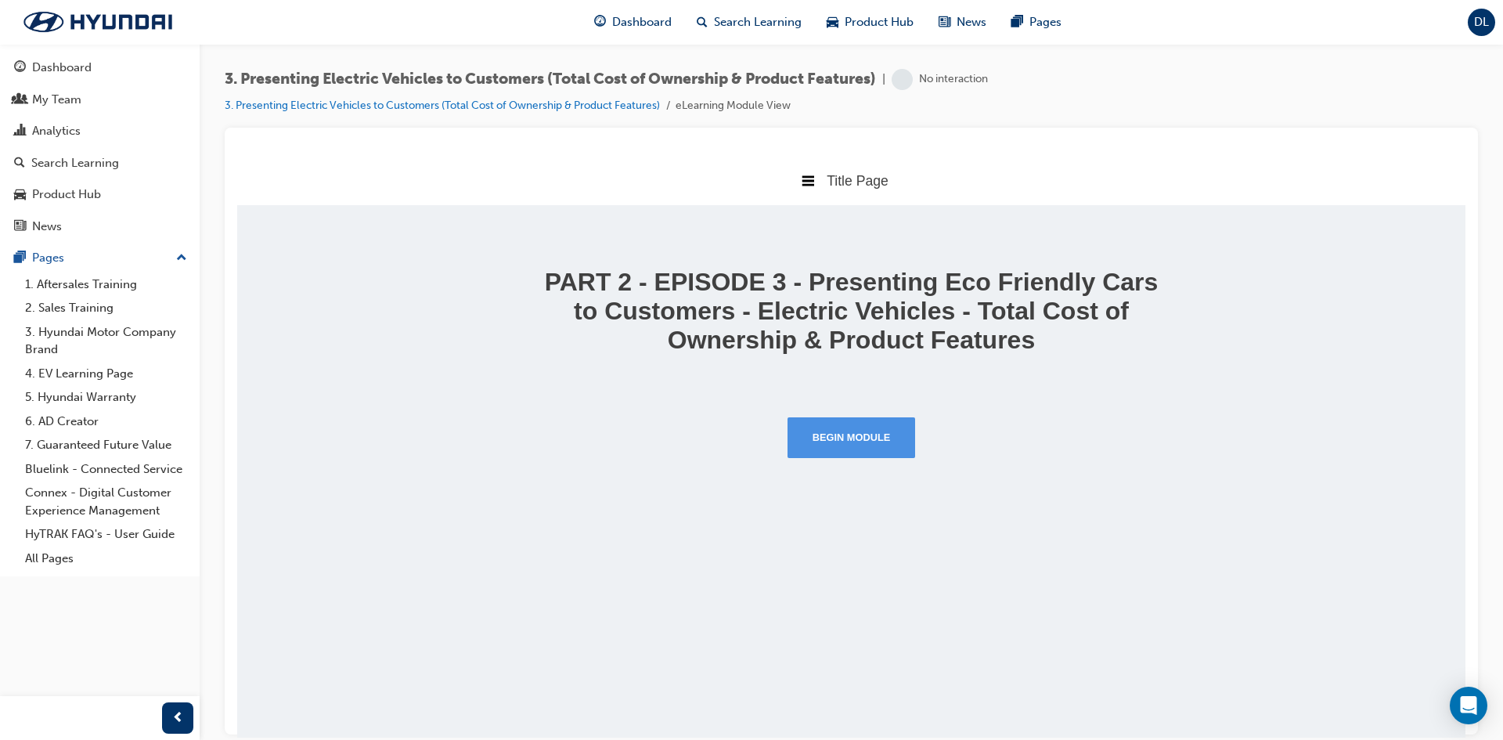
click at [877, 437] on button "Begin Module" at bounding box center [851, 436] width 128 height 41
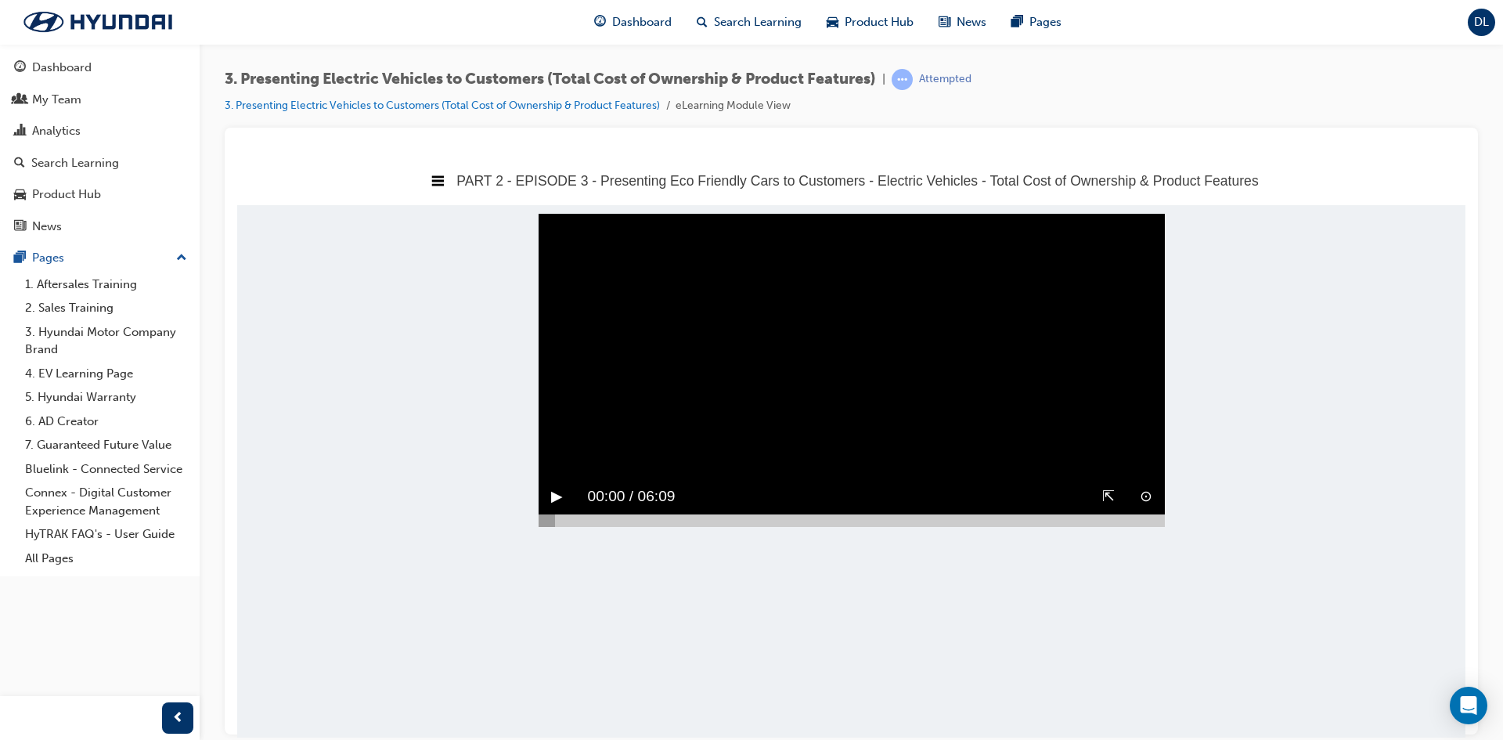
click at [557, 508] on button "▶︎" at bounding box center [557, 496] width 12 height 24
click at [844, 426] on video "Sorry, your browser does not support embedded videos. Download Instead" at bounding box center [852, 369] width 626 height 313
click at [557, 508] on button "▶︎" at bounding box center [557, 496] width 12 height 24
click at [867, 512] on video "Sorry, your browser does not support embedded videos. Download Instead" at bounding box center [852, 369] width 626 height 313
click at [559, 508] on button "▶︎" at bounding box center [557, 496] width 12 height 24
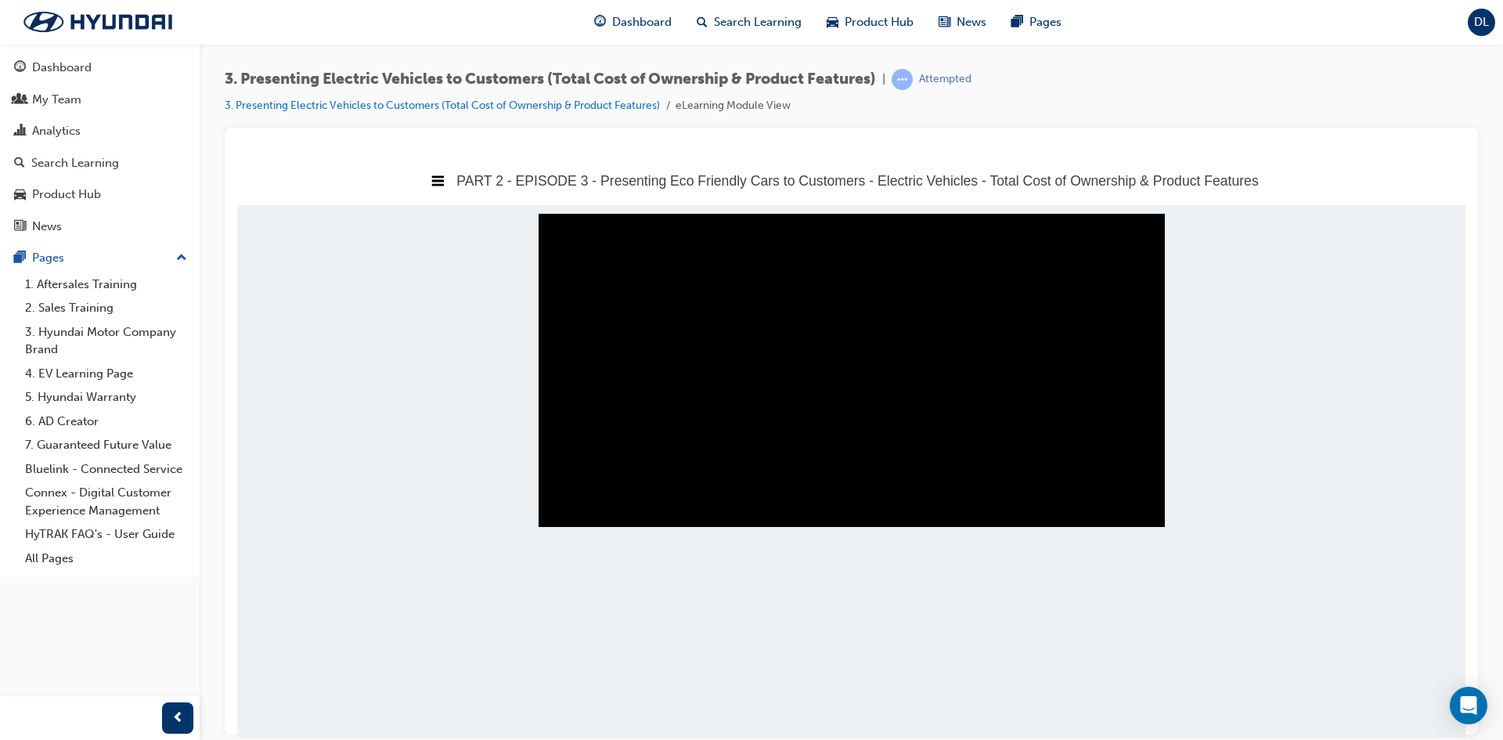
click at [541, 480] on video "Sorry, your browser does not support embedded videos. Download Instead" at bounding box center [852, 369] width 626 height 313
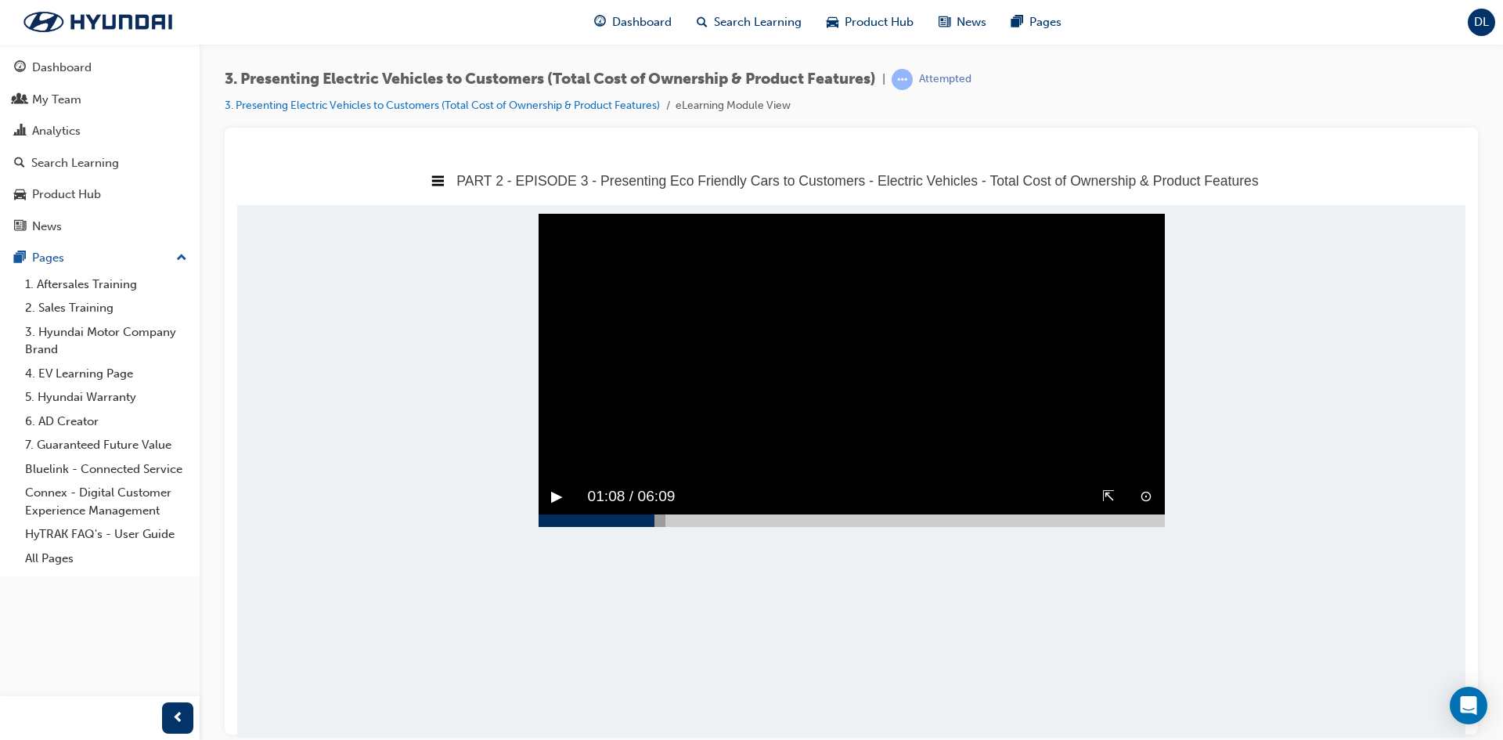
click at [555, 508] on button "▶︎" at bounding box center [557, 496] width 12 height 24
click at [888, 381] on video "Sorry, your browser does not support embedded videos. Download Instead" at bounding box center [852, 369] width 626 height 313
click at [557, 508] on button "▶︎" at bounding box center [557, 496] width 12 height 24
click at [896, 393] on video "Sorry, your browser does not support embedded videos. Download Instead" at bounding box center [852, 369] width 626 height 313
click at [551, 508] on button "▶︎" at bounding box center [557, 496] width 12 height 24
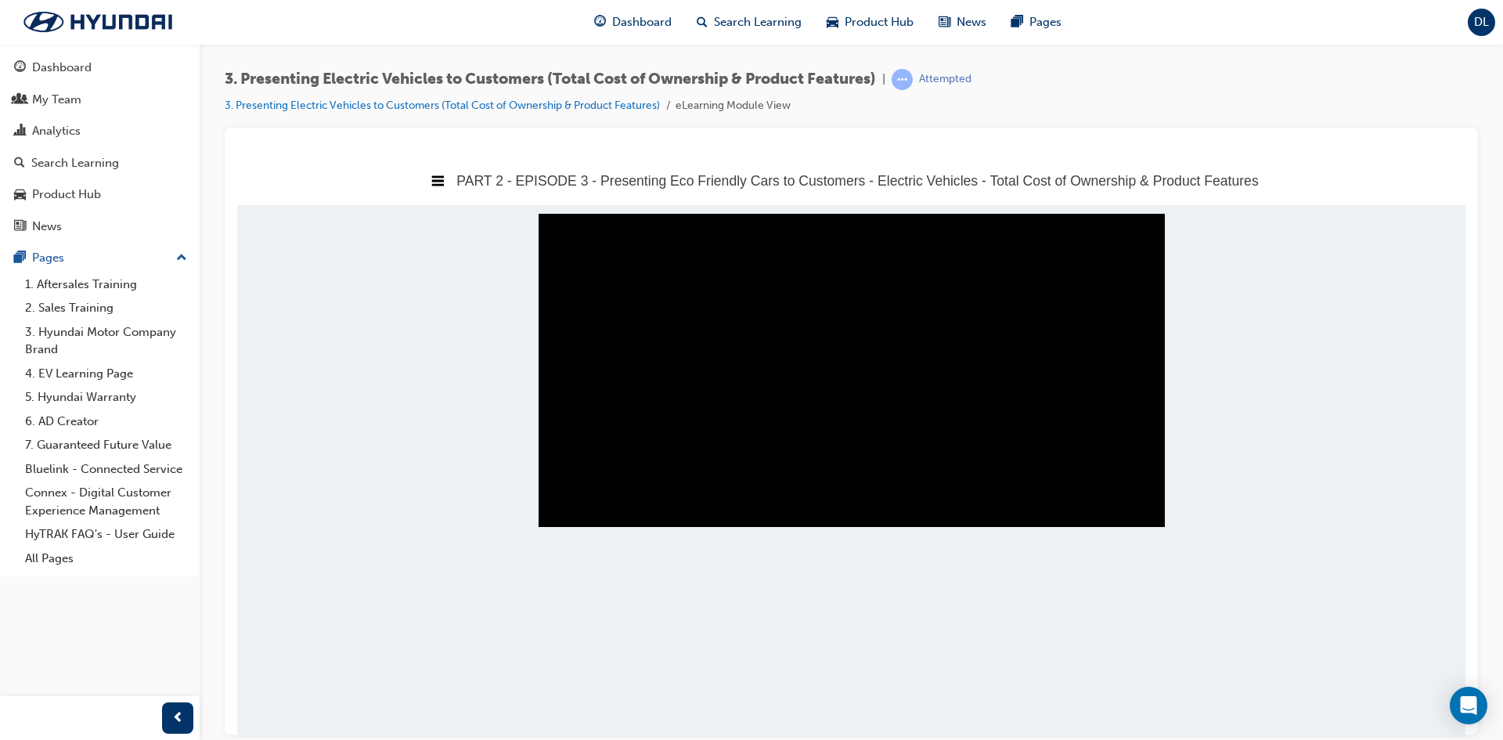
click at [555, 508] on button "‖" at bounding box center [555, 496] width 8 height 24
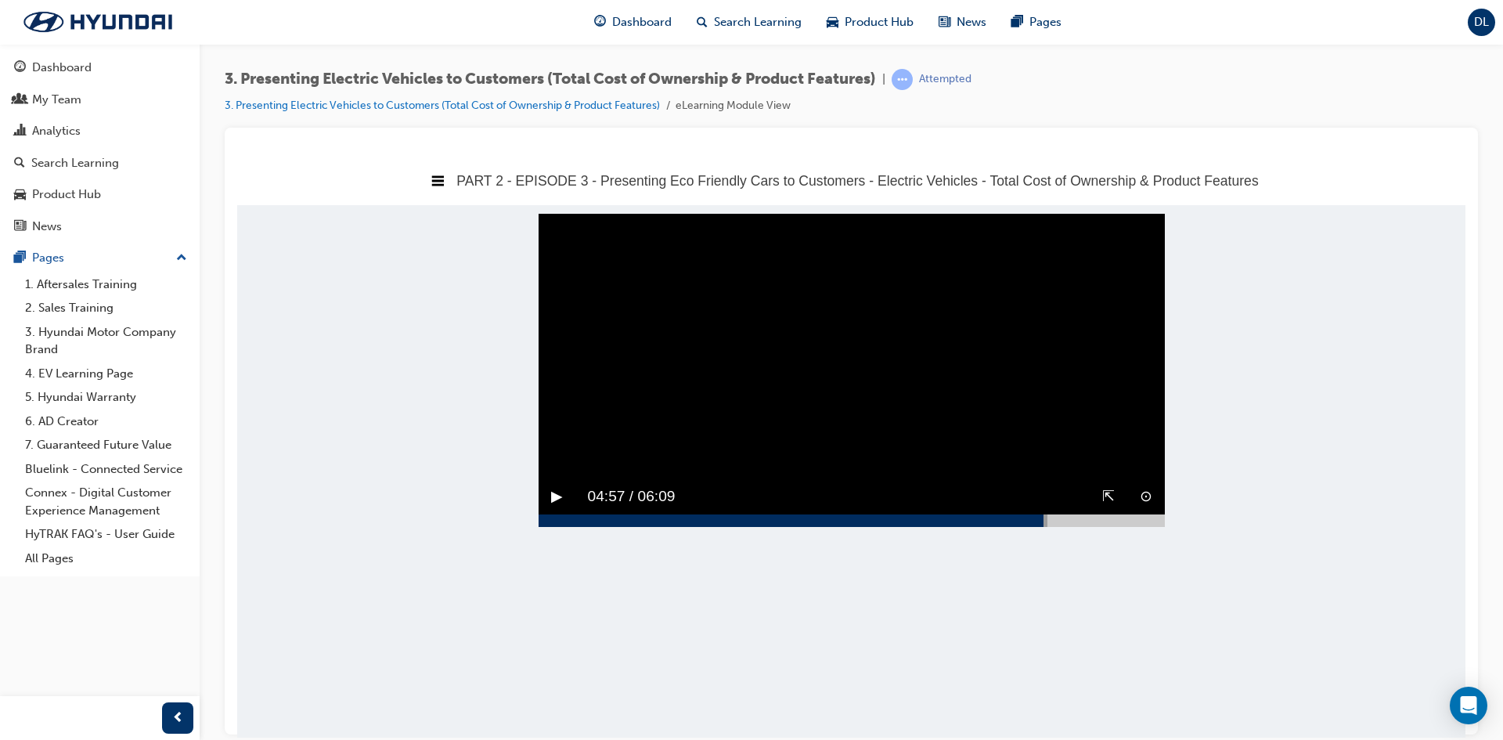
click at [553, 508] on button "▶︎" at bounding box center [557, 496] width 12 height 24
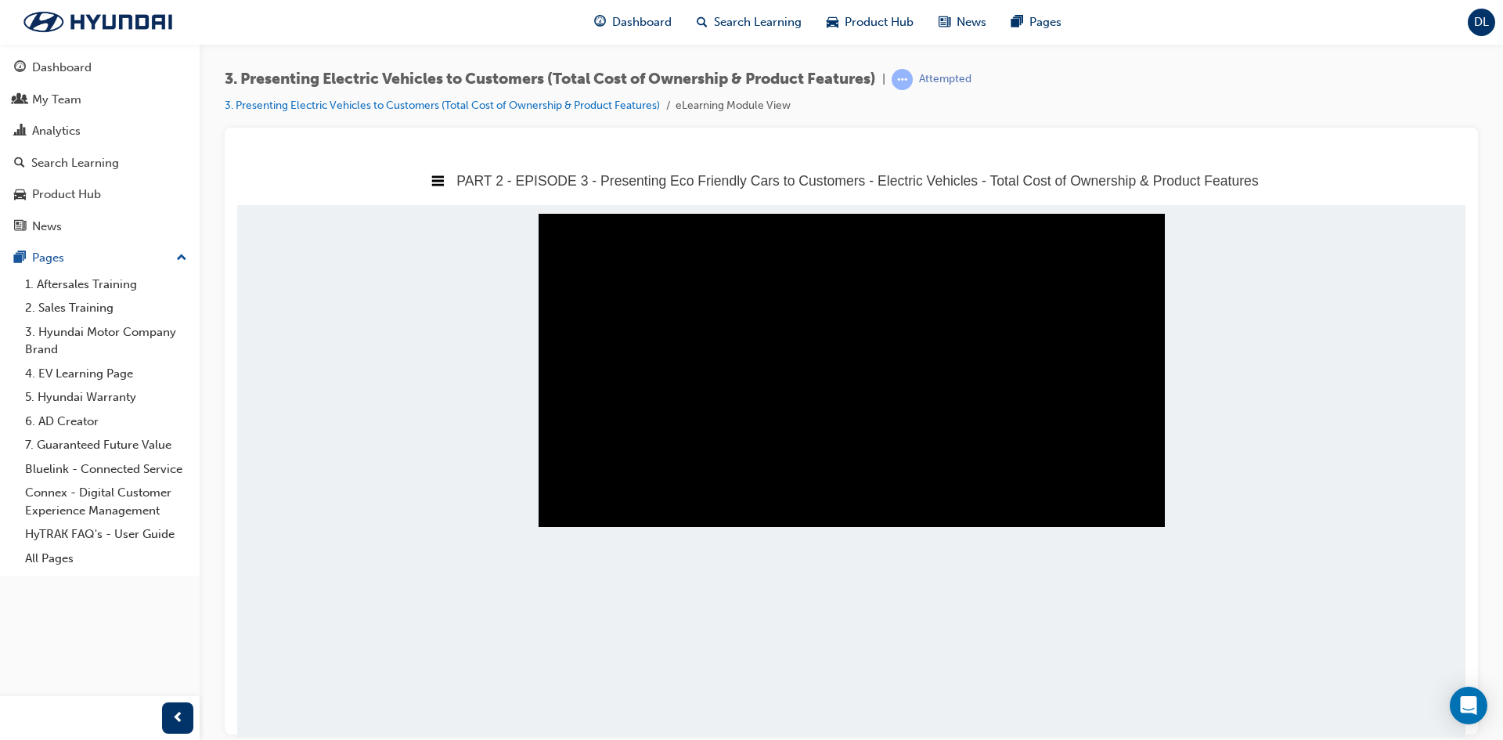
click at [1156, 526] on div at bounding box center [852, 519] width 626 height 13
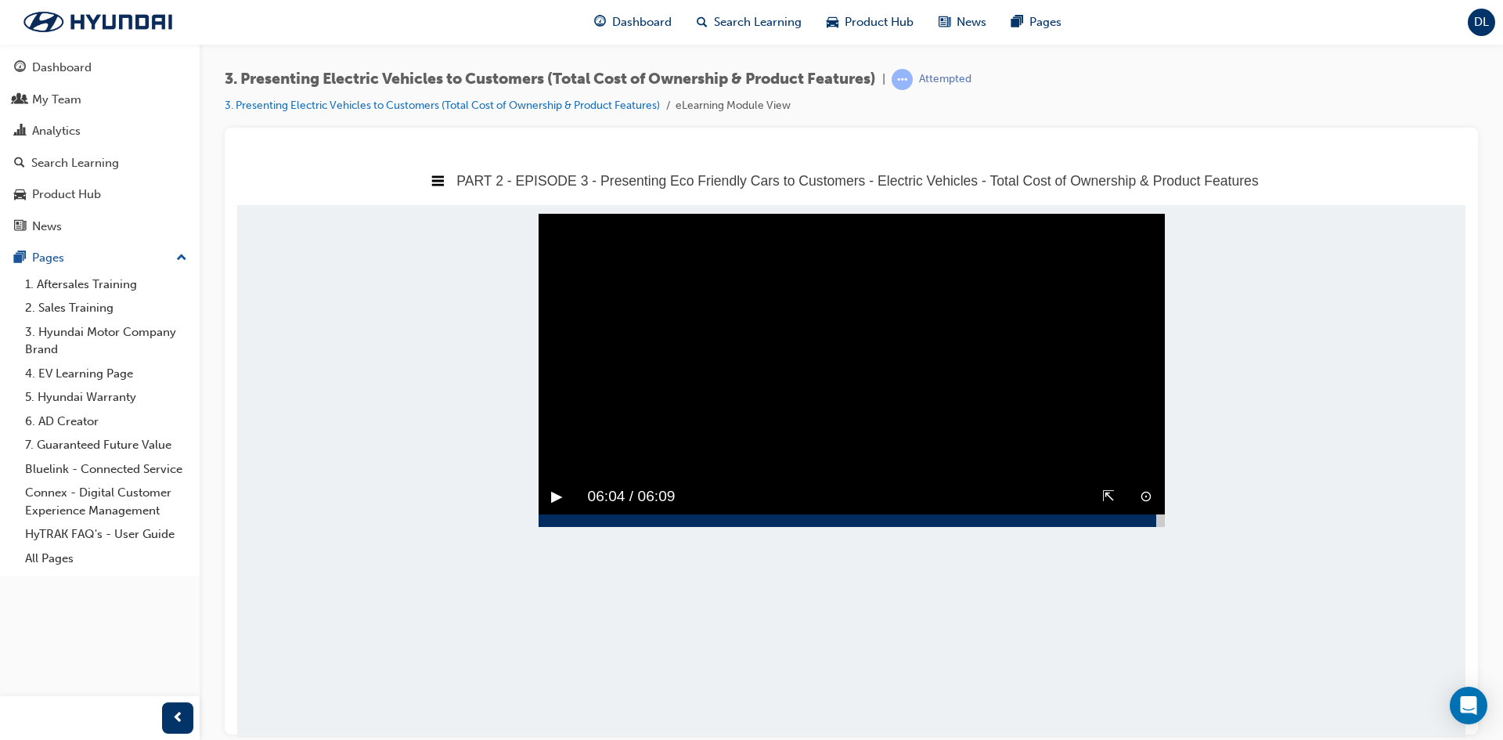
click at [565, 514] on div "▶︎" at bounding box center [557, 495] width 37 height 37
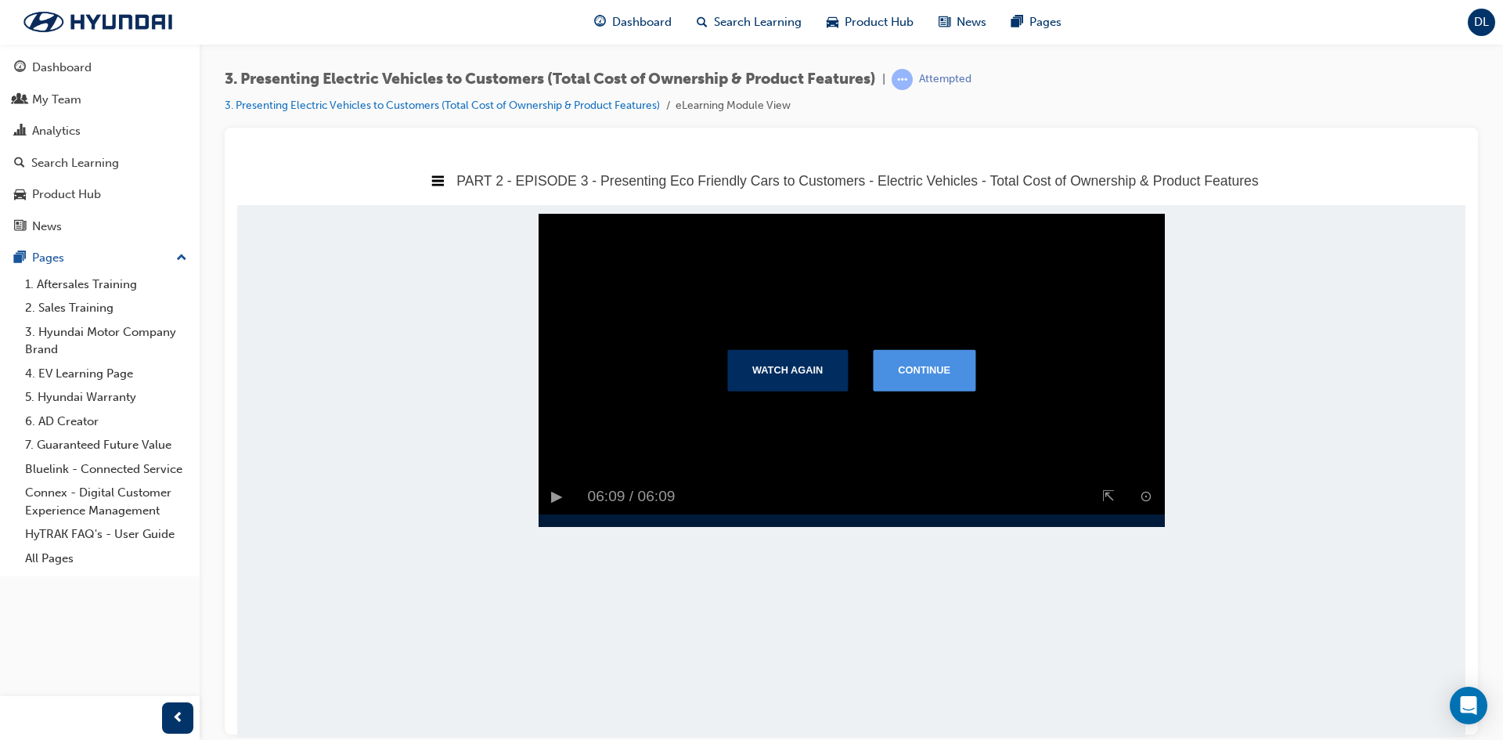
click at [938, 390] on button "Continue" at bounding box center [924, 369] width 103 height 41
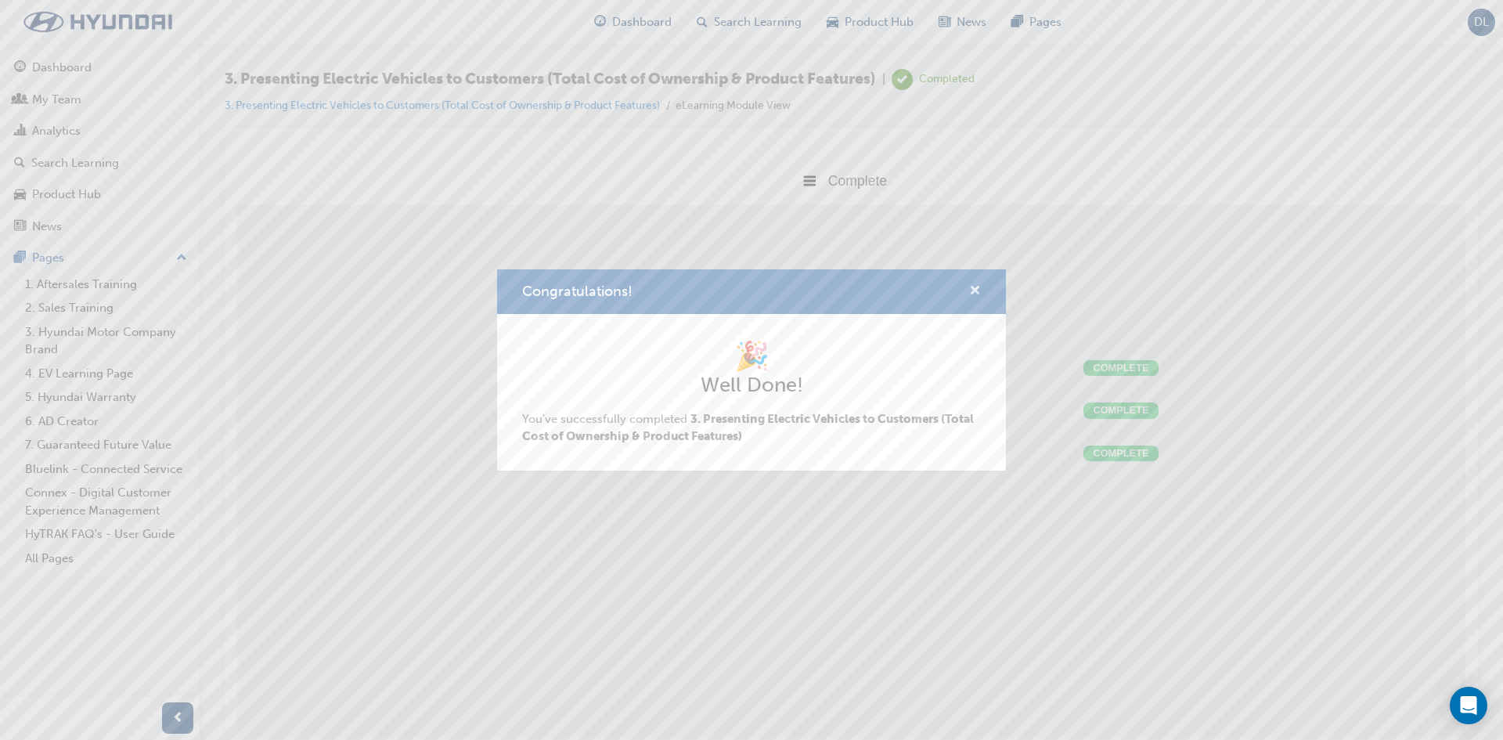
click at [974, 287] on span "cross-icon" at bounding box center [975, 292] width 12 height 14
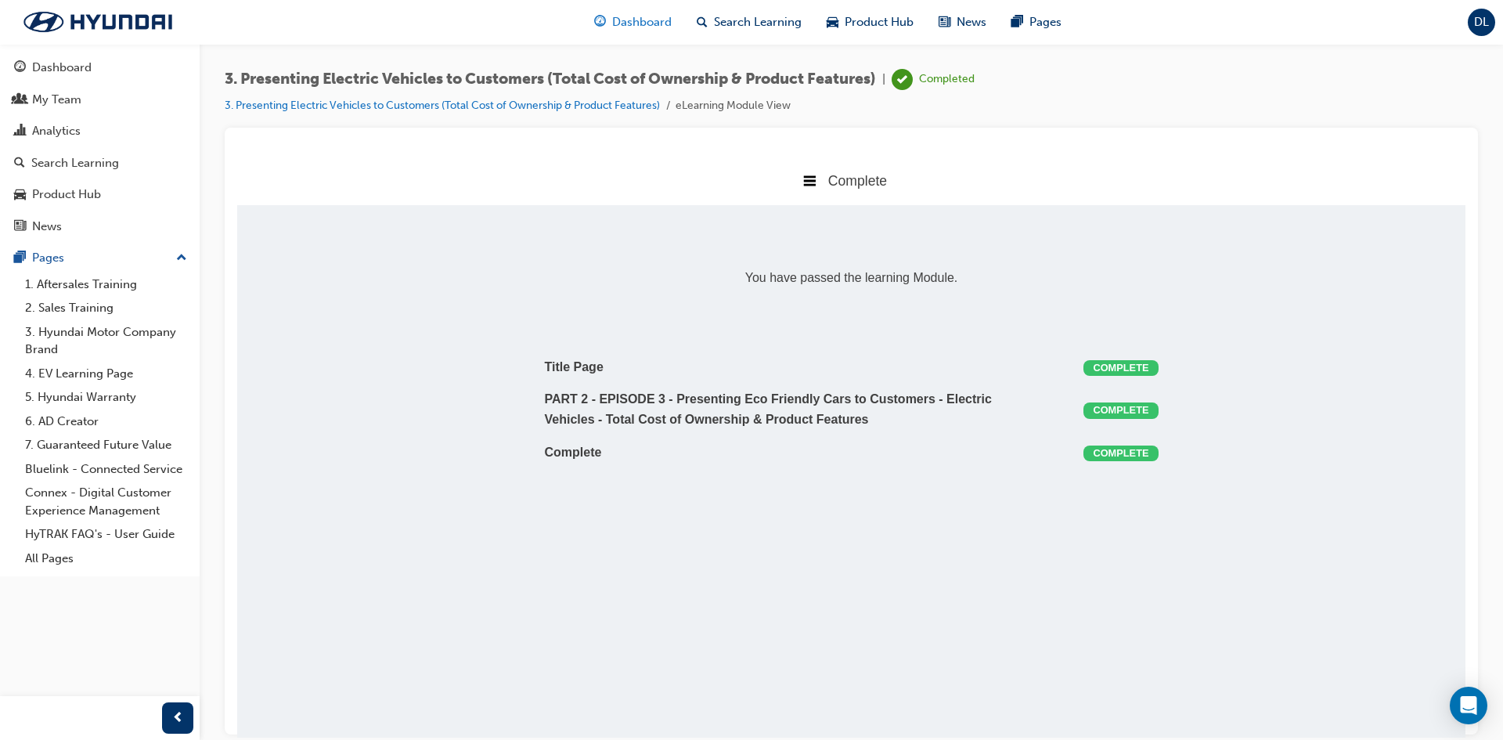
click at [647, 23] on span "Dashboard" at bounding box center [641, 22] width 59 height 18
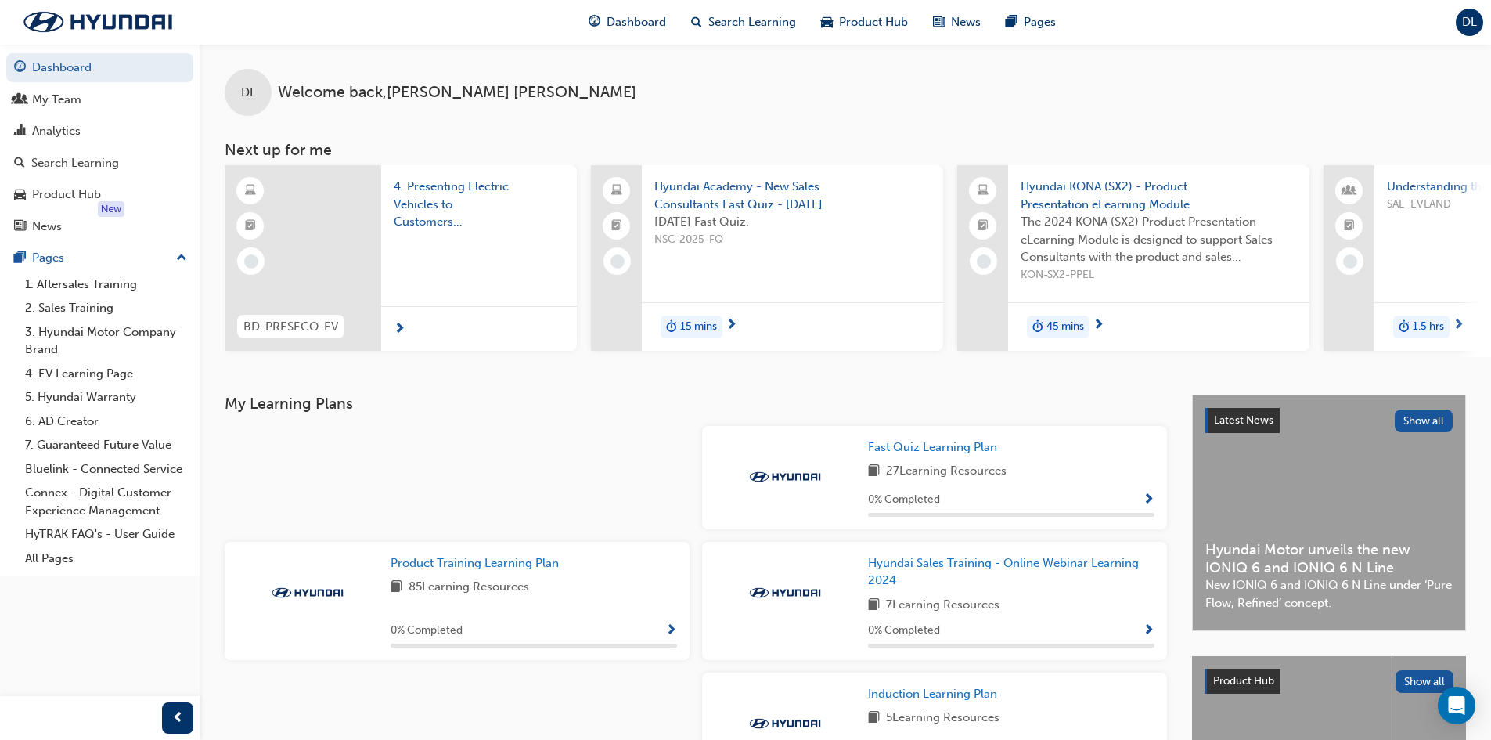
click at [437, 188] on span "4. Presenting Electric Vehicles to Customers (Charging)" at bounding box center [479, 204] width 171 height 53
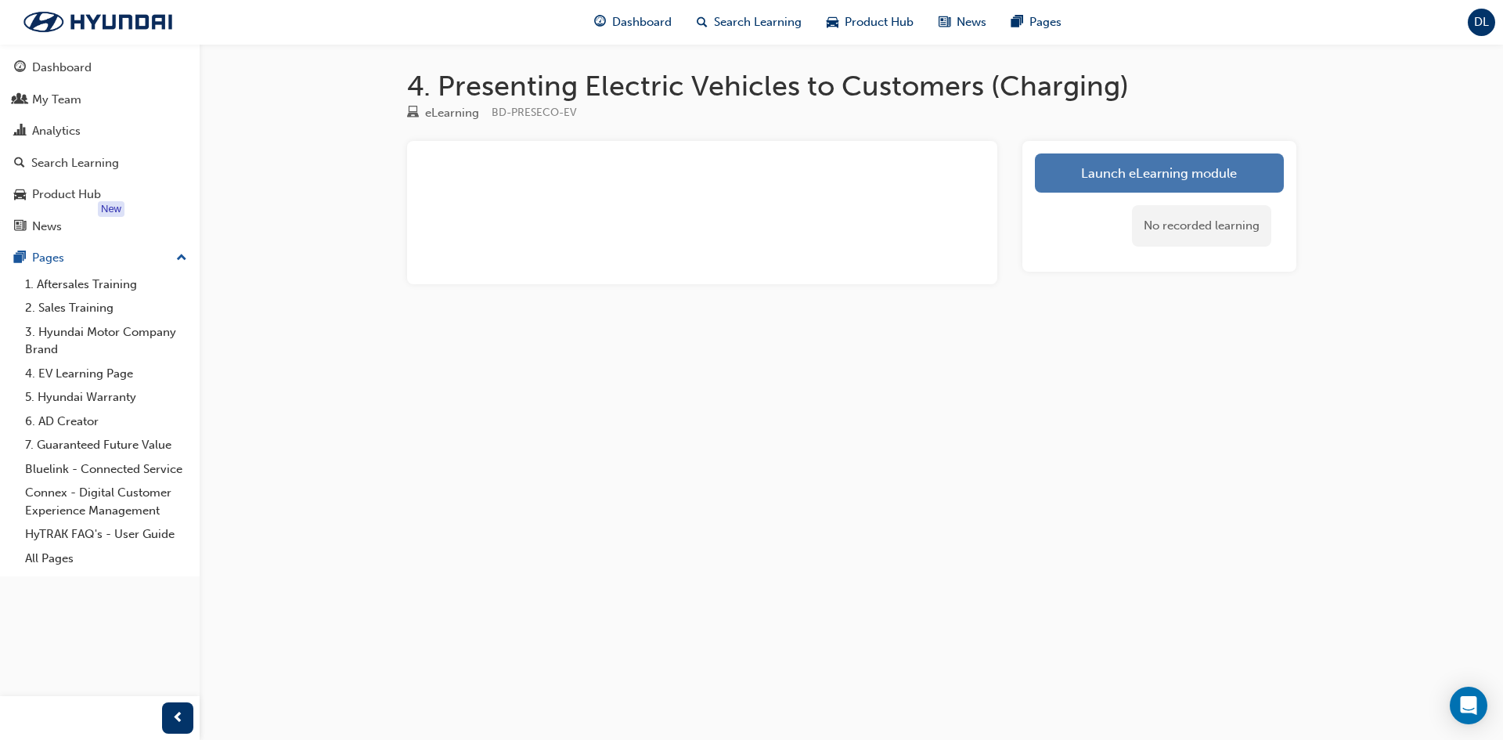
click at [1121, 179] on link "Launch eLearning module" at bounding box center [1159, 172] width 249 height 39
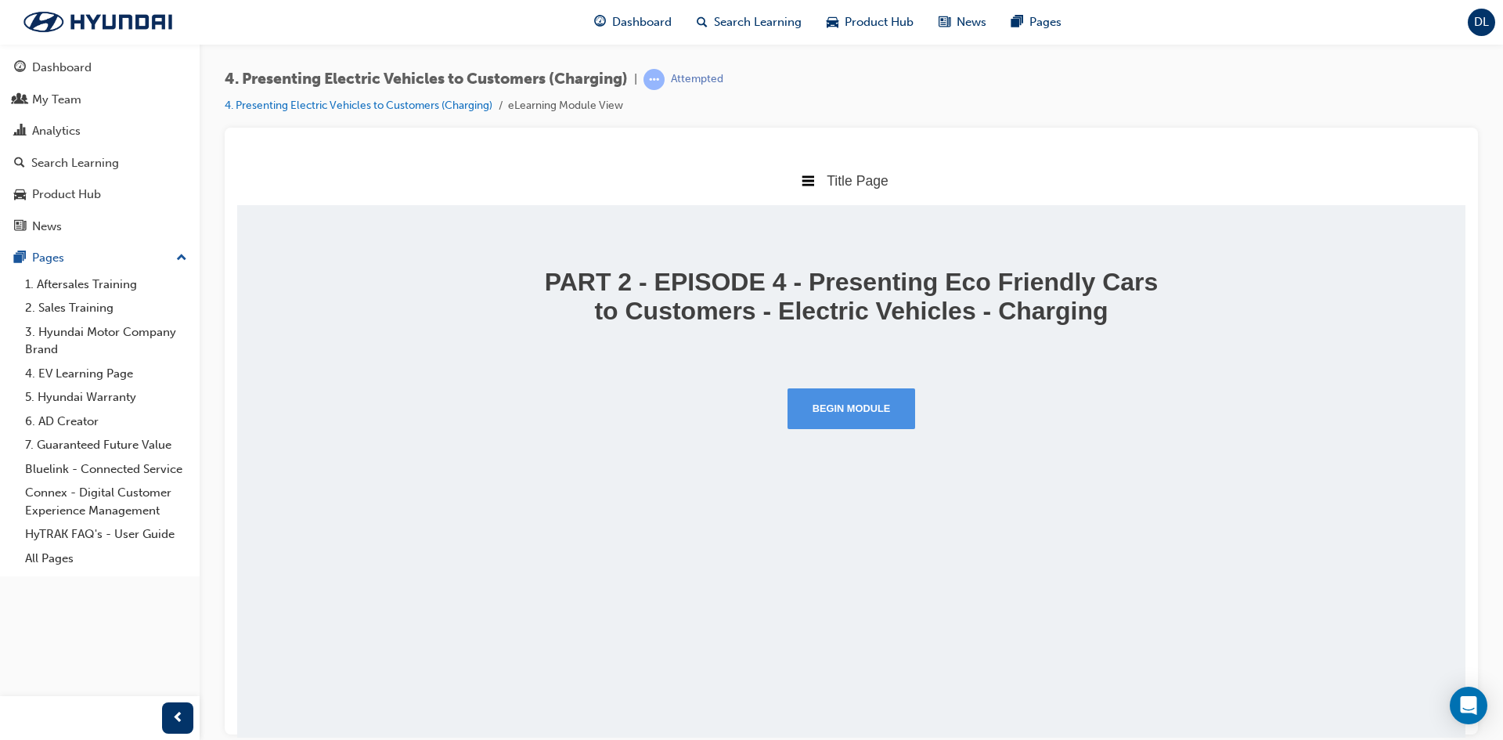
click at [850, 428] on button "Begin Module" at bounding box center [851, 407] width 128 height 41
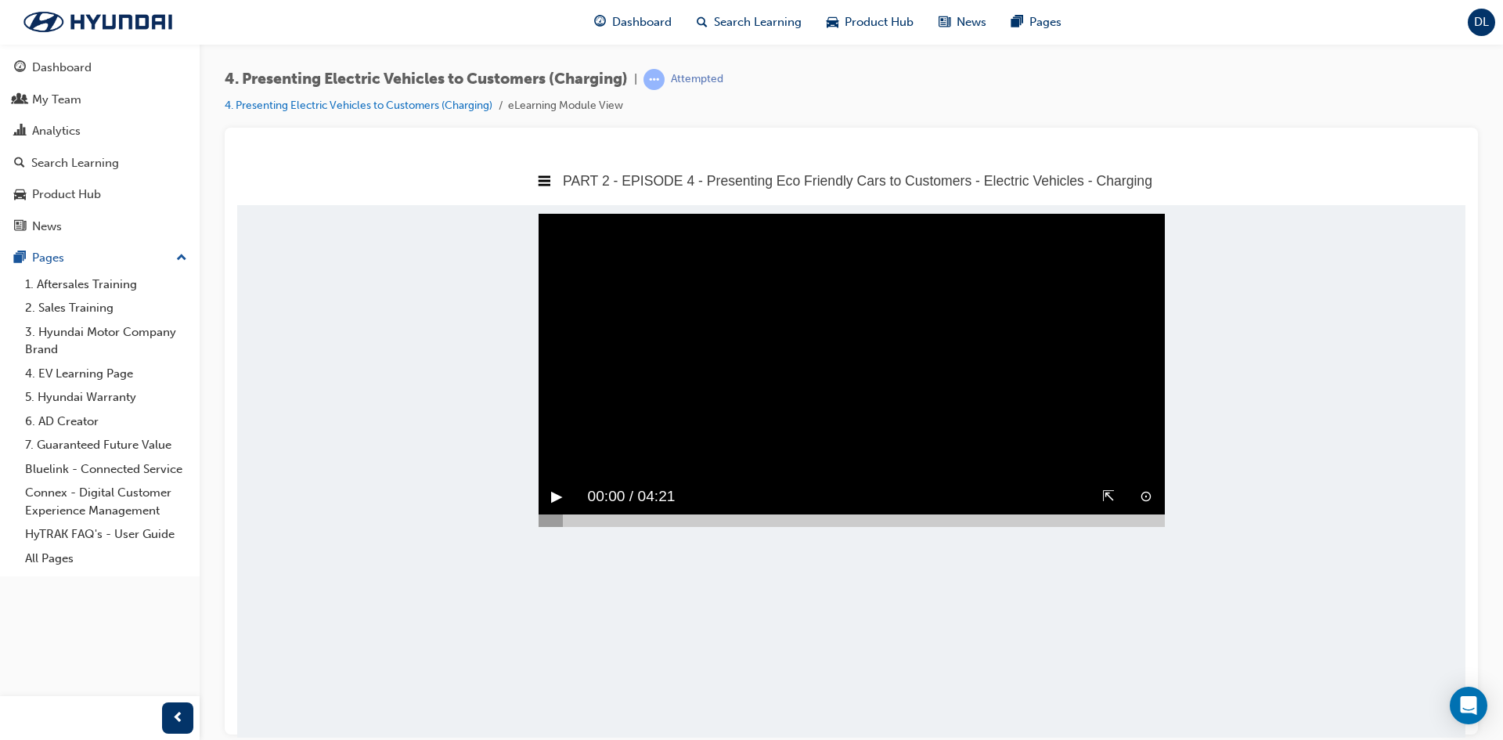
click at [553, 508] on button "▶︎" at bounding box center [557, 496] width 12 height 24
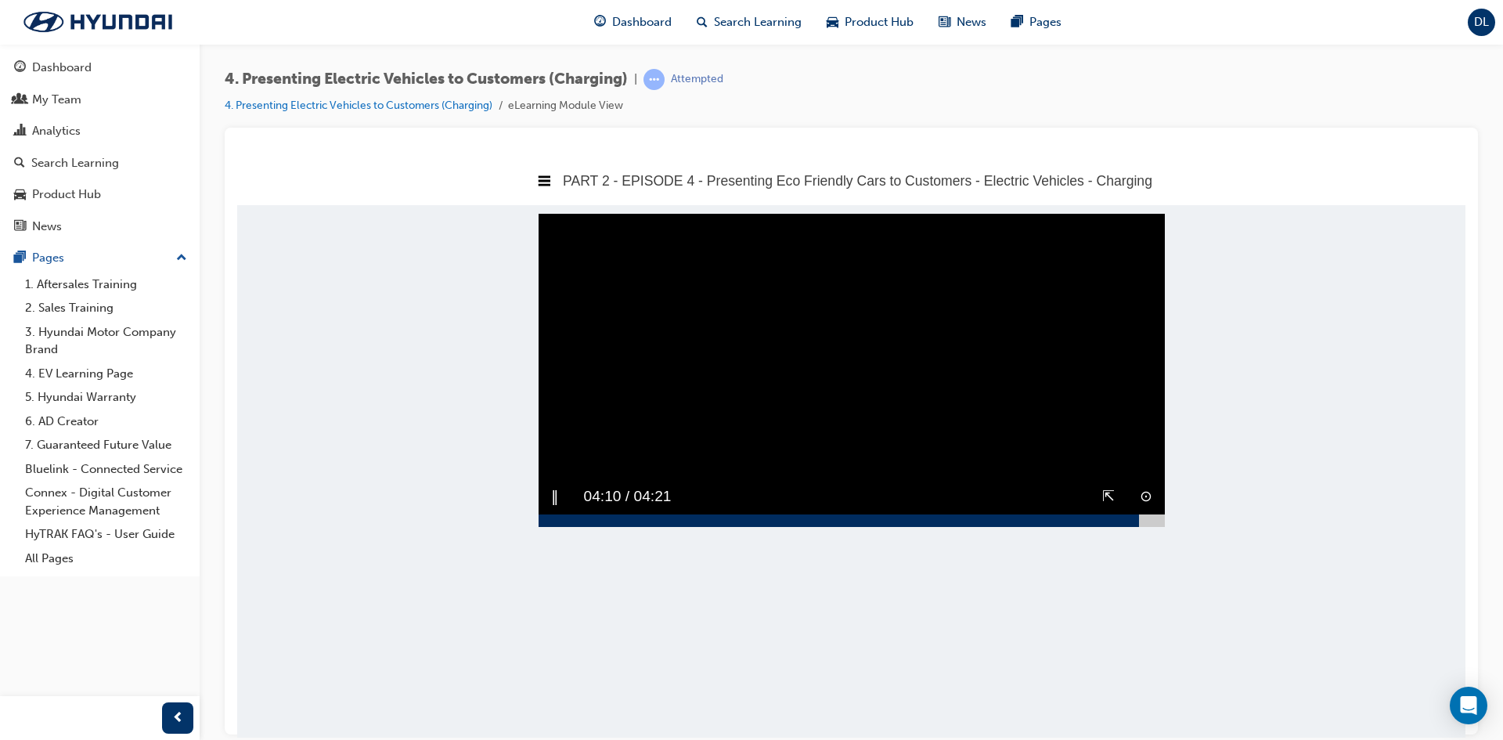
click at [1139, 526] on div at bounding box center [852, 519] width 626 height 13
click at [549, 514] on div "▶︎" at bounding box center [557, 495] width 37 height 37
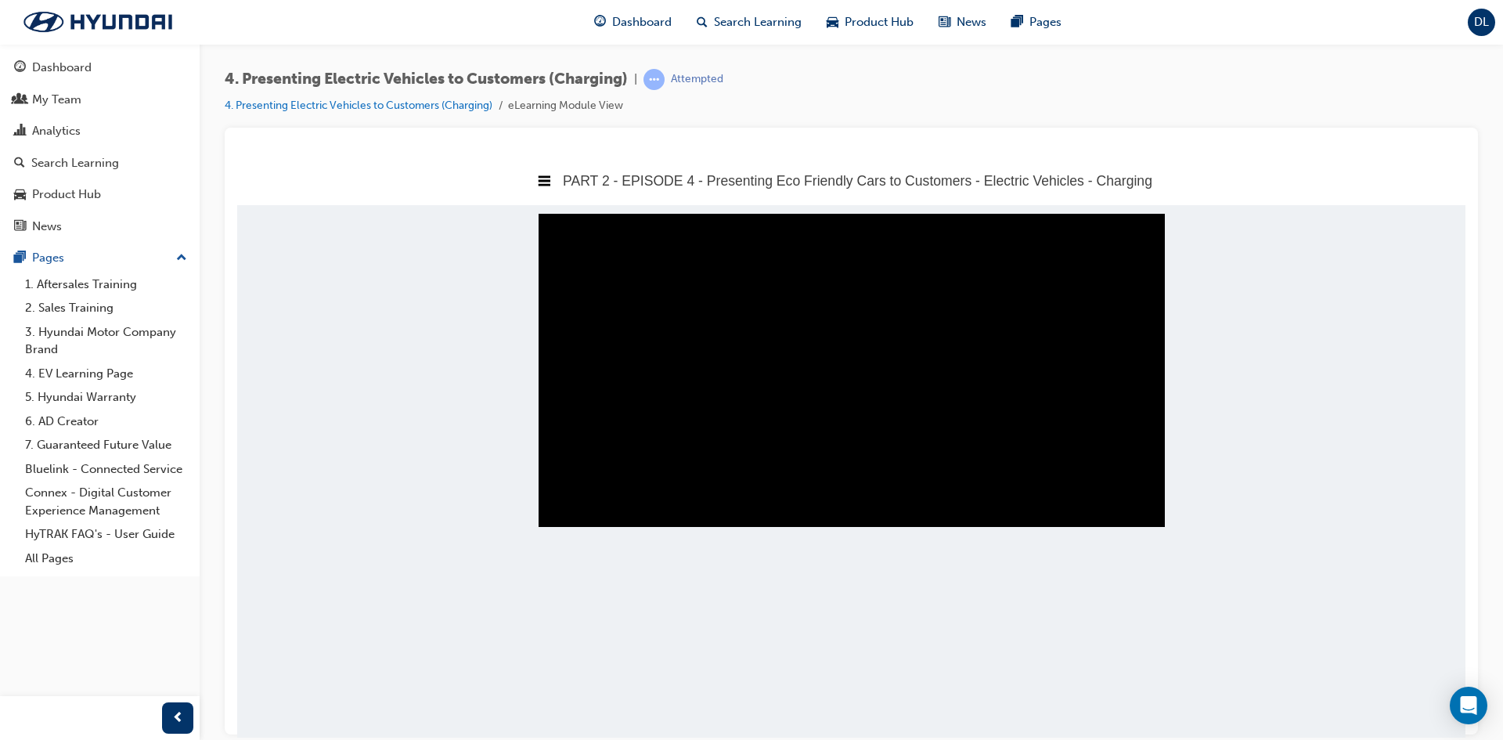
click at [1153, 526] on div at bounding box center [852, 519] width 626 height 13
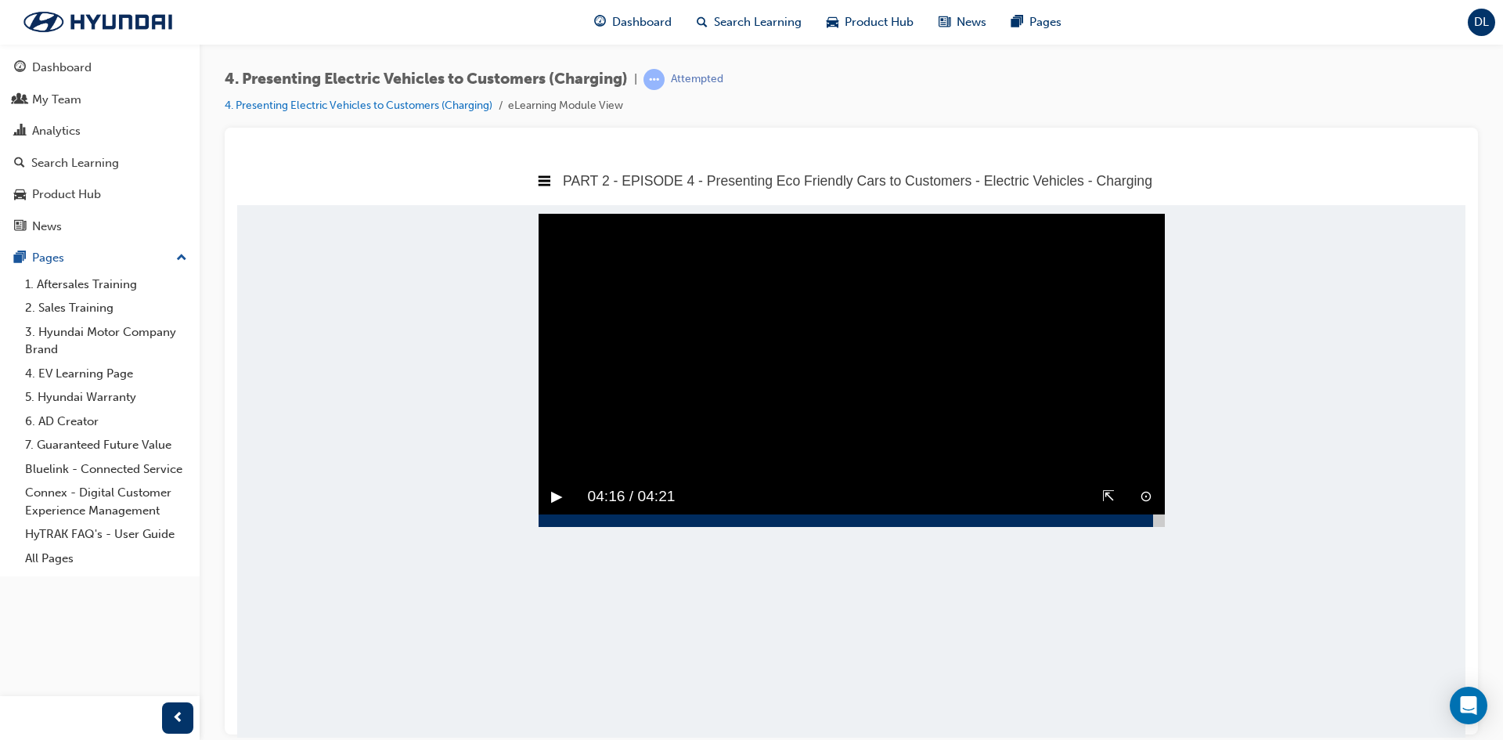
click at [552, 508] on button "▶︎" at bounding box center [557, 496] width 12 height 24
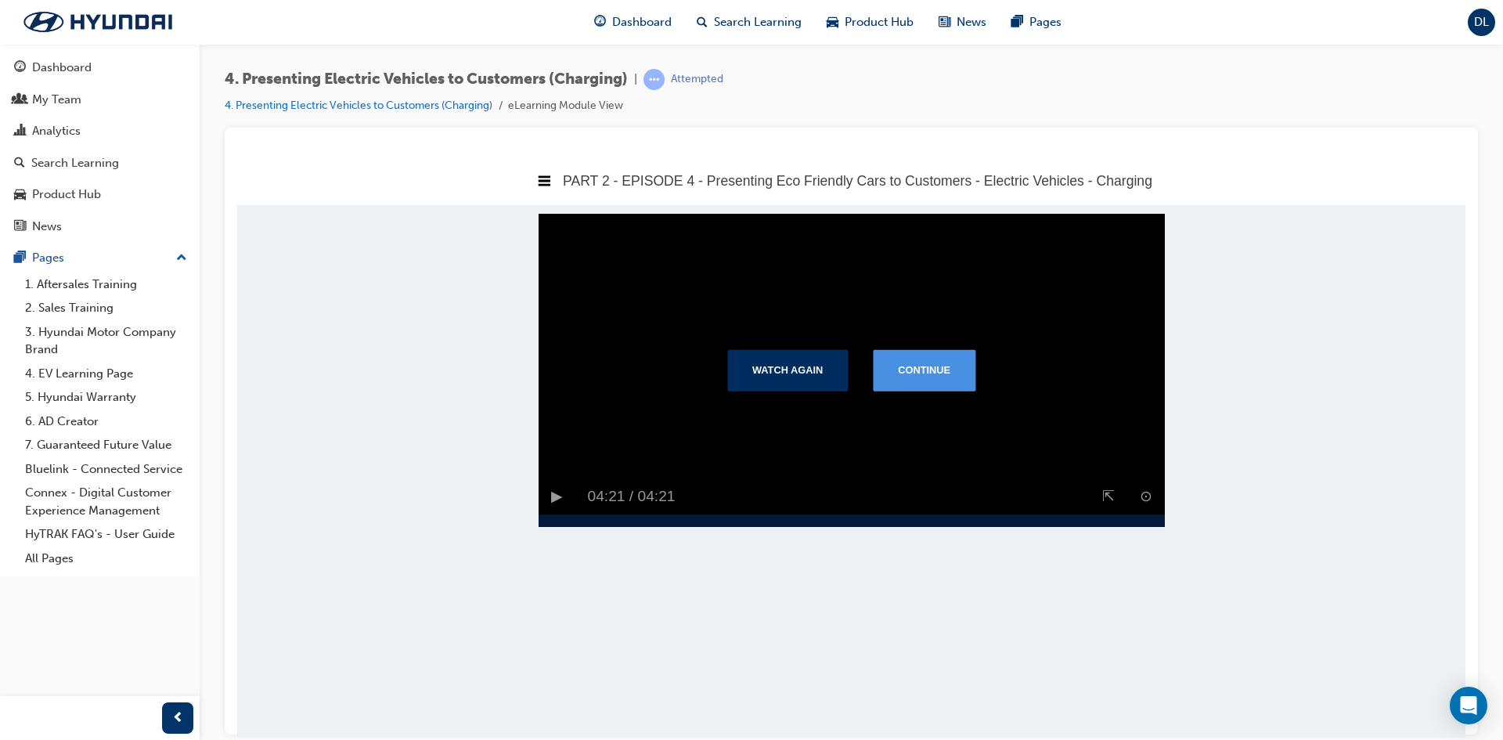
click at [939, 384] on button "Continue" at bounding box center [924, 369] width 103 height 41
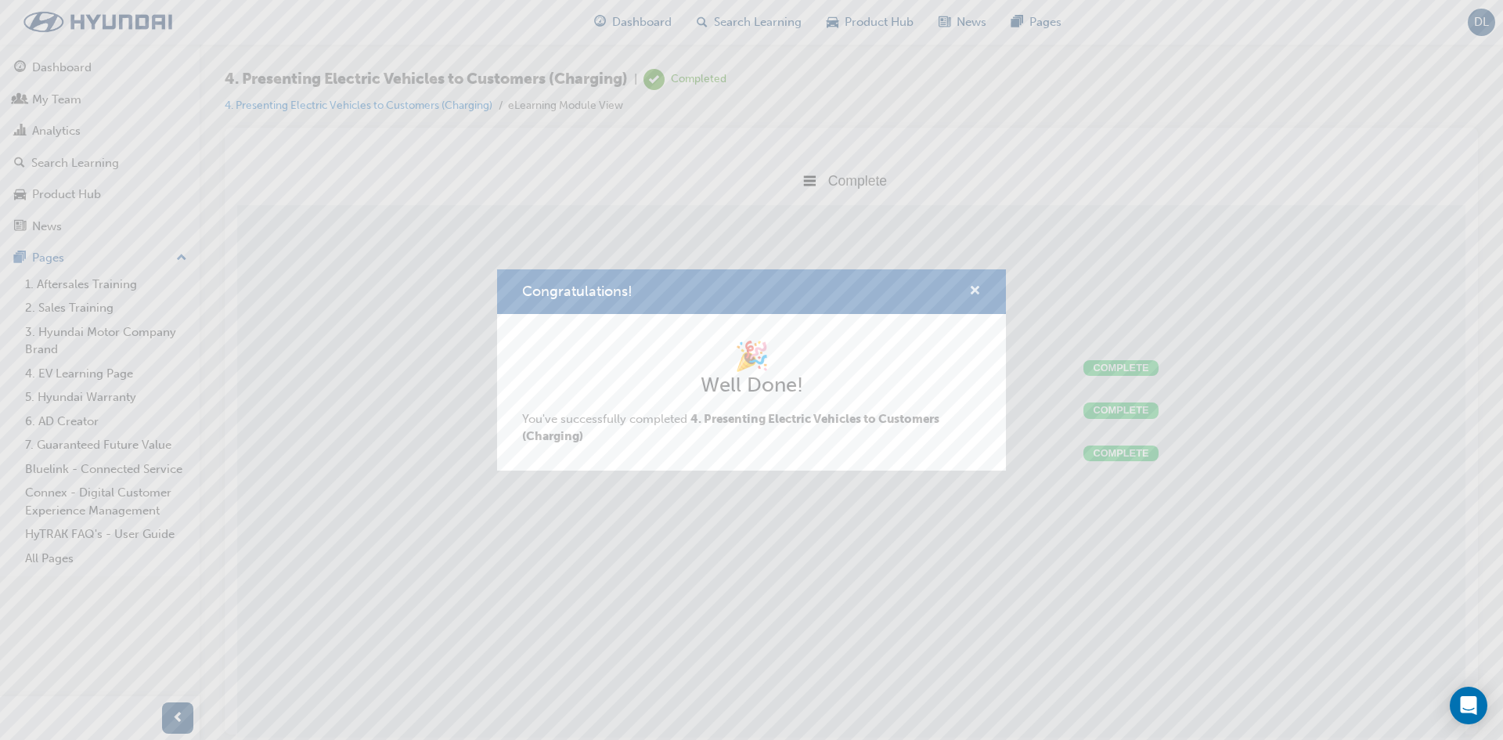
click at [978, 291] on span "cross-icon" at bounding box center [975, 292] width 12 height 14
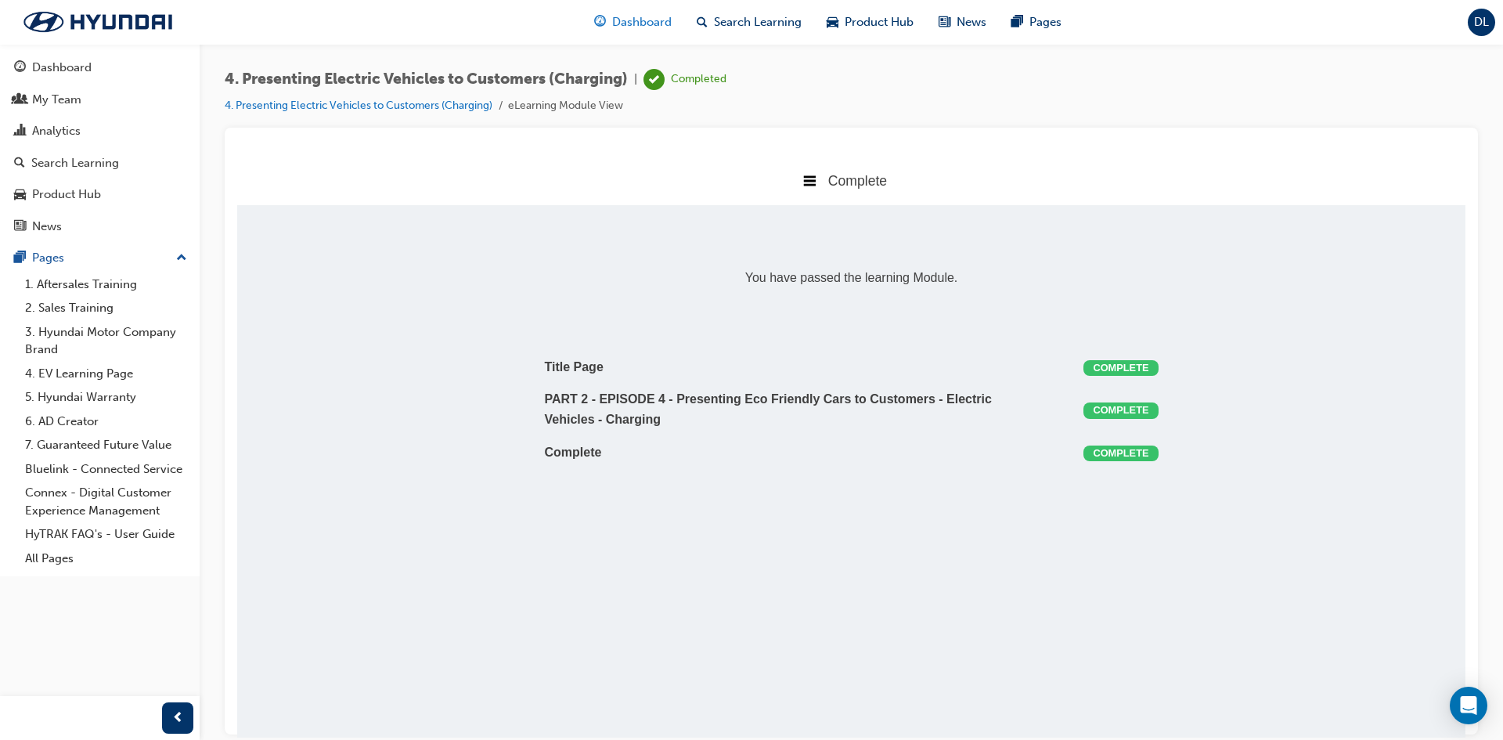
click at [639, 14] on span "Dashboard" at bounding box center [641, 22] width 59 height 18
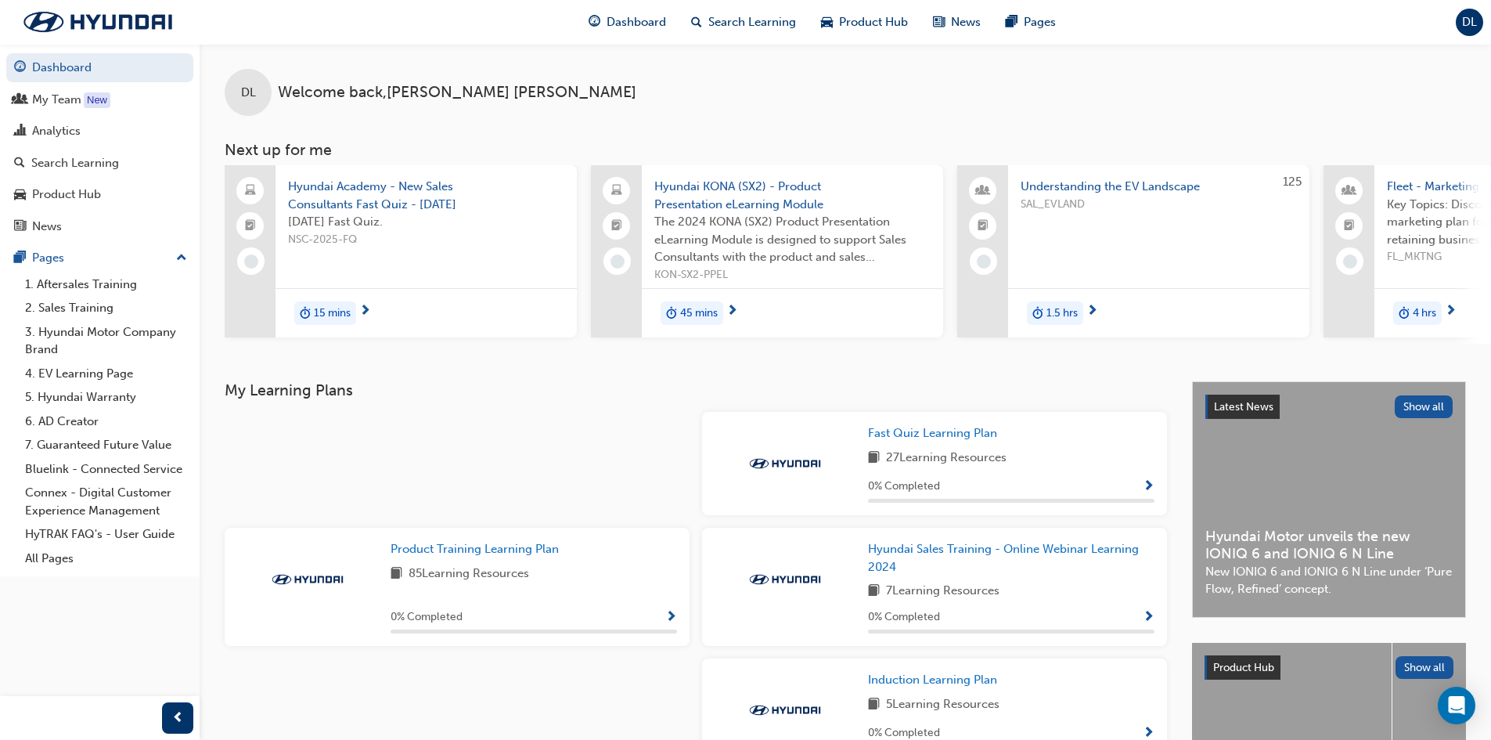
click at [384, 189] on span "Hyundai Academy - New Sales Consultants Fast Quiz - [DATE]" at bounding box center [426, 195] width 276 height 35
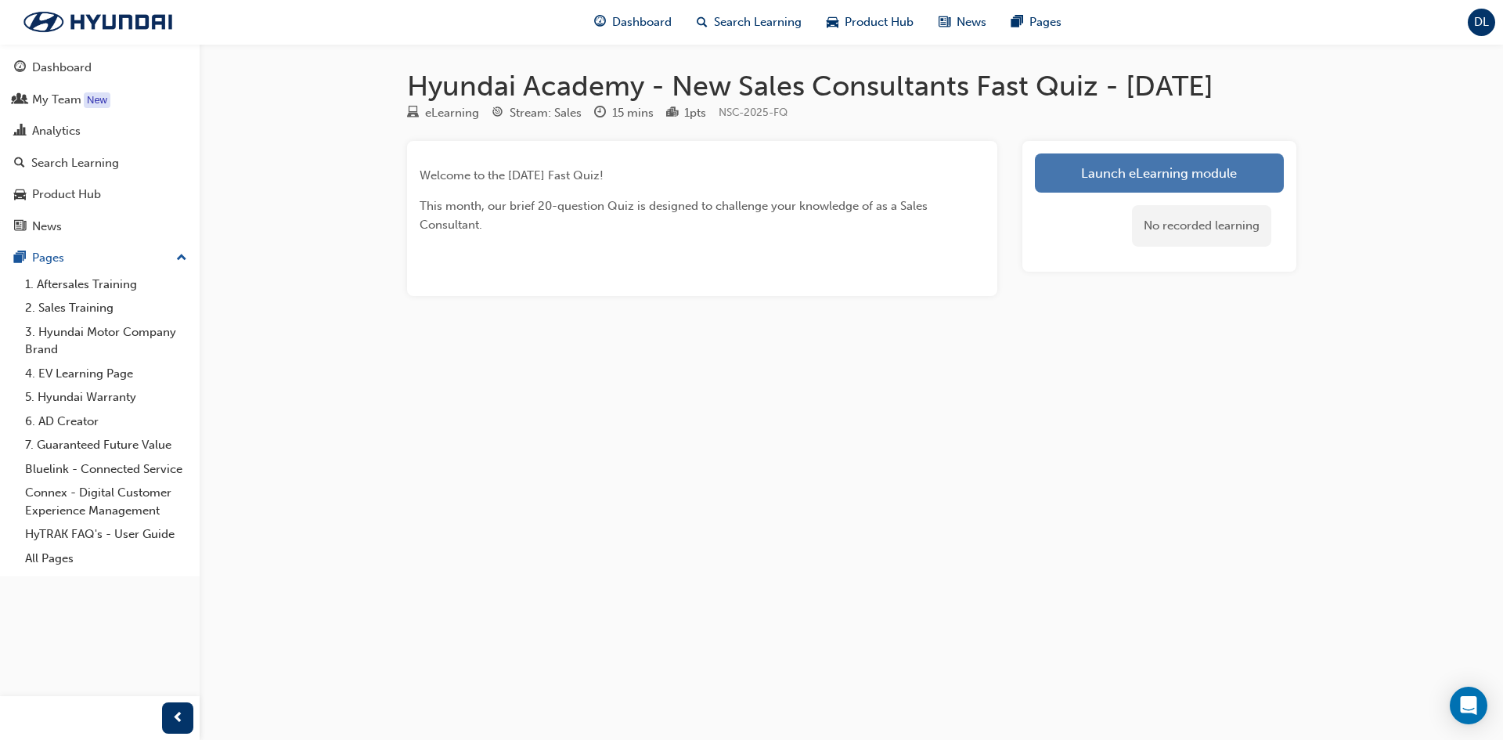
click at [1141, 193] on link "Launch eLearning module" at bounding box center [1159, 172] width 249 height 39
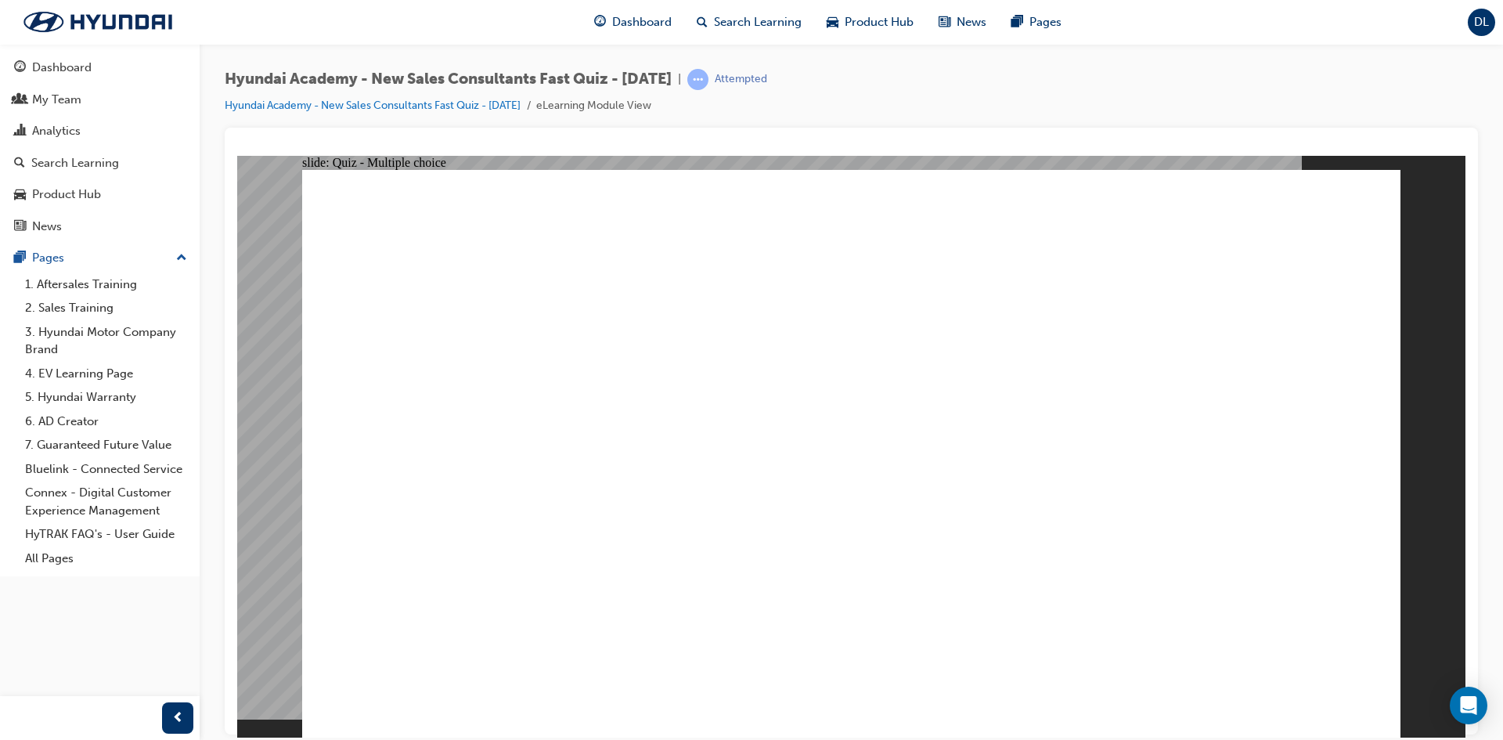
radio input "true"
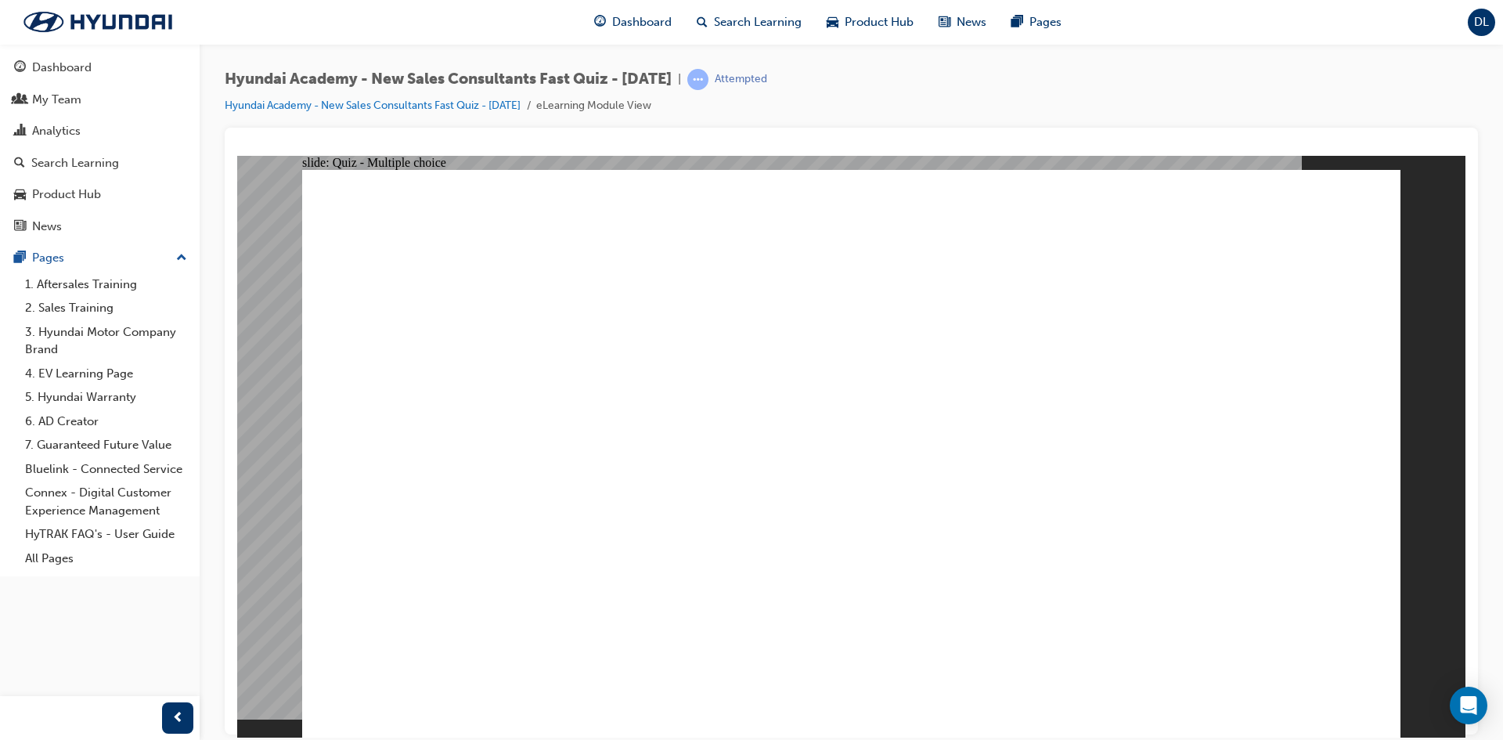
radio input "true"
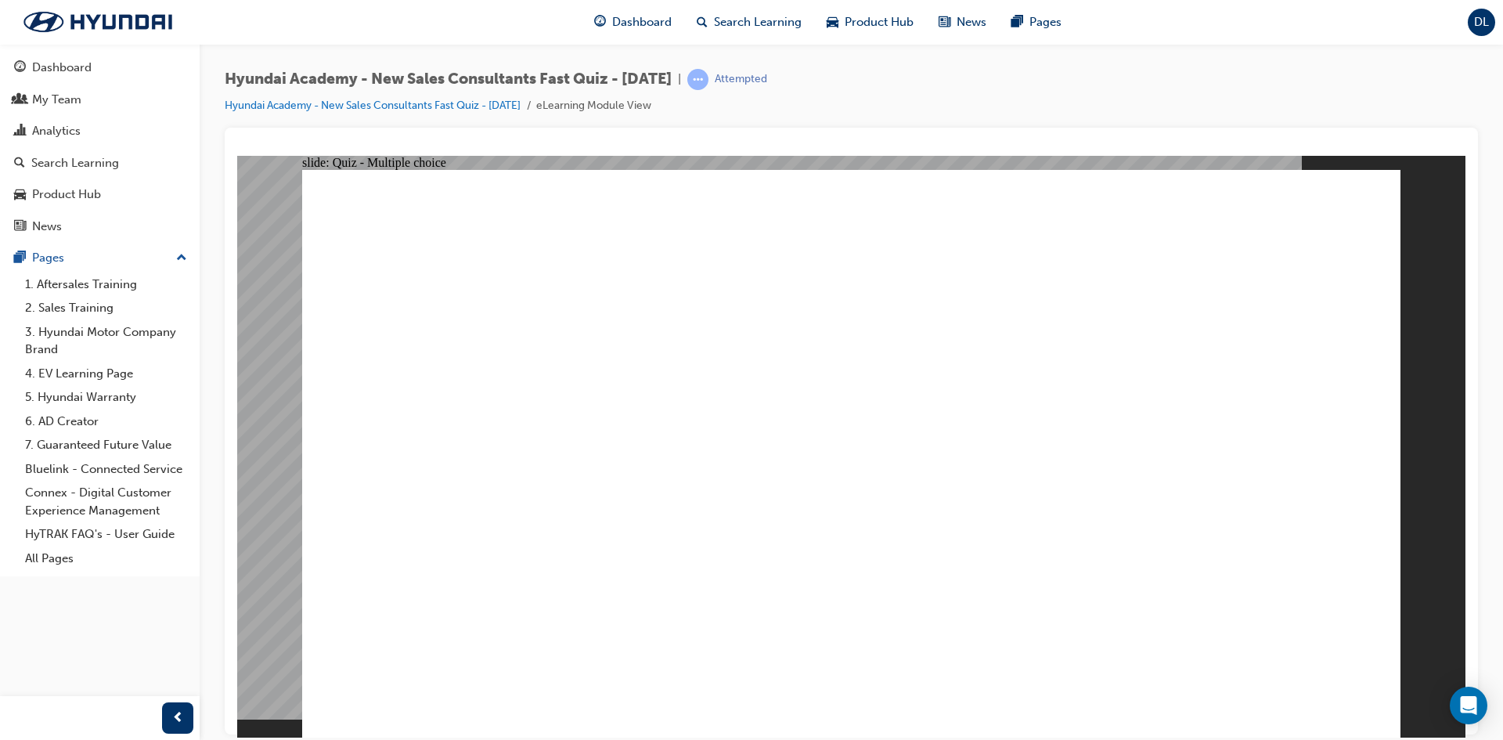
radio input "false"
radio input "true"
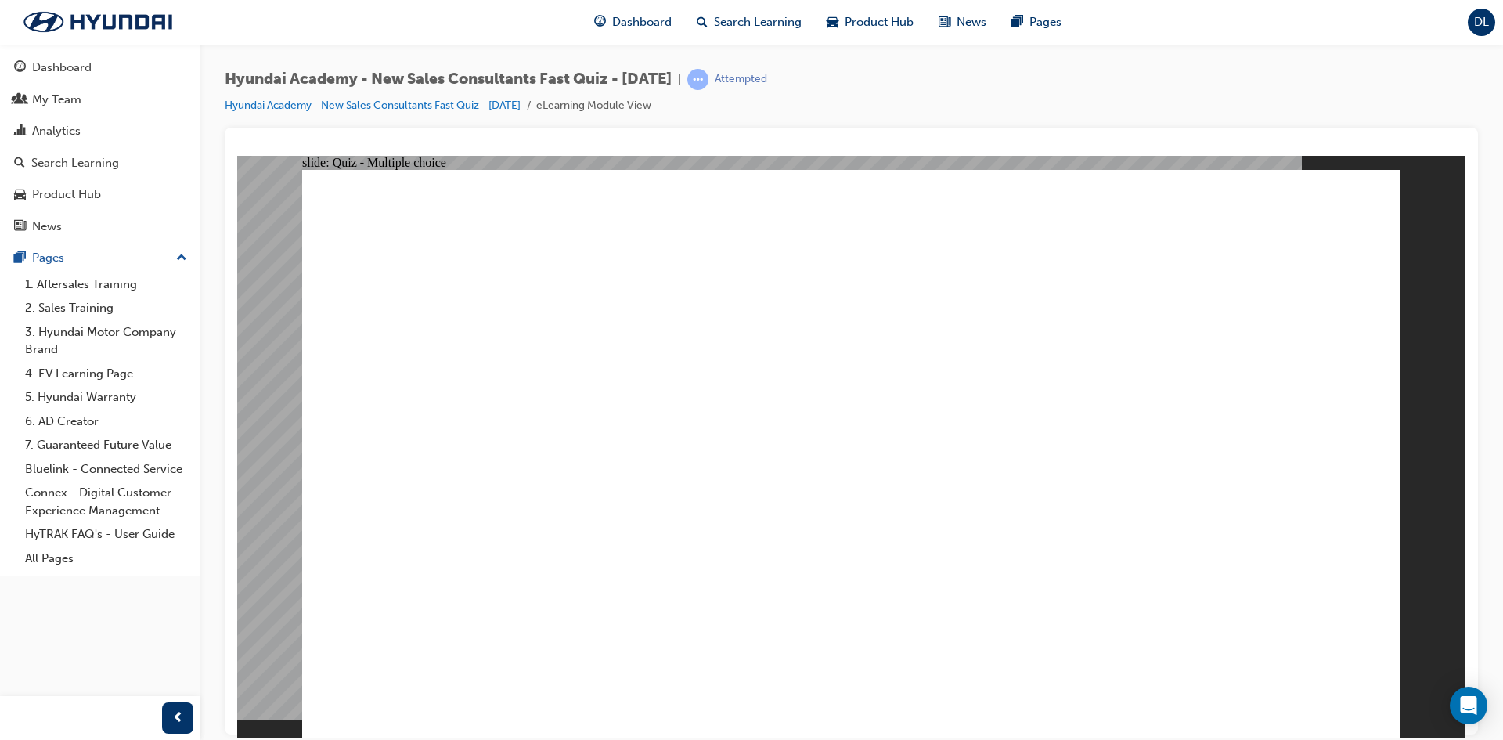
radio input "true"
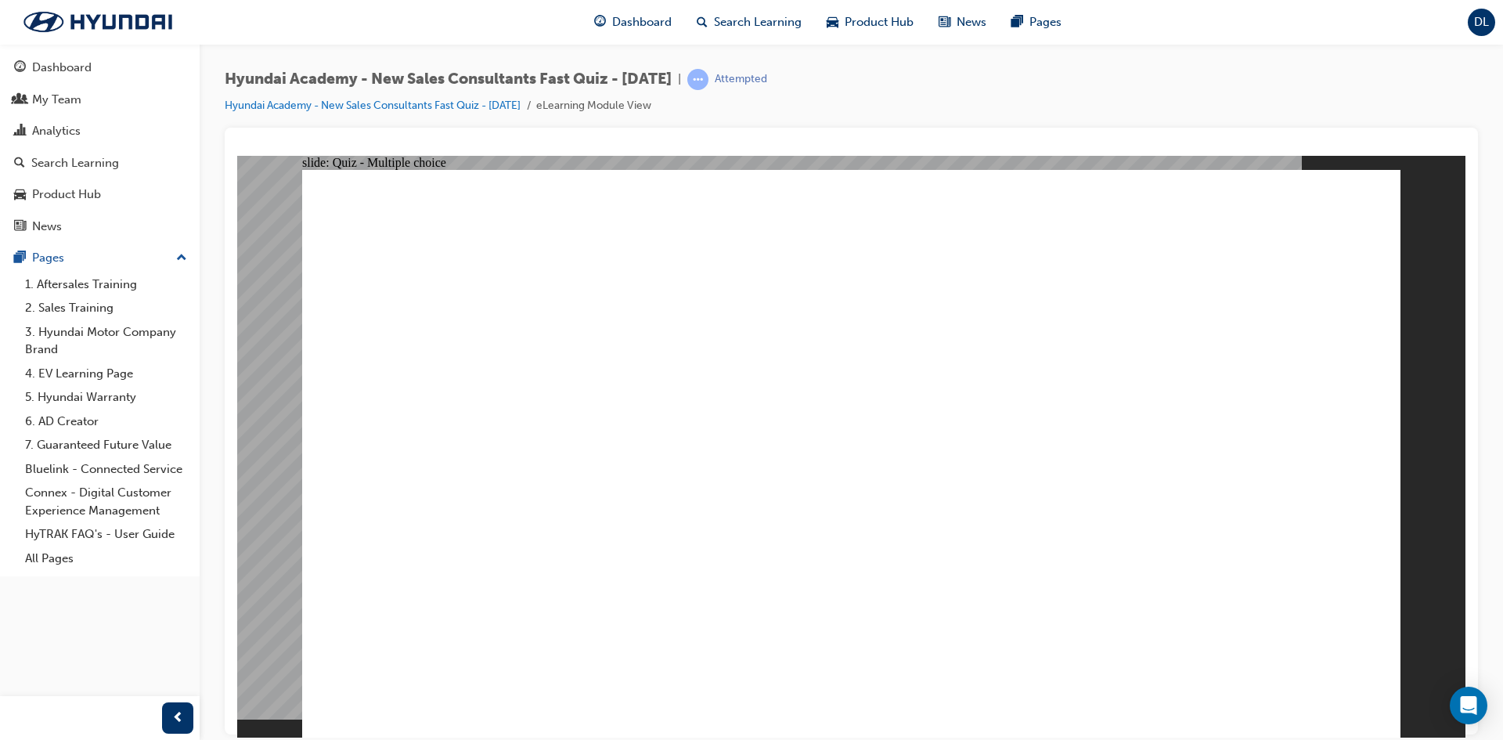
radio input "true"
drag, startPoint x: 689, startPoint y: 688, endPoint x: 856, endPoint y: 693, distance: 166.8
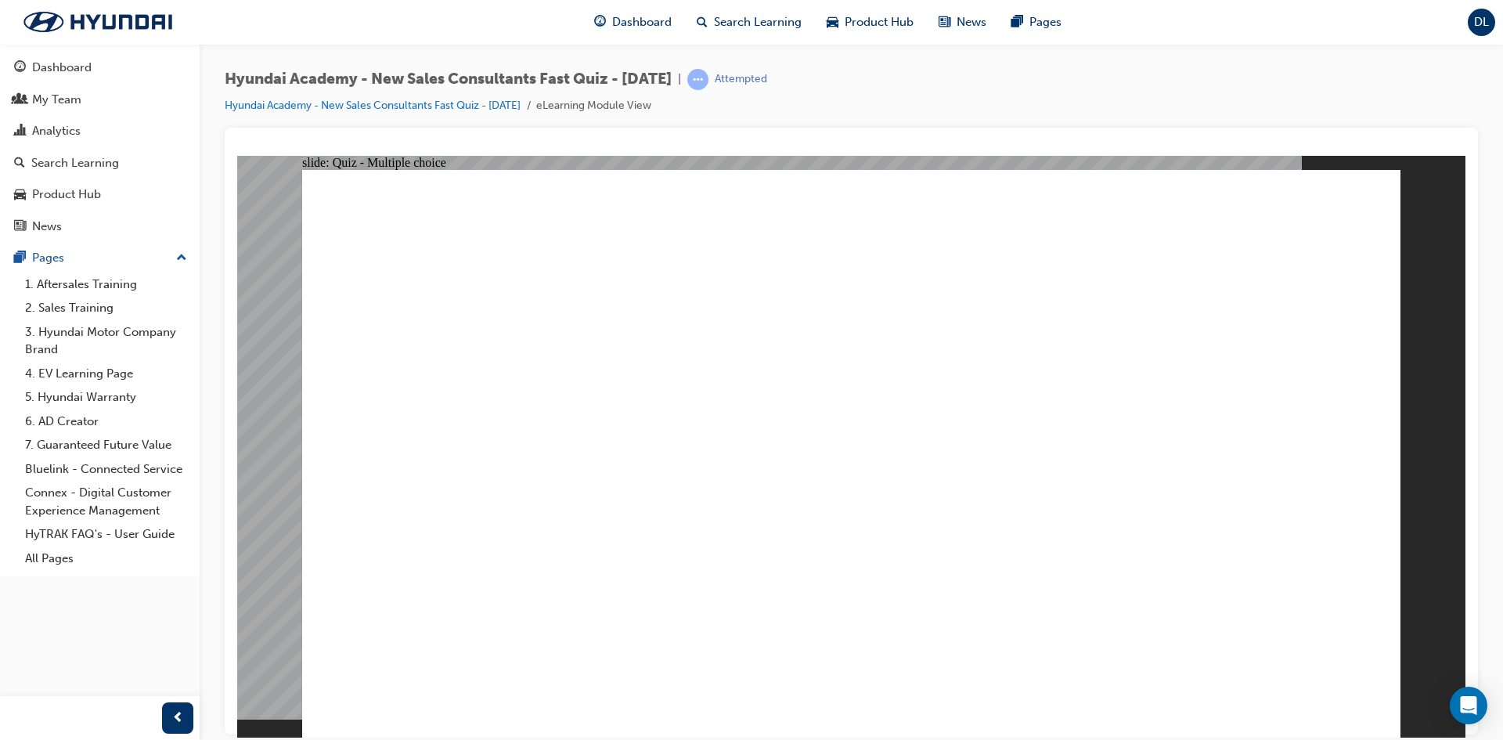
radio input "true"
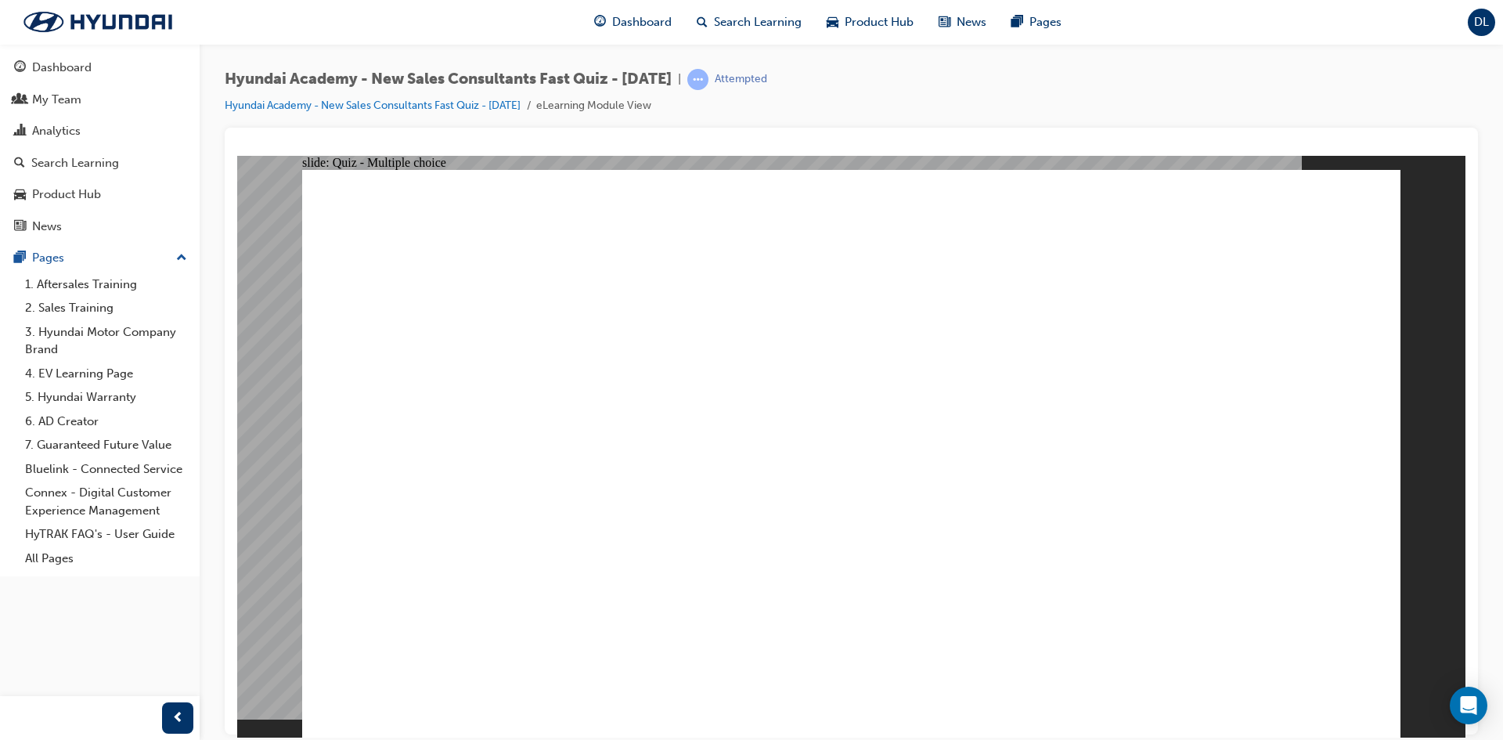
radio input "true"
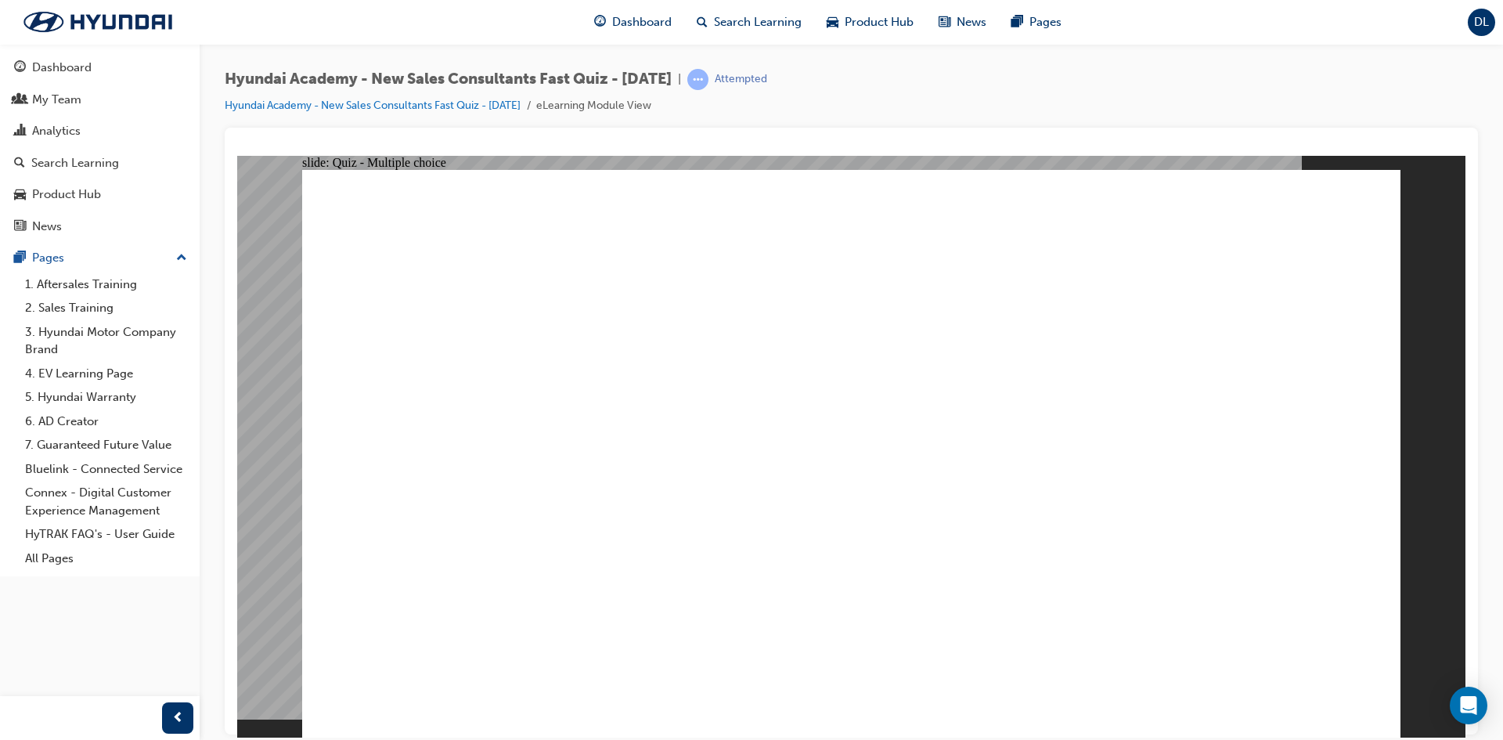
radio input "true"
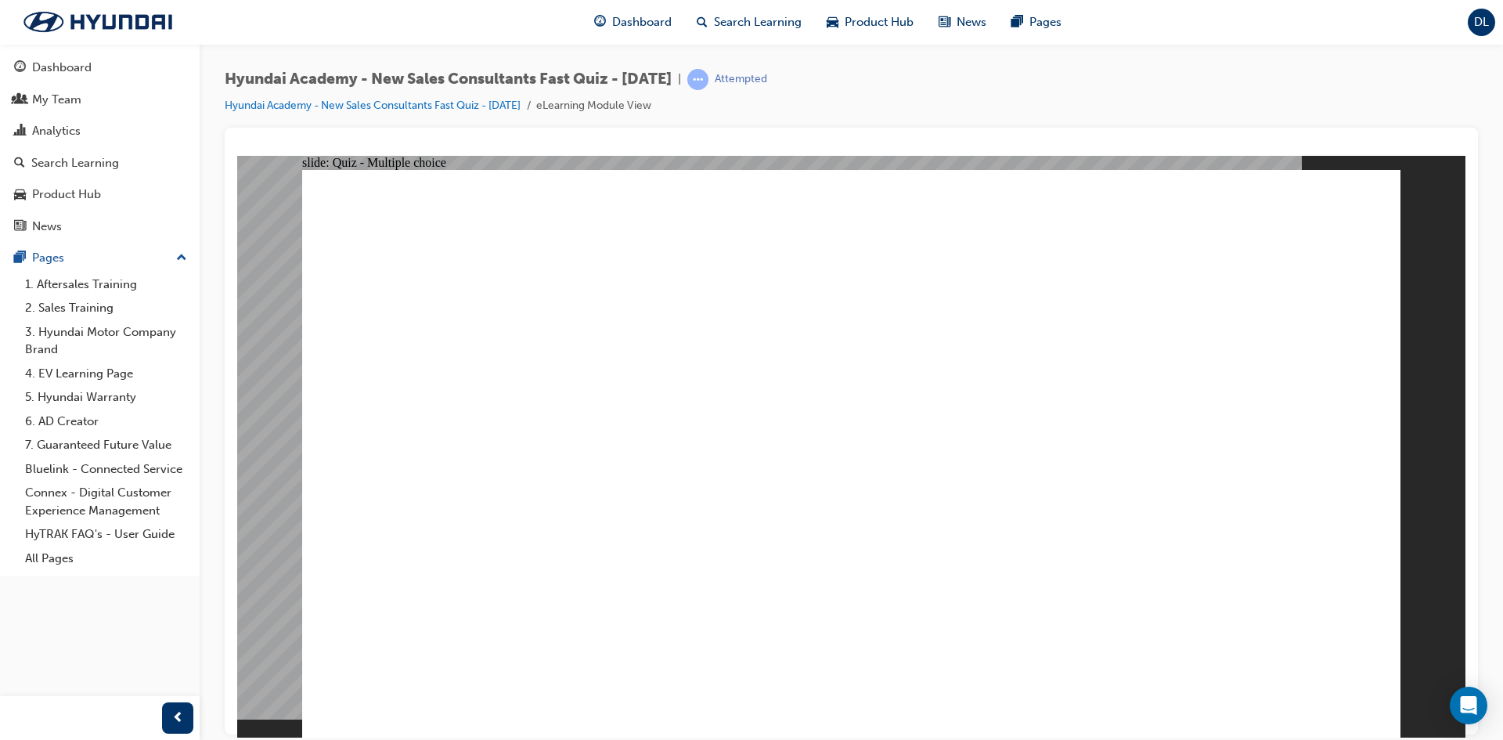
radio input "true"
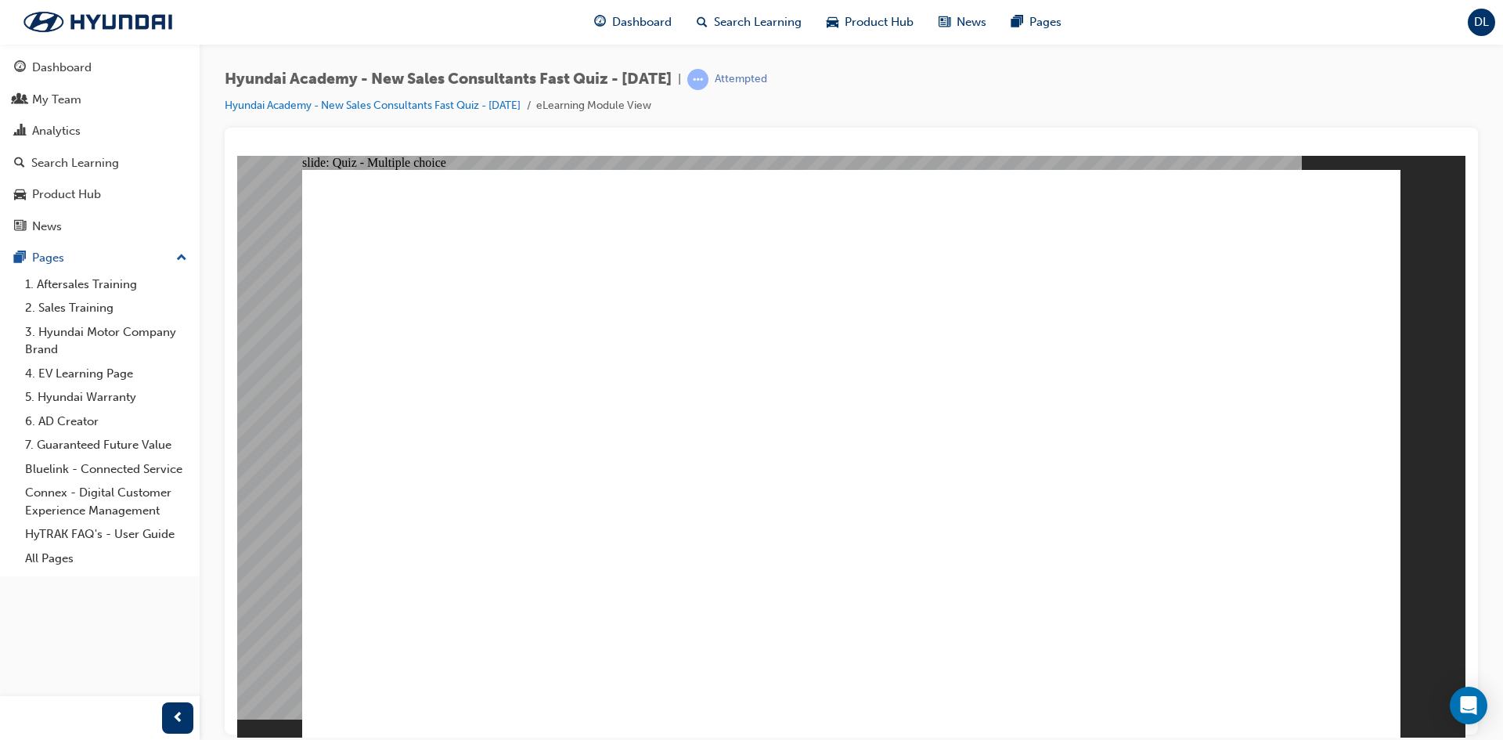
radio input "true"
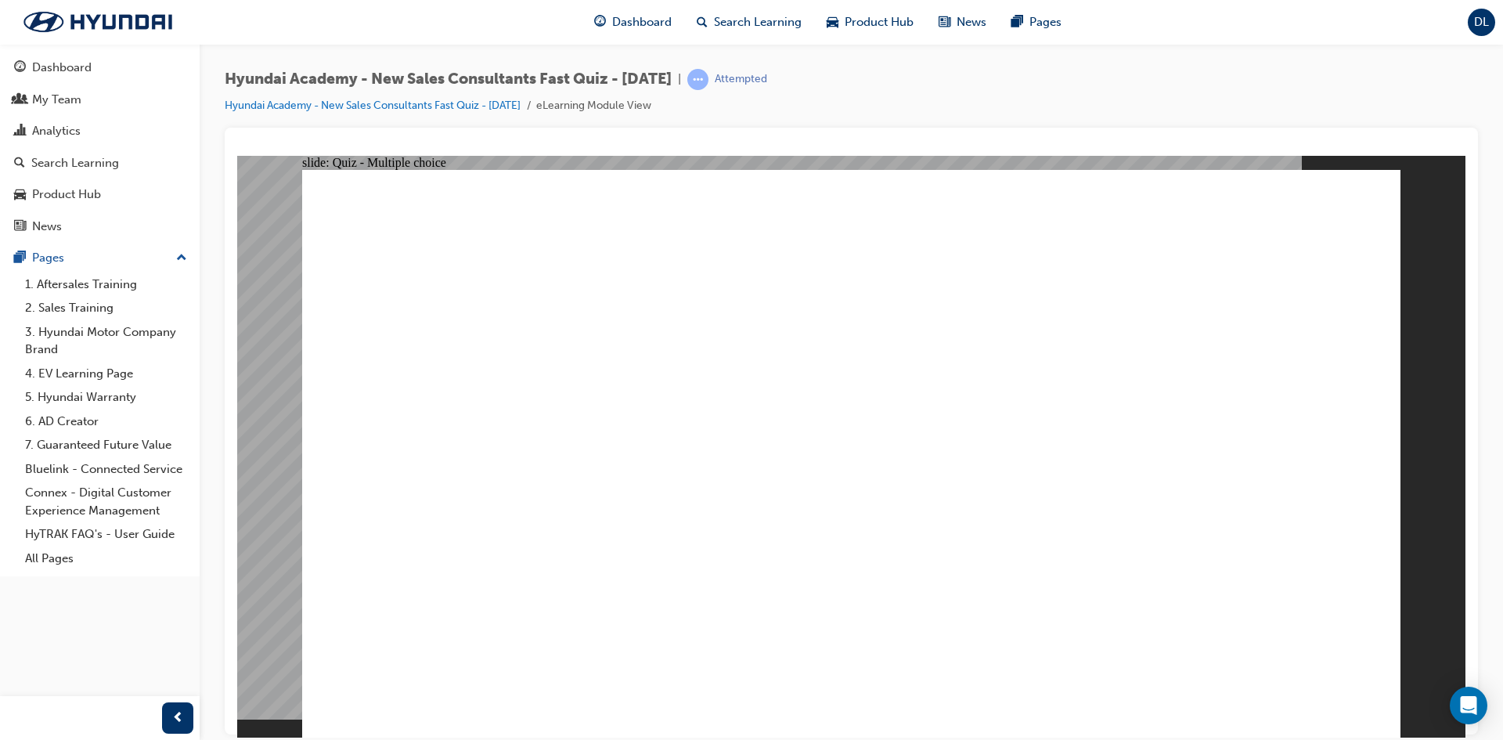
radio input "true"
drag, startPoint x: 1368, startPoint y: 672, endPoint x: 1300, endPoint y: 679, distance: 68.5
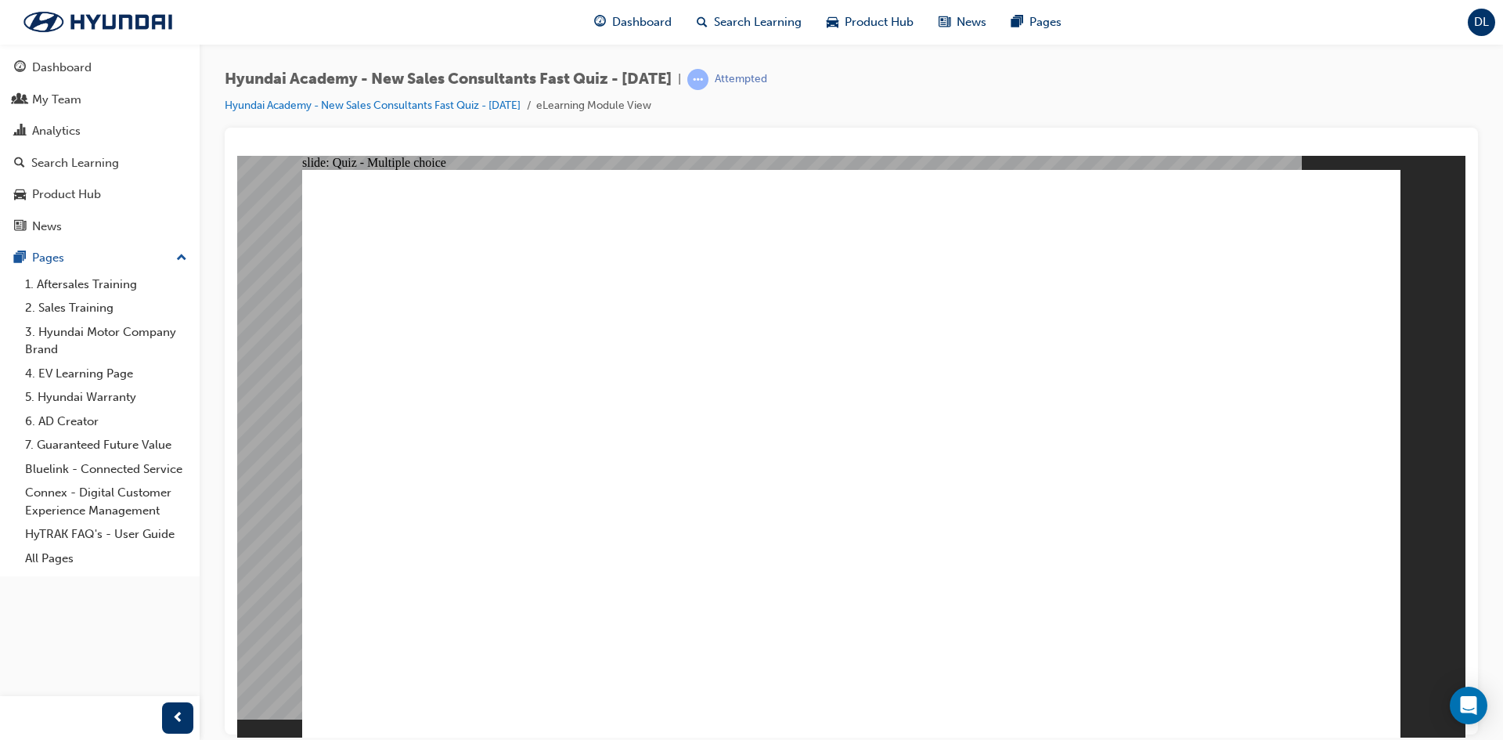
radio input "true"
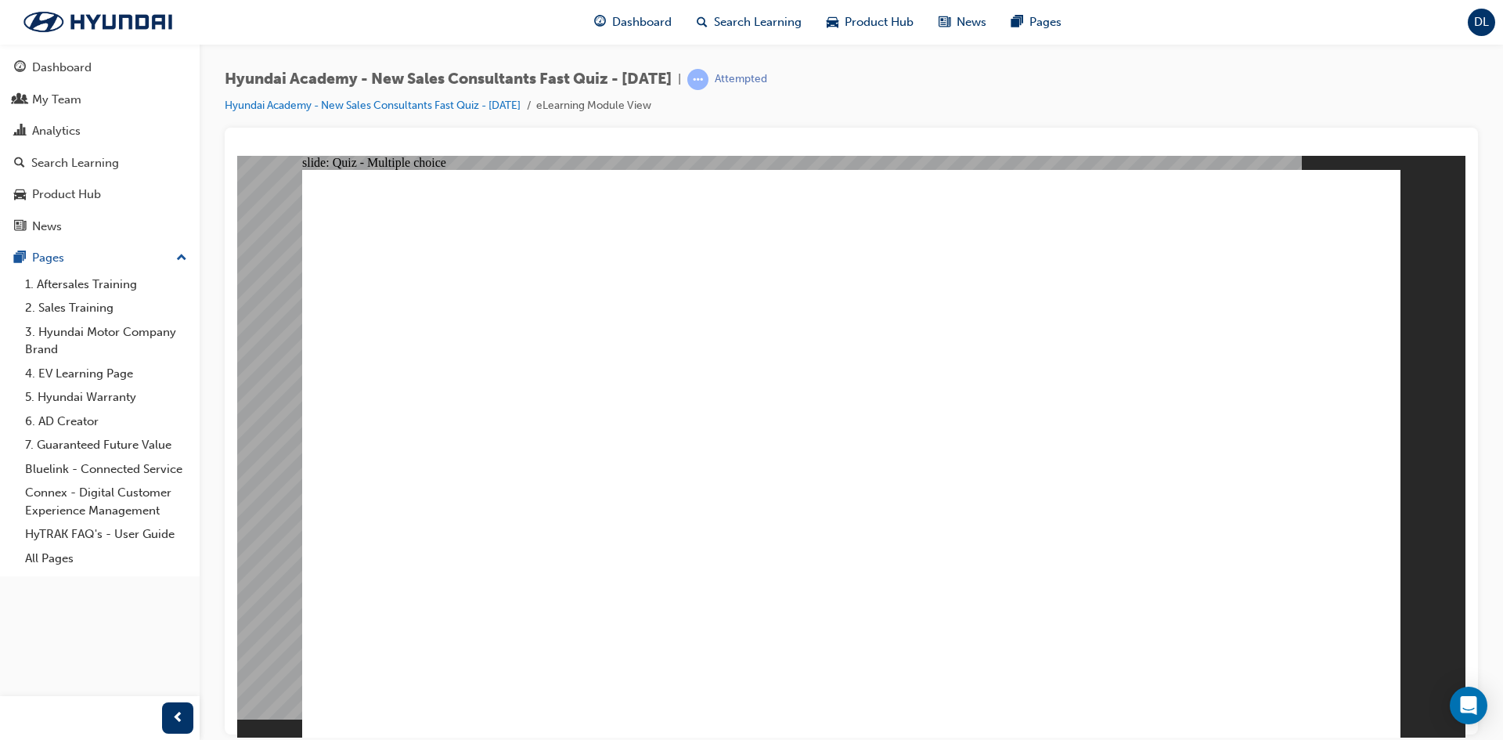
radio input "true"
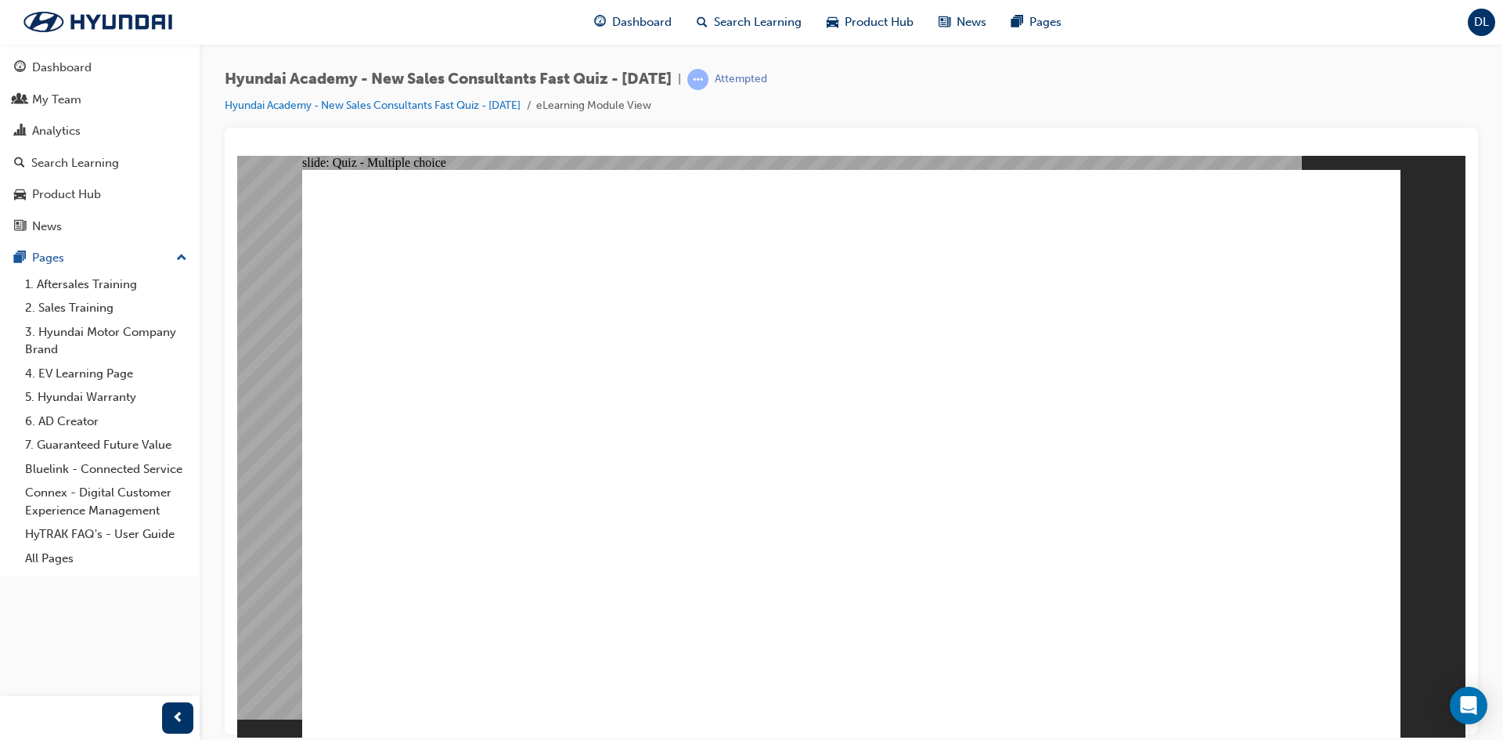
radio input "true"
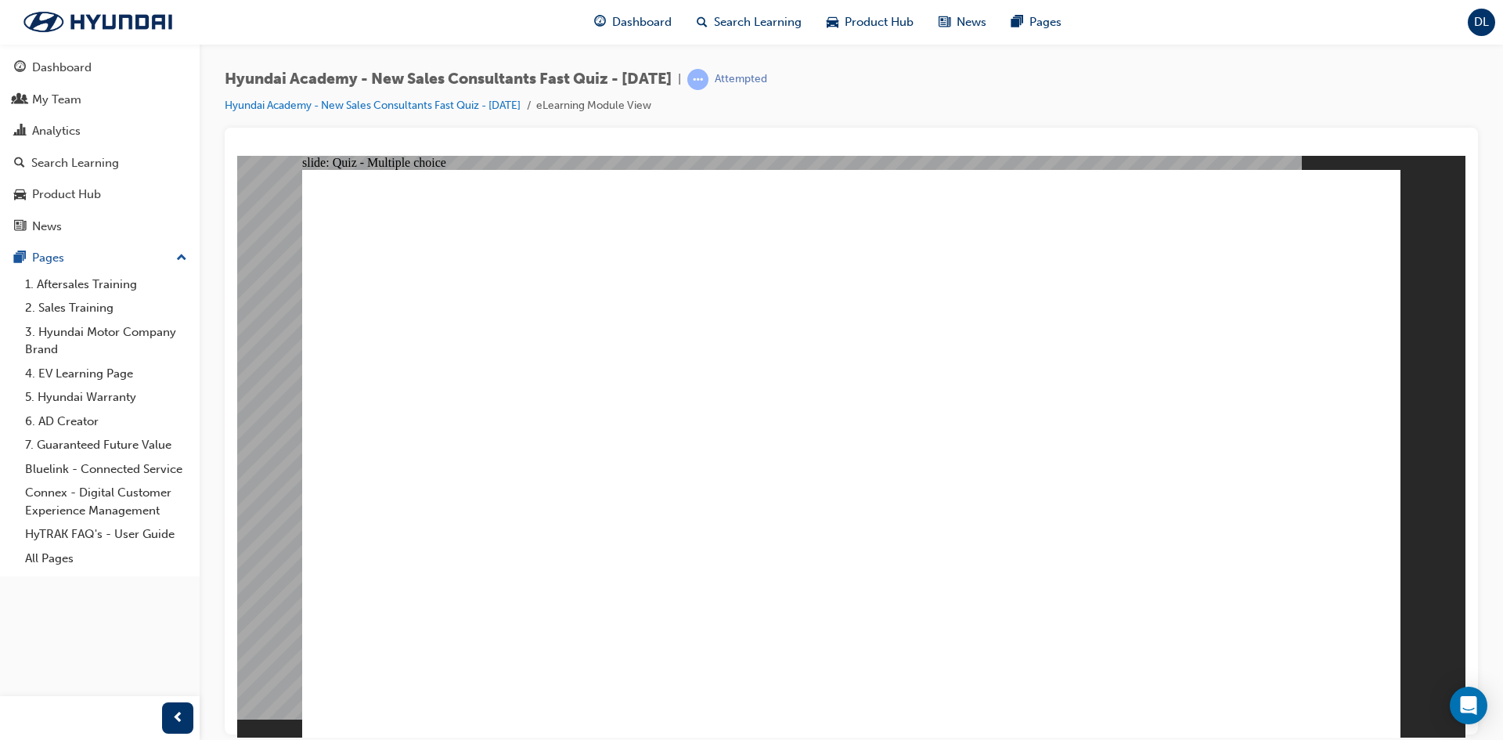
radio input "true"
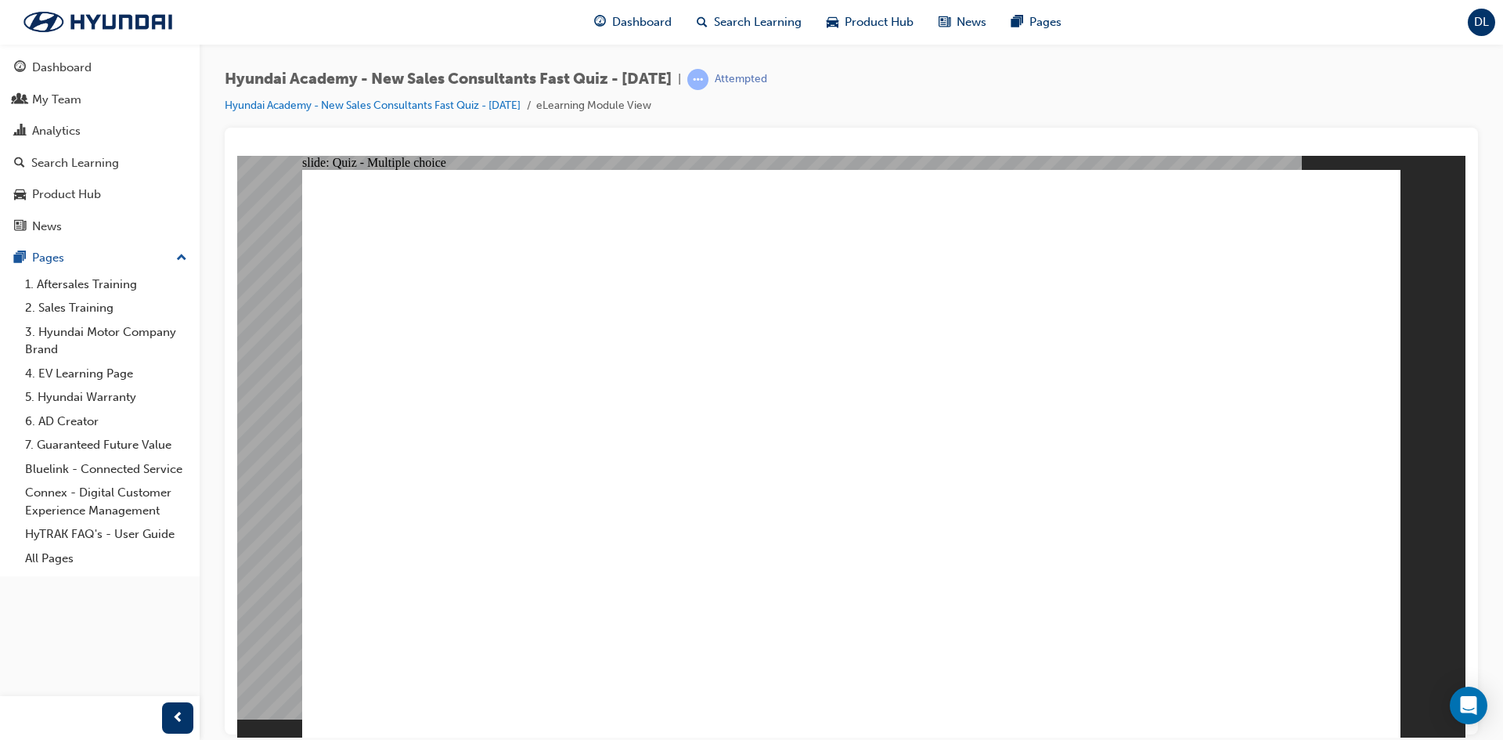
radio input "true"
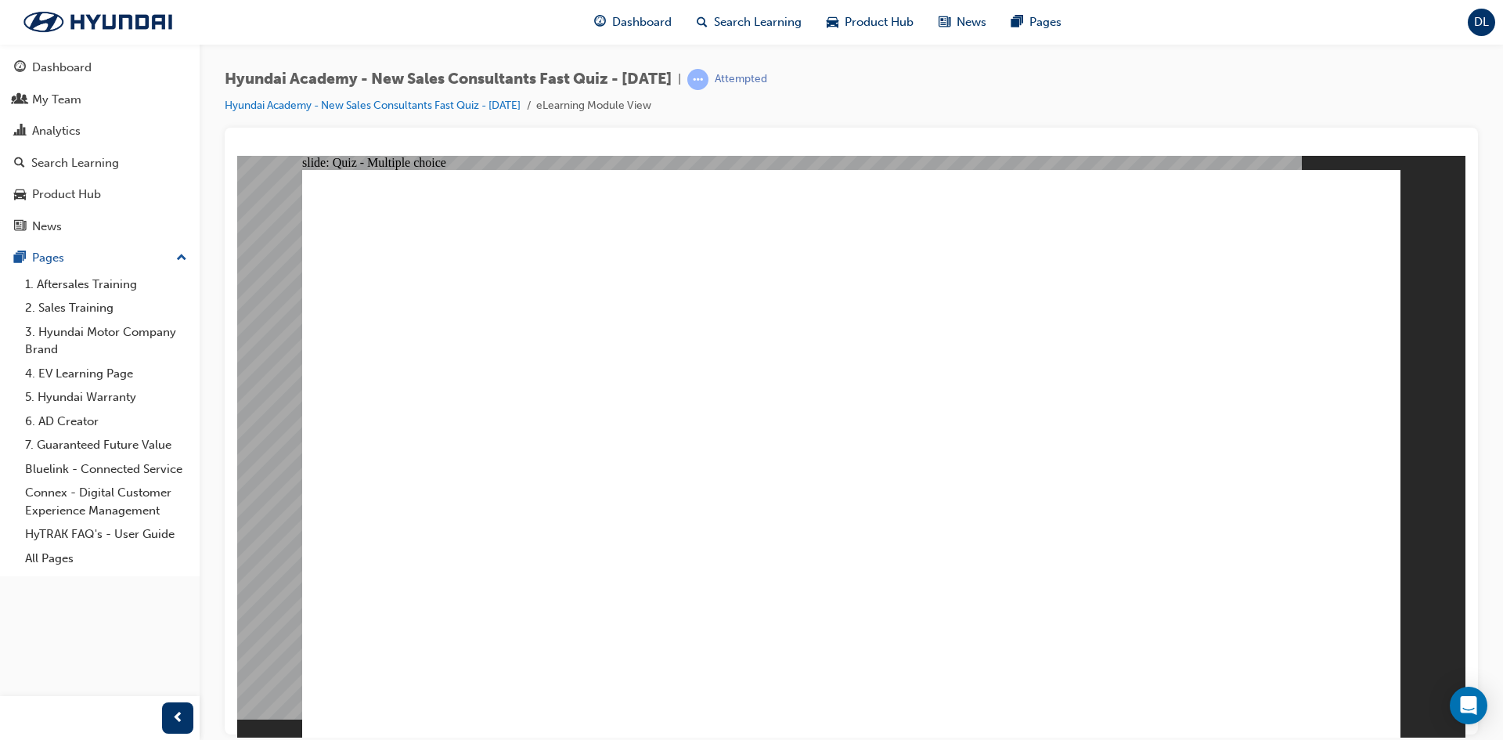
radio input "true"
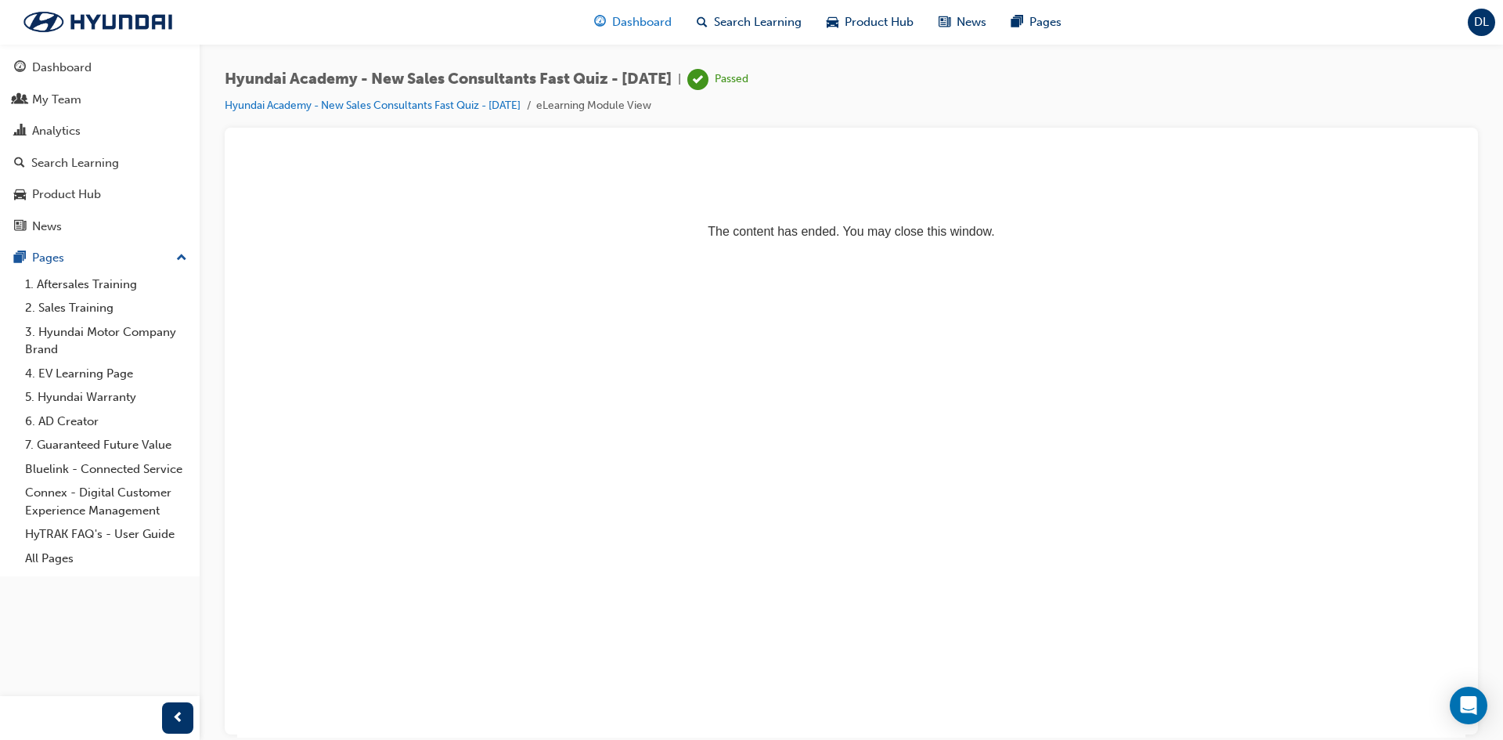
click at [654, 18] on span "Dashboard" at bounding box center [641, 22] width 59 height 18
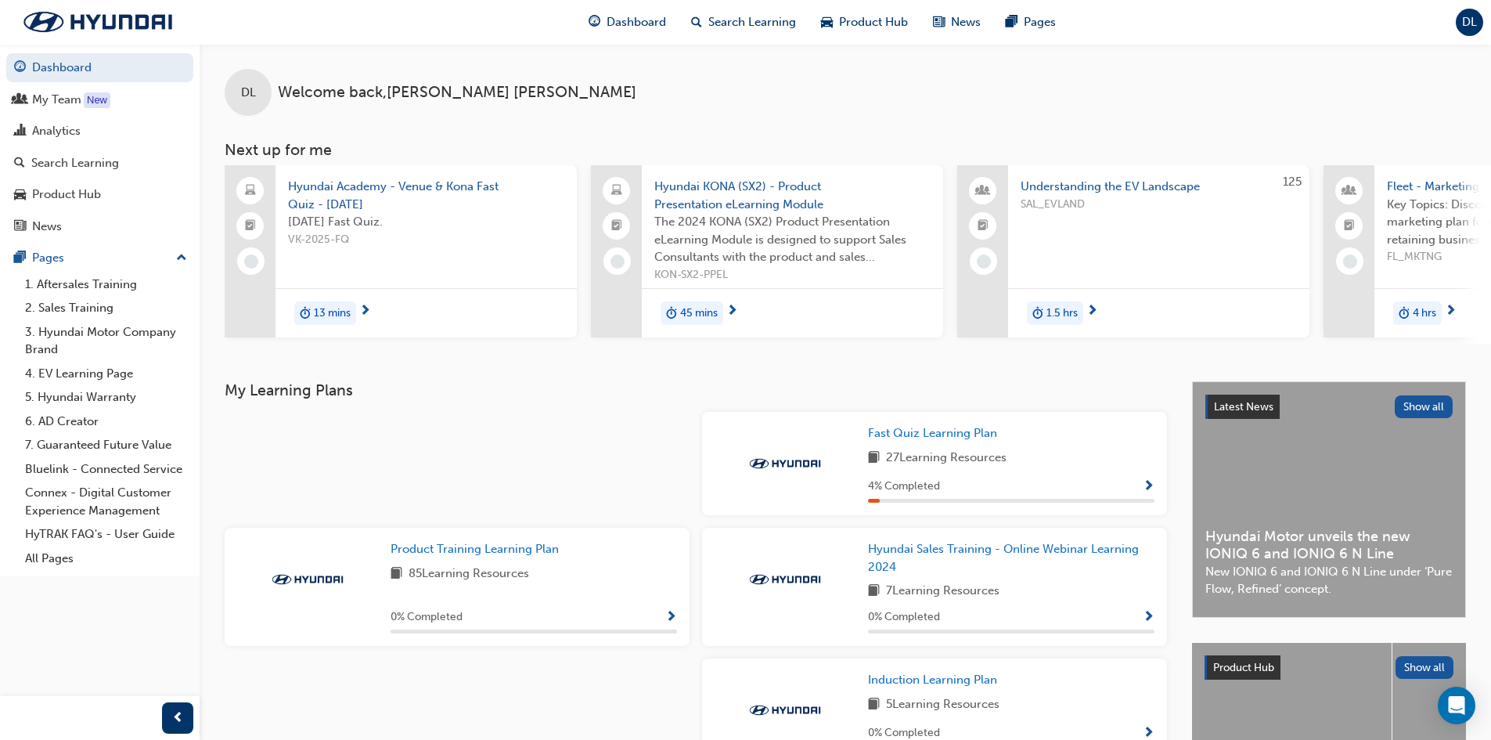
click at [1453, 308] on span "next-icon" at bounding box center [1451, 311] width 12 height 14
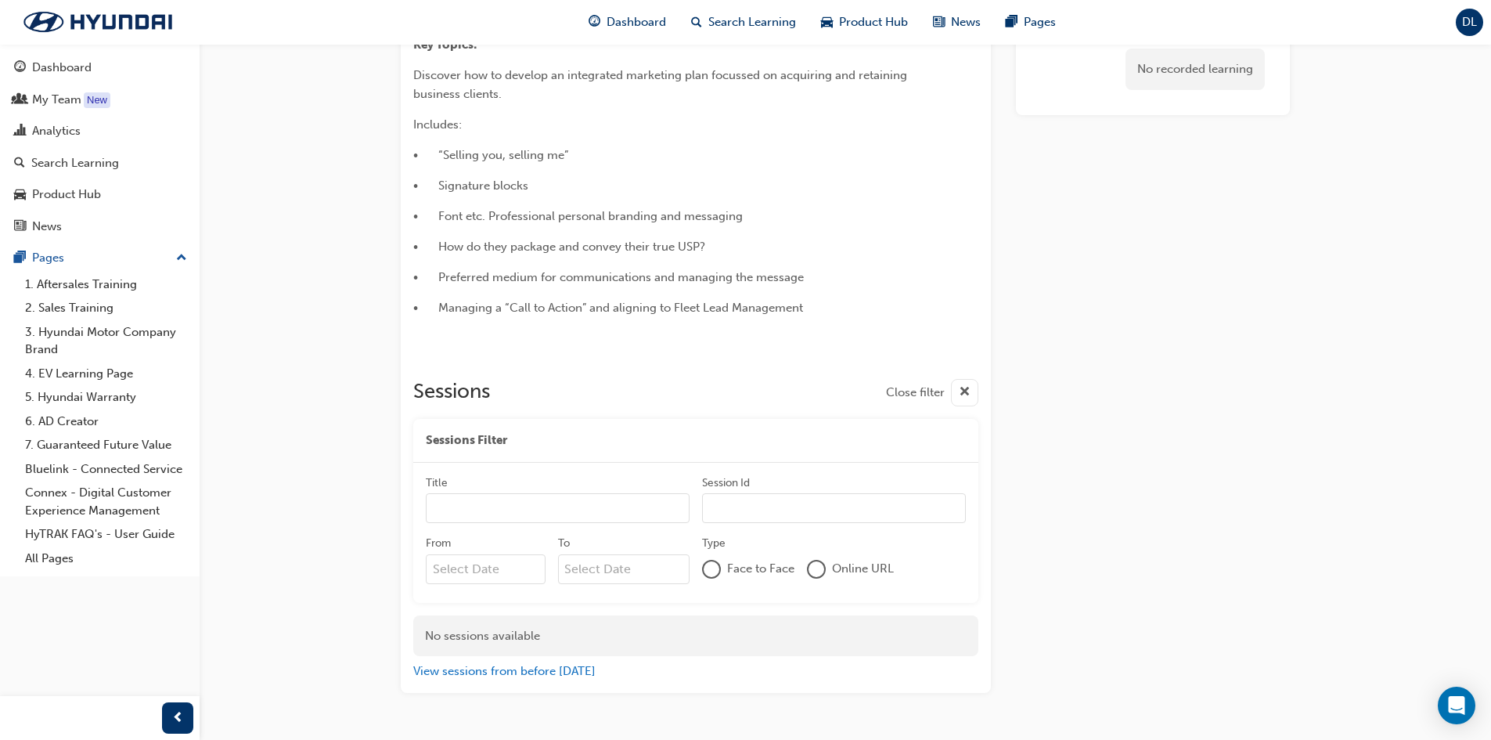
scroll to position [373, 0]
